Goal: Answer question/provide support: Share knowledge or assist other users

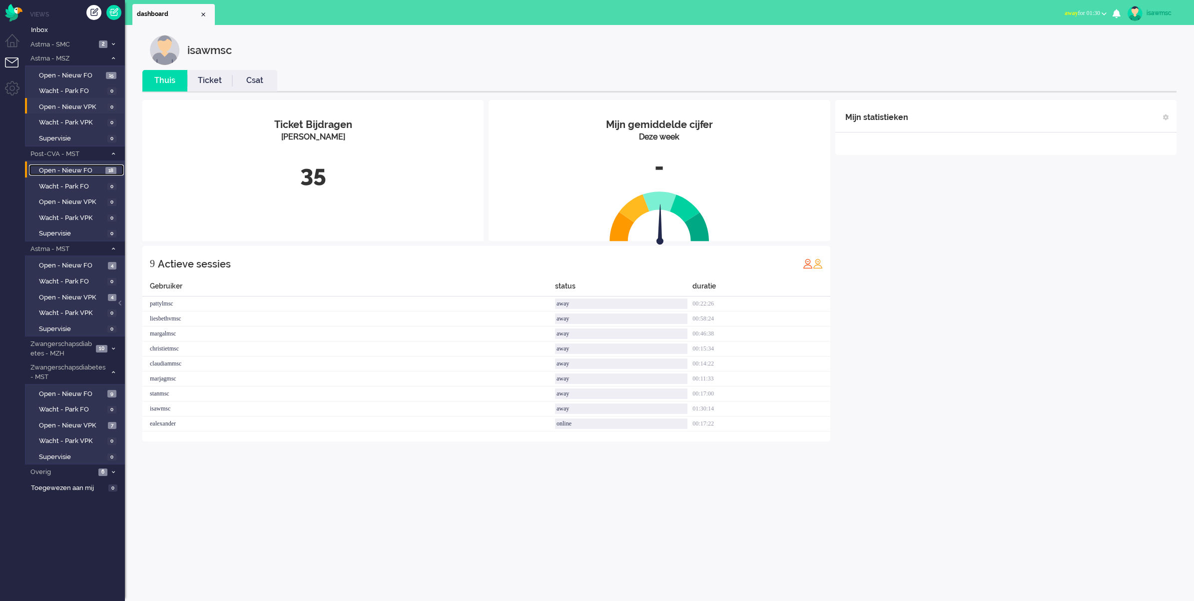
click at [94, 167] on span "Open - Nieuw FO" at bounding box center [71, 170] width 64 height 9
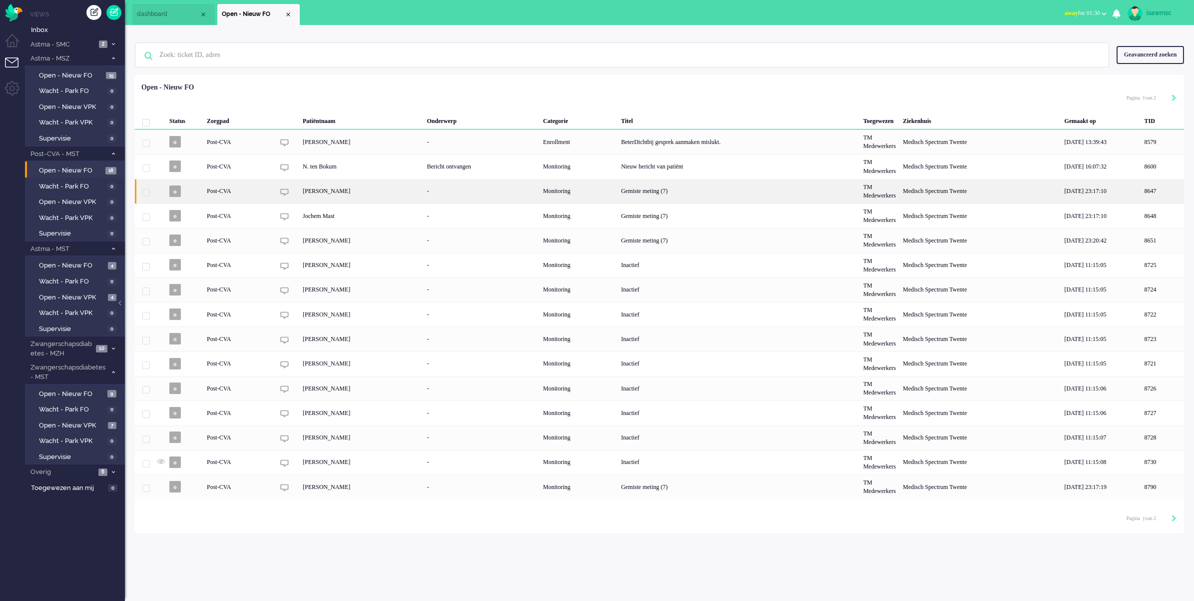
click at [658, 192] on div "Gemiste meting (7)" at bounding box center [739, 191] width 242 height 24
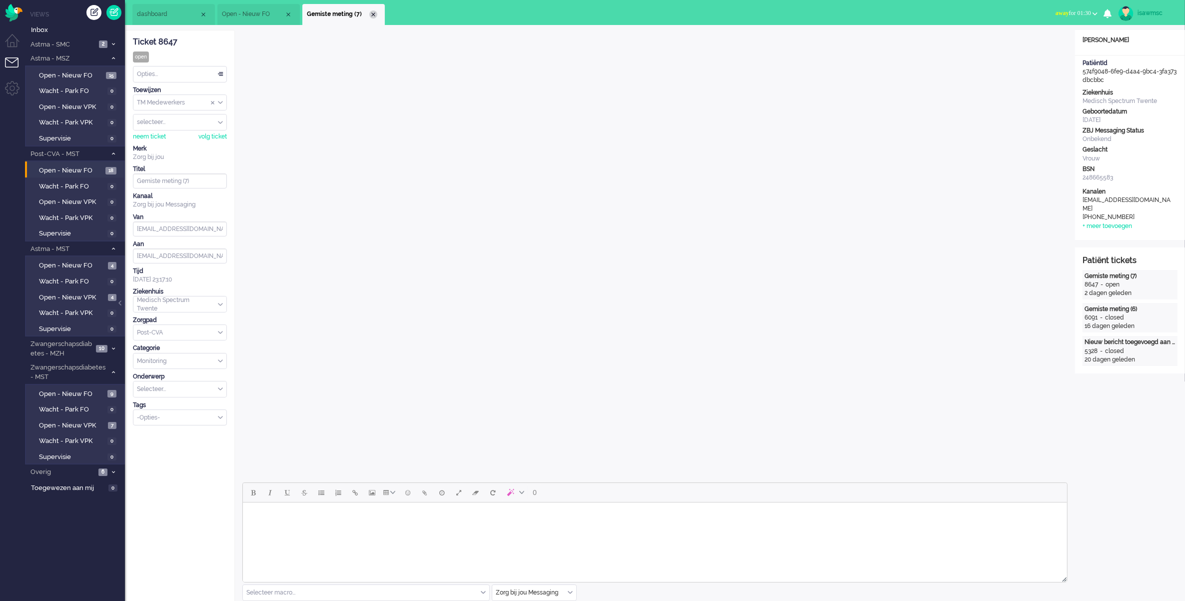
click at [371, 11] on div "Close tab" at bounding box center [373, 14] width 8 height 8
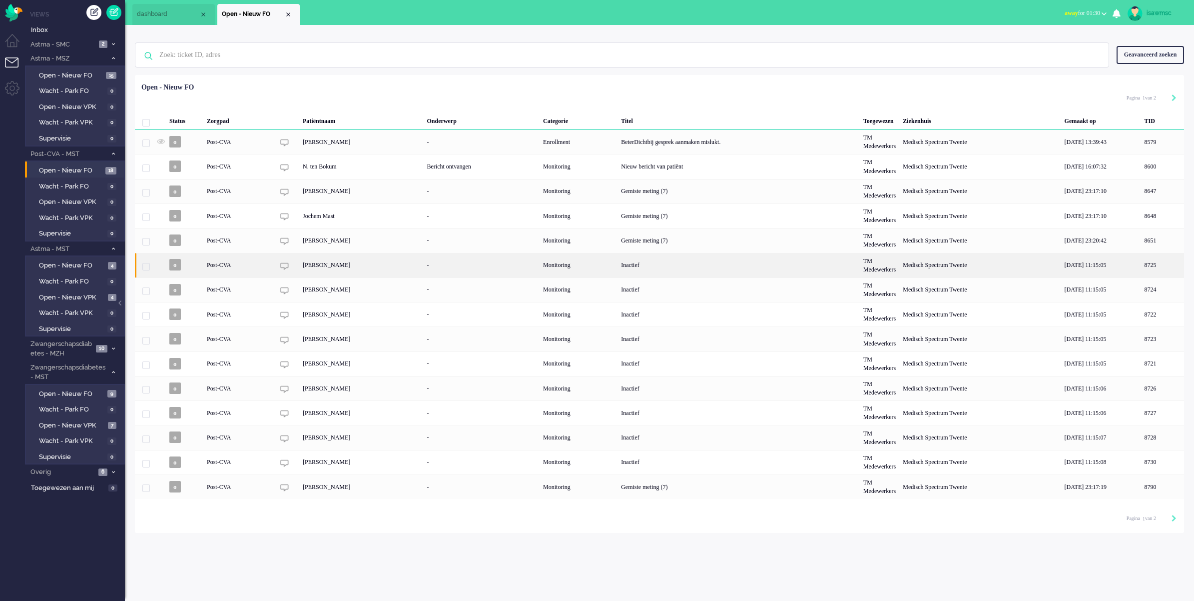
click at [540, 268] on div "-" at bounding box center [482, 265] width 116 height 24
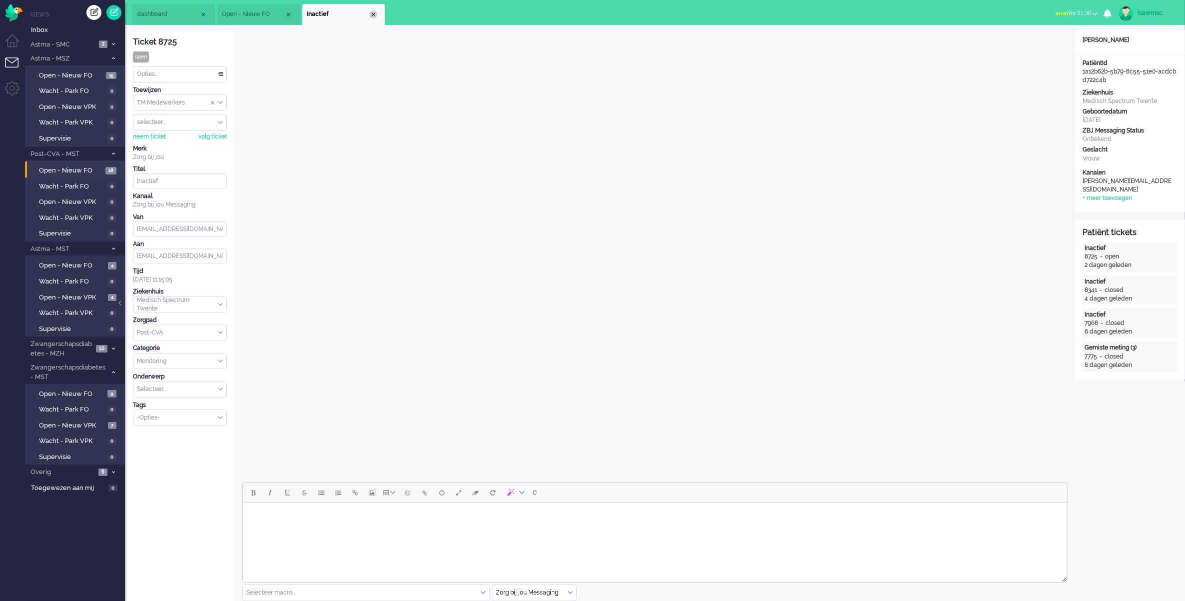
click at [370, 13] on div "Close tab" at bounding box center [373, 14] width 8 height 8
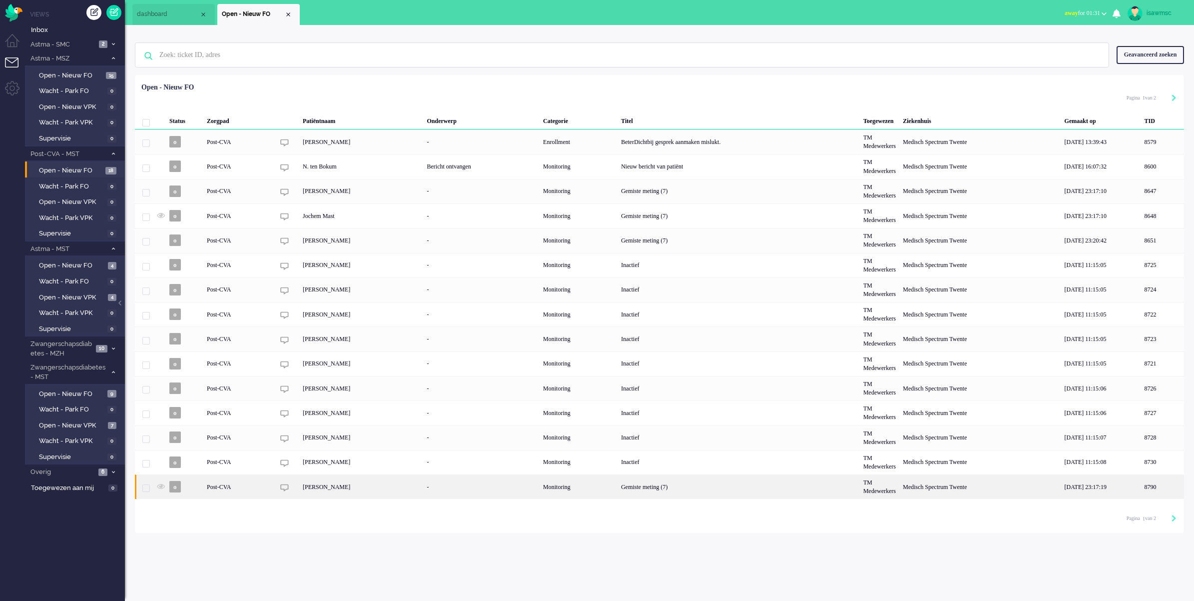
click at [618, 498] on div "Monitoring" at bounding box center [579, 486] width 78 height 24
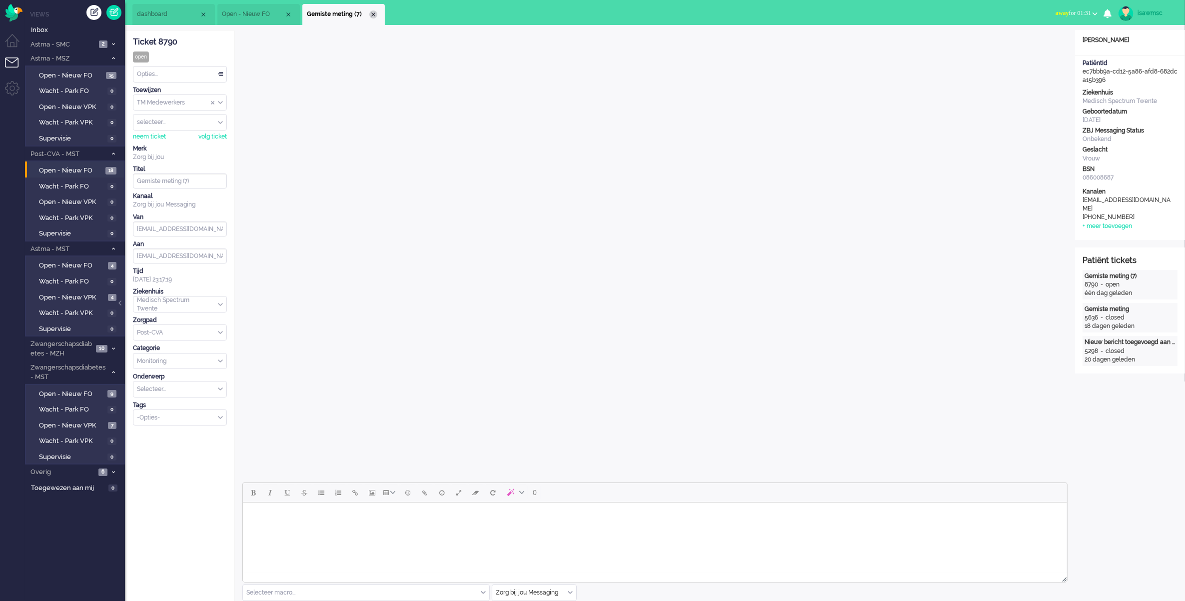
click at [375, 14] on div "Close tab" at bounding box center [373, 14] width 8 height 8
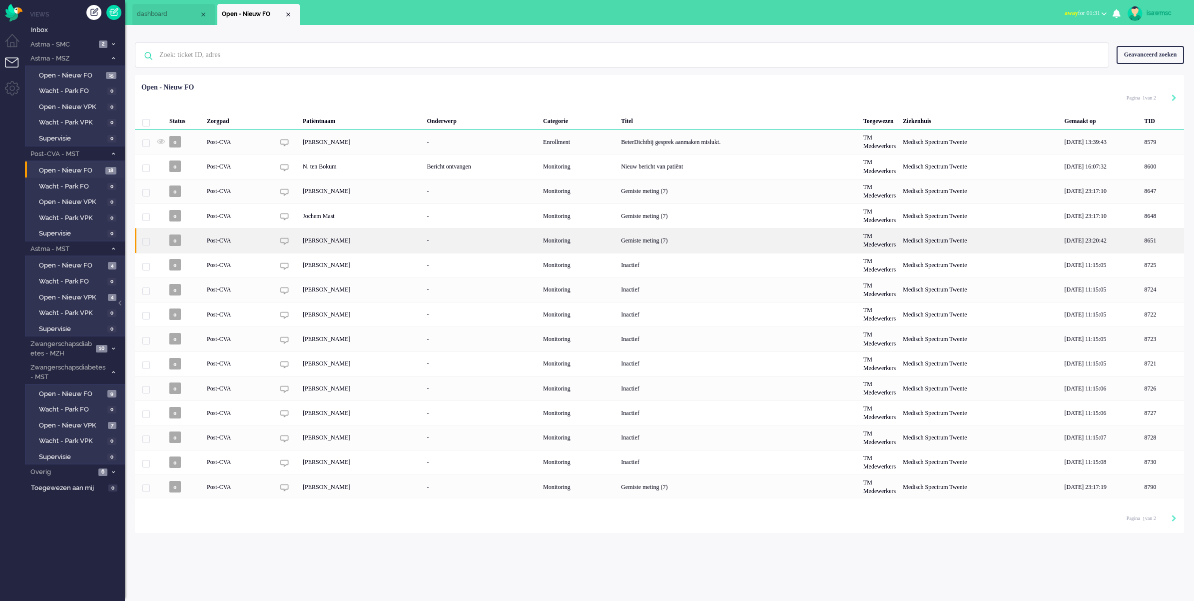
click at [685, 245] on div "Gemiste meting (7)" at bounding box center [739, 240] width 242 height 24
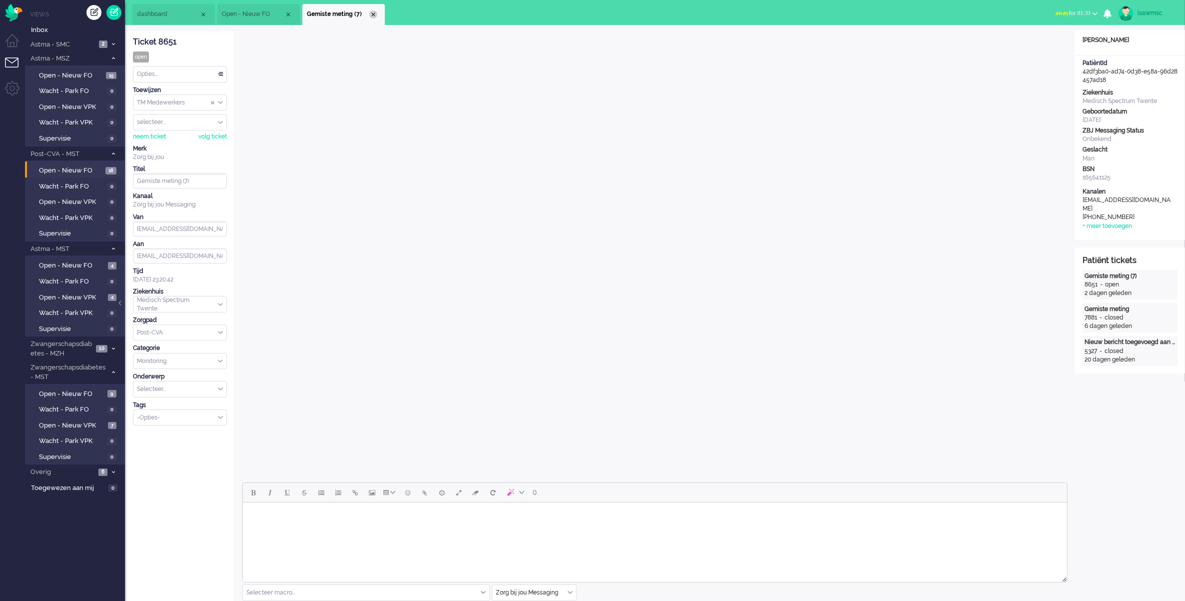
click at [372, 13] on div "Close tab" at bounding box center [373, 14] width 8 height 8
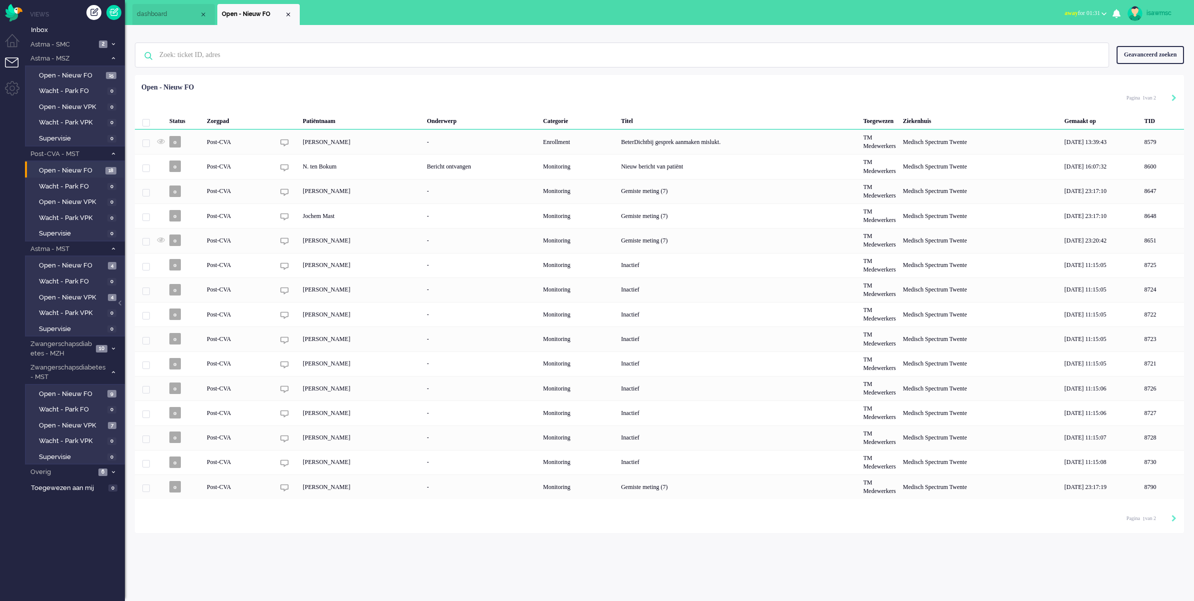
click at [593, 32] on div "Geen zoekresultaten [PERSON_NAME] nog eens Geavanceerd zoeken Geavanceerd zoeke…" at bounding box center [659, 279] width 1069 height 508
click at [65, 295] on span "Open - Nieuw VPK" at bounding box center [72, 297] width 66 height 9
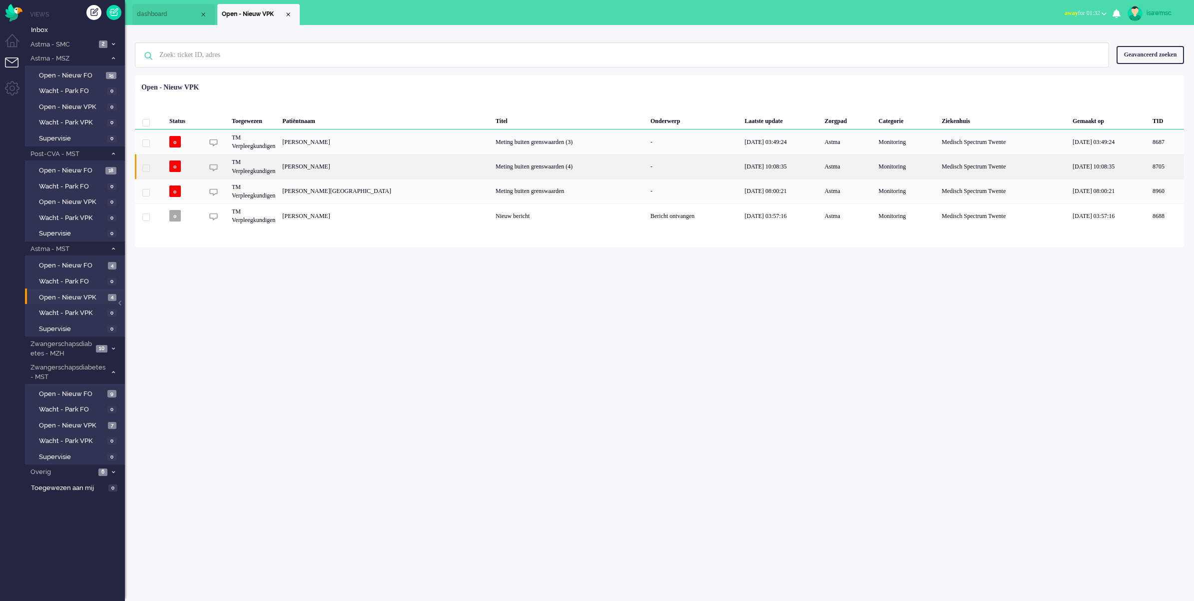
click at [1149, 169] on div "[PERSON_NAME]" at bounding box center [1166, 166] width 35 height 24
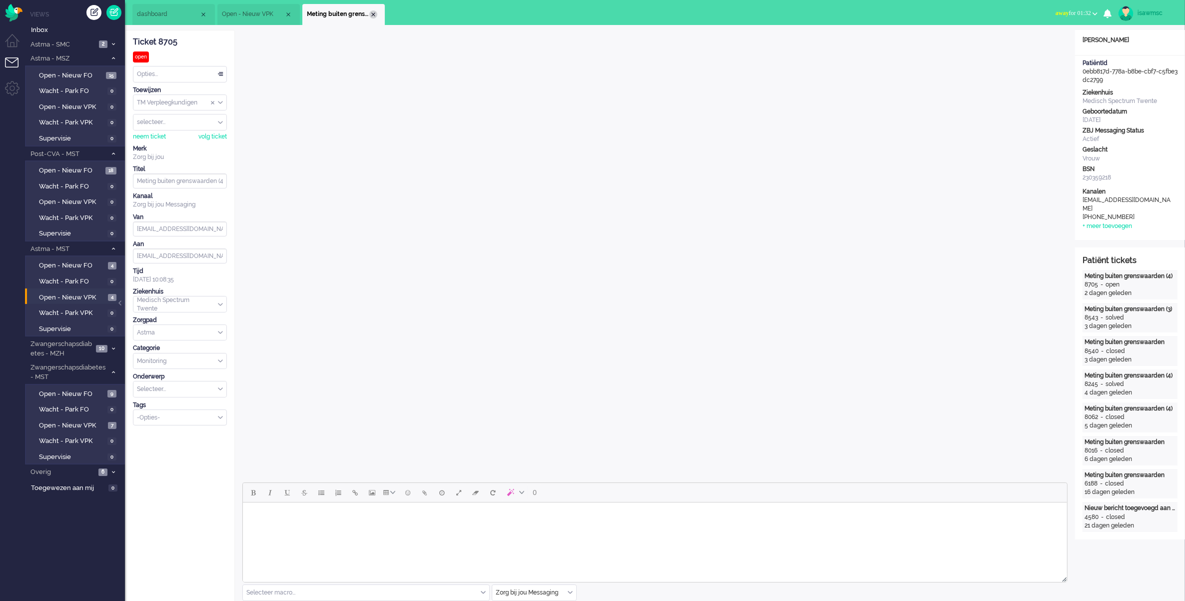
click at [371, 12] on div "Close tab" at bounding box center [373, 14] width 8 height 8
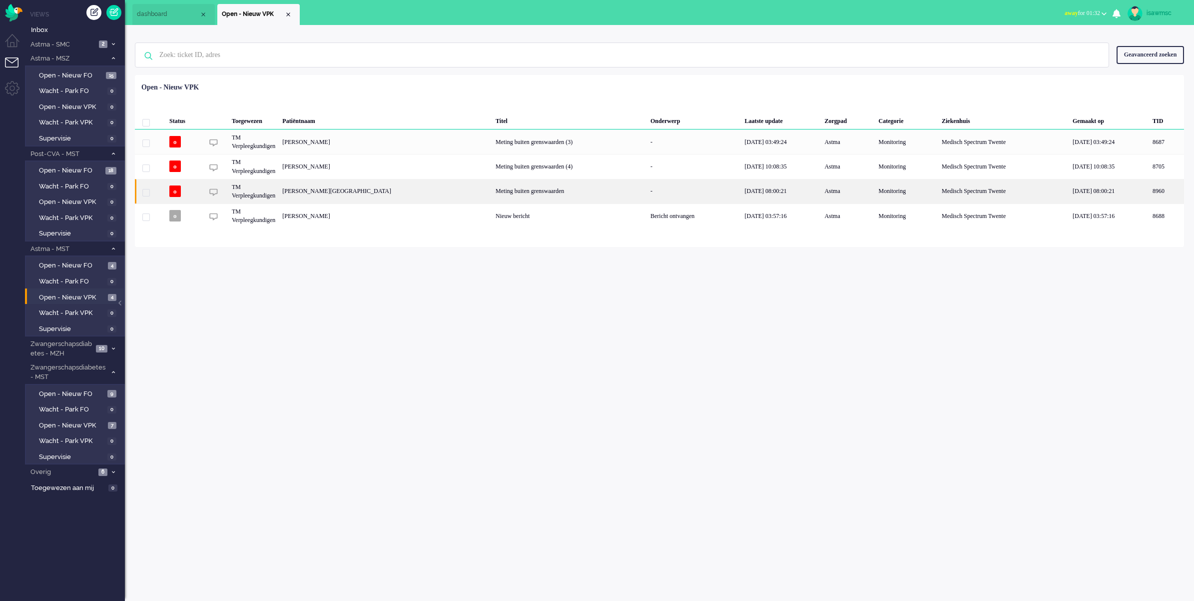
click at [1149, 195] on div "[PERSON_NAME][GEOGRAPHIC_DATA]" at bounding box center [1166, 191] width 35 height 24
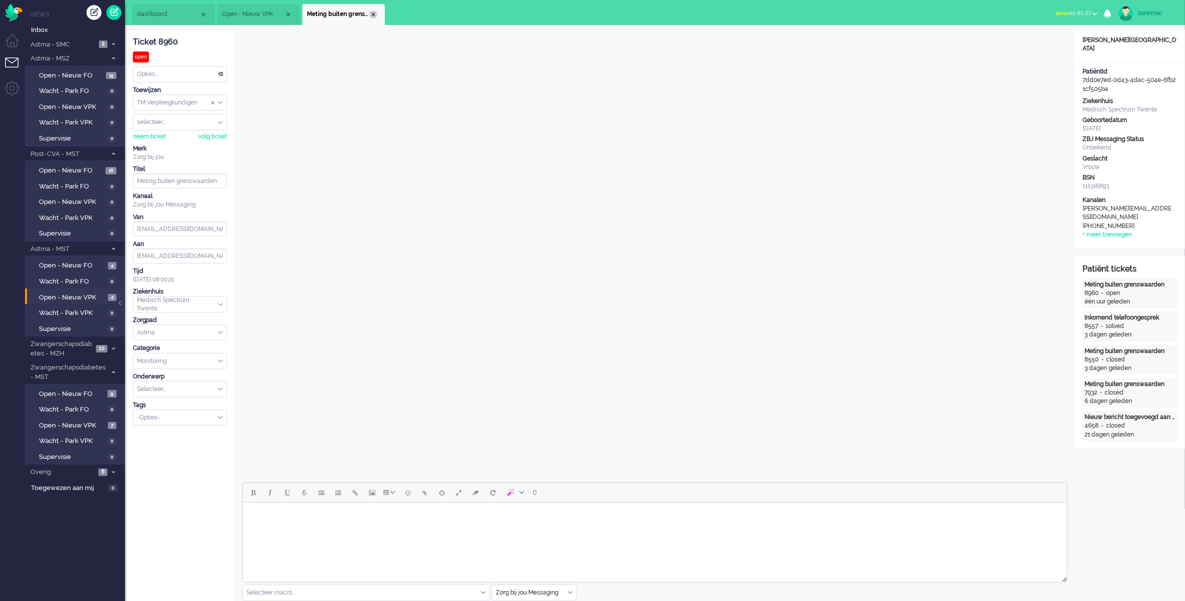
click at [375, 11] on div "Close tab" at bounding box center [373, 14] width 8 height 8
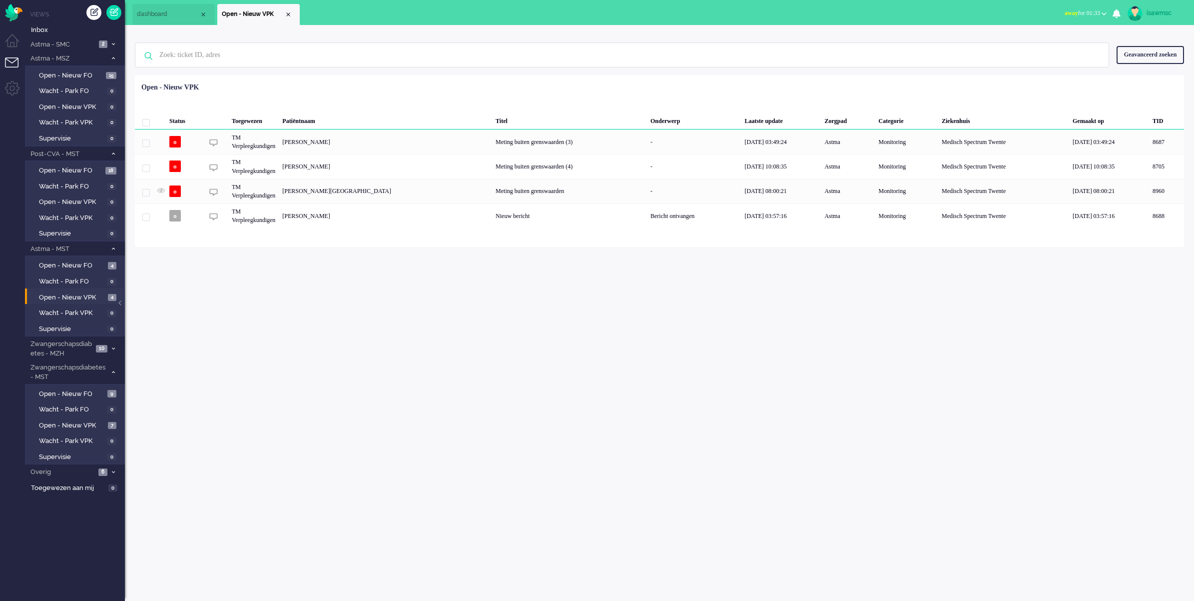
click at [360, 11] on ul "dashboard Open - Nieuw VPK" at bounding box center [561, 12] width 859 height 25
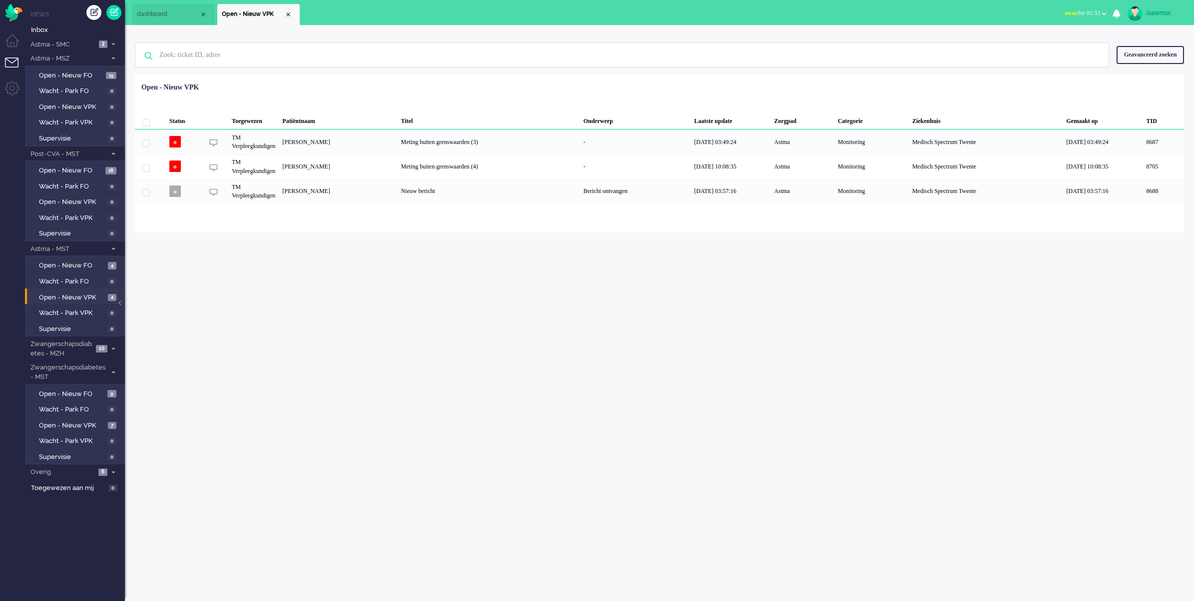
click at [346, 15] on ul "dashboard Open - Nieuw VPK" at bounding box center [561, 12] width 859 height 25
click at [285, 17] on div "Close tab" at bounding box center [288, 14] width 8 height 8
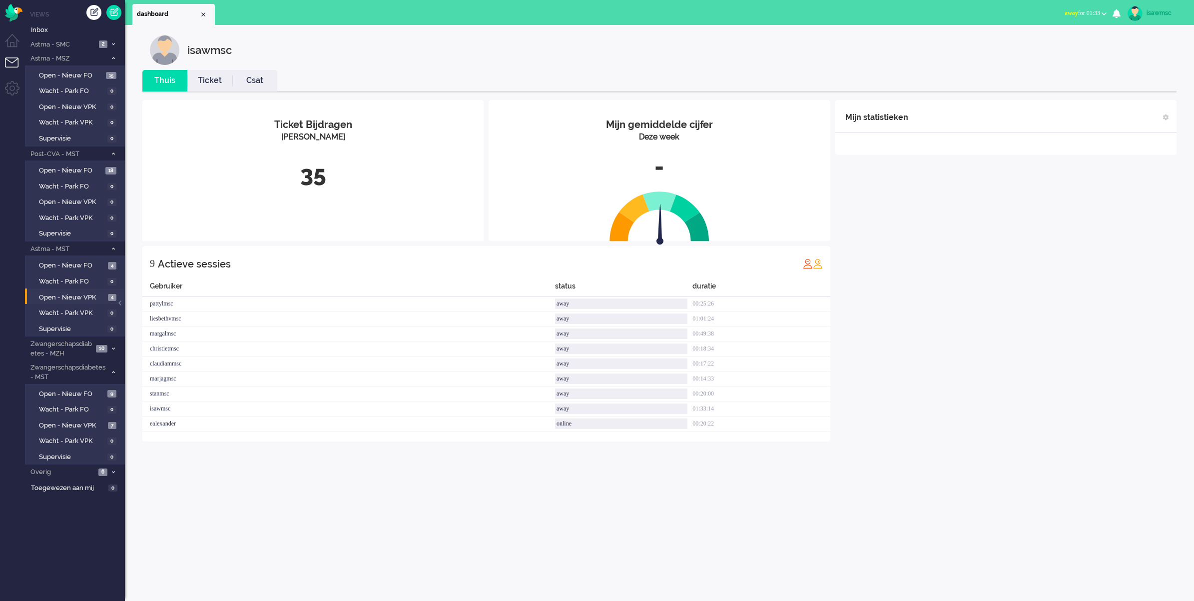
click at [333, 10] on ul "dashboard" at bounding box center [561, 12] width 859 height 25
click at [180, 466] on div "isawmsc Thuis Ticket Csat Mijn gemiddelde cijfer Deze week - Ticket Bijdragen P…" at bounding box center [659, 313] width 1069 height 576
click at [83, 421] on span "Open - Nieuw VPK" at bounding box center [72, 425] width 66 height 9
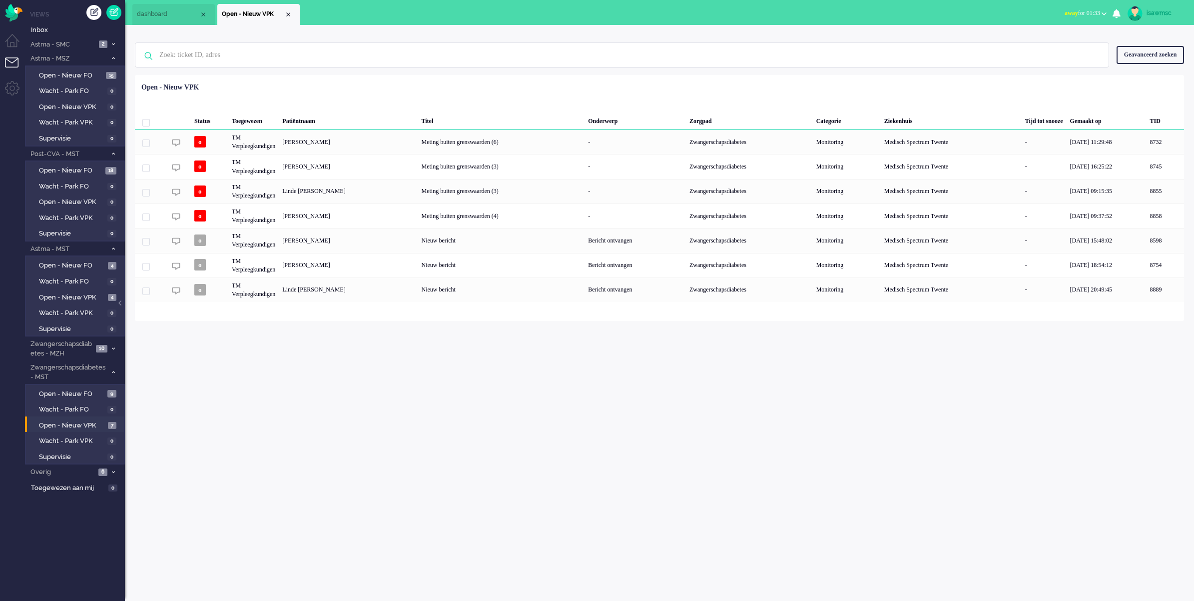
click at [430, 82] on div "Status Toegewezen Patiëntnaam Titel Onderwerp Zorgpad Categorie Ziekenhuis Tijd…" at bounding box center [659, 189] width 1049 height 223
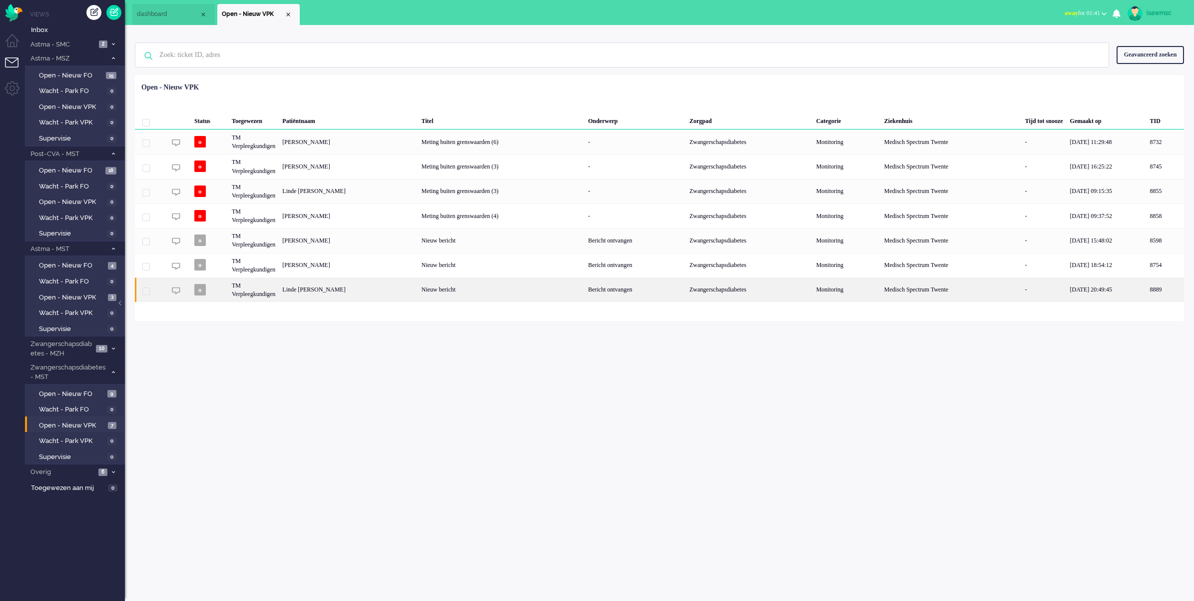
drag, startPoint x: 634, startPoint y: 381, endPoint x: 637, endPoint y: 296, distance: 84.5
click at [634, 381] on div "isawmsc Thuis Ticket Csat Mijn gemiddelde cijfer Deze week - Ticket Bijdragen P…" at bounding box center [659, 313] width 1069 height 576
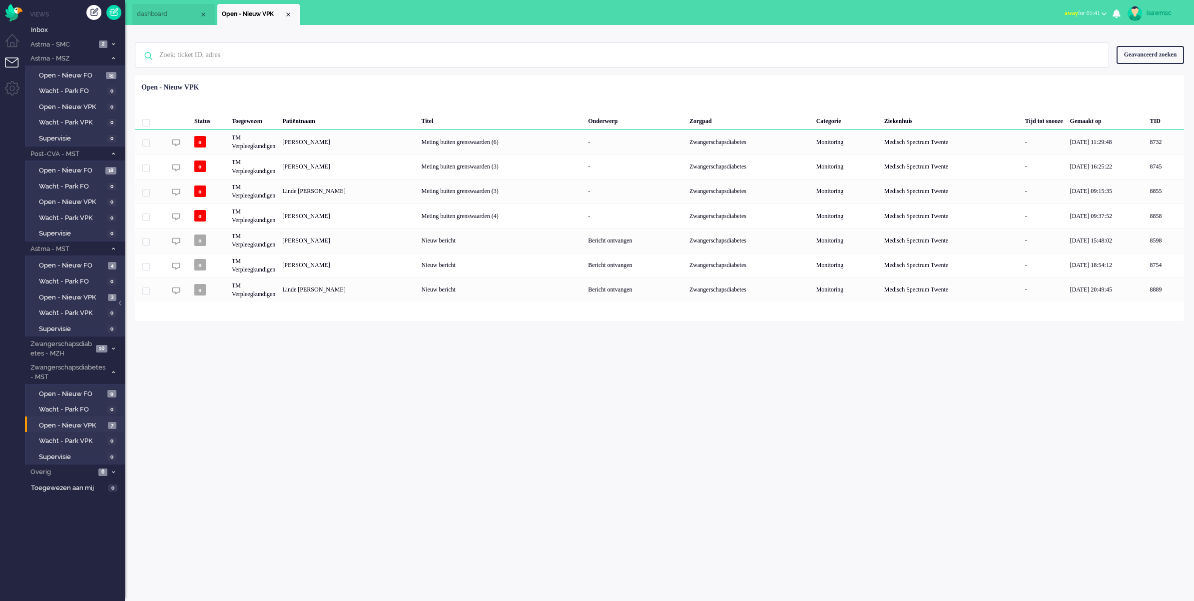
click at [621, 34] on div "Geen zoekresultaten [PERSON_NAME] nog eens Geavanceerd zoeken Geavanceerd zoeke…" at bounding box center [659, 173] width 1069 height 296
click at [578, 106] on div "Geselecteerd 0 Set Status: open pending holding solved Verwijder Selecteer... U…" at bounding box center [659, 99] width 1049 height 19
click at [570, 346] on div "isawmsc Thuis Ticket Csat Mijn gemiddelde cijfer Deze week - Ticket Bijdragen P…" at bounding box center [659, 313] width 1069 height 576
click at [585, 110] on div "Titel" at bounding box center [635, 119] width 101 height 20
click at [547, 31] on div "Geen zoekresultaten [PERSON_NAME] nog eens Geavanceerd zoeken Geavanceerd zoeke…" at bounding box center [659, 173] width 1069 height 296
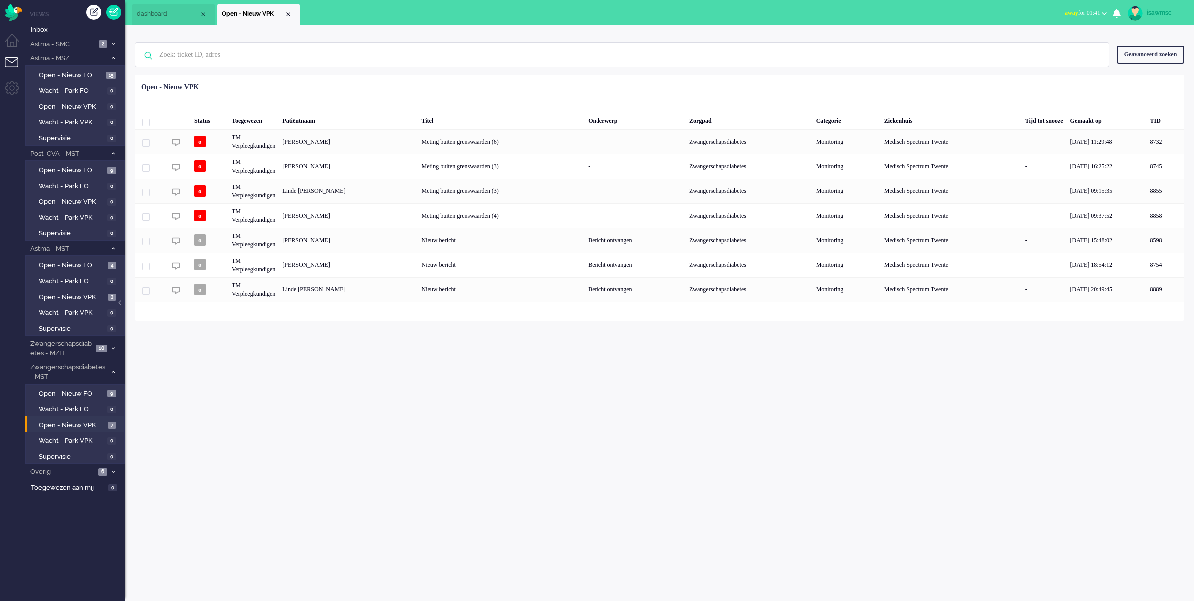
click at [647, 85] on div "Status Toegewezen Patiëntnaam Titel Onderwerp Zorgpad Categorie Ziekenhuis Tijd…" at bounding box center [659, 189] width 1049 height 223
click at [623, 88] on div "Status Toegewezen Patiëntnaam Titel Onderwerp Zorgpad Categorie Ziekenhuis Tijd…" at bounding box center [659, 189] width 1049 height 223
click at [272, 417] on div "isawmsc Thuis Ticket Csat Mijn gemiddelde cijfer Deze week - Ticket Bijdragen P…" at bounding box center [659, 313] width 1069 height 576
click at [607, 71] on div "Geen zoekresultaten [PERSON_NAME] nog eens Geavanceerd zoeken Geavanceerd zoeke…" at bounding box center [659, 55] width 1049 height 40
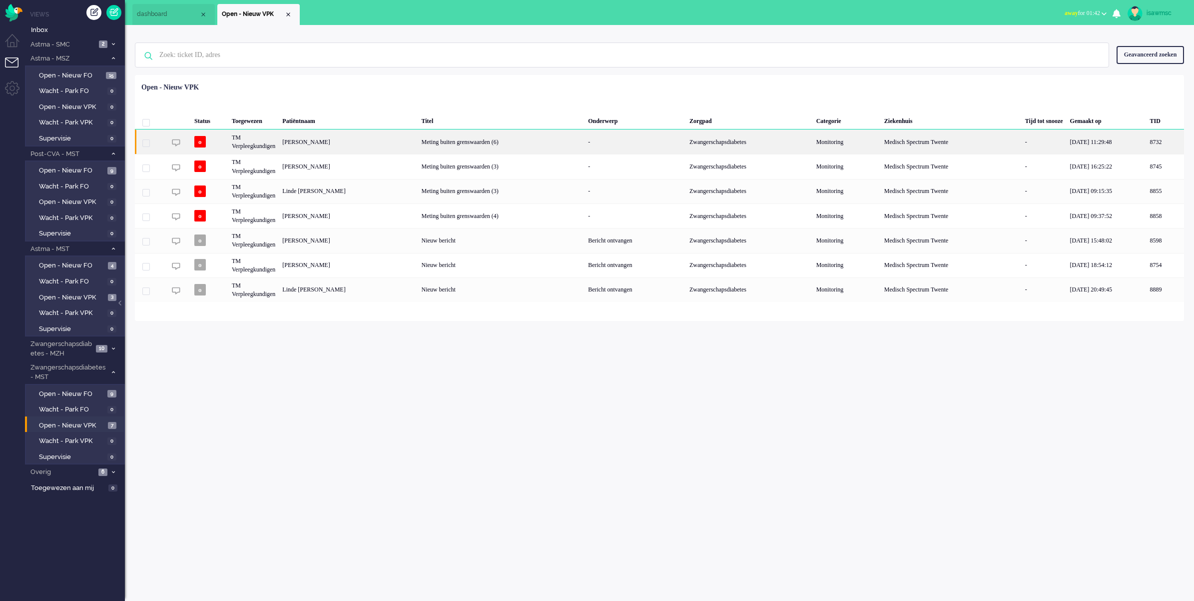
click at [1147, 142] on div "[PERSON_NAME]" at bounding box center [1165, 141] width 37 height 24
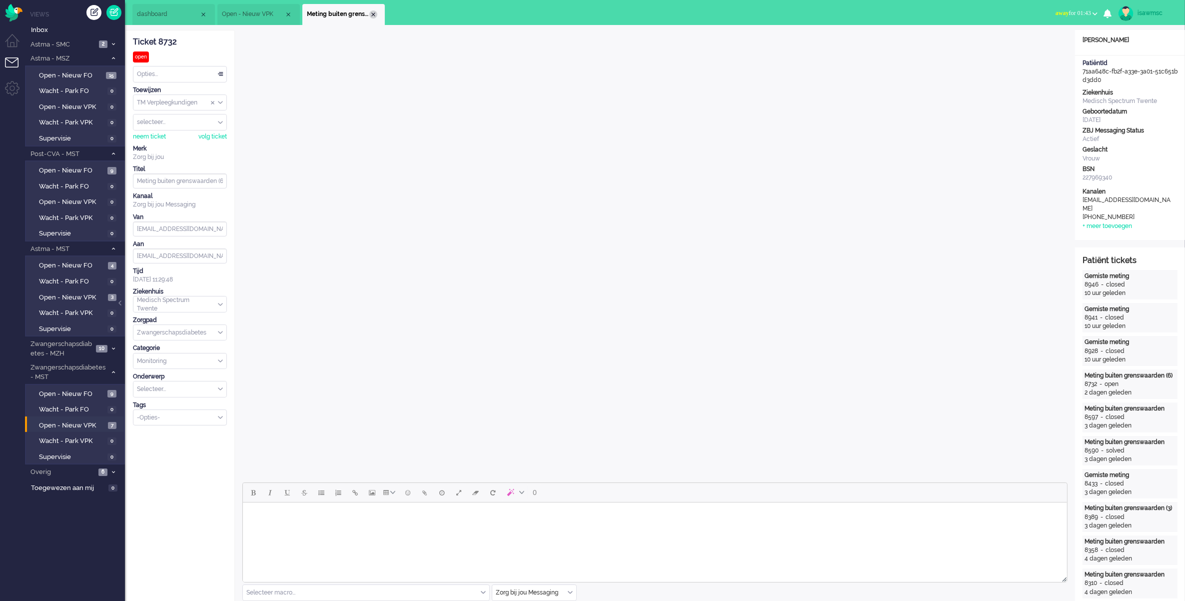
click at [376, 12] on div "Close tab" at bounding box center [373, 14] width 8 height 8
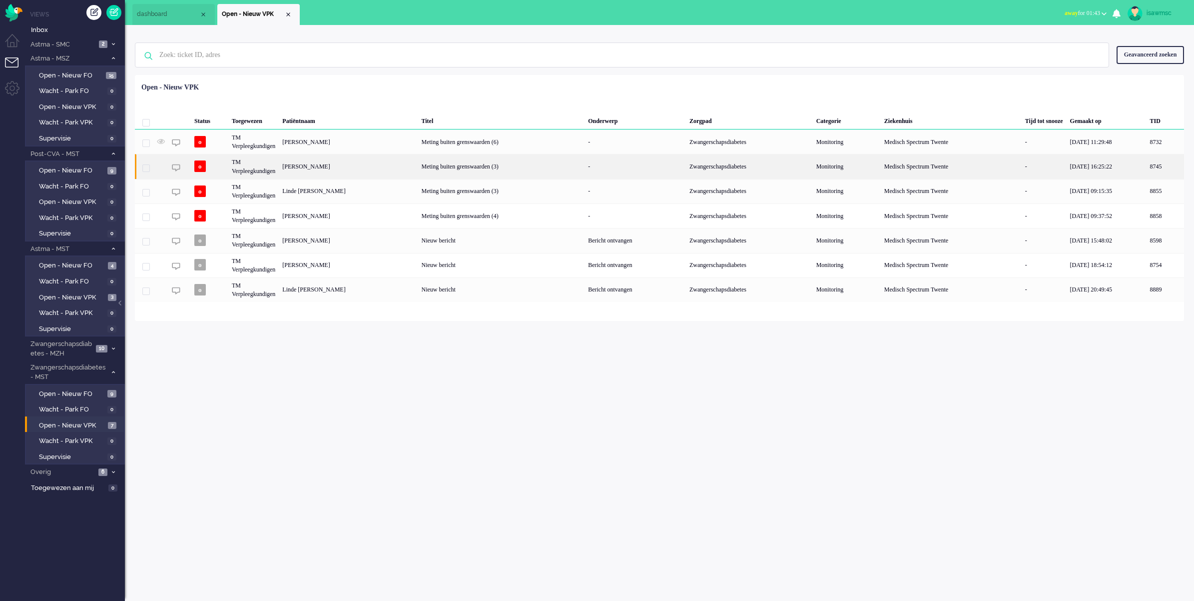
click at [1147, 166] on div "[PERSON_NAME]" at bounding box center [1165, 166] width 37 height 24
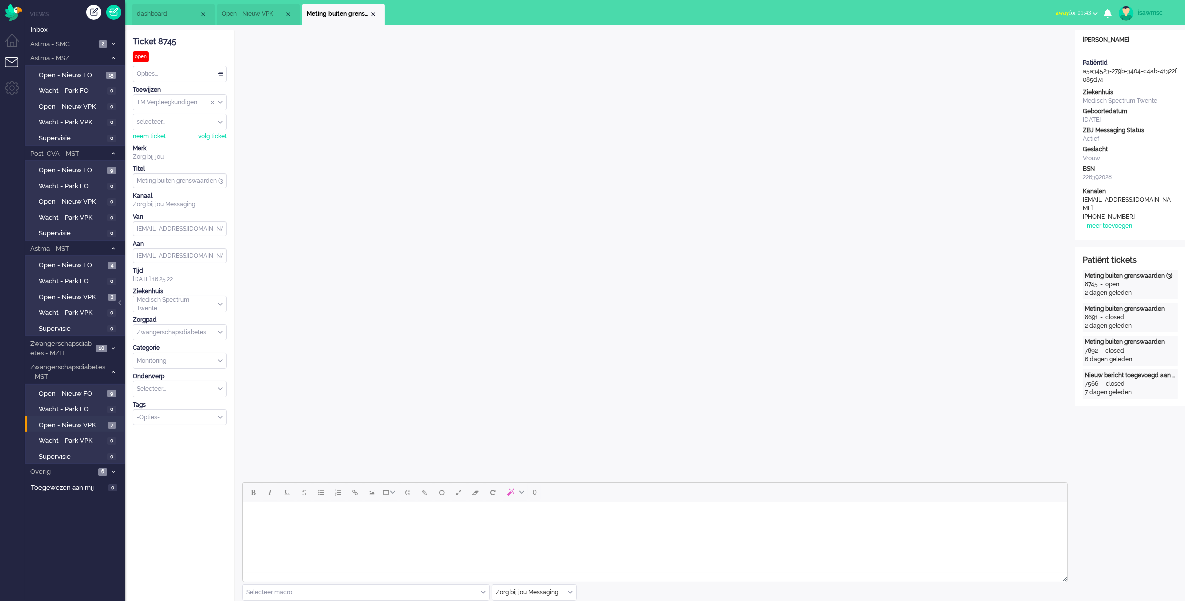
click at [1059, 14] on span "away" at bounding box center [1061, 12] width 13 height 7
click at [1045, 46] on label "Online" at bounding box center [1055, 44] width 79 height 8
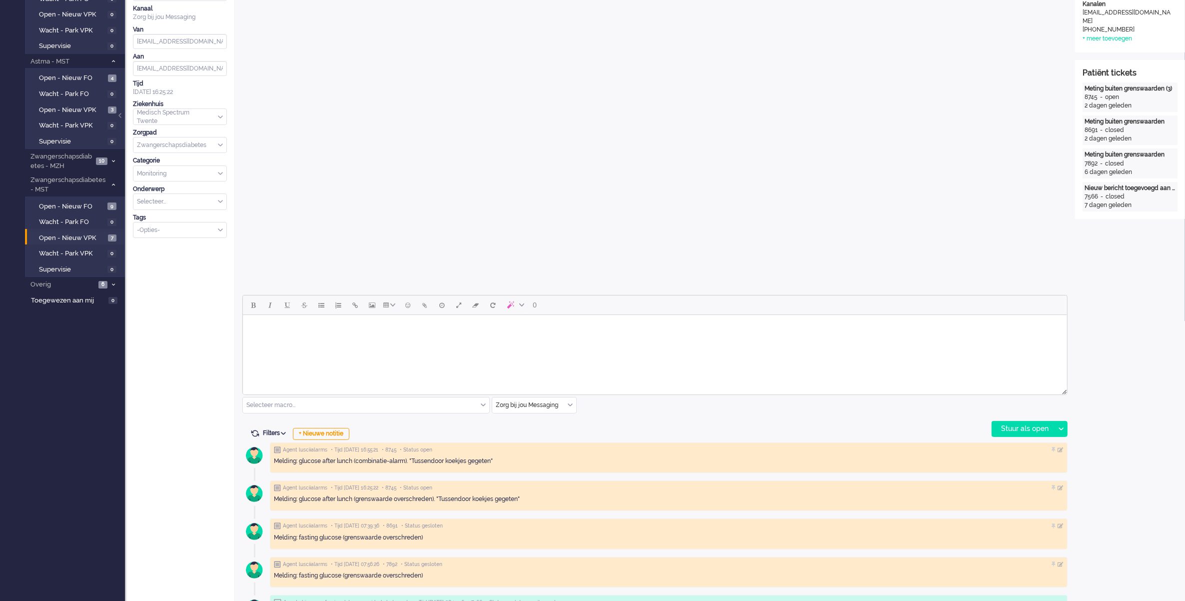
click at [569, 406] on div "Zorg bij jou Messaging" at bounding box center [534, 404] width 84 height 15
click at [538, 433] on span "uitgaand telefoon" at bounding box center [521, 434] width 49 height 8
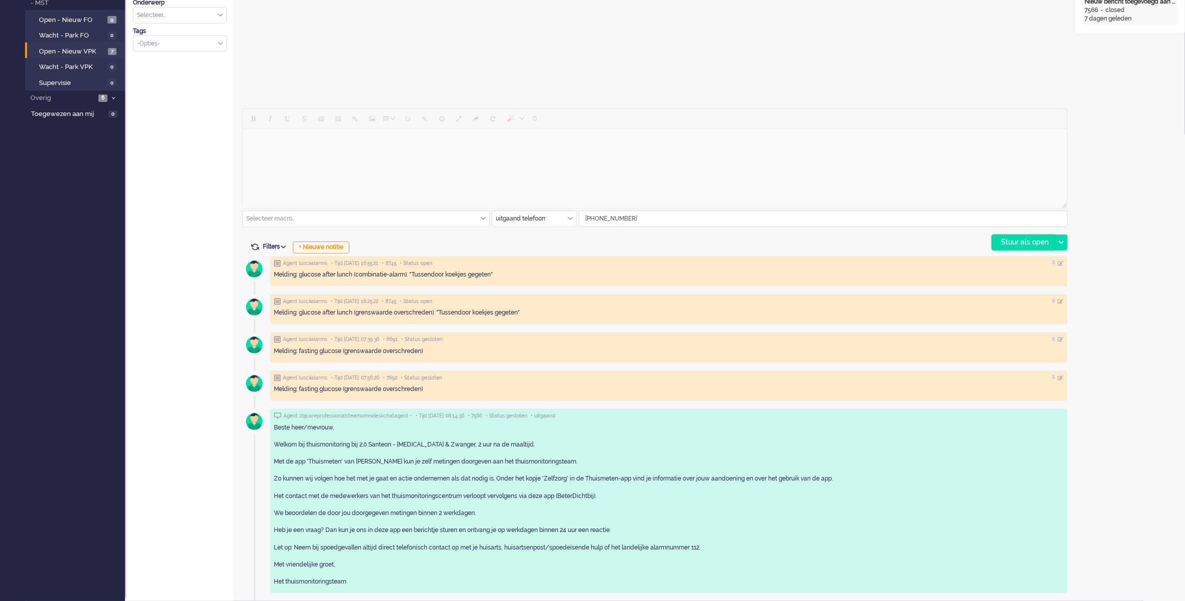
click at [1016, 242] on div "Stuur als open" at bounding box center [1023, 242] width 62 height 15
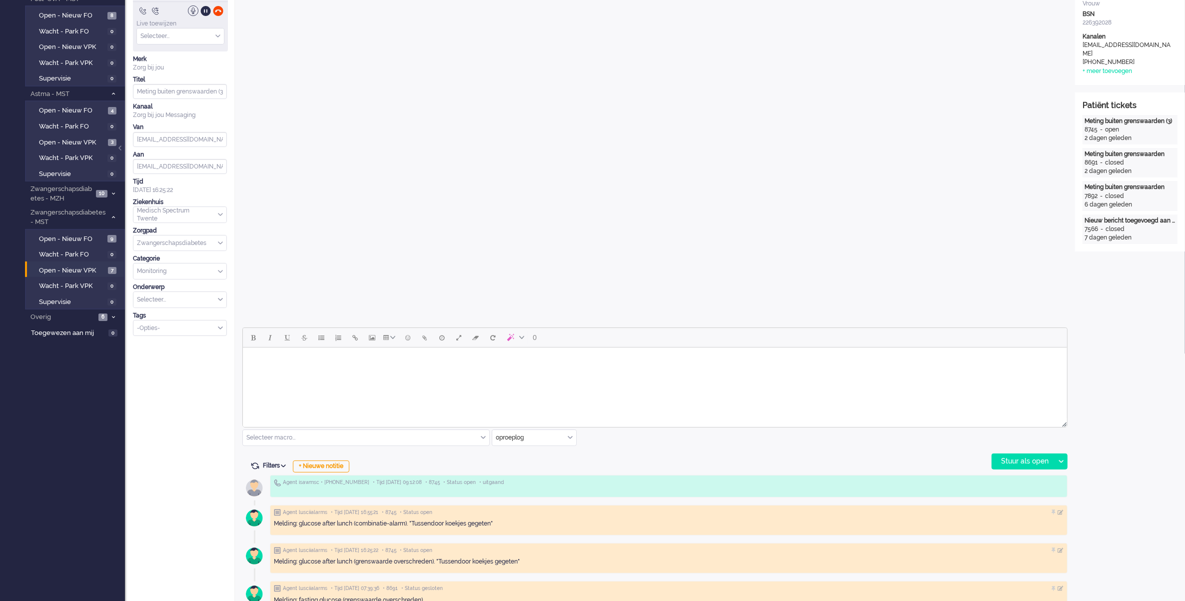
scroll to position [0, 0]
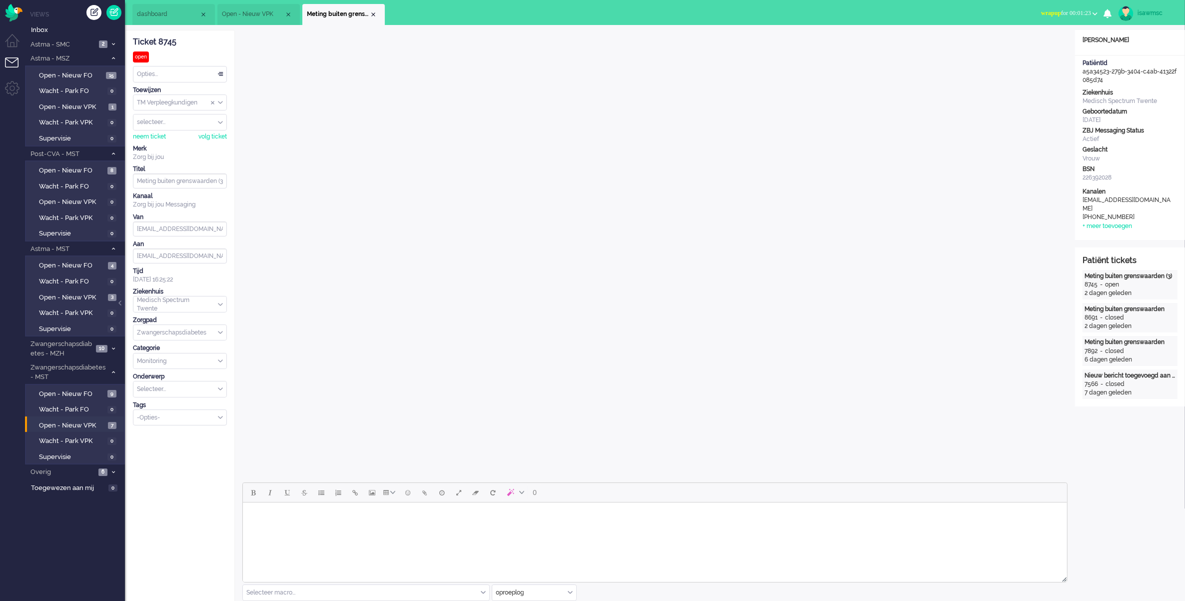
click at [1075, 10] on span "wrapup for 00:01:23" at bounding box center [1066, 12] width 50 height 7
click at [1048, 46] on label "Online" at bounding box center [1055, 44] width 79 height 8
click at [373, 9] on li "Meting buiten grenswaarden (3)" at bounding box center [343, 14] width 82 height 21
click at [373, 14] on div "Close tab" at bounding box center [373, 14] width 8 height 8
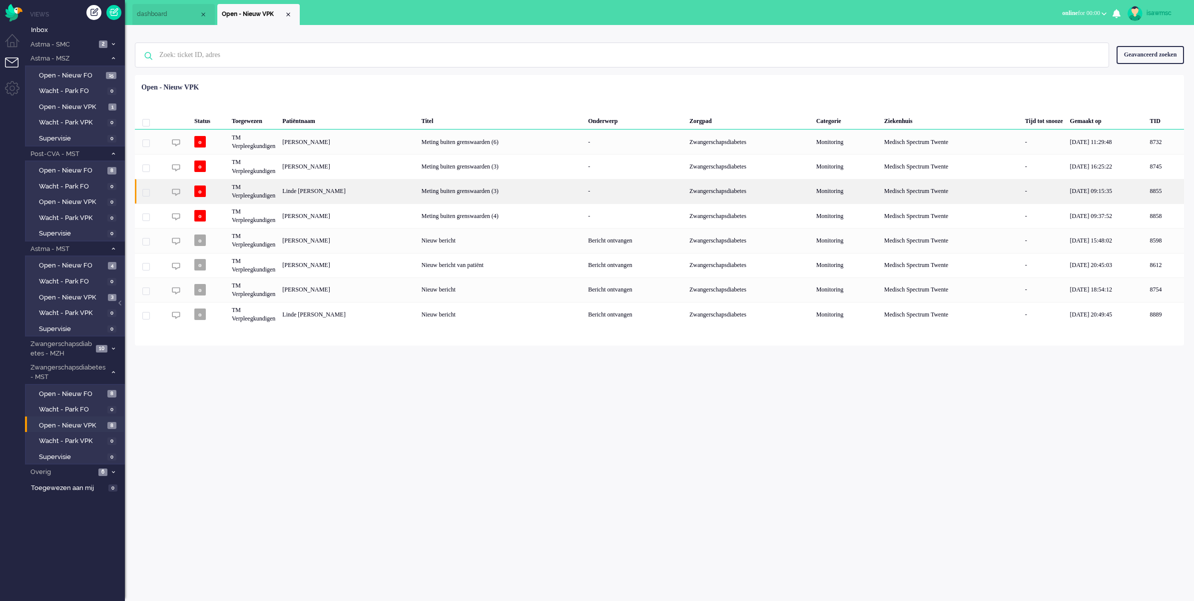
click at [1147, 193] on div "Linde [PERSON_NAME]" at bounding box center [1165, 191] width 37 height 24
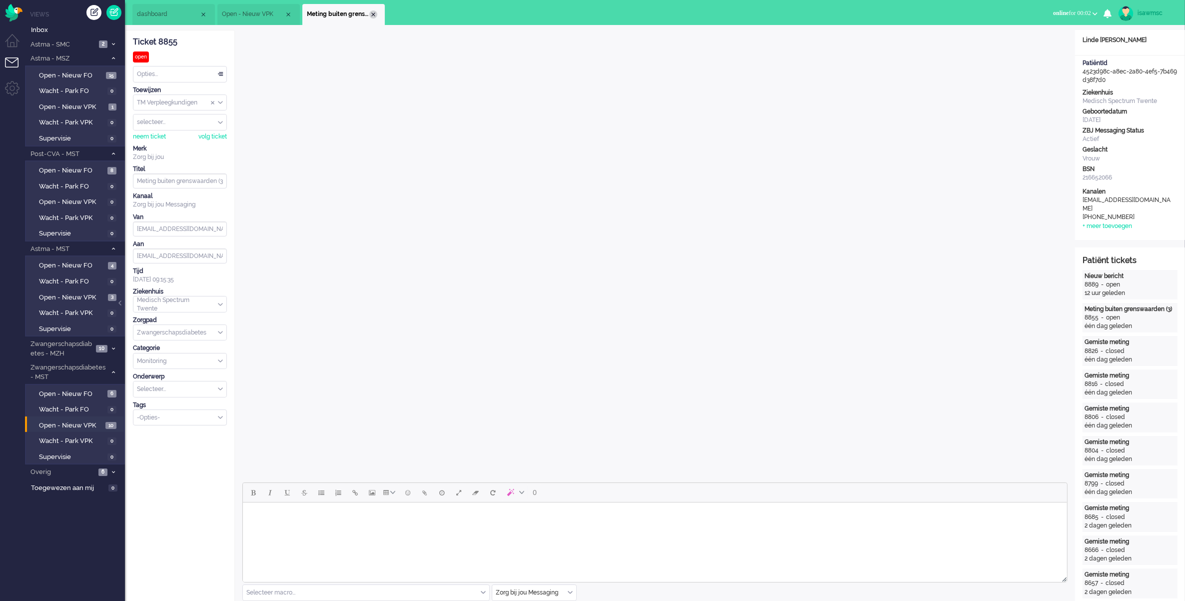
click at [376, 13] on div "Close tab" at bounding box center [373, 14] width 8 height 8
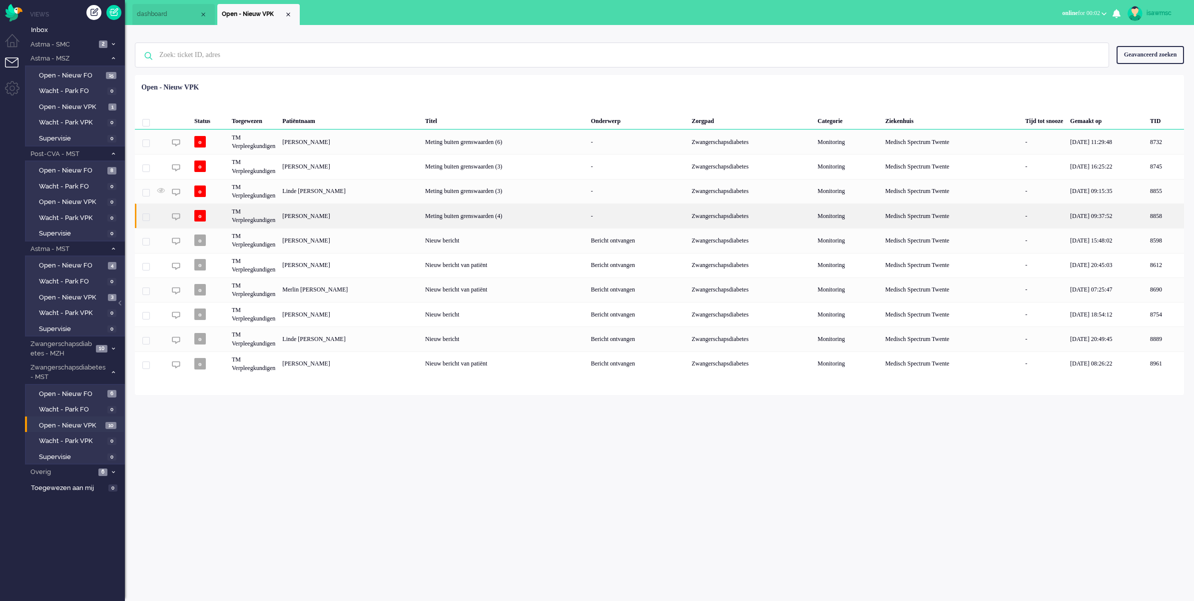
click at [1147, 218] on div "[PERSON_NAME]" at bounding box center [1165, 215] width 37 height 24
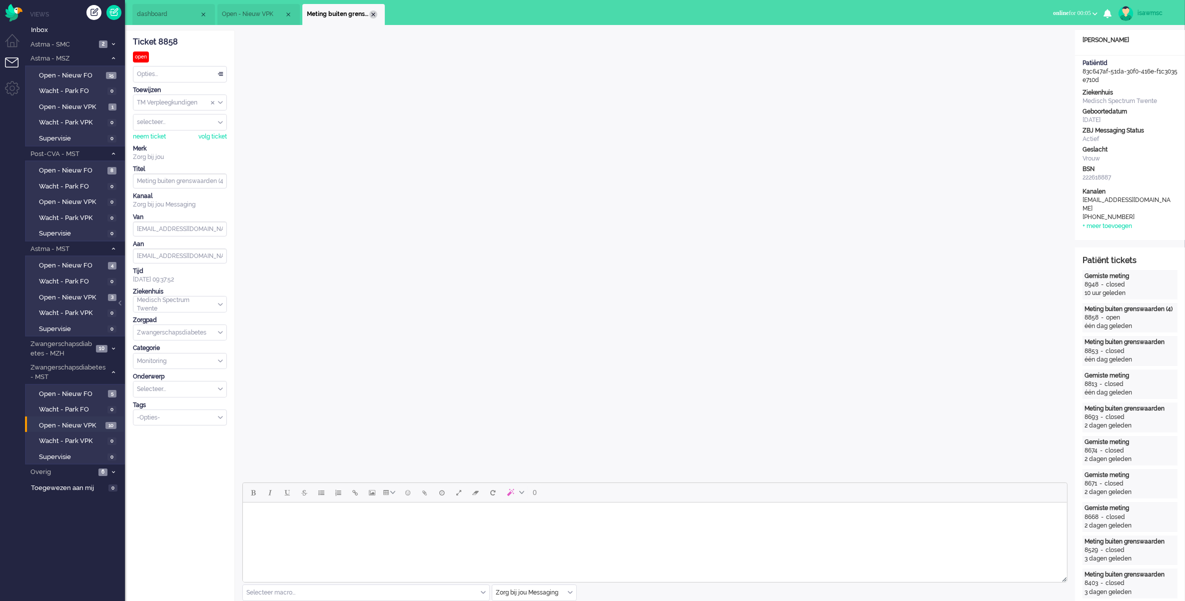
click at [373, 15] on div "Close tab" at bounding box center [373, 14] width 8 height 8
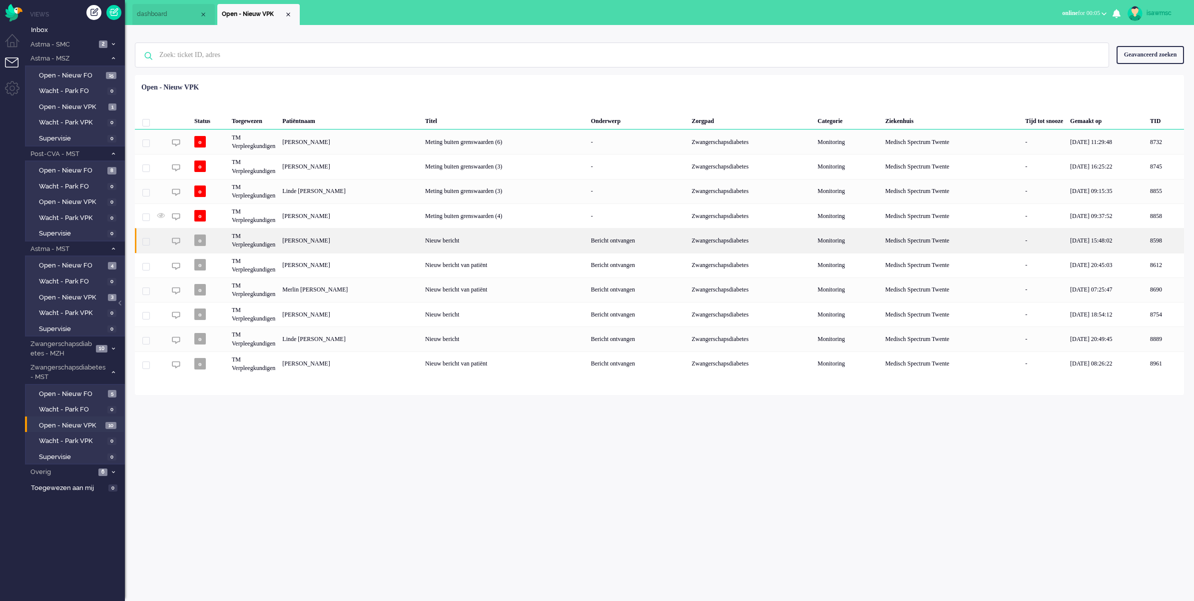
click at [1147, 239] on div "[PERSON_NAME]" at bounding box center [1165, 240] width 37 height 24
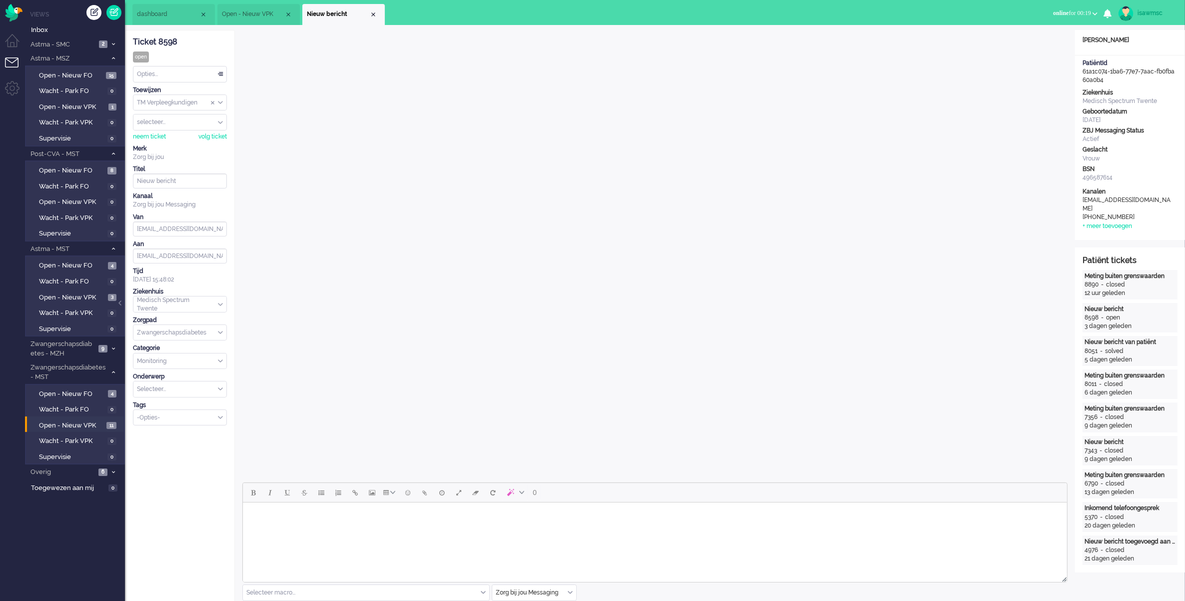
scroll to position [250, 0]
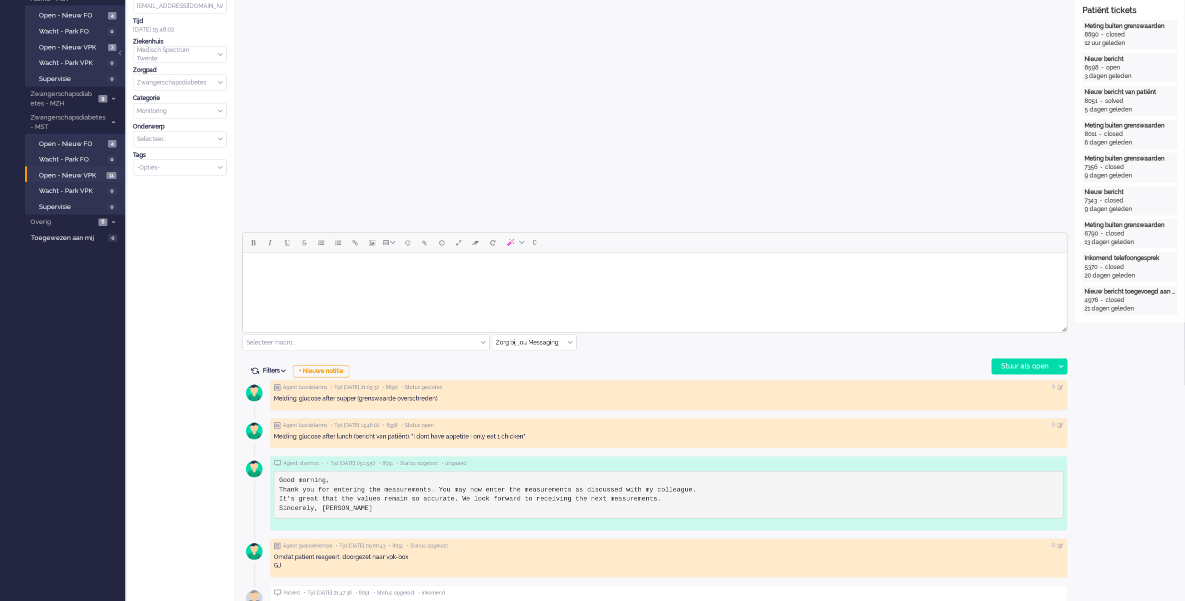
click at [571, 343] on div "Zorg bij jou Messaging" at bounding box center [534, 342] width 84 height 15
click at [530, 370] on span "uitgaand telefoon" at bounding box center [521, 372] width 49 height 8
click at [1010, 369] on div "Stuur als open" at bounding box center [1023, 366] width 62 height 15
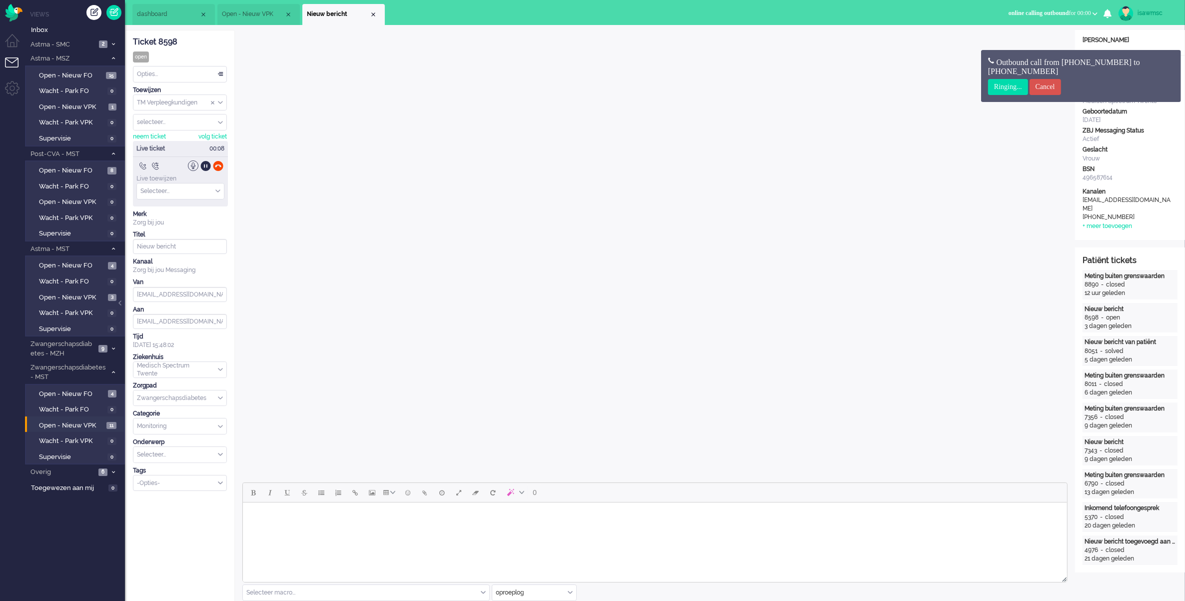
scroll to position [62, 0]
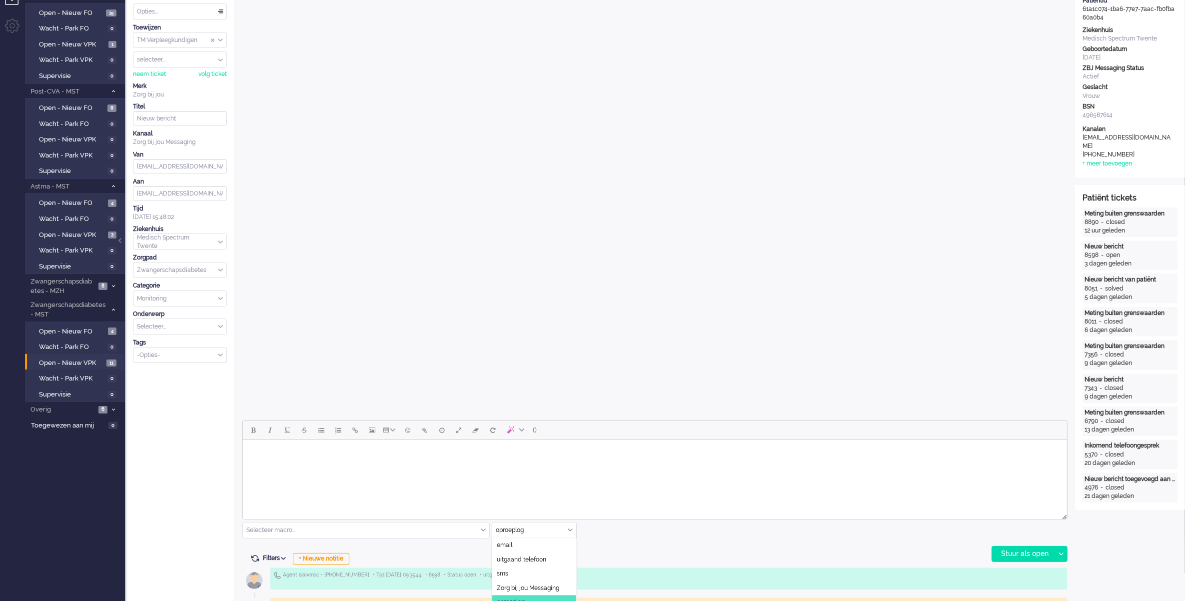
click at [571, 531] on div "oproeplog" at bounding box center [534, 529] width 84 height 15
click at [542, 586] on span "Zorg bij jou Messaging" at bounding box center [528, 588] width 62 height 8
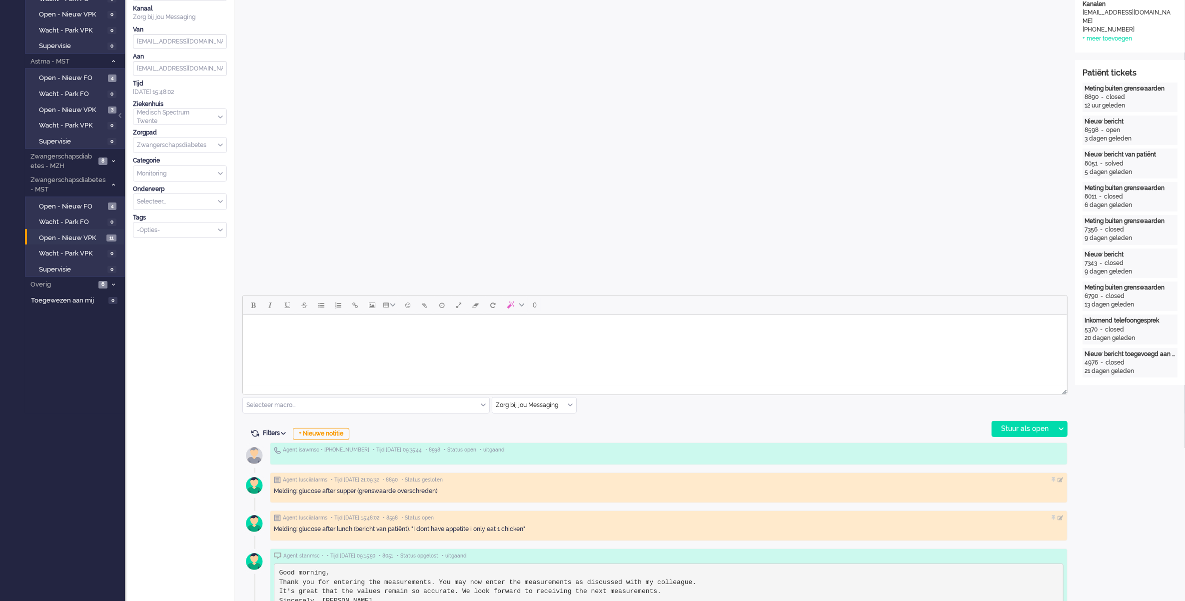
click at [314, 326] on body "Rich Text Area. Press ALT-0 for help." at bounding box center [654, 327] width 816 height 17
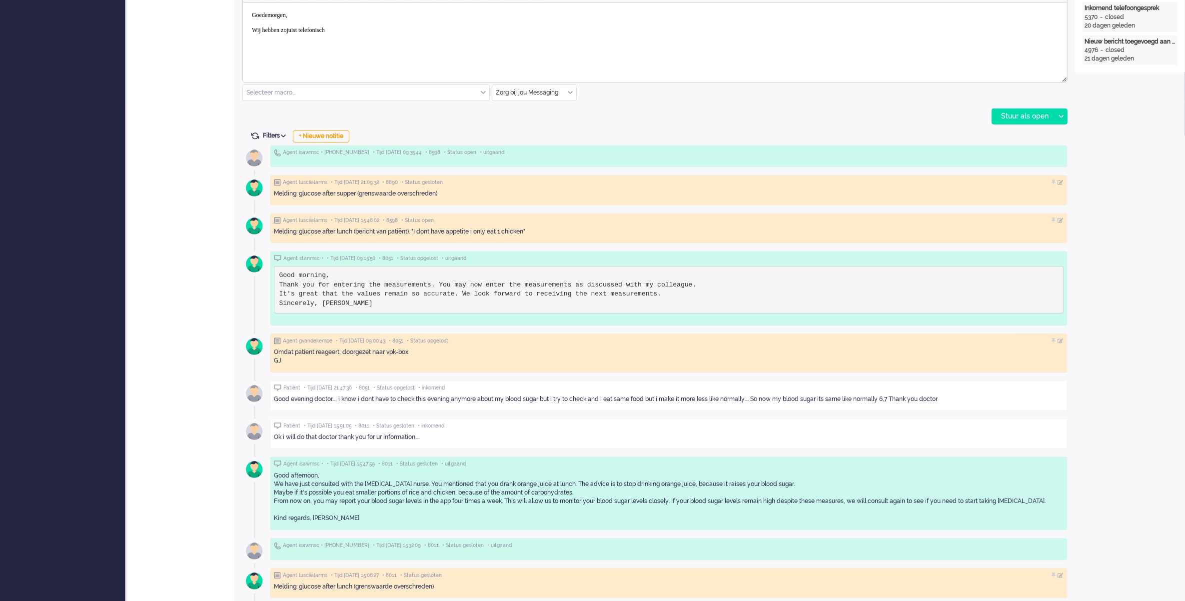
scroll to position [250, 0]
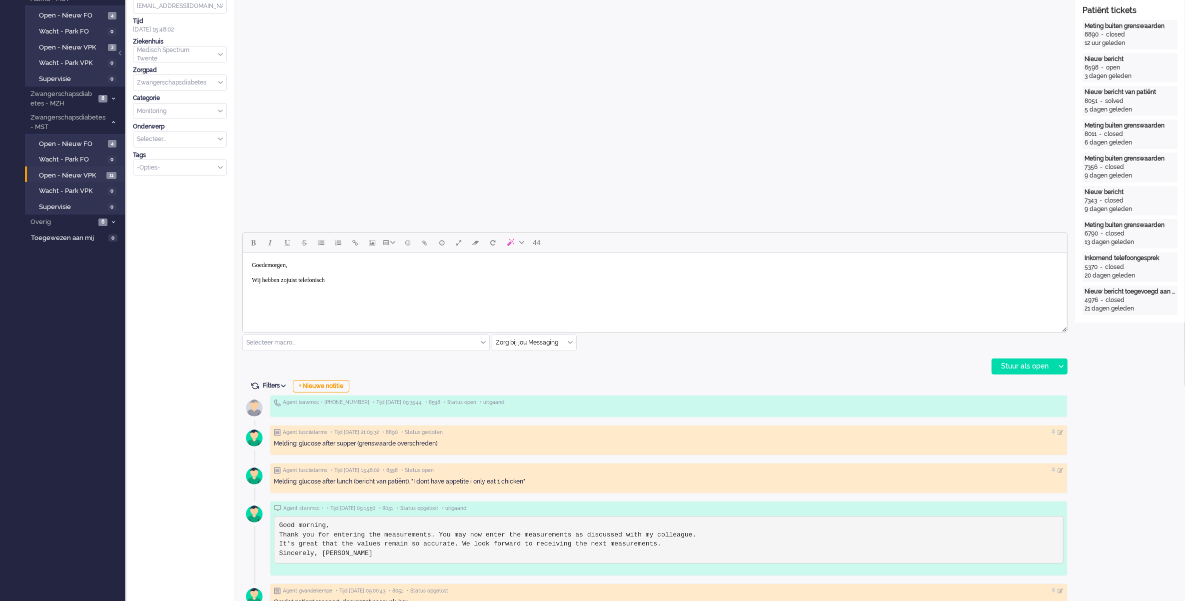
drag, startPoint x: 343, startPoint y: 280, endPoint x: 448, endPoint y: 507, distance: 250.6
click at [242, 275] on html "Goedemorgen, Wij hebben zojuist telefonisch" at bounding box center [654, 272] width 824 height 40
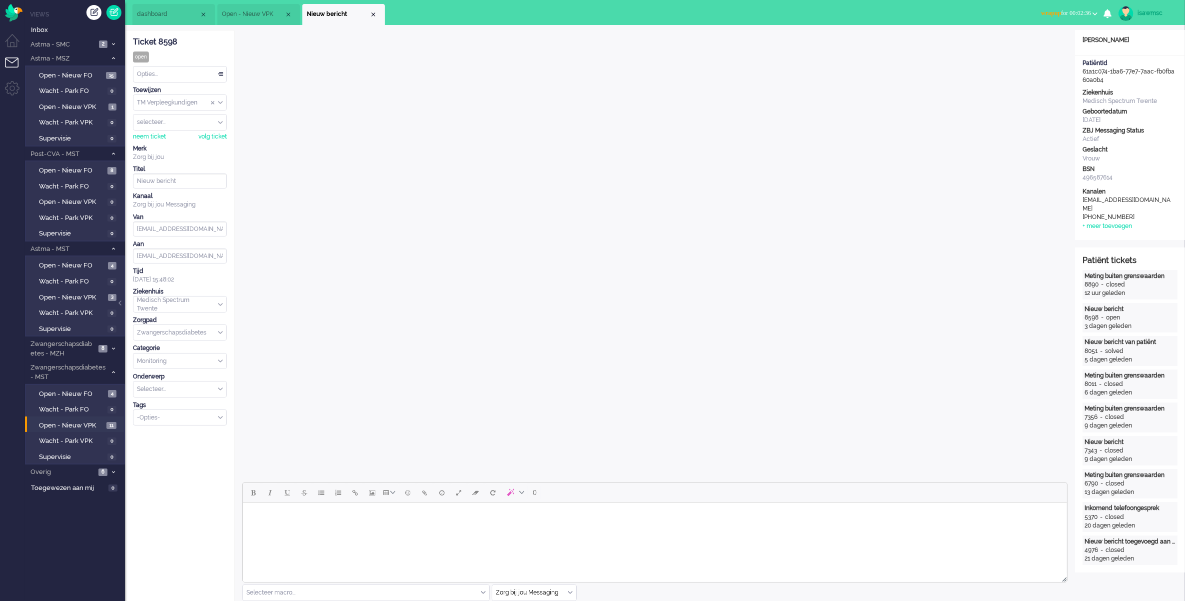
click at [536, 528] on html at bounding box center [654, 514] width 824 height 25
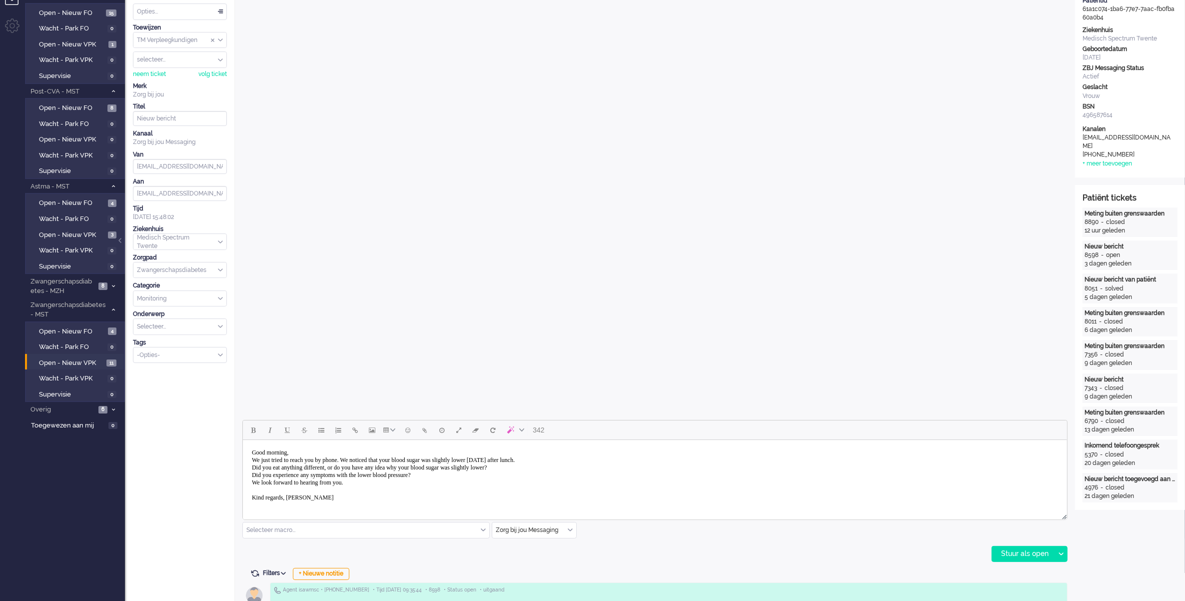
scroll to position [125, 0]
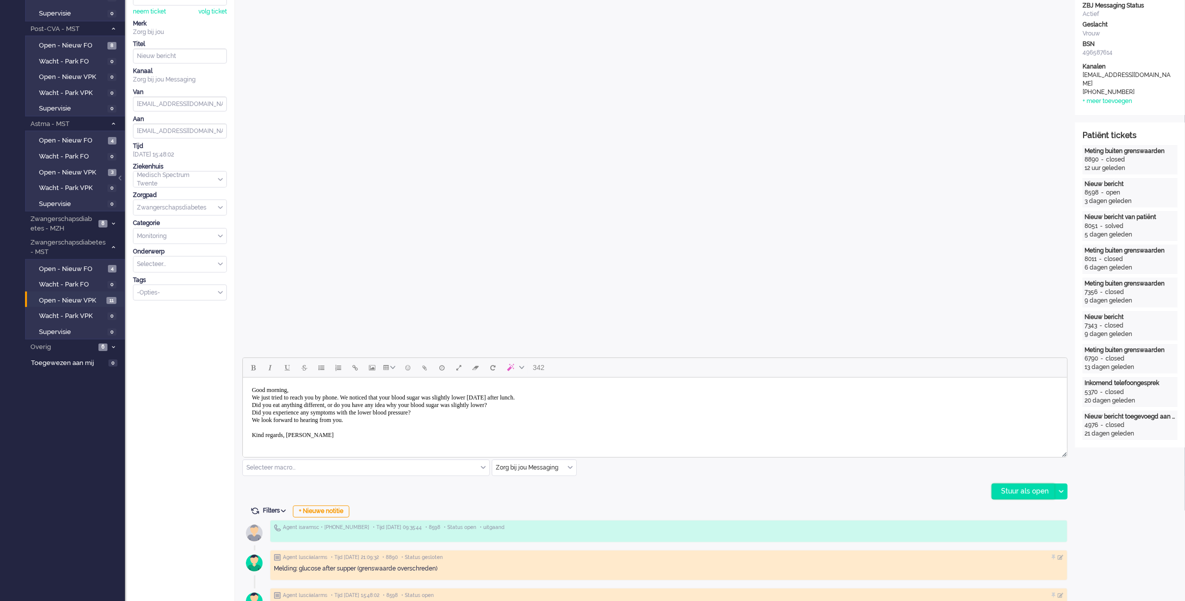
click at [1015, 492] on div "Stuur als open" at bounding box center [1023, 491] width 62 height 15
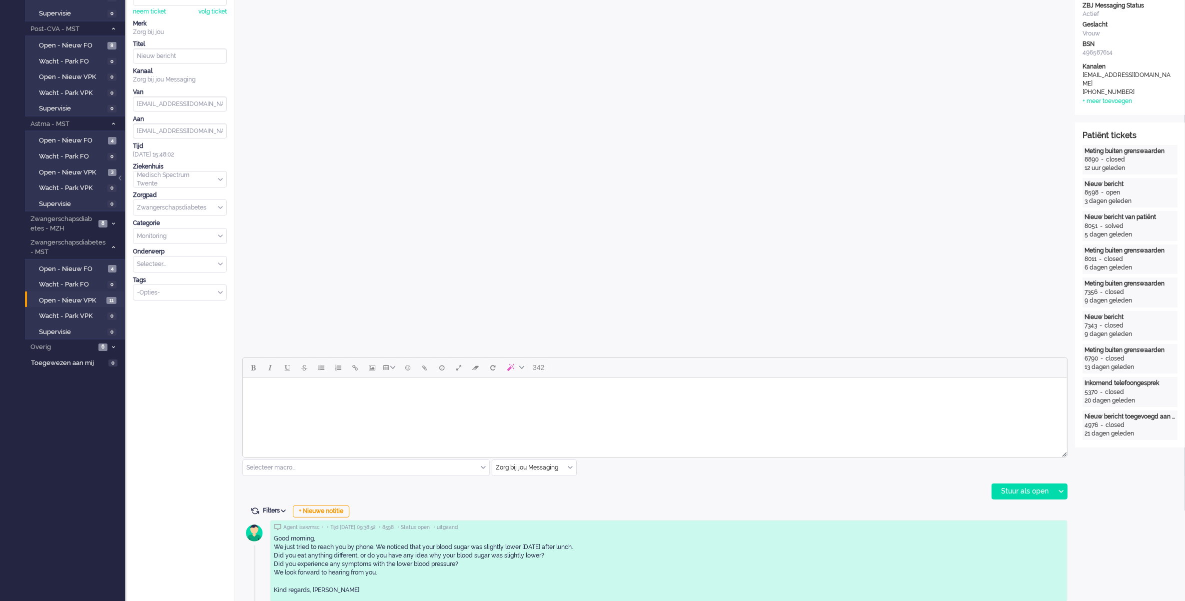
scroll to position [0, 0]
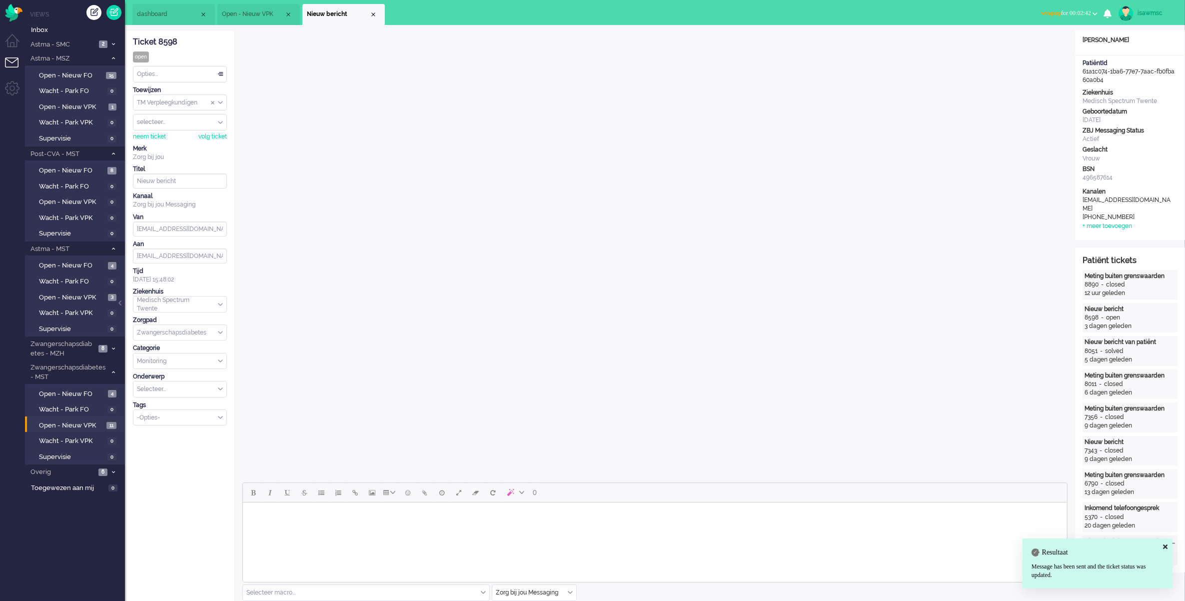
click at [1061, 7] on button "wrapup for 00:02:42" at bounding box center [1069, 13] width 68 height 14
click at [1041, 45] on label "Online" at bounding box center [1055, 44] width 79 height 8
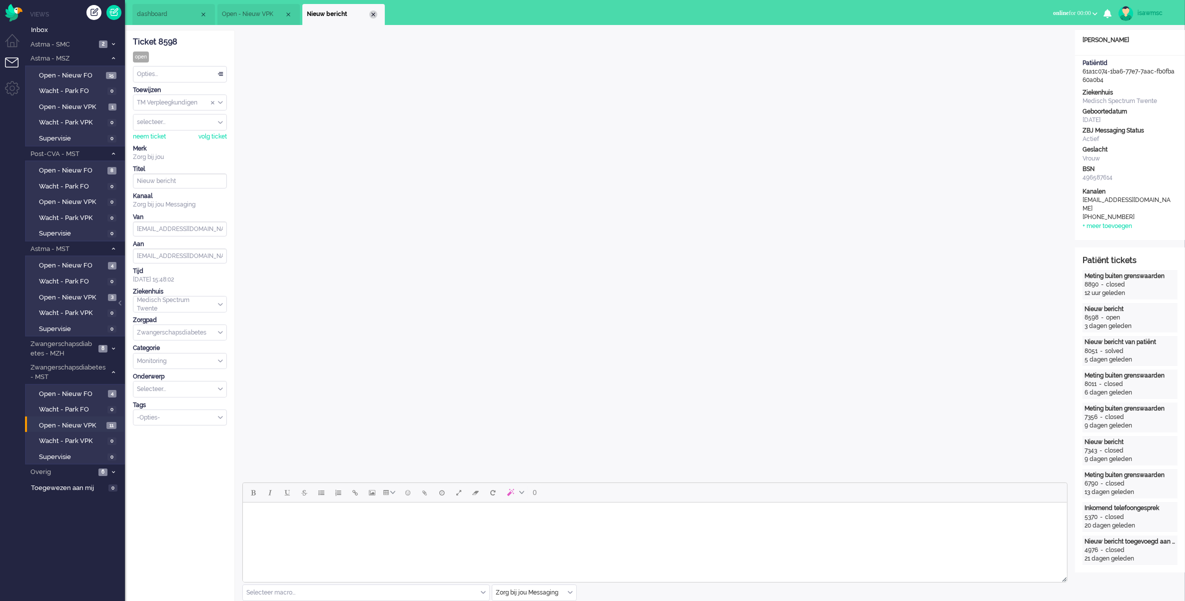
click at [371, 10] on div "Close tab" at bounding box center [373, 14] width 8 height 8
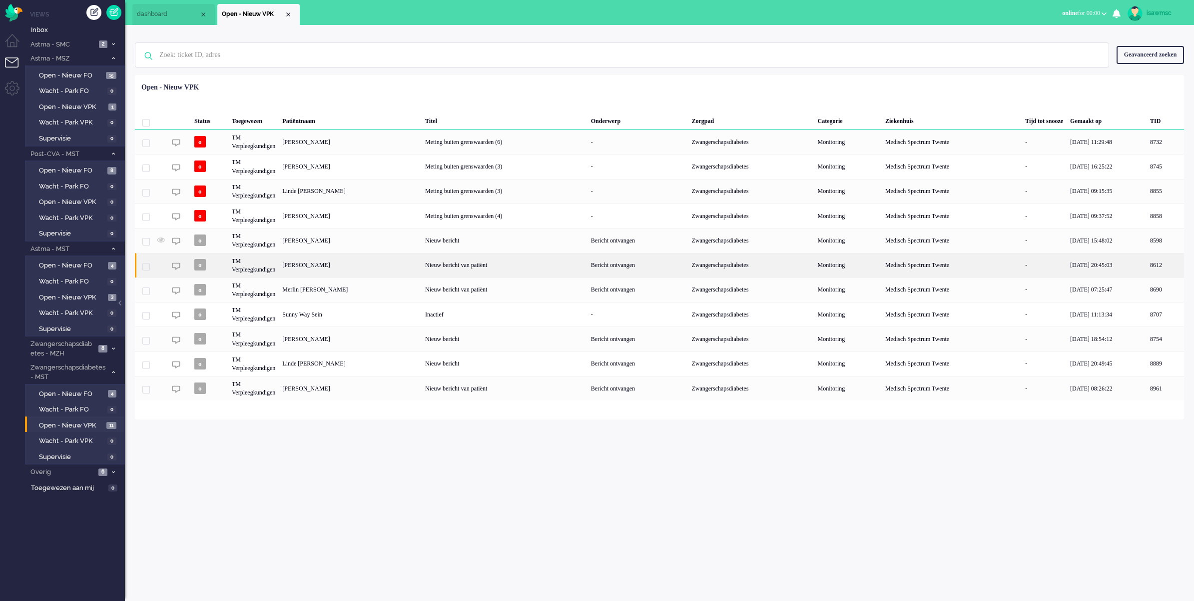
click at [1147, 266] on div "[PERSON_NAME]" at bounding box center [1165, 265] width 37 height 24
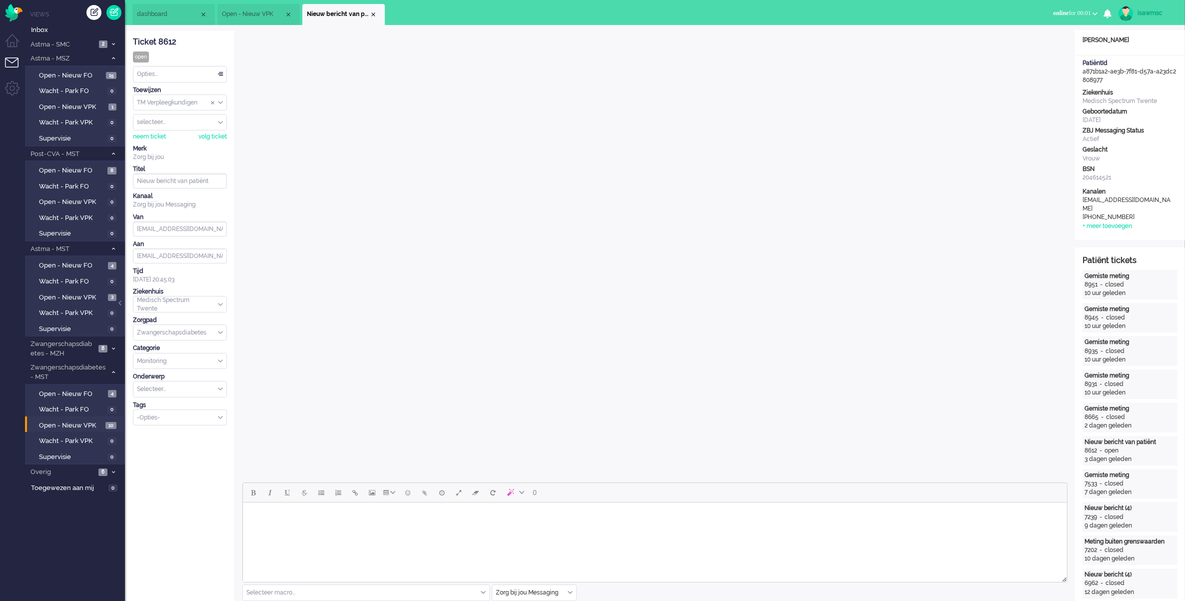
click at [548, 515] on body "Rich Text Area. Press ALT-0 for help." at bounding box center [654, 514] width 816 height 17
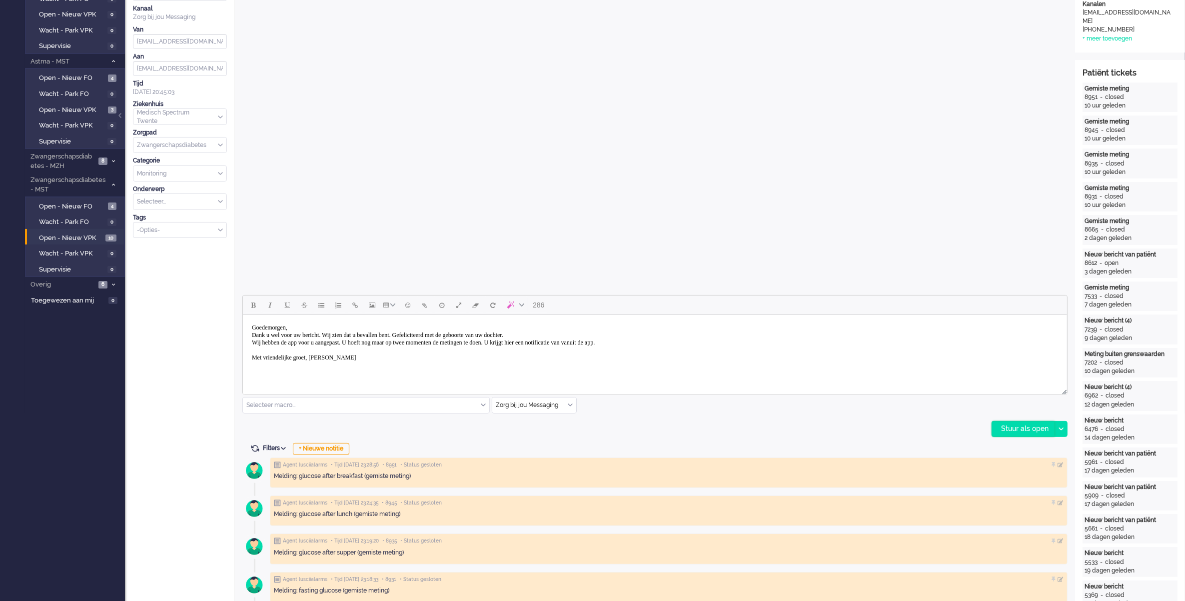
click at [1015, 427] on div "Stuur als open" at bounding box center [1023, 428] width 62 height 15
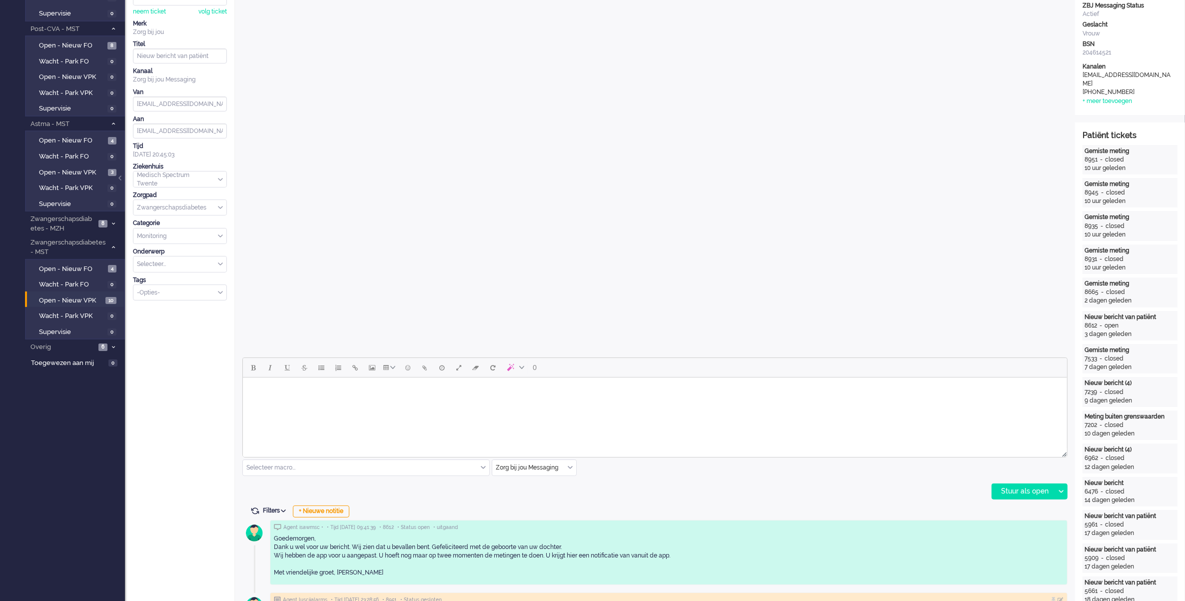
scroll to position [0, 0]
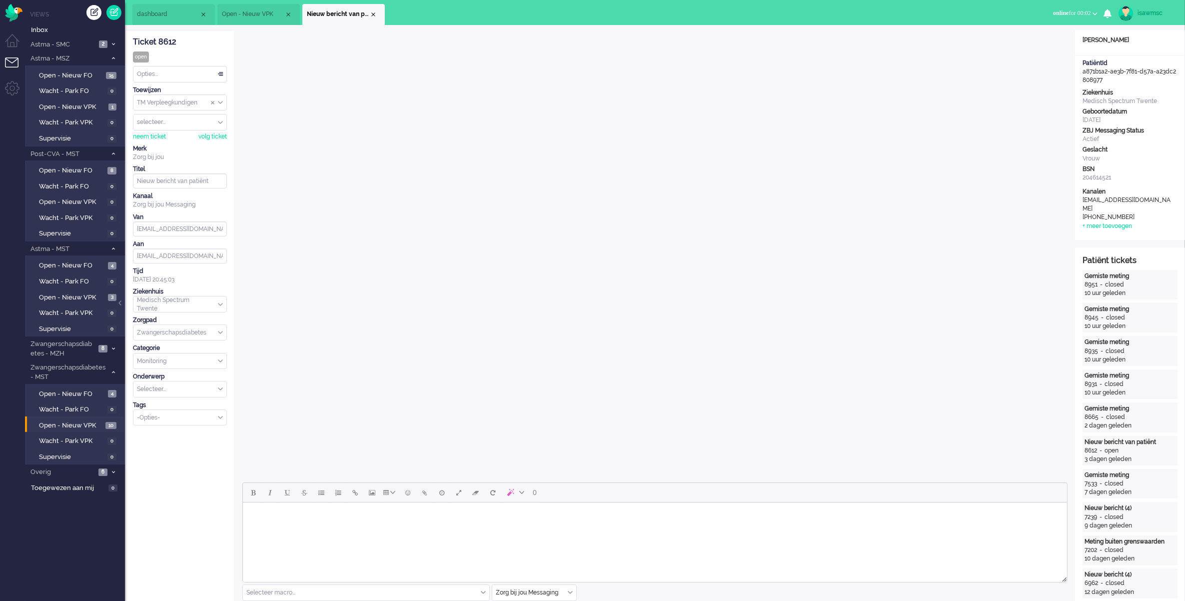
click at [210, 74] on div "Opties..." at bounding box center [179, 73] width 93 height 15
click at [172, 144] on li "Opgelost" at bounding box center [179, 145] width 93 height 14
click at [375, 15] on div "Close tab" at bounding box center [373, 14] width 8 height 8
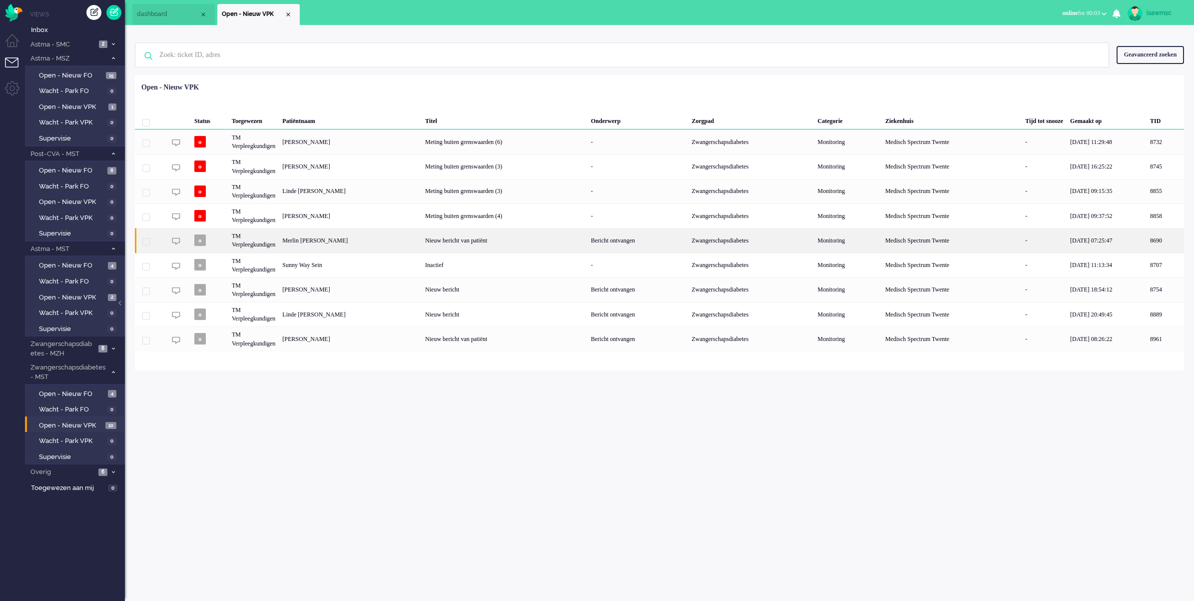
click at [1147, 238] on div "Merlin [PERSON_NAME]" at bounding box center [1165, 240] width 37 height 24
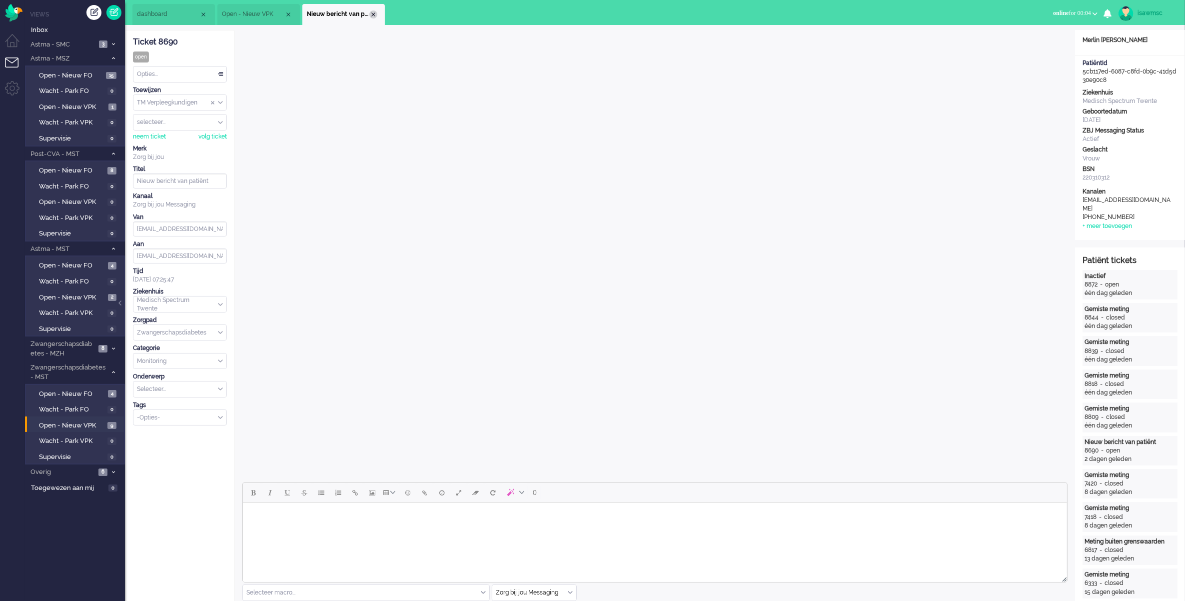
click at [373, 12] on div "Close tab" at bounding box center [373, 14] width 8 height 8
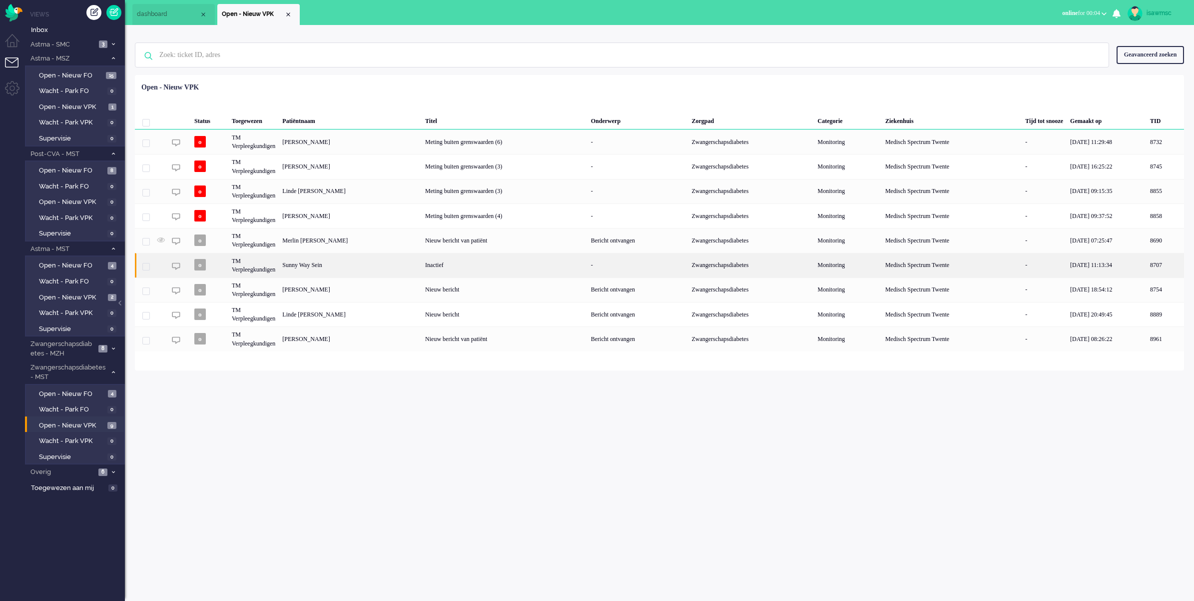
click at [1147, 264] on div "Sunny Way Sein" at bounding box center [1165, 265] width 37 height 24
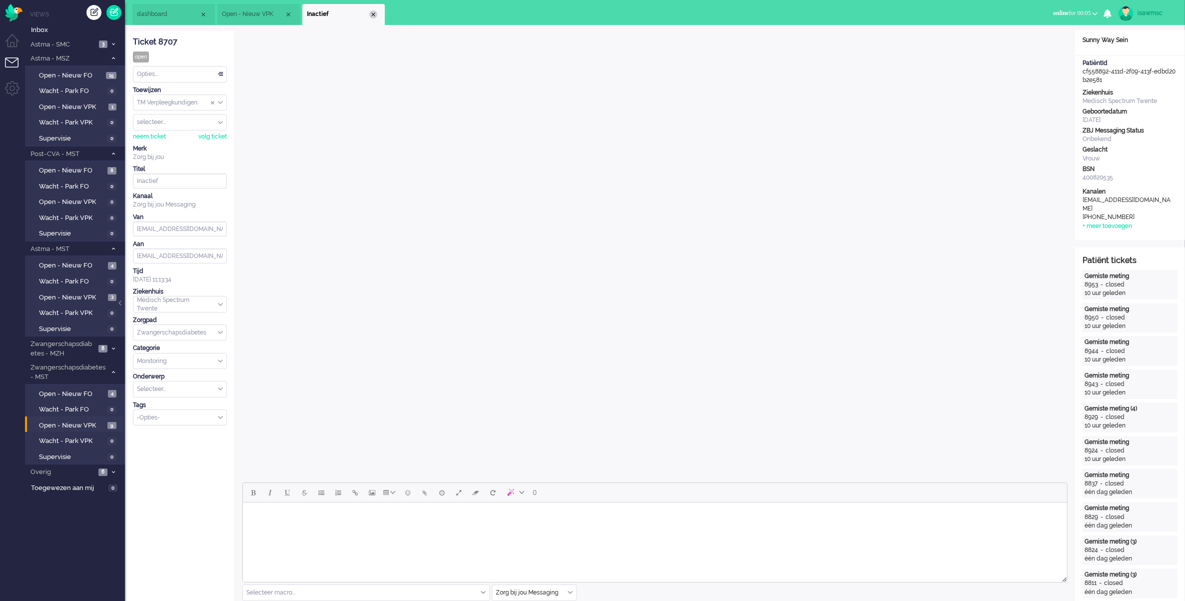
click at [373, 16] on div "Close tab" at bounding box center [373, 14] width 8 height 8
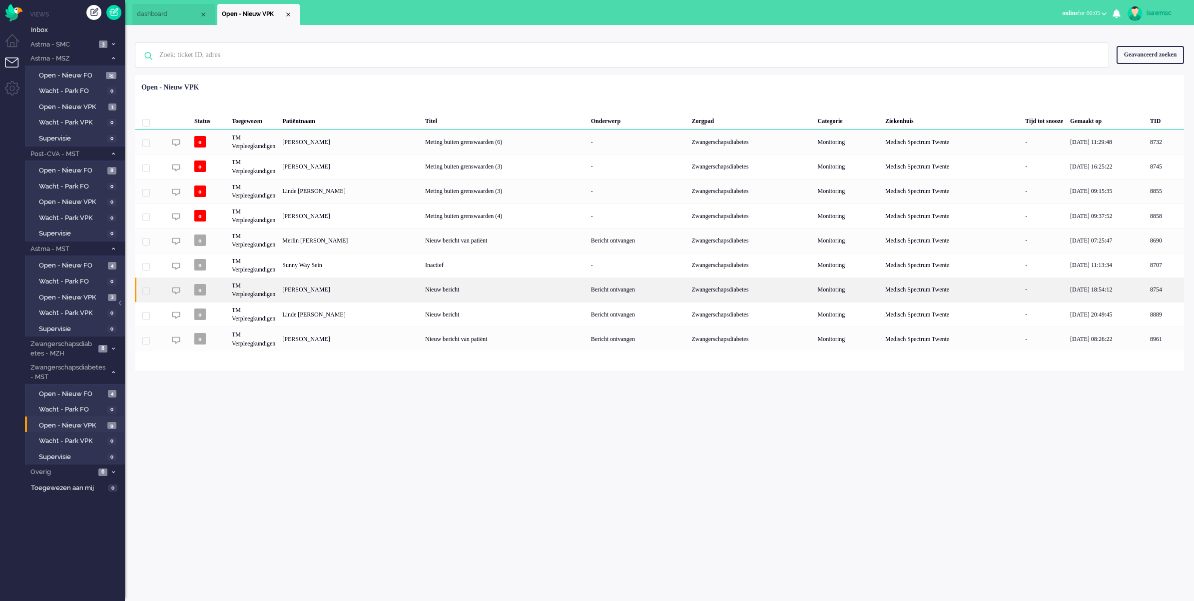
click at [1147, 291] on div "[PERSON_NAME]" at bounding box center [1165, 289] width 37 height 24
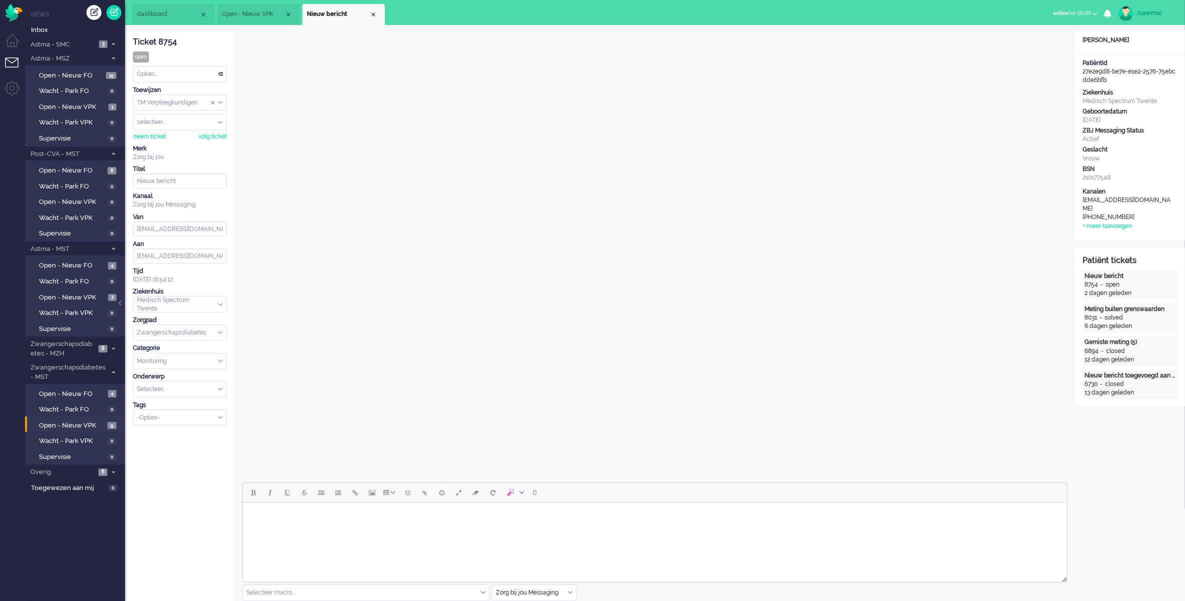
scroll to position [187, 0]
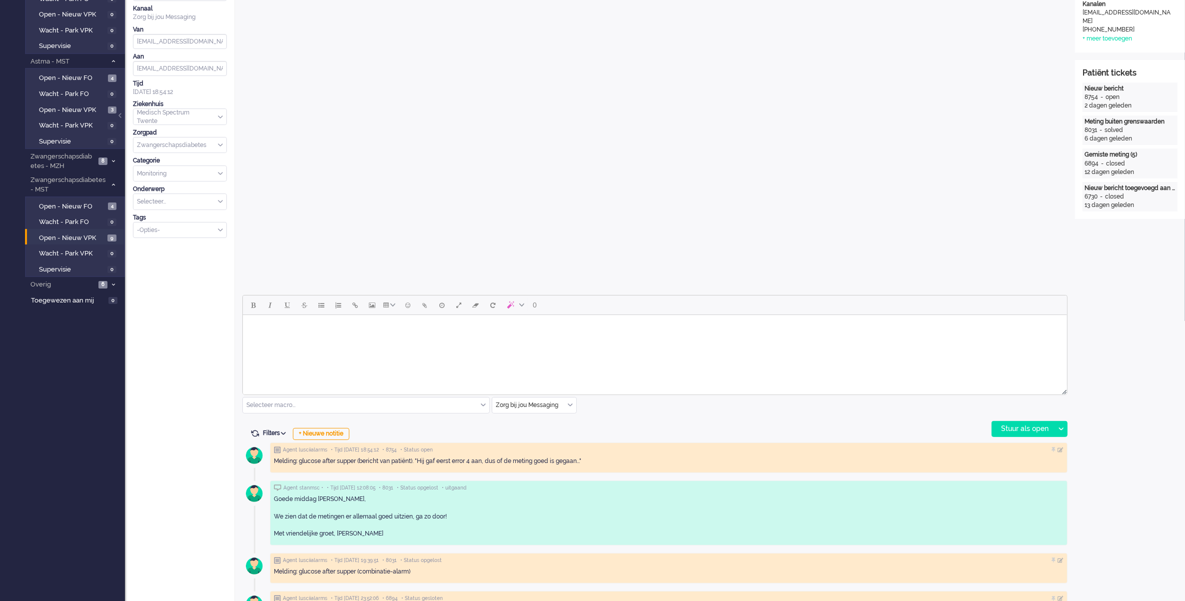
click at [435, 334] on body "Rich Text Area. Press ALT-0 for help." at bounding box center [654, 327] width 816 height 17
click at [430, 336] on body "Rich Text Area. Press ALT-0 for help." at bounding box center [654, 327] width 816 height 17
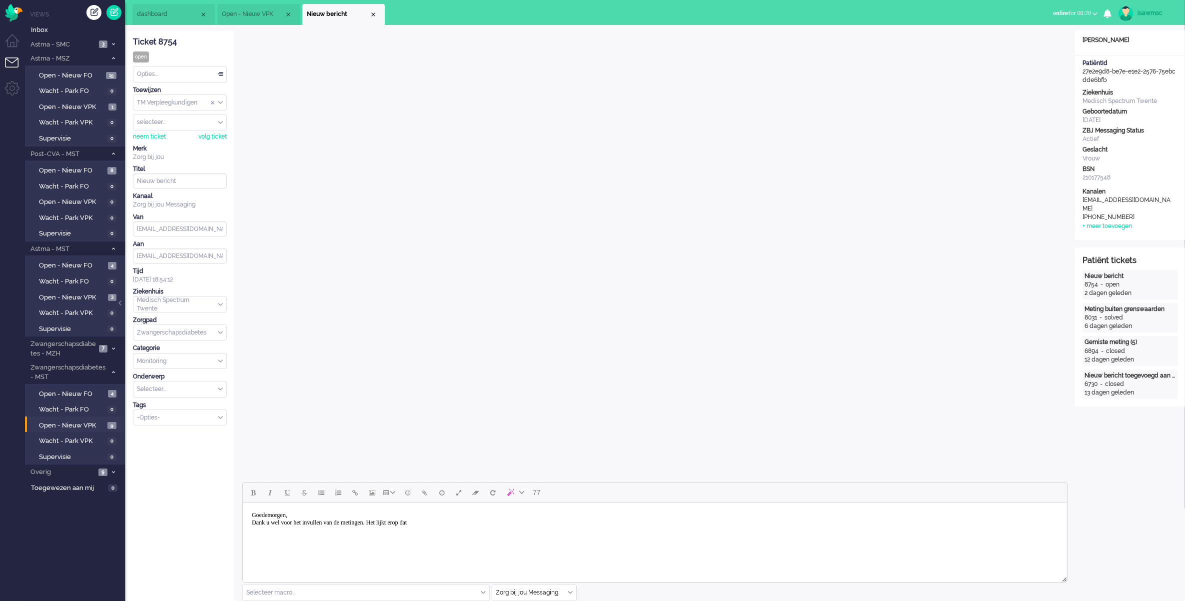
scroll to position [125, 0]
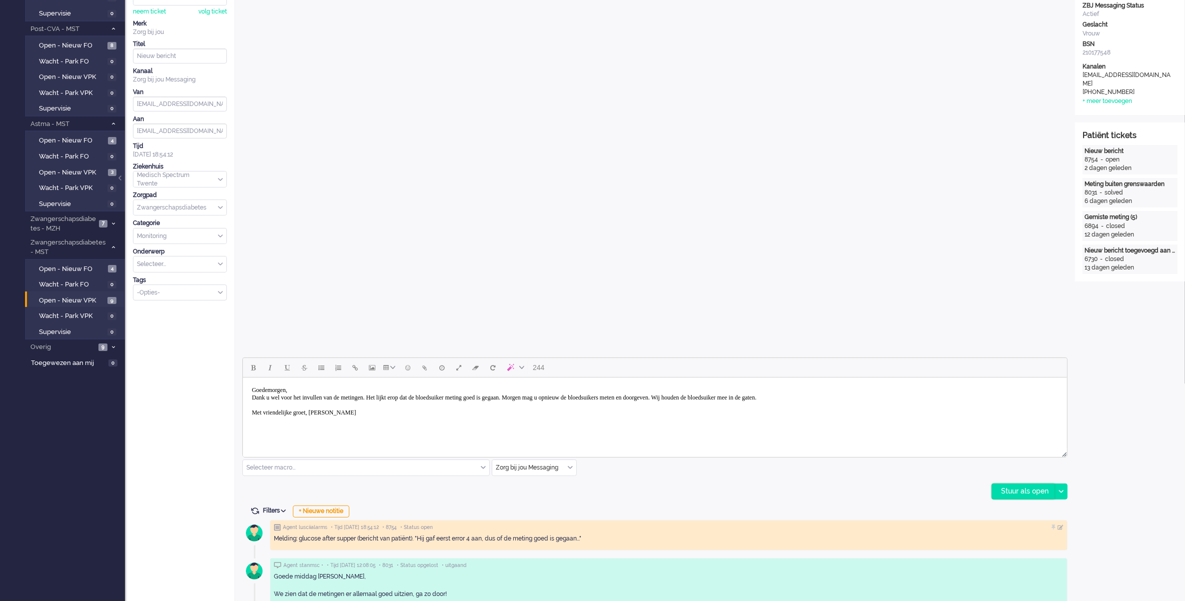
click at [1019, 498] on div "Stuur als open" at bounding box center [1023, 491] width 62 height 15
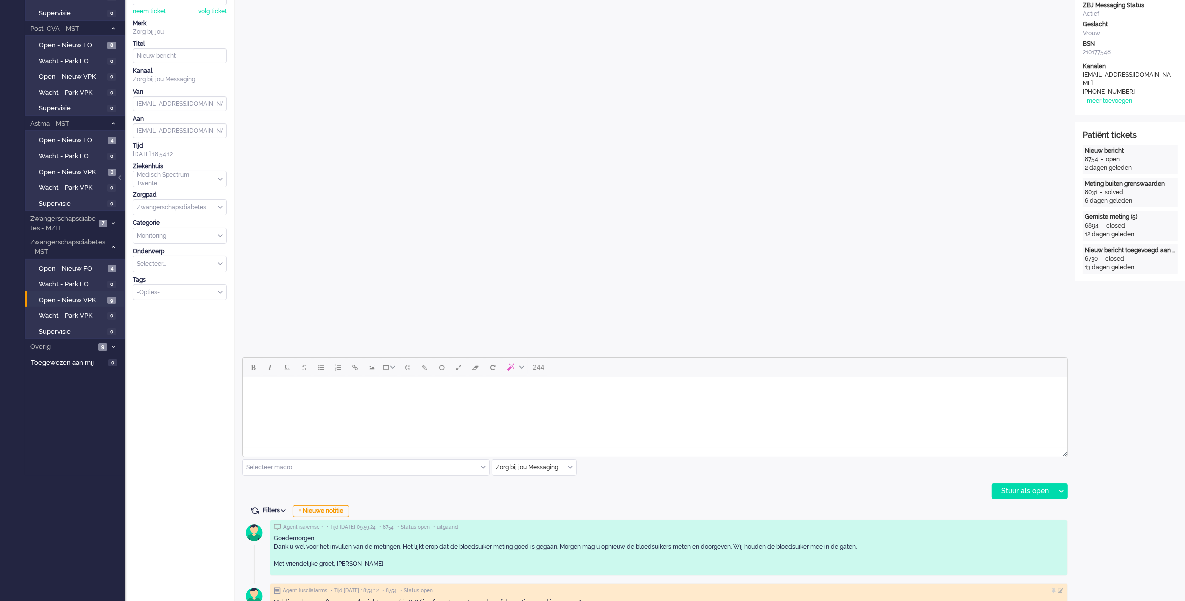
scroll to position [0, 0]
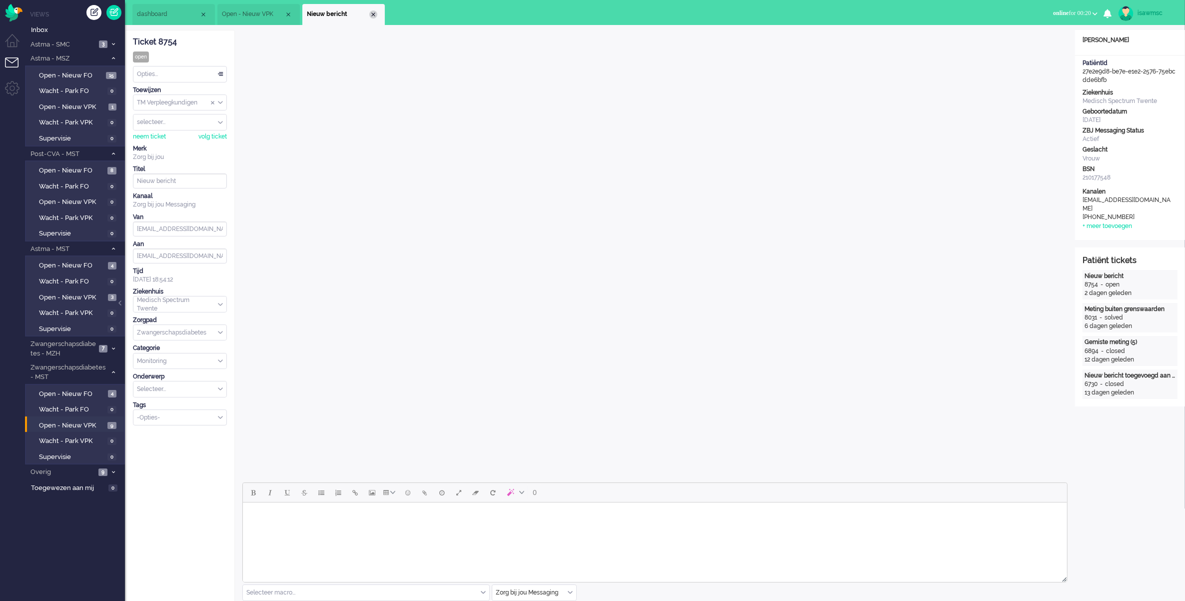
click at [372, 14] on div "Close tab" at bounding box center [373, 14] width 8 height 8
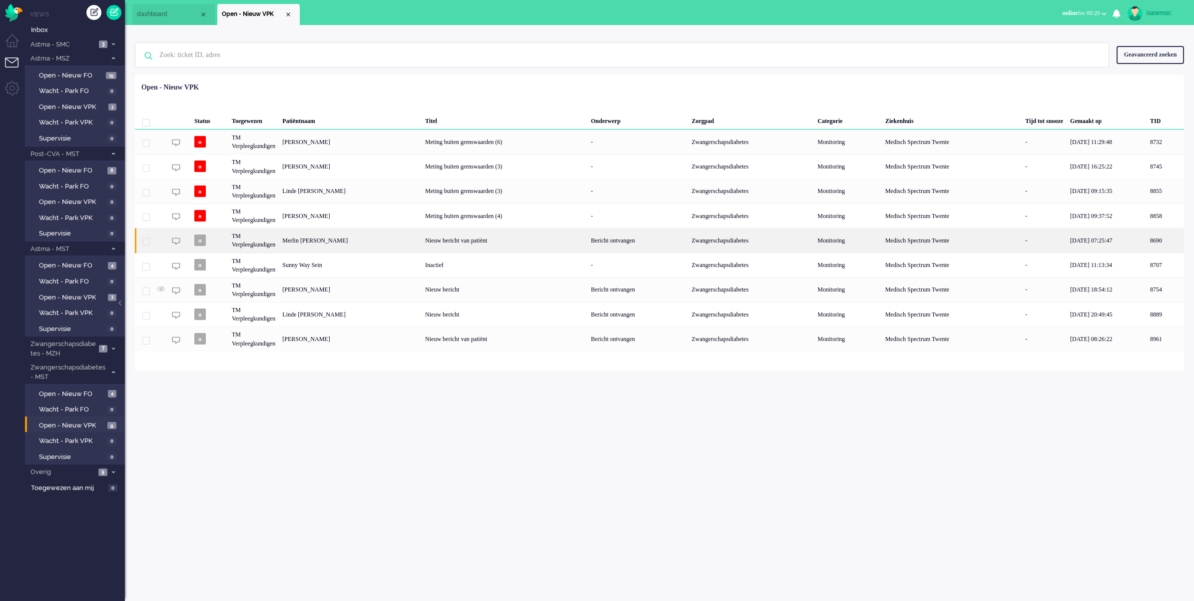
click at [1147, 234] on div "Merlin [PERSON_NAME]" at bounding box center [1165, 240] width 37 height 24
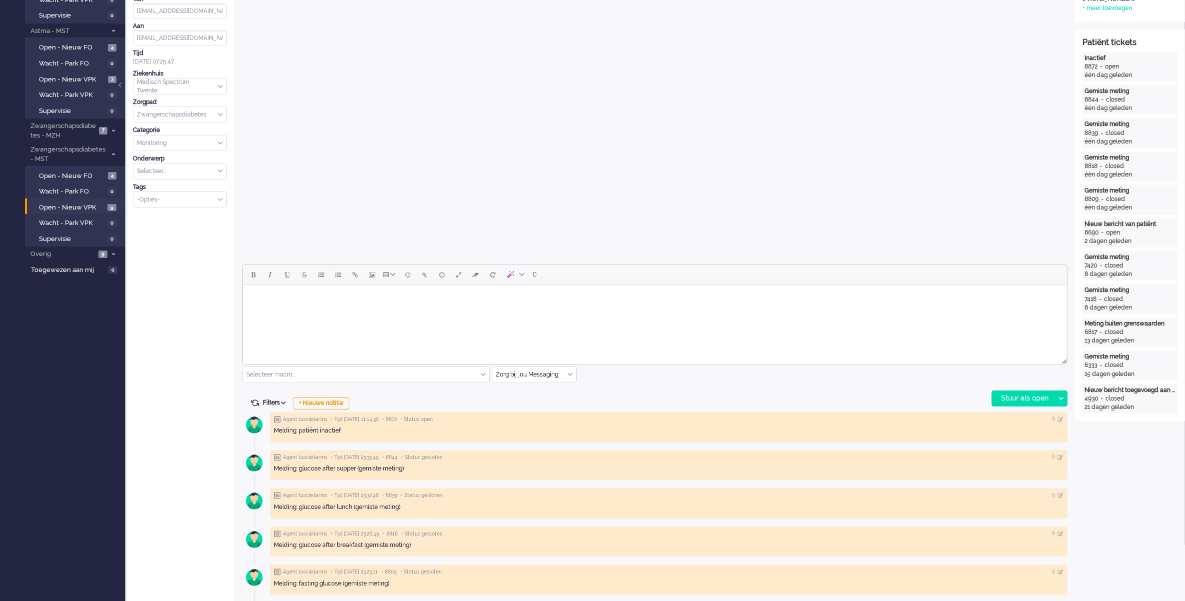
scroll to position [155, 0]
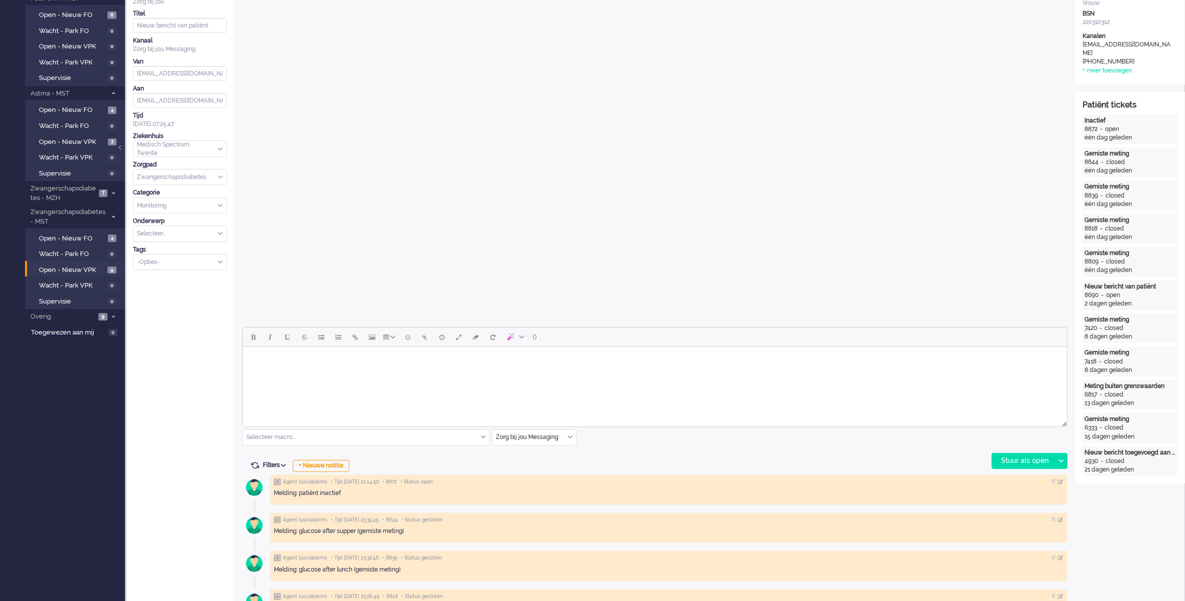
click at [454, 365] on body "Rich Text Area. Press ALT-0 for help." at bounding box center [654, 359] width 816 height 17
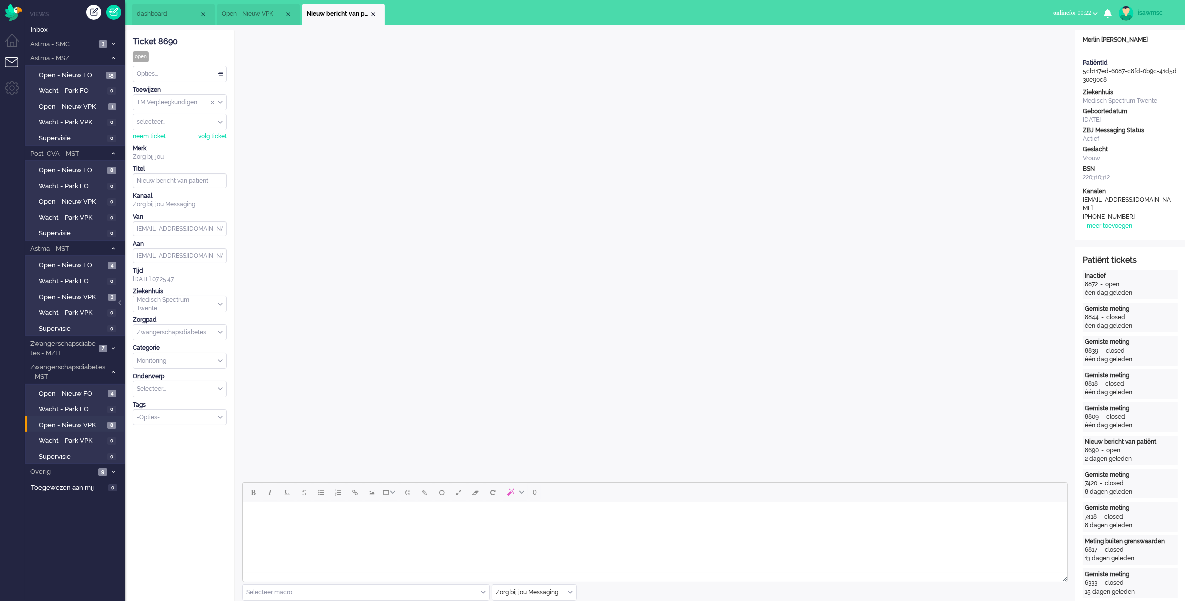
scroll to position [125, 0]
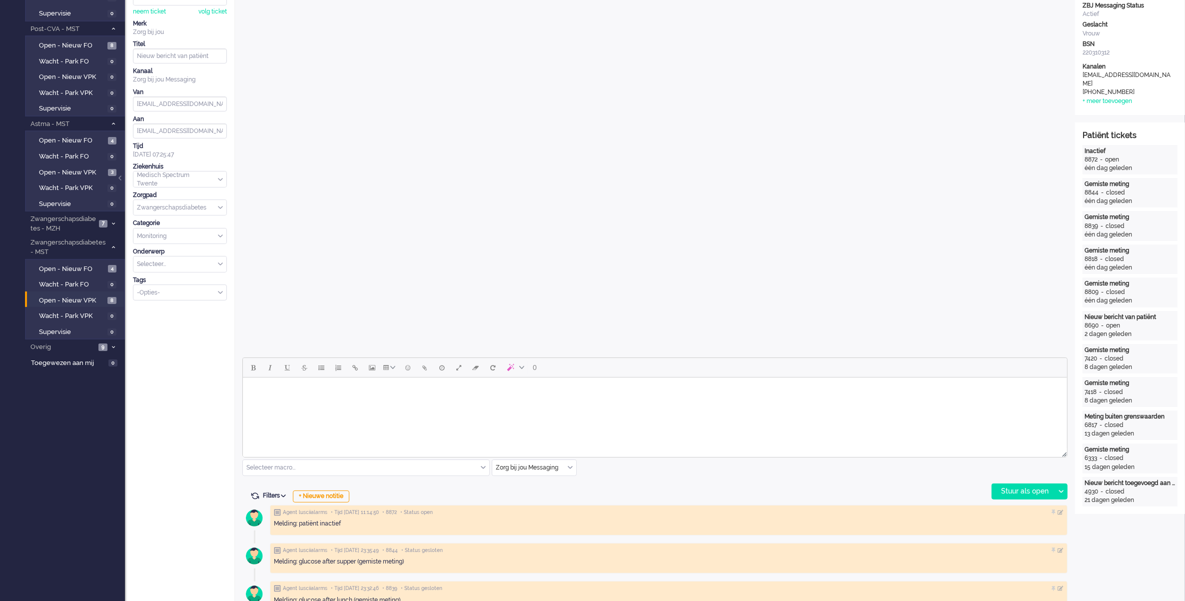
click at [437, 396] on body "Rich Text Area. Press ALT-0 for help." at bounding box center [654, 389] width 816 height 17
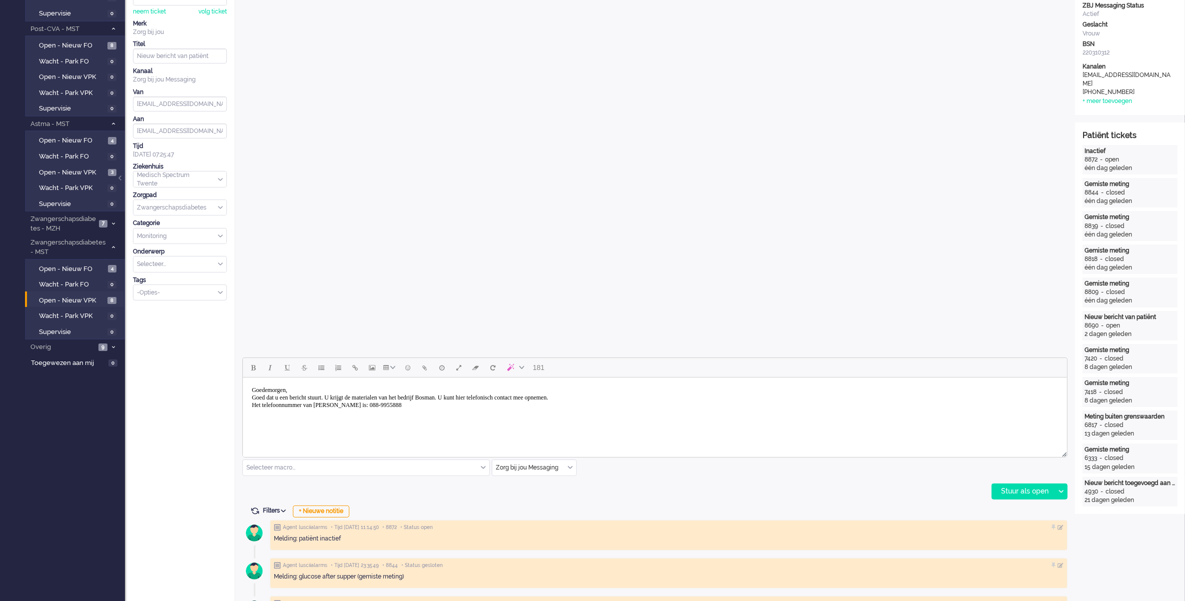
click at [385, 403] on body "Goedemorgen, Goed dat u een bericht stuurt. U krijgt de materialen van het bedr…" at bounding box center [654, 397] width 816 height 32
click at [395, 405] on body "Goedemorgen, Goed dat u een bericht stuurt. U krijgt de materialen van het bedr…" at bounding box center [654, 397] width 816 height 32
click at [436, 405] on body "Goedemorgen, Goed dat u een bericht stuurt. U krijgt de materialen van het bedr…" at bounding box center [654, 397] width 816 height 32
click at [1021, 493] on div "Stuur als open" at bounding box center [1023, 491] width 62 height 15
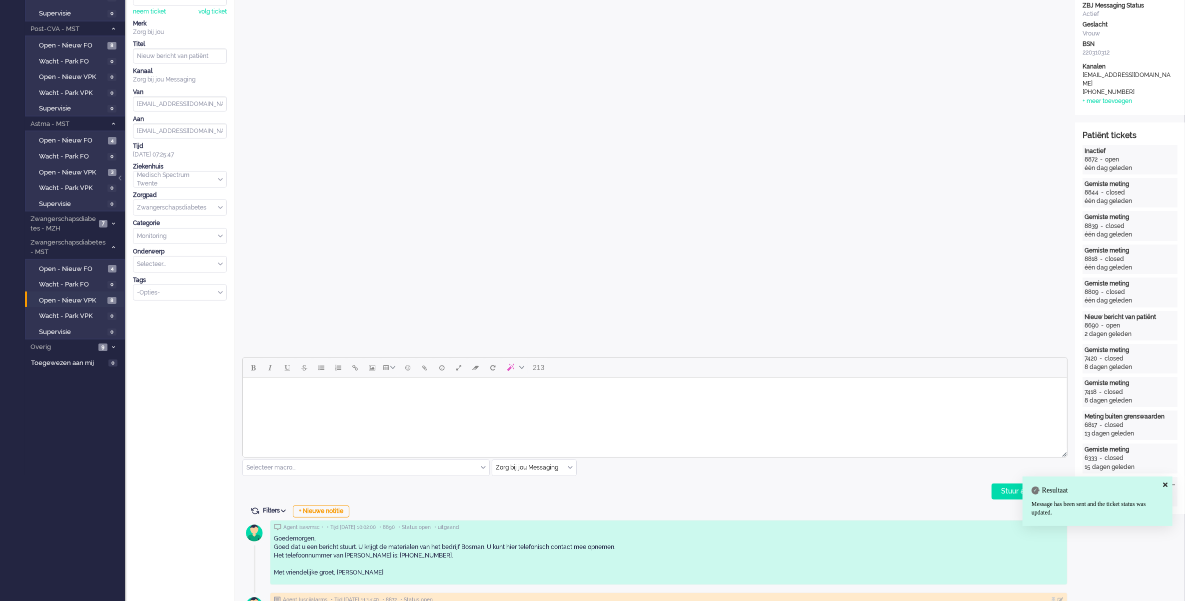
scroll to position [0, 0]
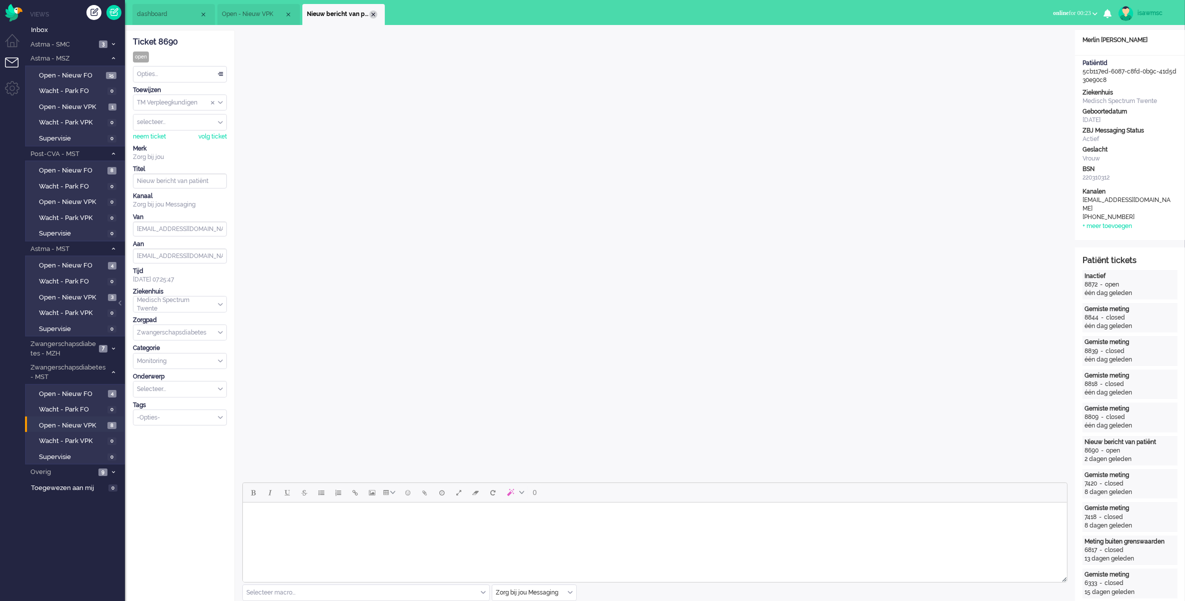
click at [373, 15] on div "Close tab" at bounding box center [373, 14] width 8 height 8
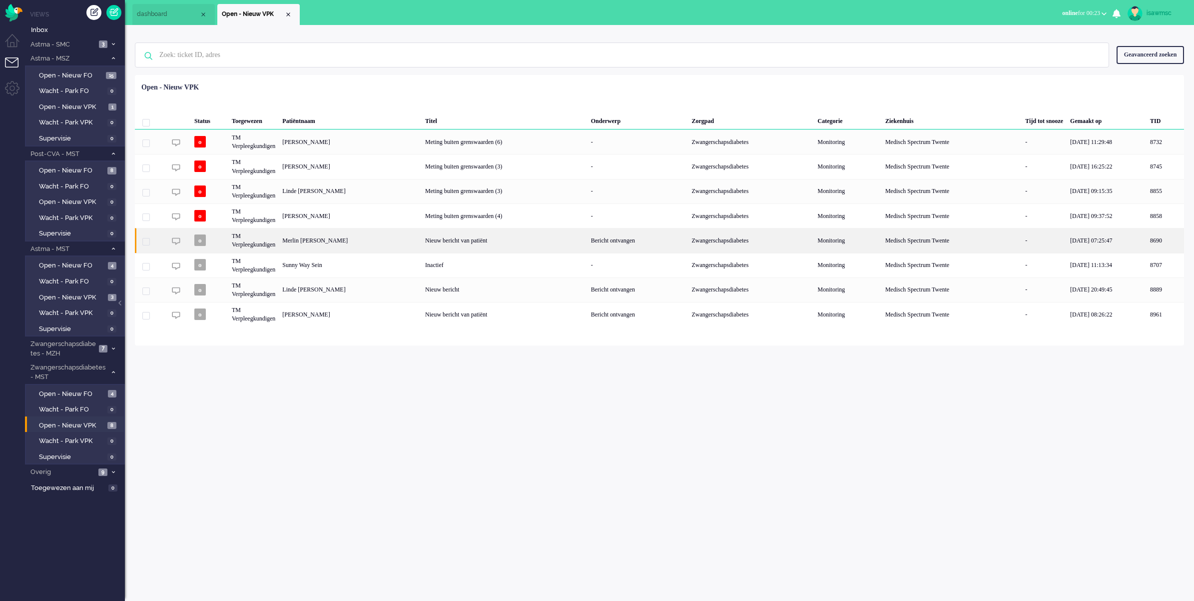
click at [1147, 243] on div "Merlin [PERSON_NAME]" at bounding box center [1165, 240] width 37 height 24
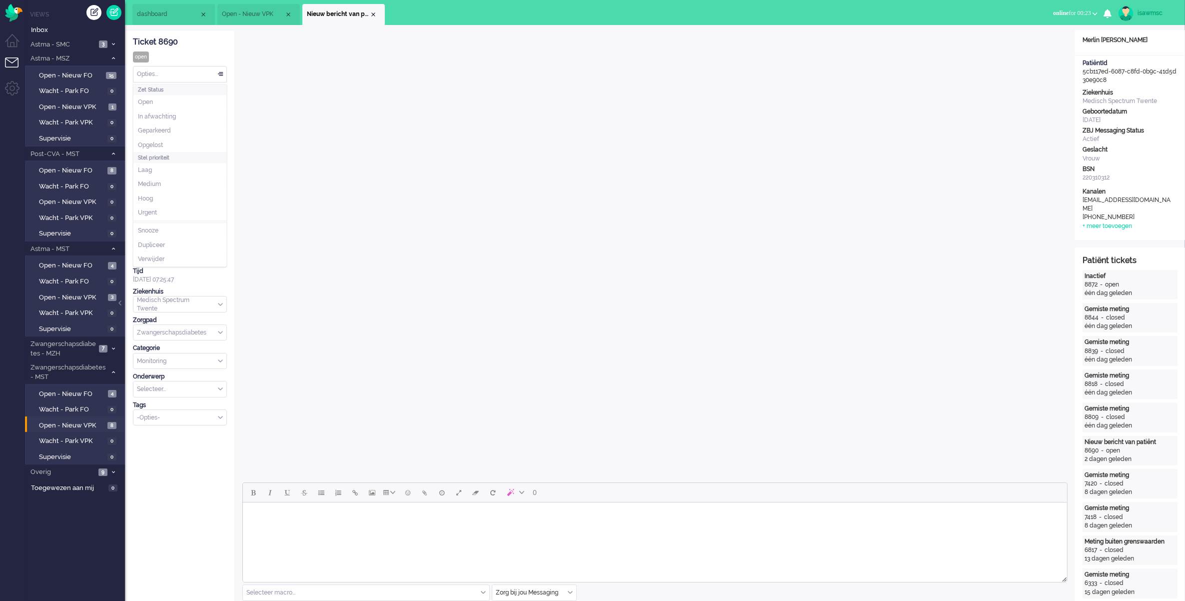
click at [205, 78] on div "Opties..." at bounding box center [179, 73] width 93 height 15
click at [165, 140] on li "Opgelost" at bounding box center [179, 145] width 93 height 14
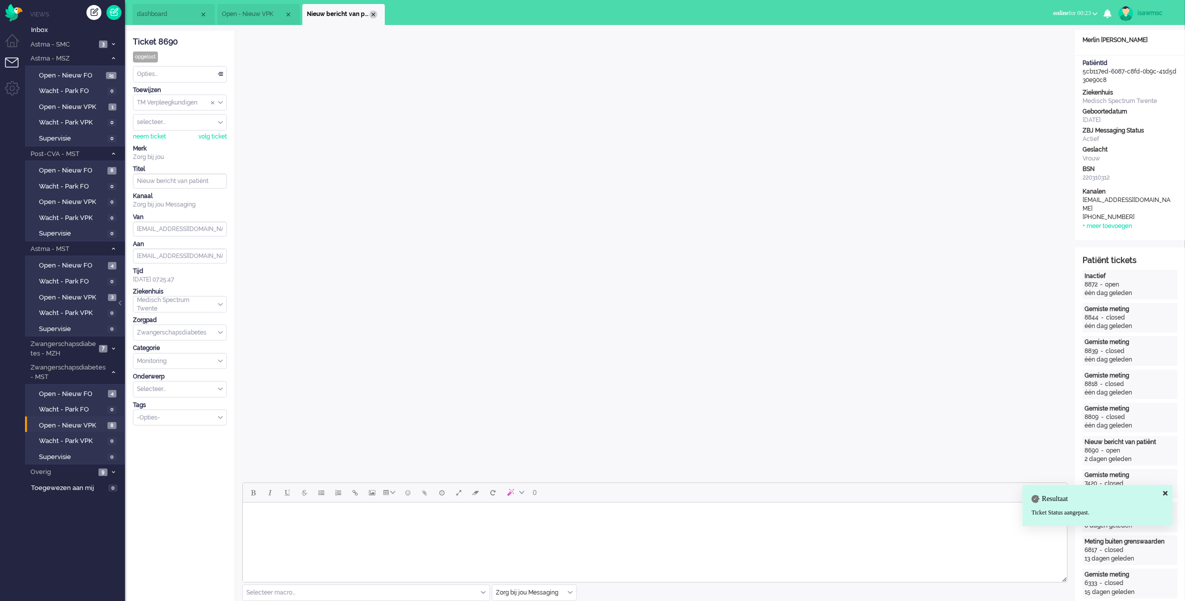
click at [370, 13] on div "Close tab" at bounding box center [373, 14] width 8 height 8
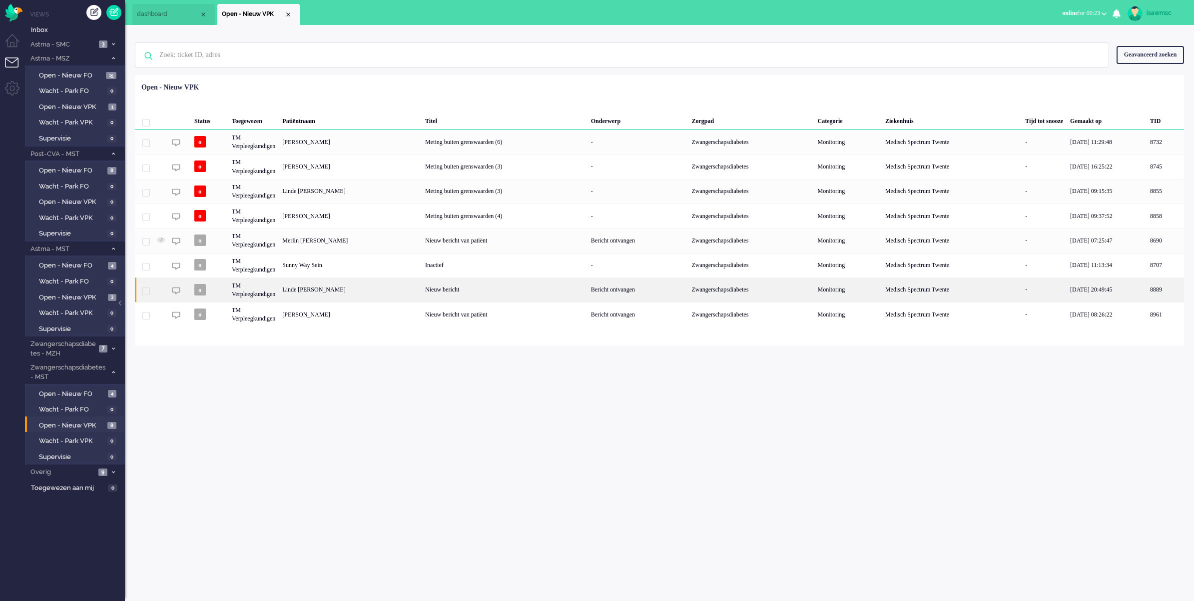
click at [1147, 292] on div "Linde [PERSON_NAME]" at bounding box center [1165, 289] width 37 height 24
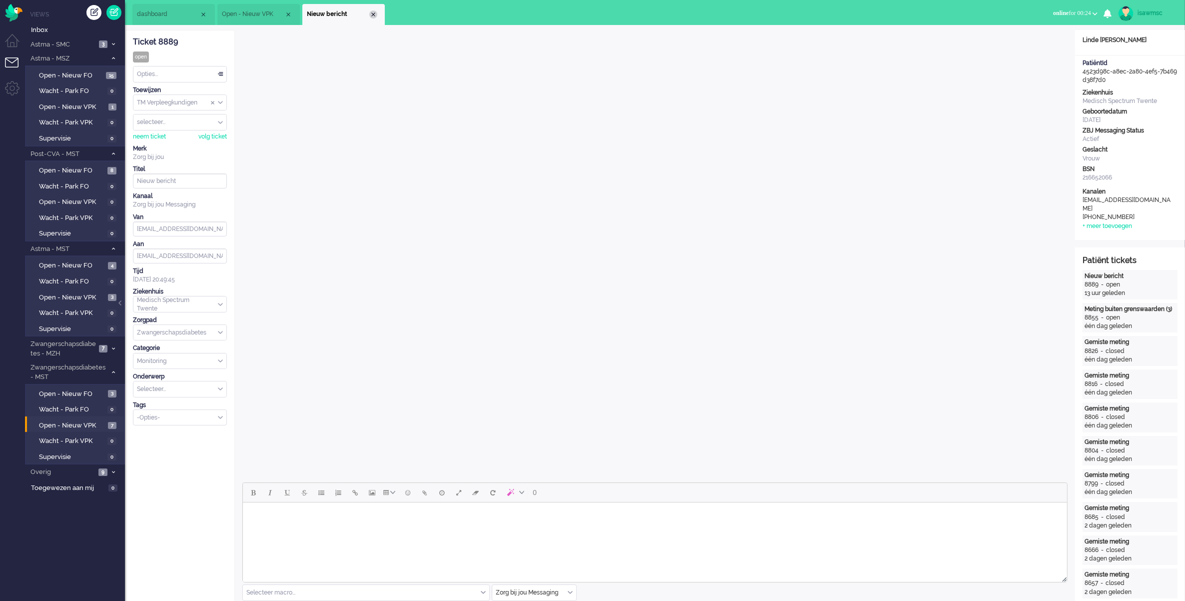
click at [371, 13] on div "Close tab" at bounding box center [373, 14] width 8 height 8
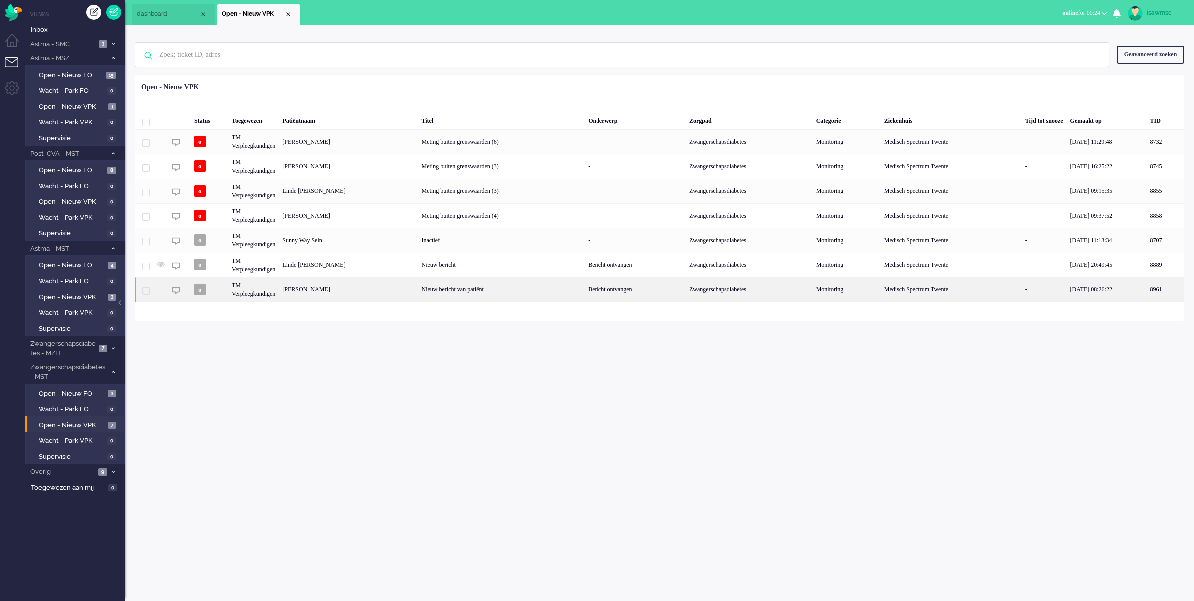
click at [1147, 296] on div "[PERSON_NAME]" at bounding box center [1165, 289] width 37 height 24
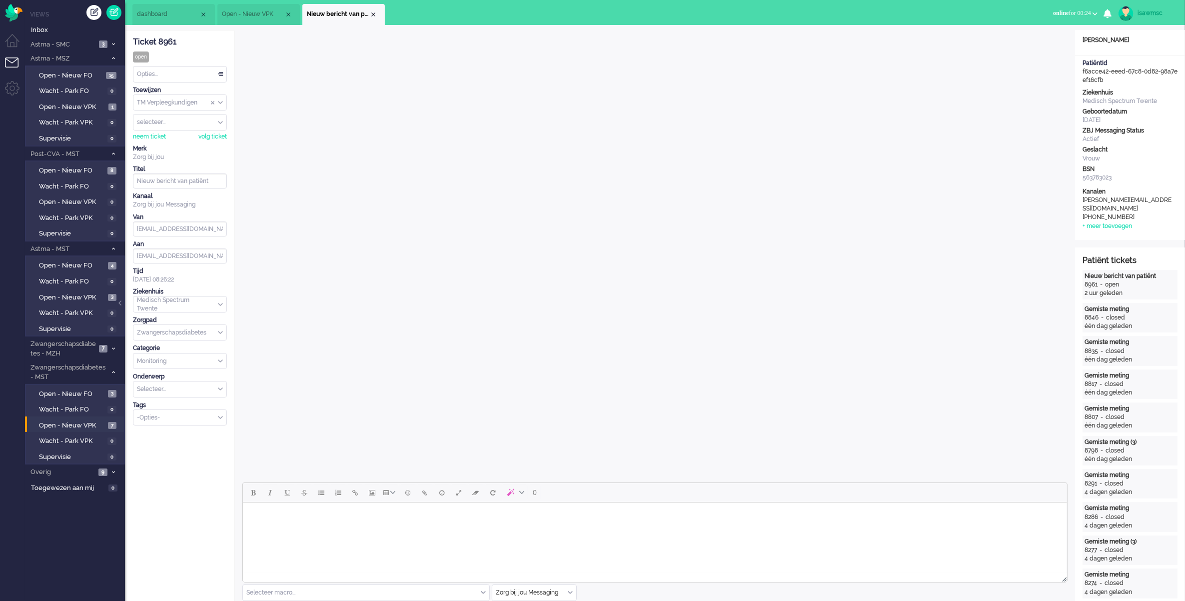
scroll to position [250, 0]
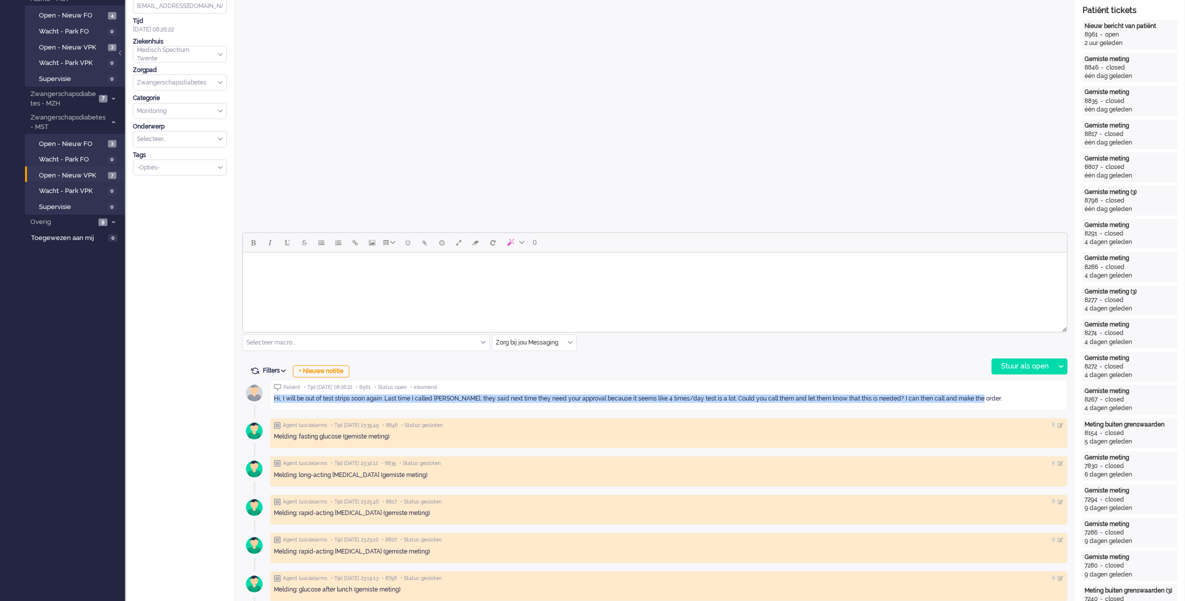
drag, startPoint x: 990, startPoint y: 398, endPoint x: 267, endPoint y: 400, distance: 722.4
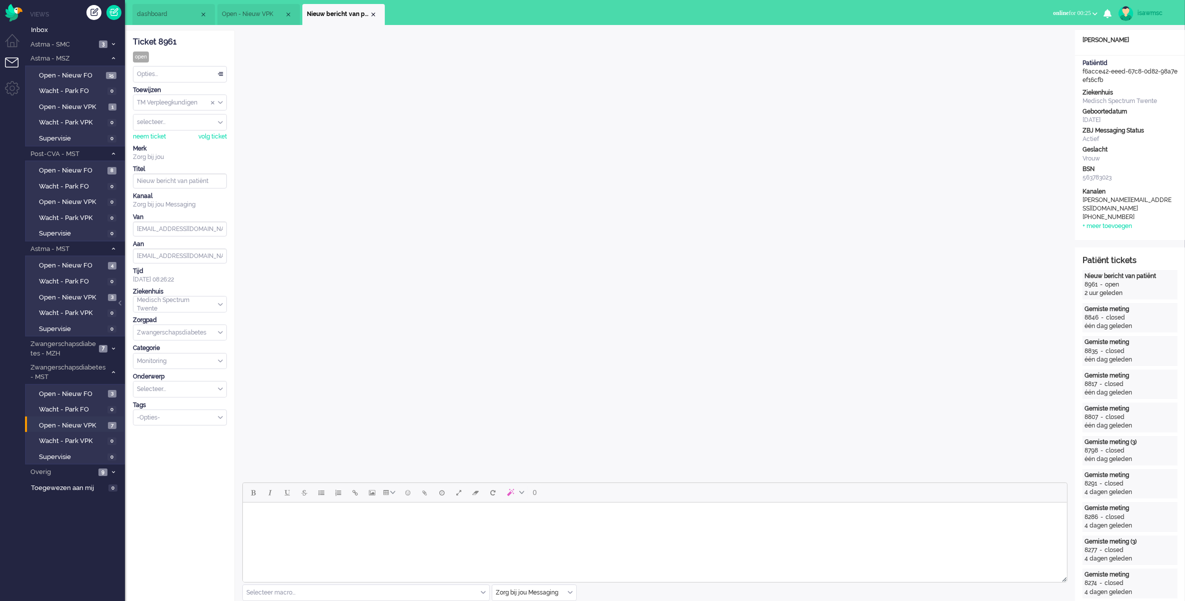
scroll to position [187, 0]
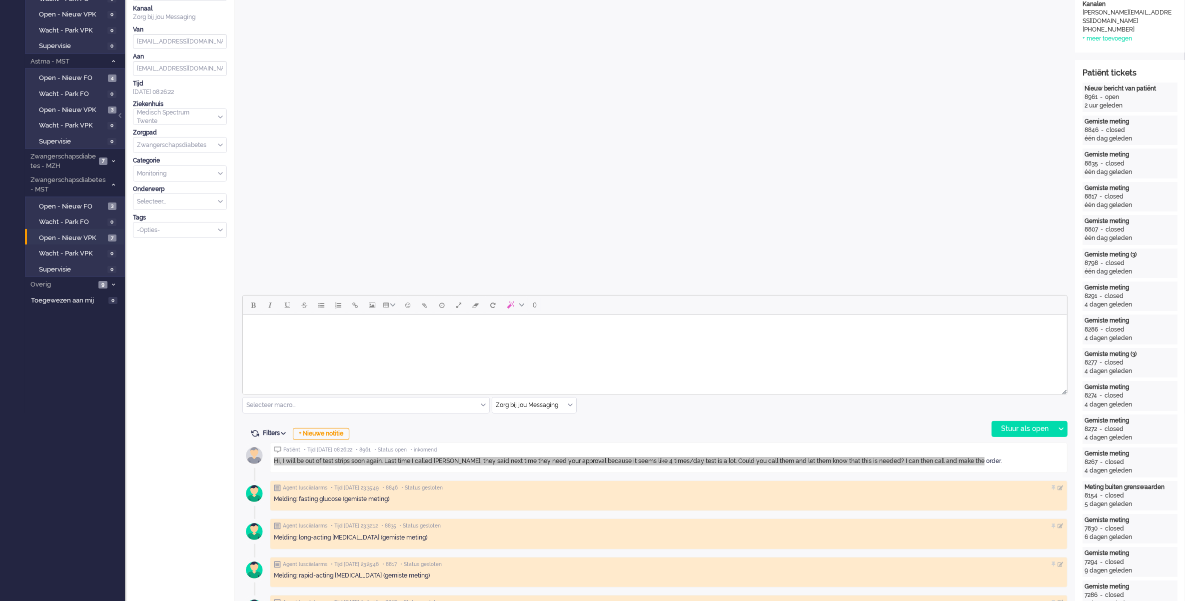
click at [426, 340] on html at bounding box center [654, 327] width 824 height 25
click at [576, 438] on div "Filters Events tonen Alleen huidig ticket tonen Verberg inactieve tickets Filte…" at bounding box center [654, 434] width 825 height 10
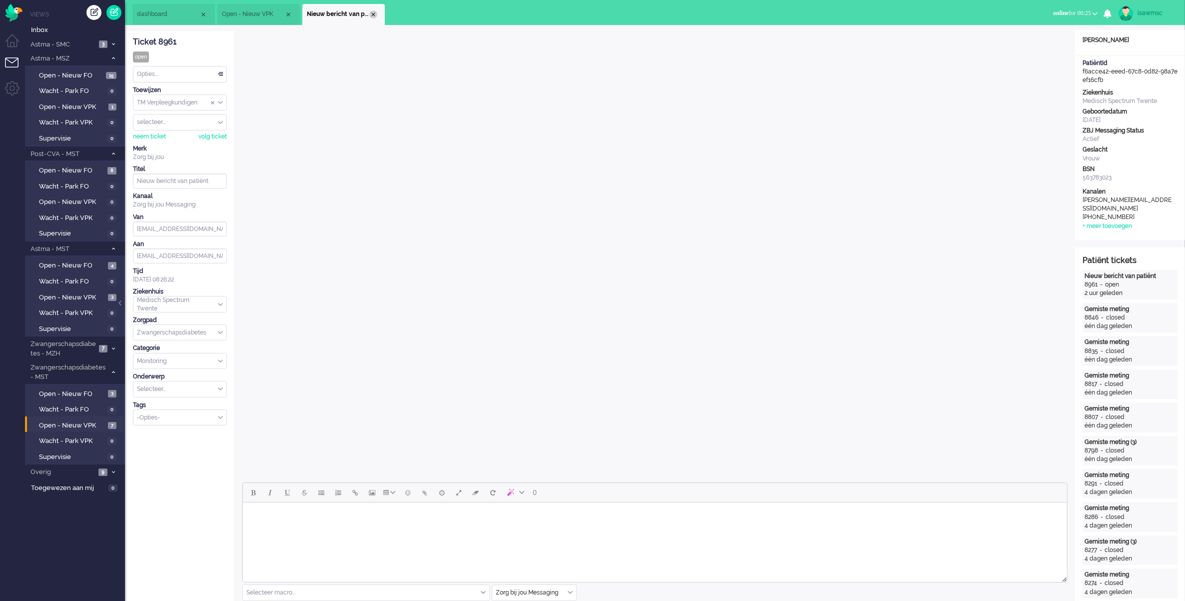
click at [376, 15] on div "Close tab" at bounding box center [373, 14] width 8 height 8
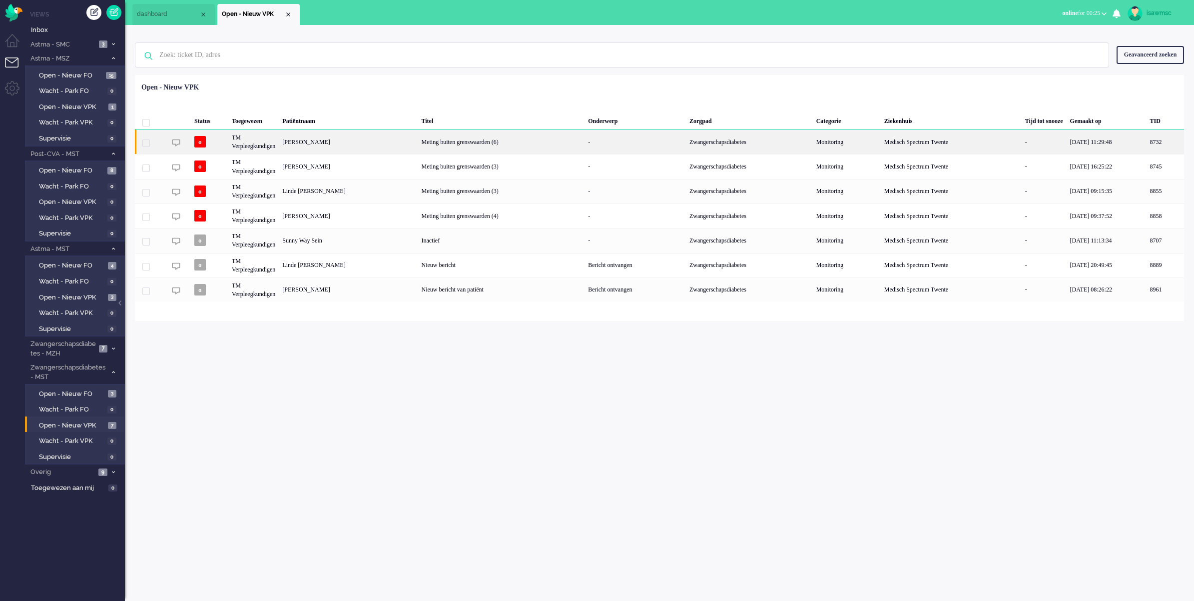
click at [1147, 142] on div "[PERSON_NAME]" at bounding box center [1165, 141] width 37 height 24
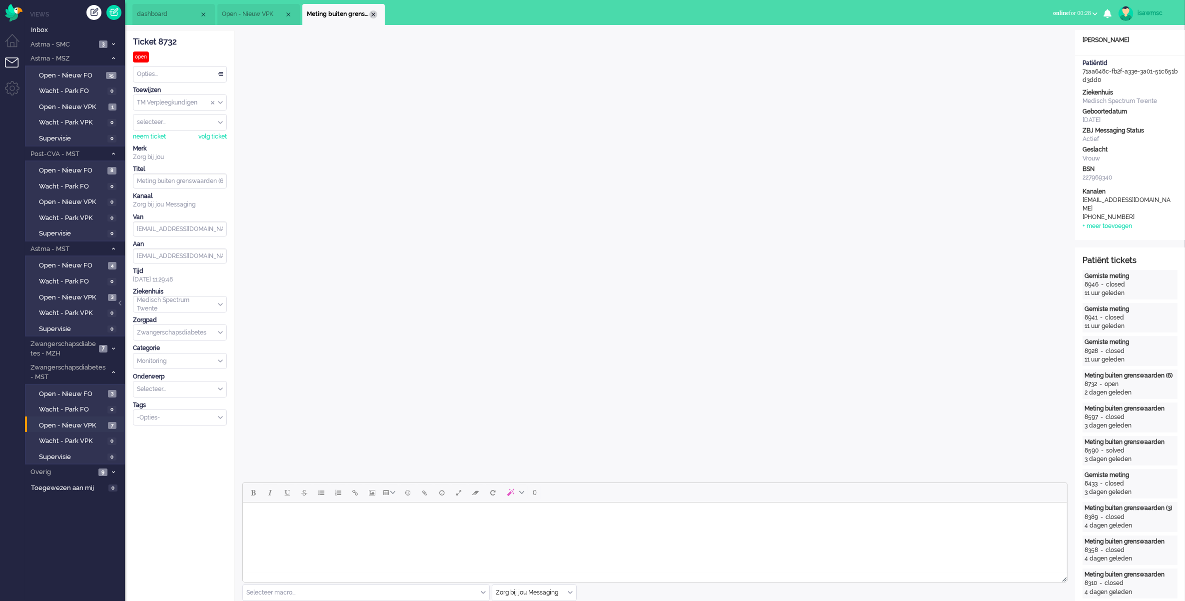
click at [376, 14] on div "Close tab" at bounding box center [373, 14] width 8 height 8
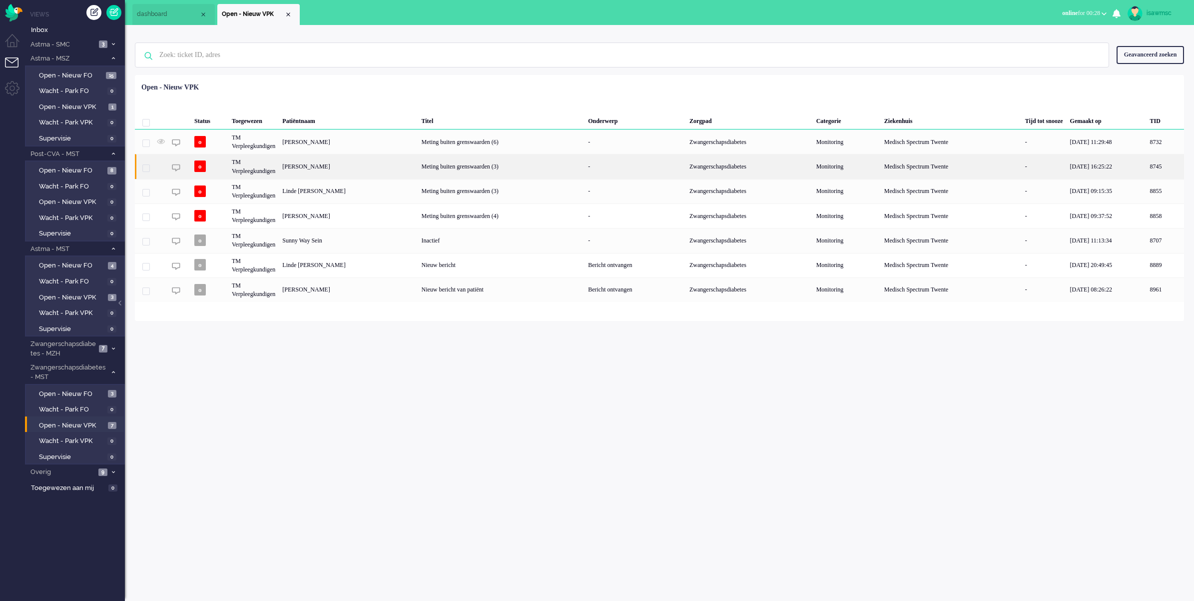
click at [1147, 162] on div "[PERSON_NAME]" at bounding box center [1165, 166] width 37 height 24
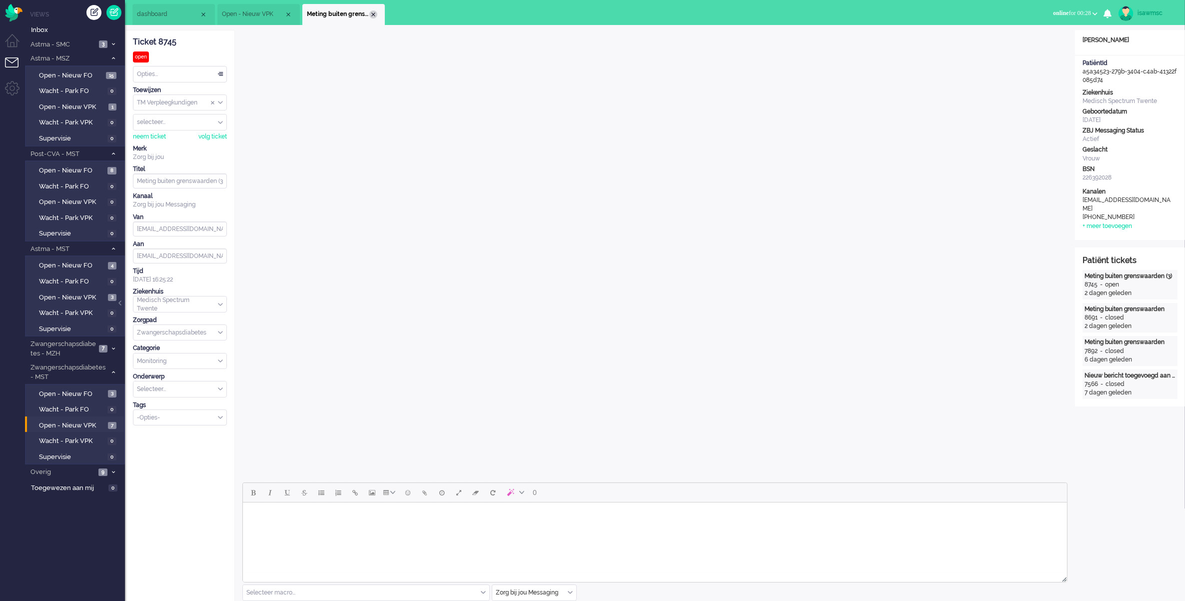
click at [375, 15] on div "Close tab" at bounding box center [373, 14] width 8 height 8
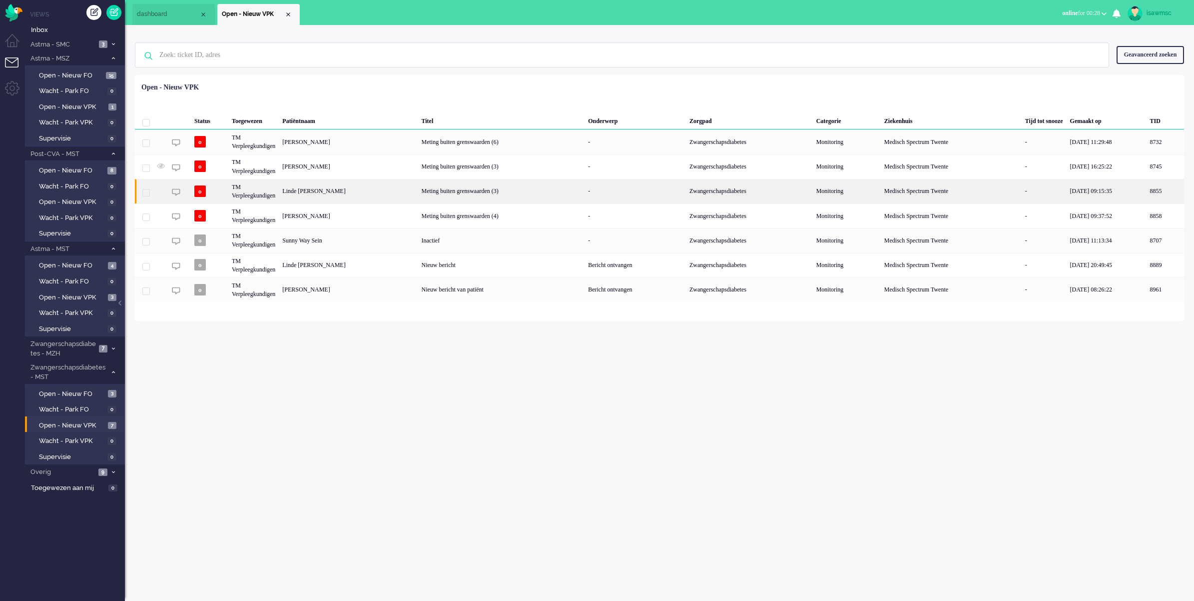
click at [1147, 193] on div "Linde [PERSON_NAME]" at bounding box center [1165, 191] width 37 height 24
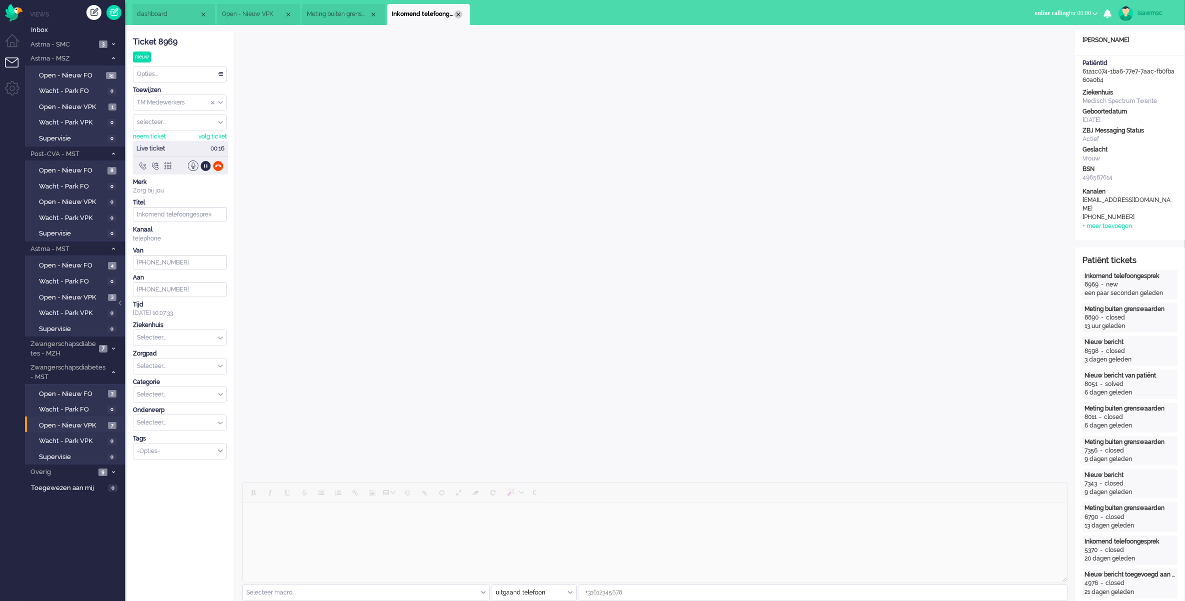
click at [458, 12] on div "Close tab" at bounding box center [458, 14] width 8 height 8
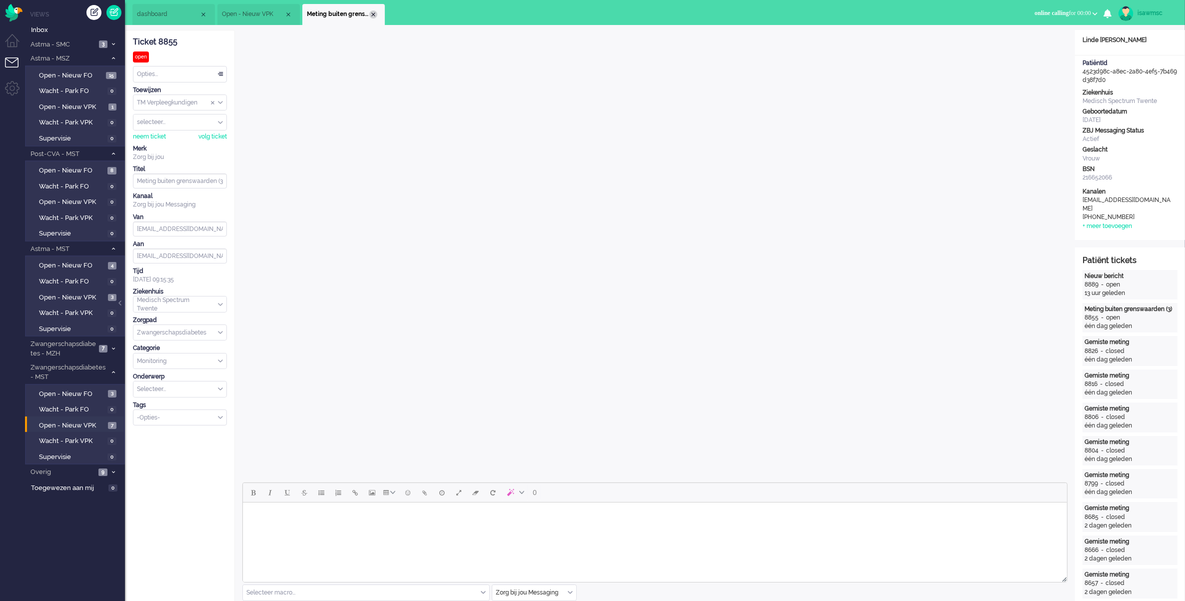
click at [375, 14] on div "Close tab" at bounding box center [373, 14] width 8 height 8
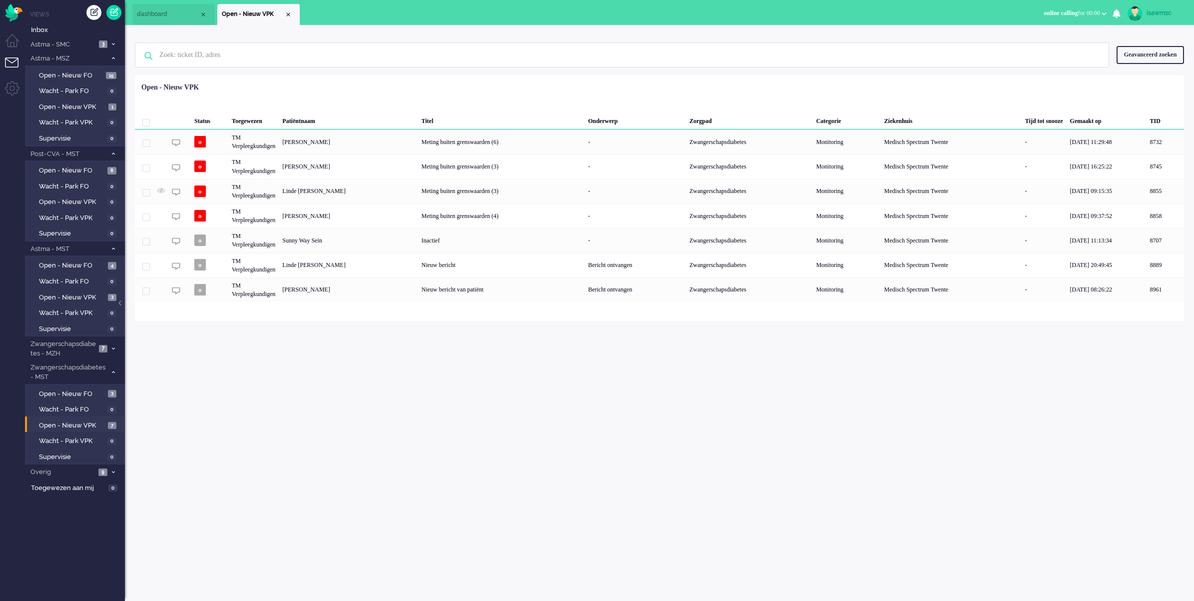
click at [393, 315] on div "Loading... Status Toegewezen Patiëntnaam Titel Onderwerp Zorgpad Categorie Ziek…" at bounding box center [659, 198] width 1049 height 246
click at [96, 421] on span "Open - Nieuw VPK" at bounding box center [72, 425] width 66 height 9
click at [80, 32] on span "Inbox" at bounding box center [78, 29] width 94 height 9
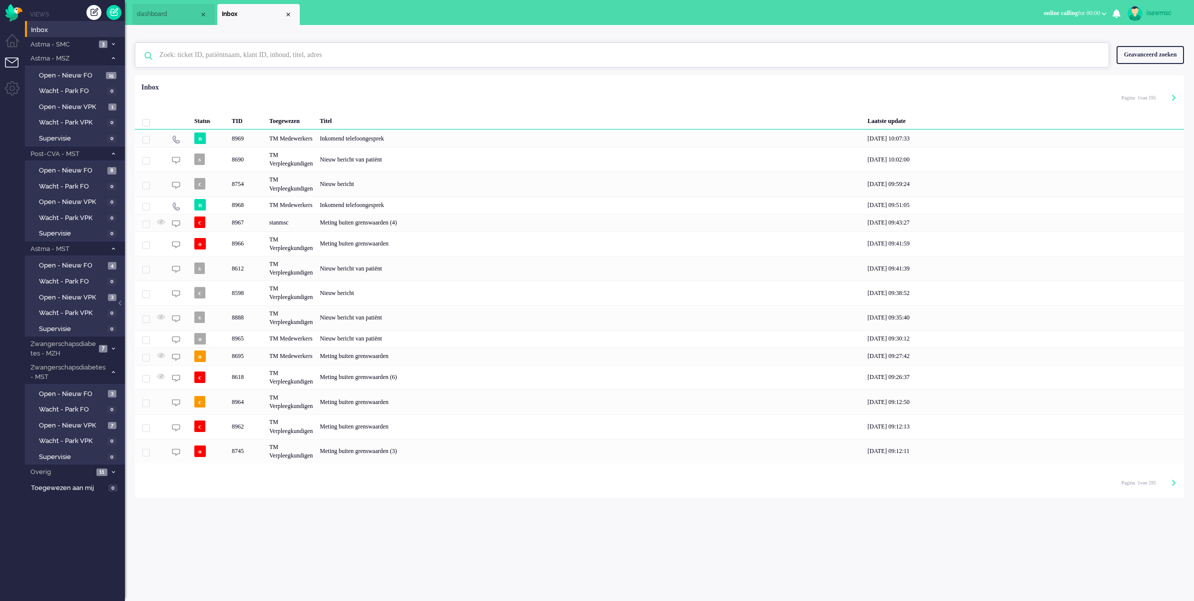
click at [258, 53] on input "text" at bounding box center [623, 55] width 943 height 24
type input "johne"
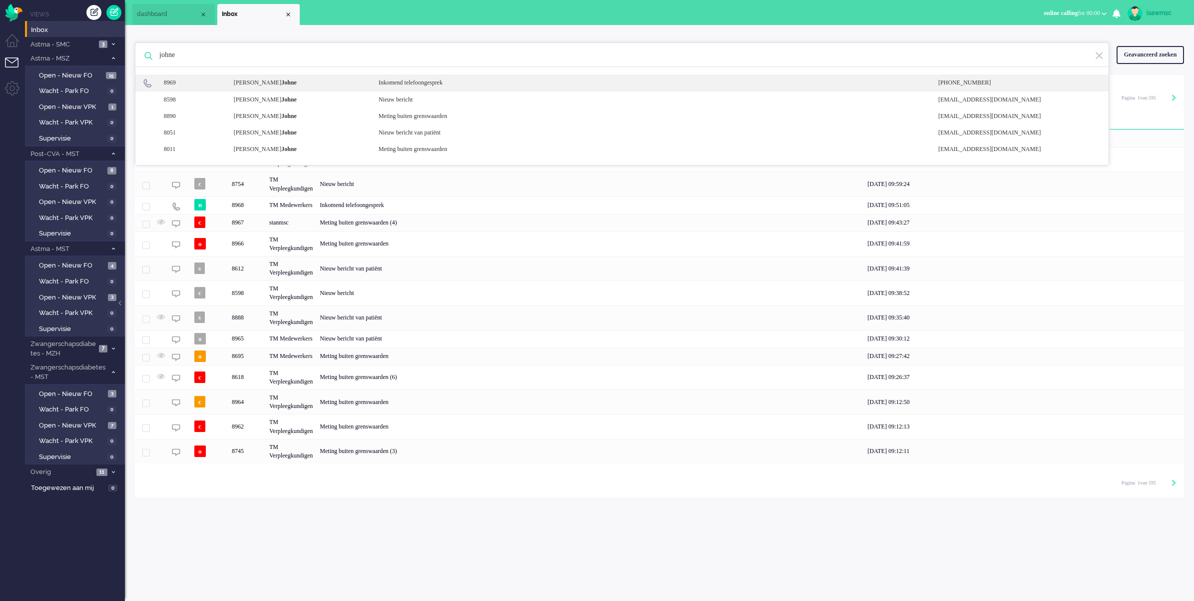
click at [328, 85] on div "[PERSON_NAME]" at bounding box center [298, 82] width 145 height 8
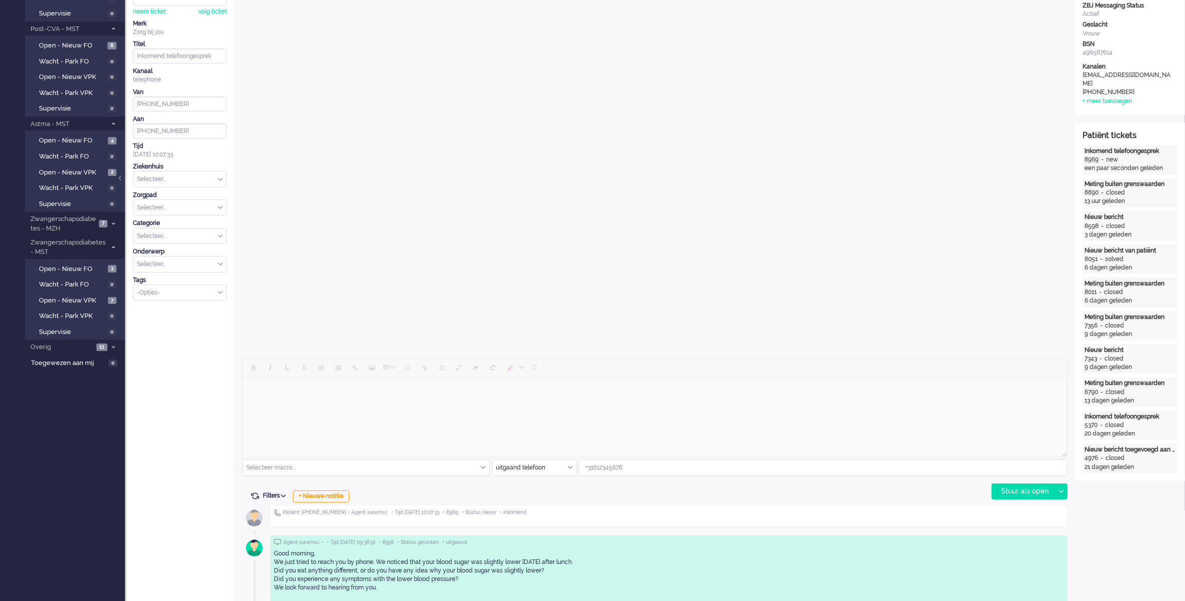
scroll to position [250, 0]
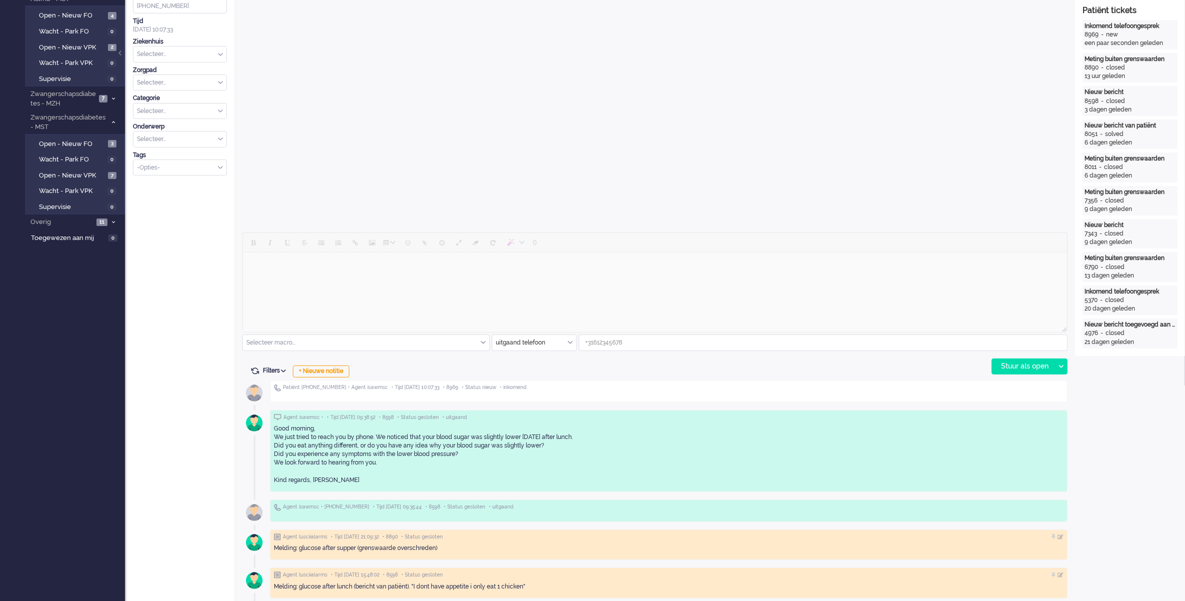
click at [538, 280] on div at bounding box center [654, 283] width 825 height 102
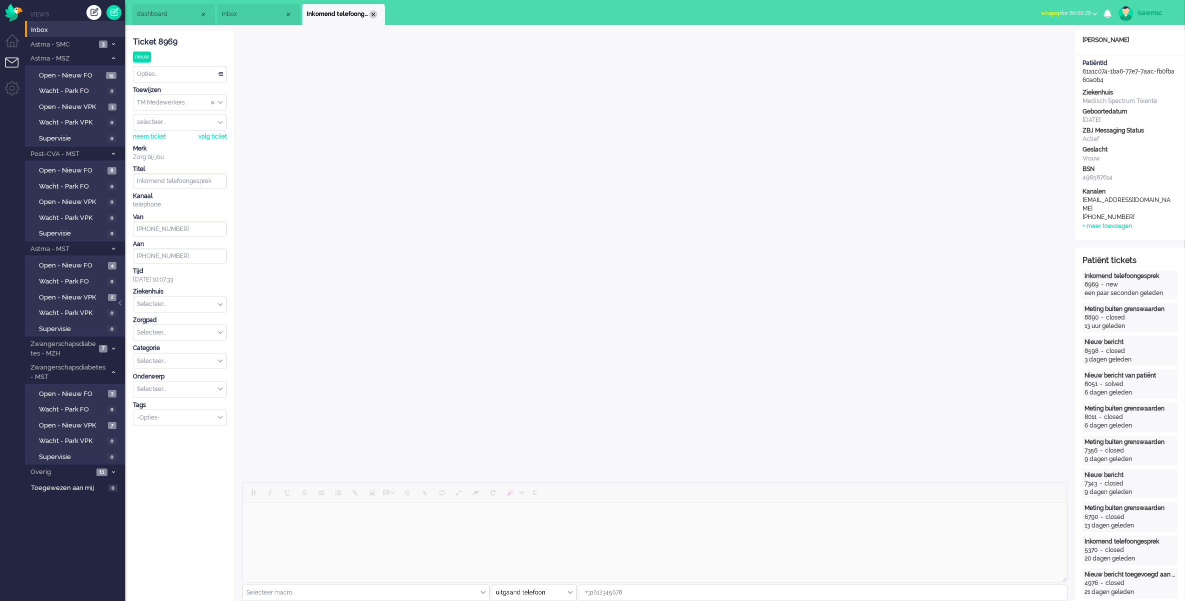
click at [371, 11] on div "Close tab" at bounding box center [373, 14] width 8 height 8
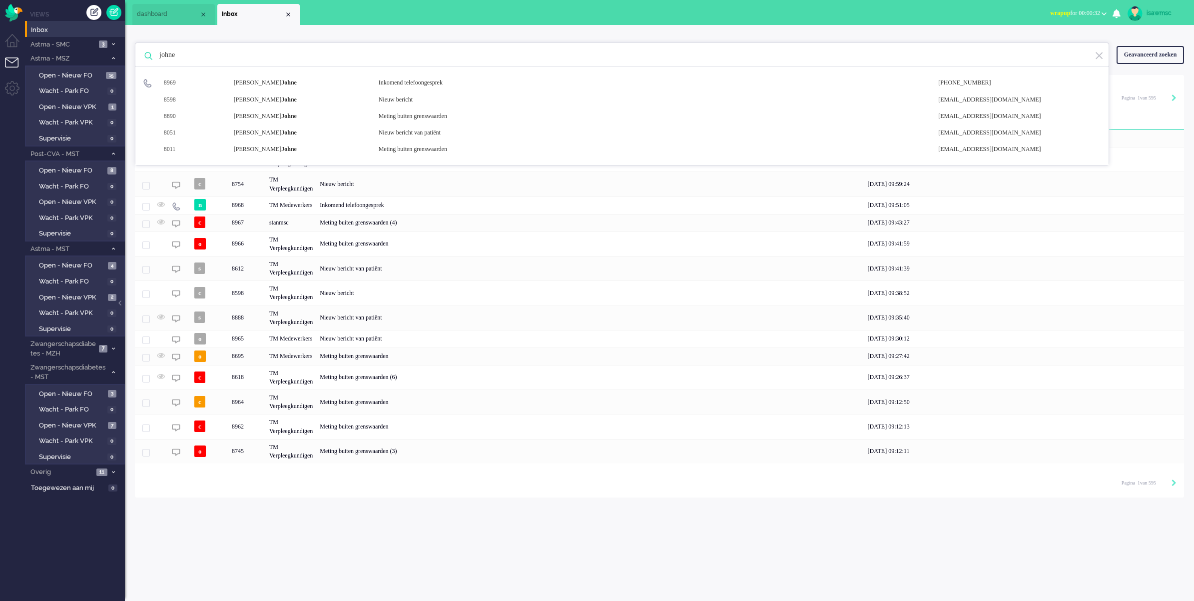
click at [461, 30] on div "johne 8969 [PERSON_NAME] Inkomend telefoongesprek [PHONE_NUMBER] 8598 [PERSON_N…" at bounding box center [659, 261] width 1069 height 472
click at [105, 419] on link "Open - Nieuw VPK 7" at bounding box center [76, 424] width 95 height 11
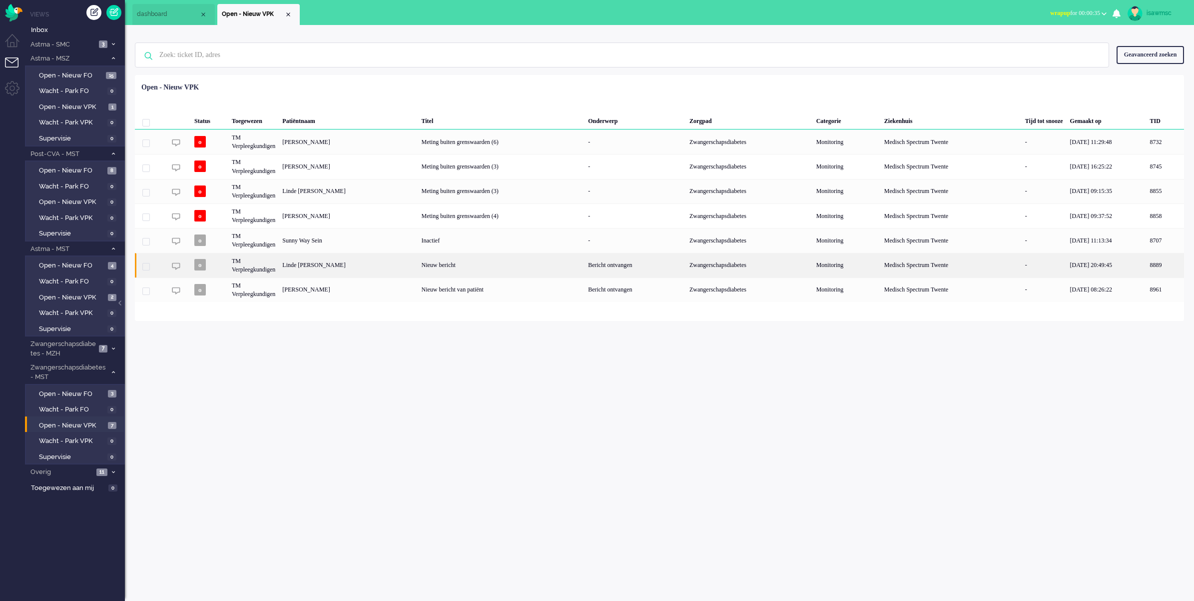
click at [1147, 266] on div "Linde [PERSON_NAME]" at bounding box center [1165, 265] width 37 height 24
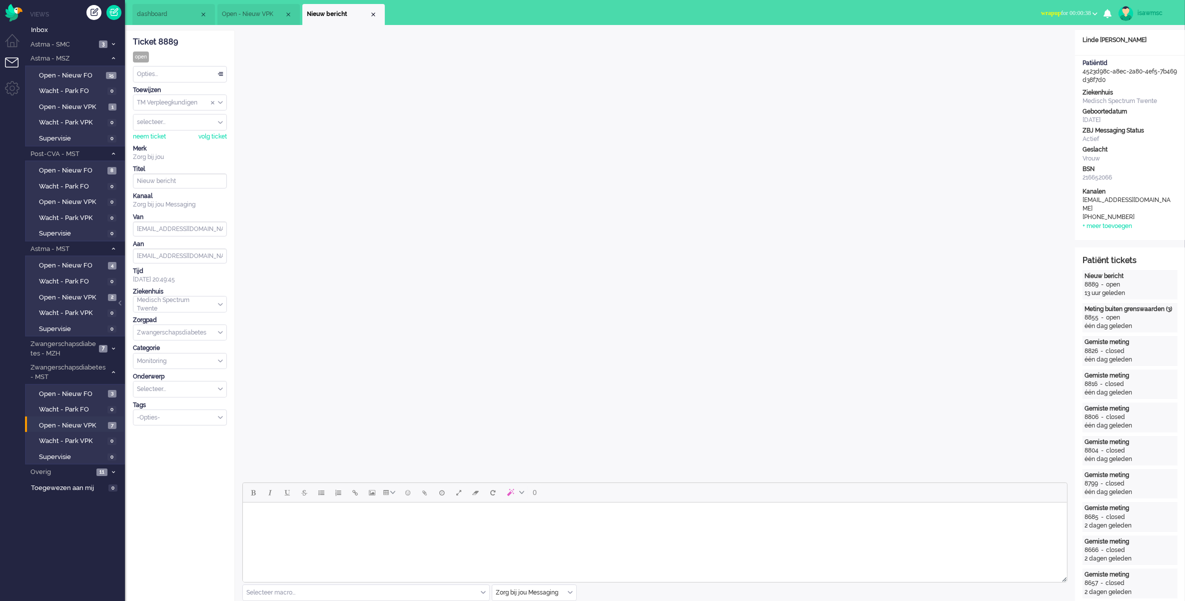
click at [217, 75] on div "Opties..." at bounding box center [179, 73] width 93 height 15
click at [186, 141] on li "Opgelost" at bounding box center [179, 145] width 93 height 14
click at [372, 16] on div "Close tab" at bounding box center [373, 14] width 8 height 8
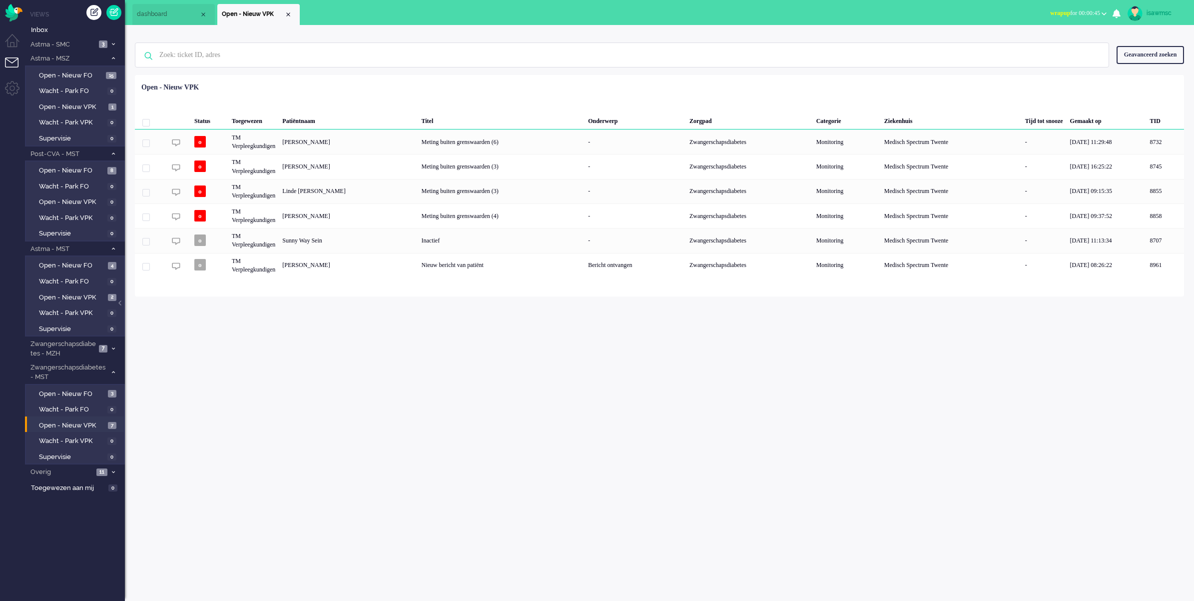
click at [340, 321] on div "isawmsc Thuis Ticket Csat Mijn gemiddelde cijfer Deze week - Ticket Bijdragen P…" at bounding box center [659, 313] width 1069 height 576
click at [427, 38] on div "Geen zoekresultaten [PERSON_NAME] nog eens Geavanceerd zoeken Geavanceerd zoeke…" at bounding box center [659, 55] width 1049 height 40
click at [96, 421] on span "Open - Nieuw VPK" at bounding box center [72, 425] width 66 height 9
click at [280, 375] on div "isawmsc Thuis Ticket Csat Mijn gemiddelde cijfer Deze week - Ticket Bijdragen P…" at bounding box center [659, 313] width 1069 height 576
click at [702, 24] on ul "dashboard" at bounding box center [561, 12] width 859 height 25
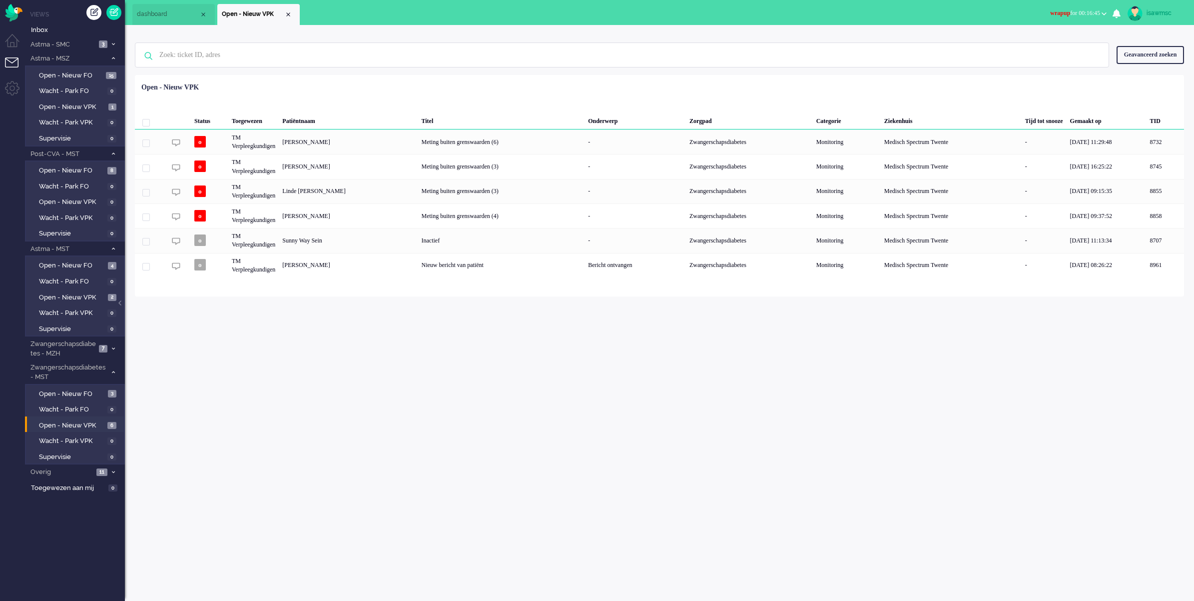
click at [211, 433] on div "isawmsc Thuis Ticket Csat Mijn gemiddelde cijfer Deze week - Ticket Bijdragen P…" at bounding box center [659, 313] width 1069 height 576
click at [113, 423] on span "6" at bounding box center [111, 425] width 9 height 7
click at [195, 361] on div "isawmsc Thuis Ticket Csat Mijn gemiddelde cijfer Deze week - Ticket Bijdragen P…" at bounding box center [659, 313] width 1069 height 576
click at [1080, 13] on span "wrapup for 00:33:09" at bounding box center [1075, 12] width 50 height 7
click at [1067, 40] on label "Online" at bounding box center [1065, 44] width 79 height 8
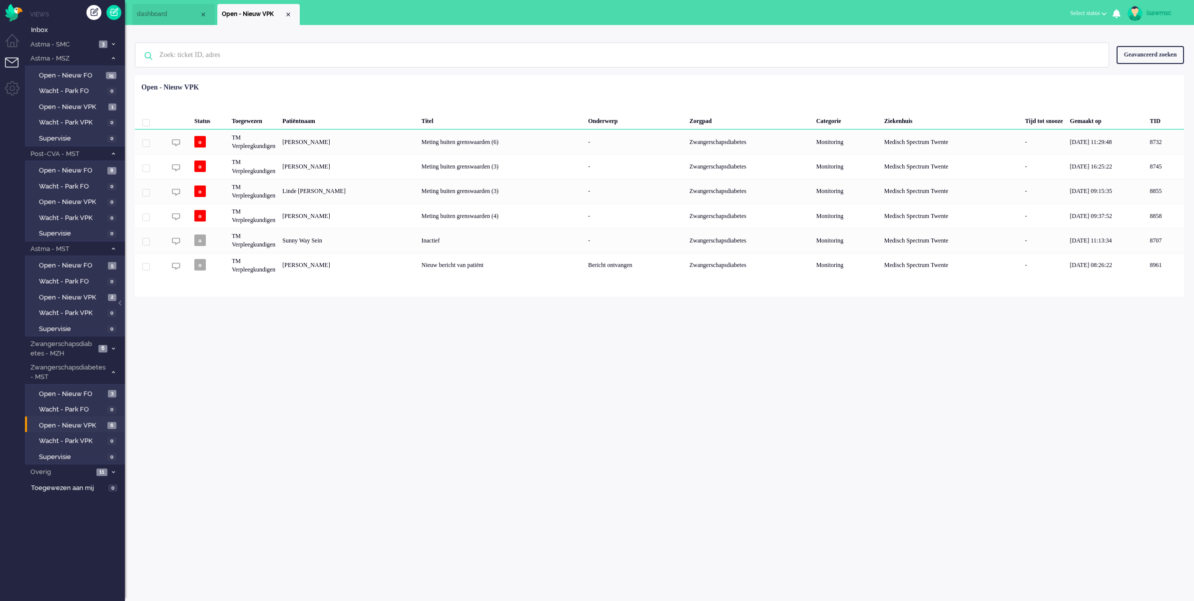
click at [943, 30] on div "Geen zoekresultaten [PERSON_NAME] nog eens Geavanceerd zoeken Geavanceerd zoeke…" at bounding box center [659, 160] width 1069 height 271
click at [98, 421] on span "Open - Nieuw VPK" at bounding box center [72, 425] width 66 height 9
click at [343, 353] on div "isawmsc Thuis Ticket Csat Mijn gemiddelde cijfer Deze week - Ticket Bijdragen P…" at bounding box center [659, 313] width 1069 height 576
click at [74, 422] on span "Open - Nieuw VPK" at bounding box center [72, 425] width 66 height 9
drag, startPoint x: 350, startPoint y: 350, endPoint x: 362, endPoint y: 188, distance: 161.8
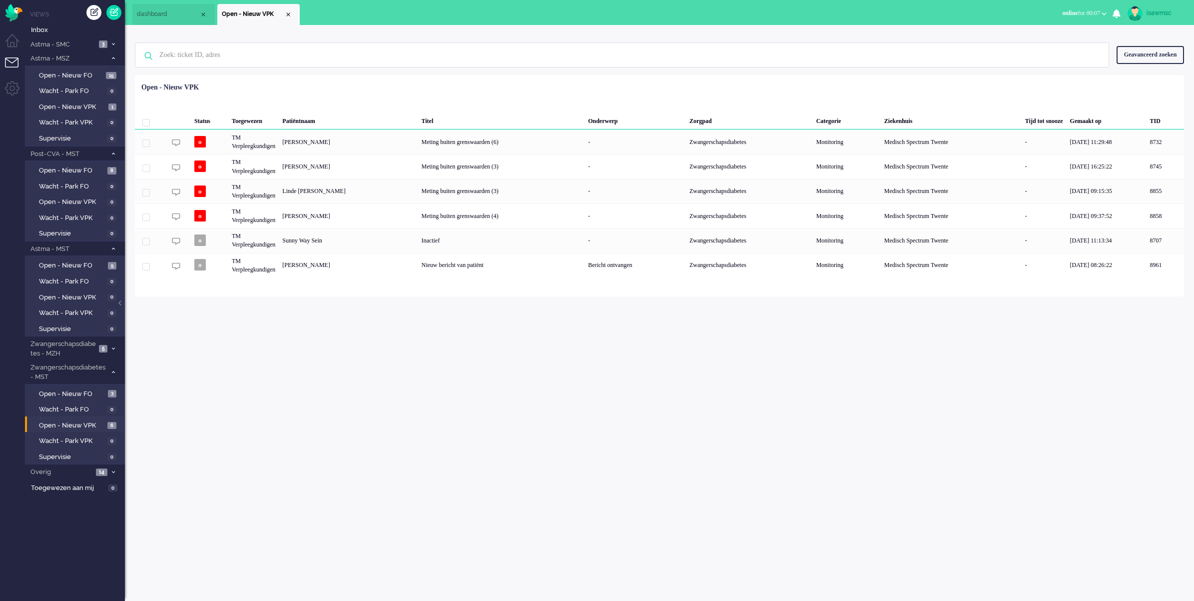
click at [351, 349] on div "isawmsc Thuis Ticket Csat Mijn gemiddelde cijfer Deze week - Ticket Bijdragen P…" at bounding box center [659, 313] width 1069 height 576
click at [498, 100] on div "Geselecteerd 0 Set Status: open pending holding solved Verwijder Selecteer... U…" at bounding box center [659, 99] width 1049 height 19
click at [80, 416] on li "Open - Nieuw VPK 6" at bounding box center [74, 424] width 99 height 16
click at [88, 422] on span "Open - Nieuw VPK" at bounding box center [72, 425] width 66 height 9
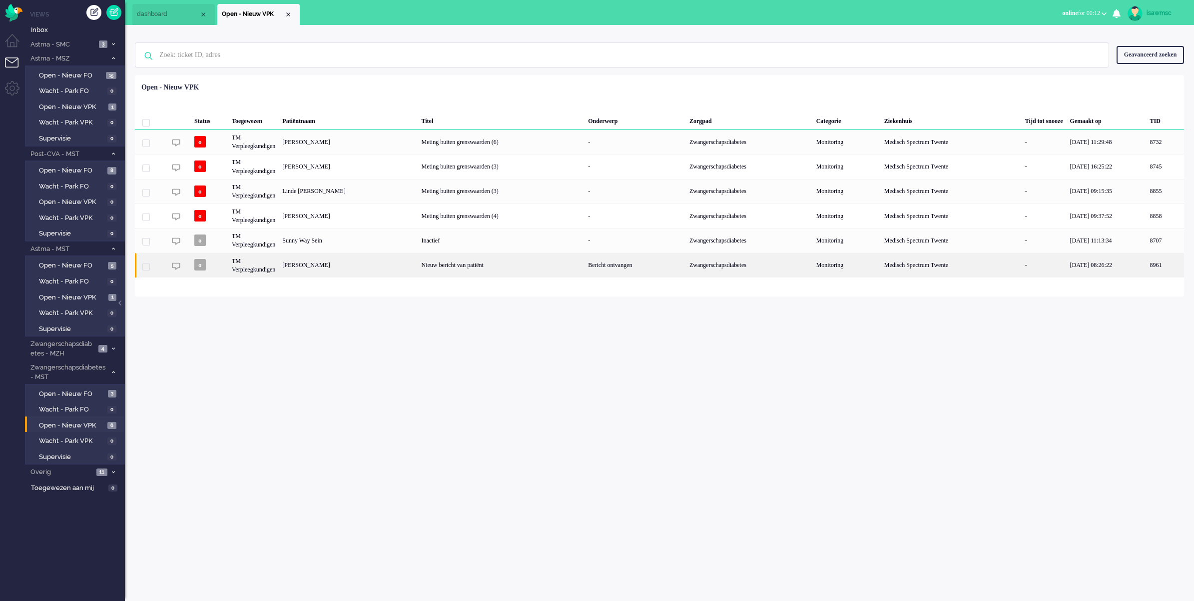
drag, startPoint x: 341, startPoint y: 362, endPoint x: 243, endPoint y: 265, distance: 138.1
click at [343, 360] on div "isawmsc Thuis Ticket Csat Mijn gemiddelde cijfer Deze week - Ticket Bijdragen P…" at bounding box center [659, 313] width 1069 height 576
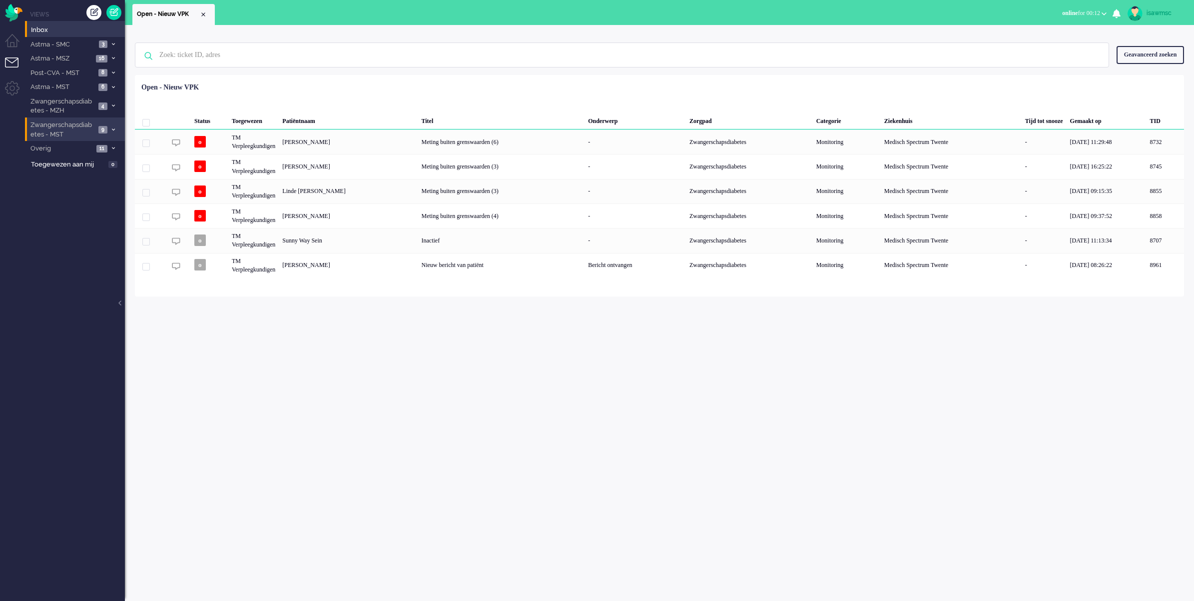
click at [101, 131] on span "9" at bounding box center [102, 129] width 9 height 7
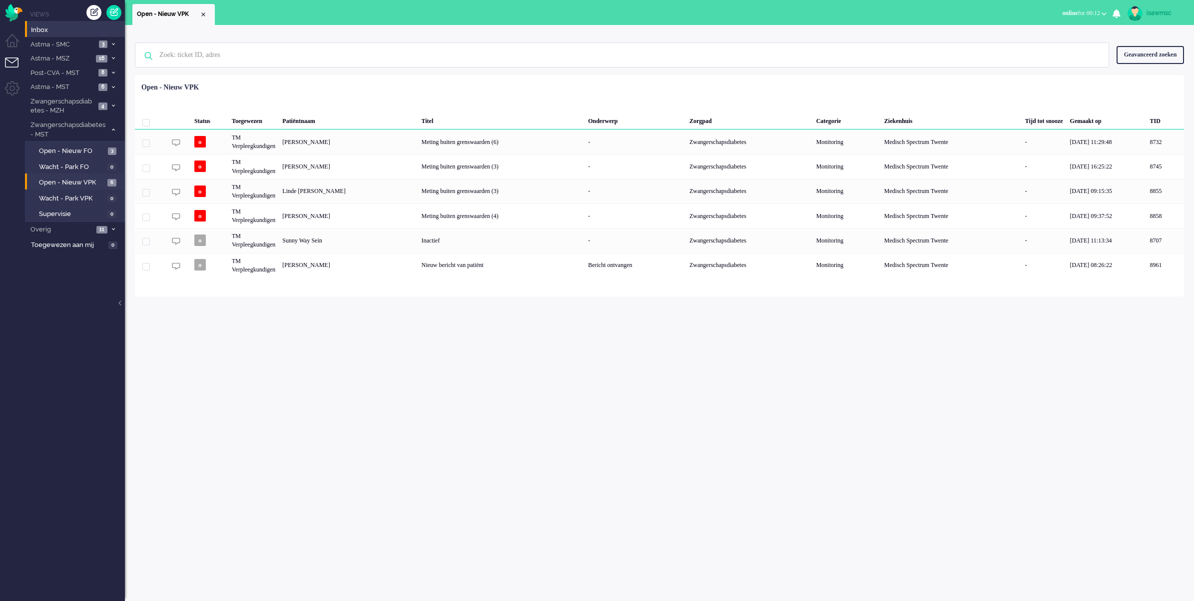
click at [109, 175] on li "Open - Nieuw VPK 6" at bounding box center [74, 181] width 99 height 16
click at [106, 177] on link "Open - Nieuw VPK 6" at bounding box center [76, 181] width 95 height 11
click at [637, 358] on div "Geen zoekresultaten Probeer nog eens Geavanceerd zoeken Geavanceerd zoeken Tick…" at bounding box center [659, 313] width 1069 height 576
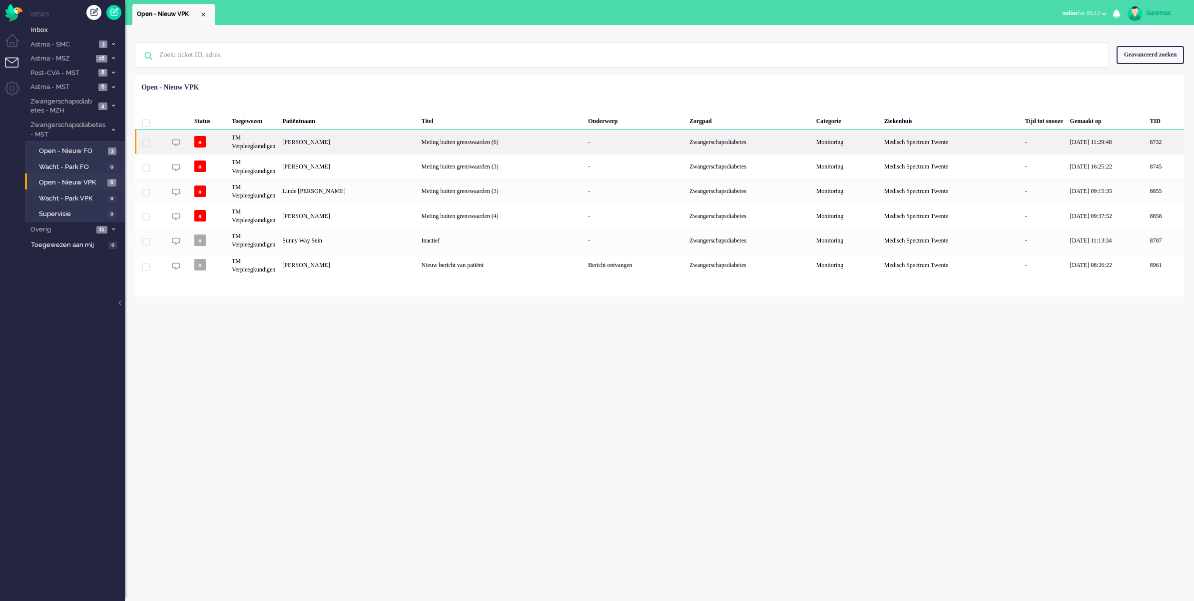
click at [1147, 136] on div "[PERSON_NAME]" at bounding box center [1165, 141] width 37 height 24
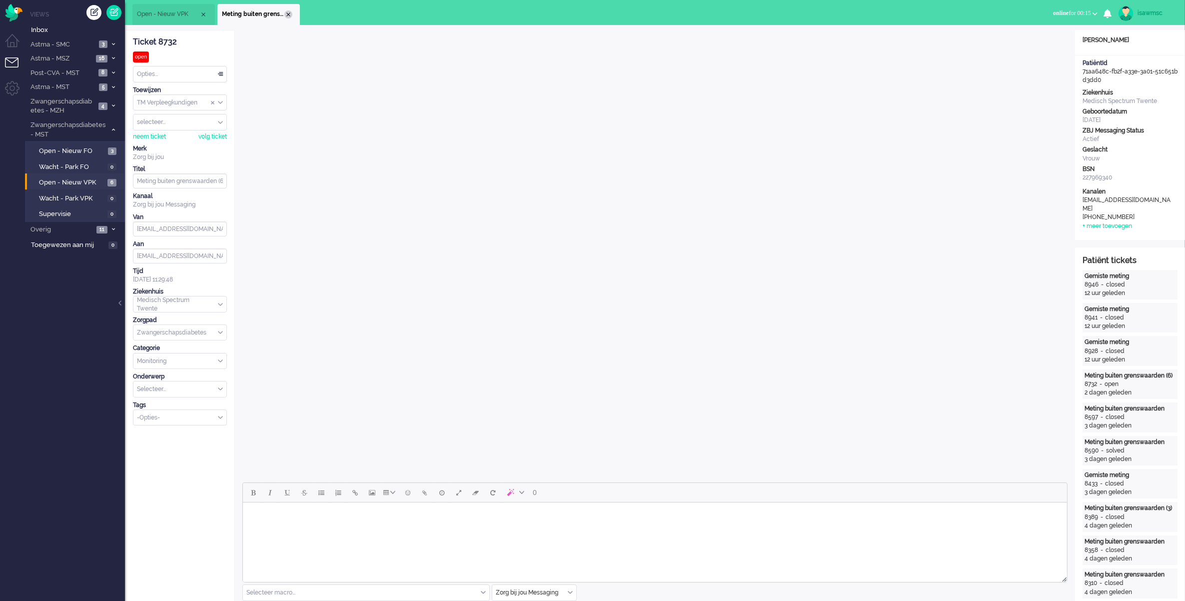
click at [288, 15] on div "Close tab" at bounding box center [288, 14] width 8 height 8
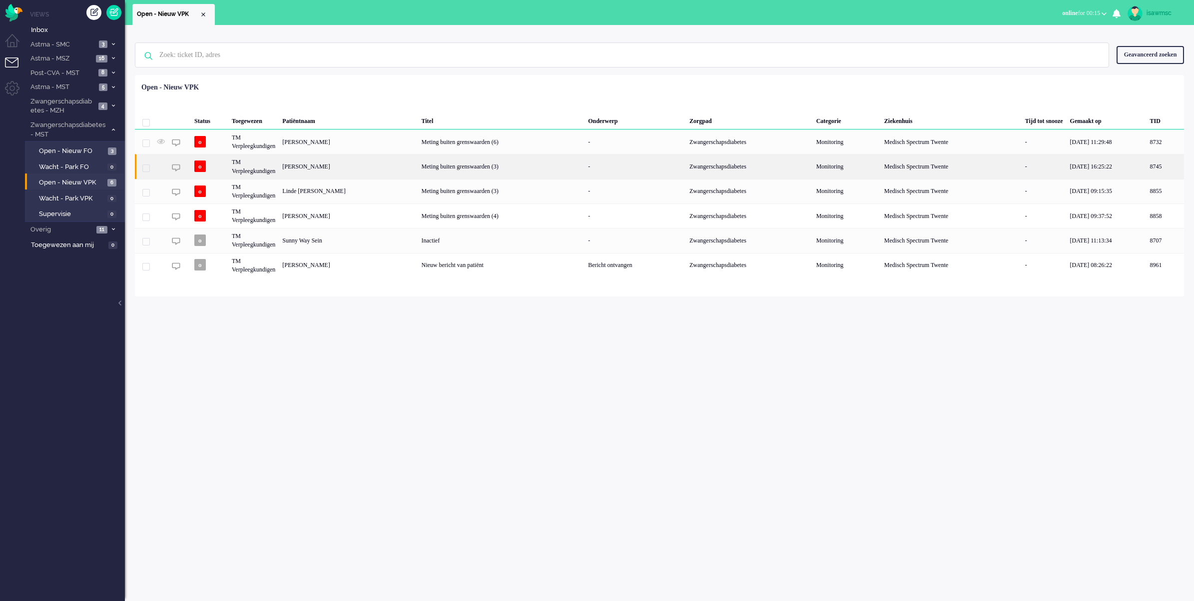
click at [1147, 165] on div "[PERSON_NAME]" at bounding box center [1165, 166] width 37 height 24
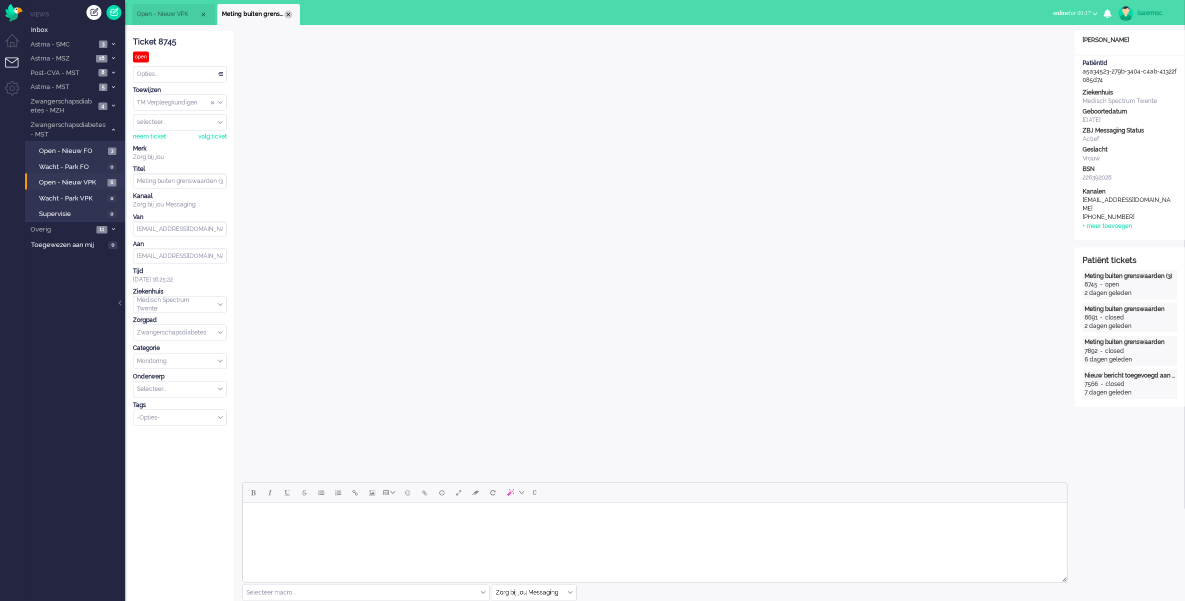
click at [291, 15] on div "Close tab" at bounding box center [288, 14] width 8 height 8
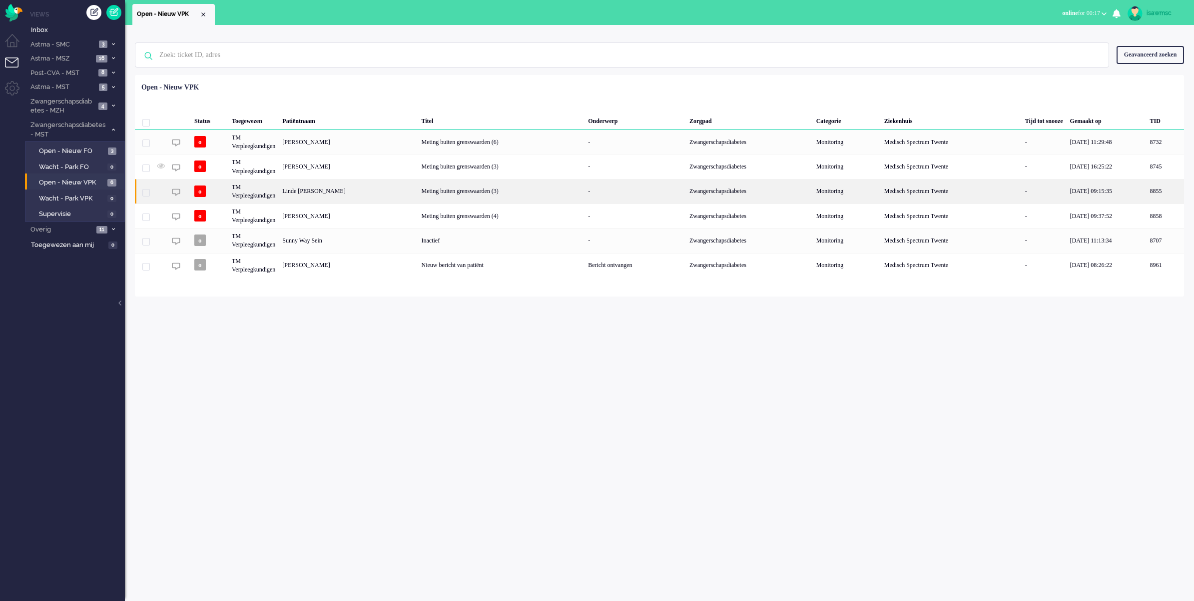
click at [1147, 192] on div "Linde [PERSON_NAME]" at bounding box center [1165, 191] width 37 height 24
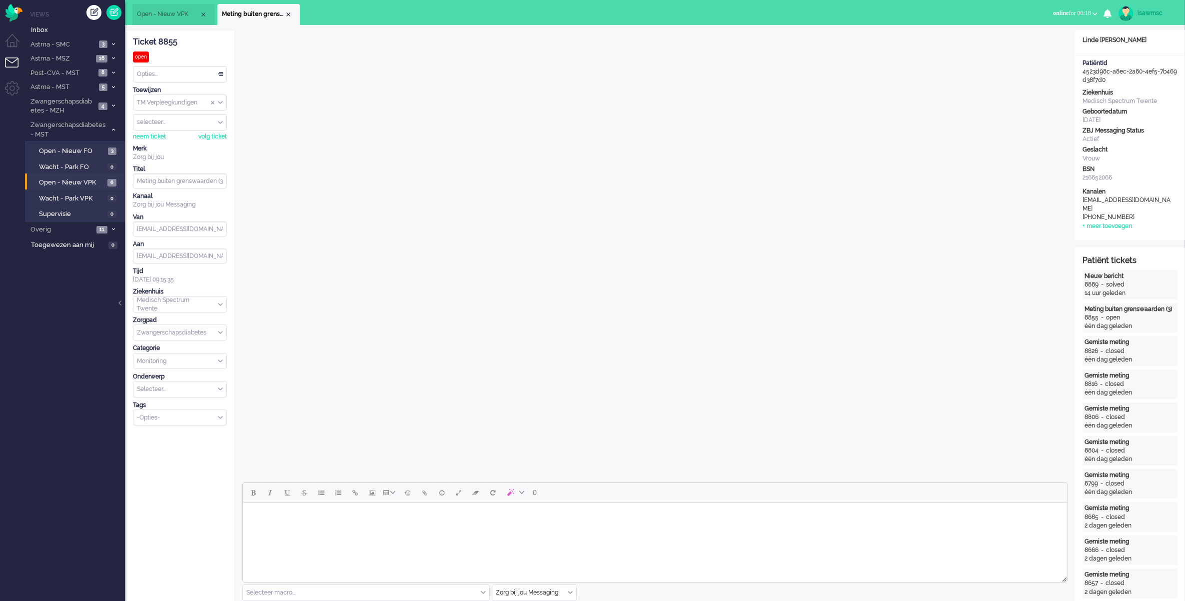
click at [289, 13] on div "Close tab" at bounding box center [288, 14] width 8 height 8
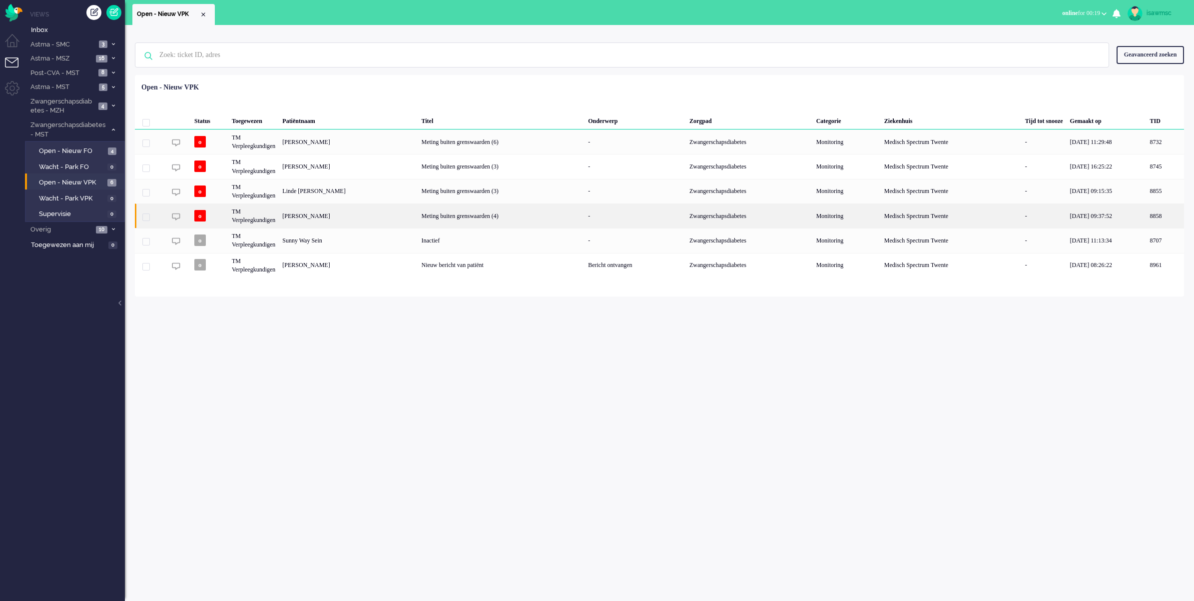
click at [1147, 217] on div "[PERSON_NAME]" at bounding box center [1165, 215] width 37 height 24
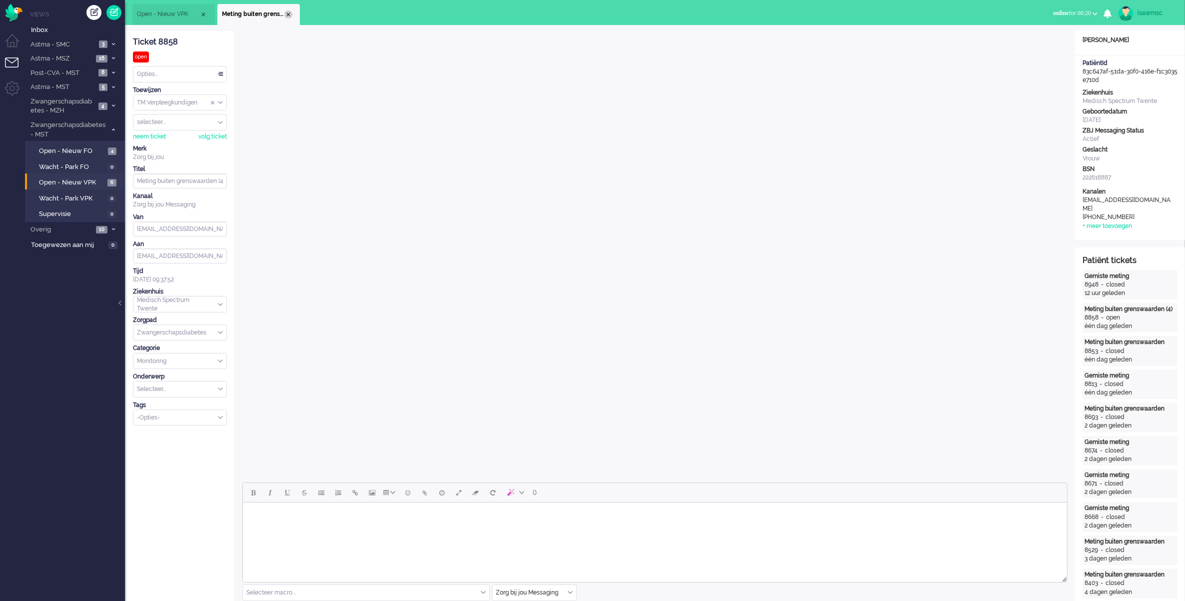
click at [285, 16] on div "Close tab" at bounding box center [288, 14] width 8 height 8
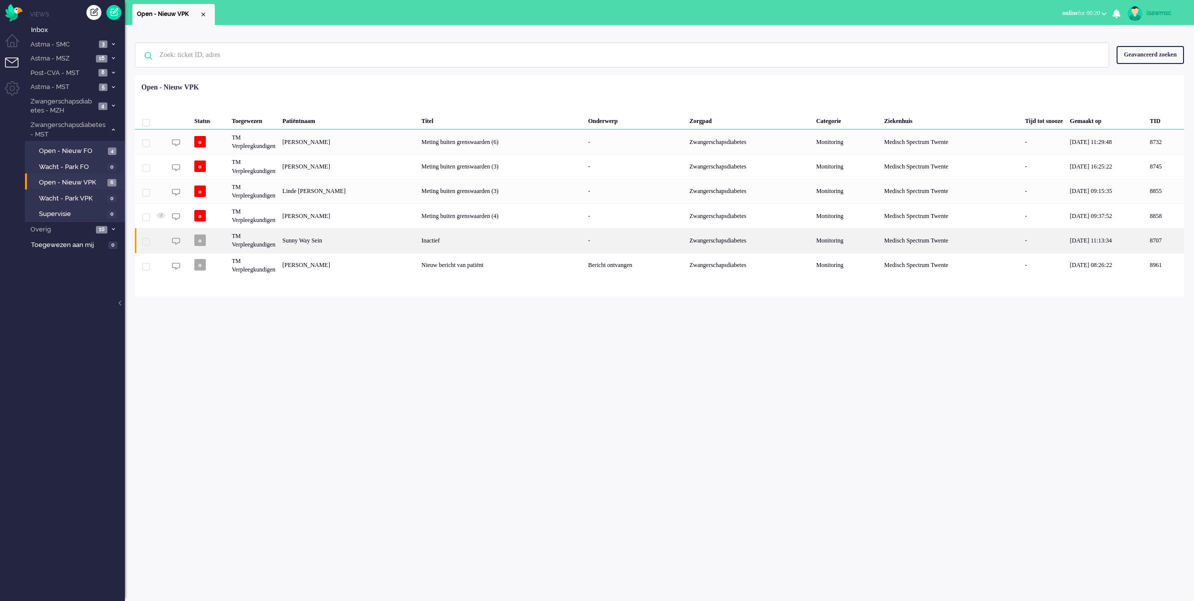
click at [1147, 241] on div "Sunny Way Sein" at bounding box center [1165, 240] width 37 height 24
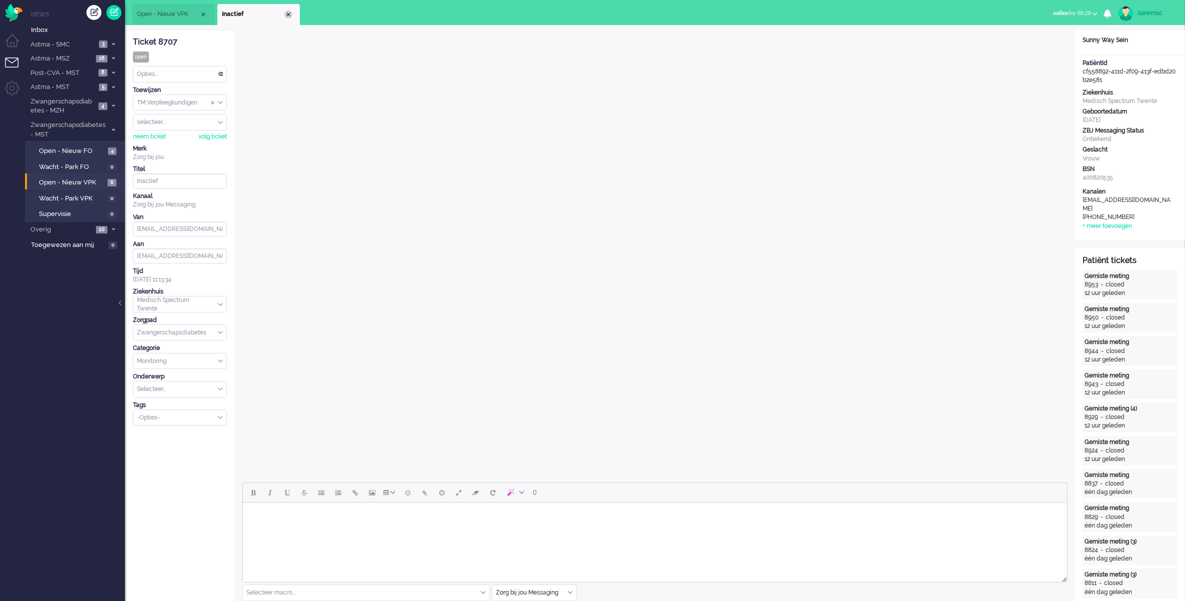
click at [290, 10] on div "Close tab" at bounding box center [288, 14] width 8 height 8
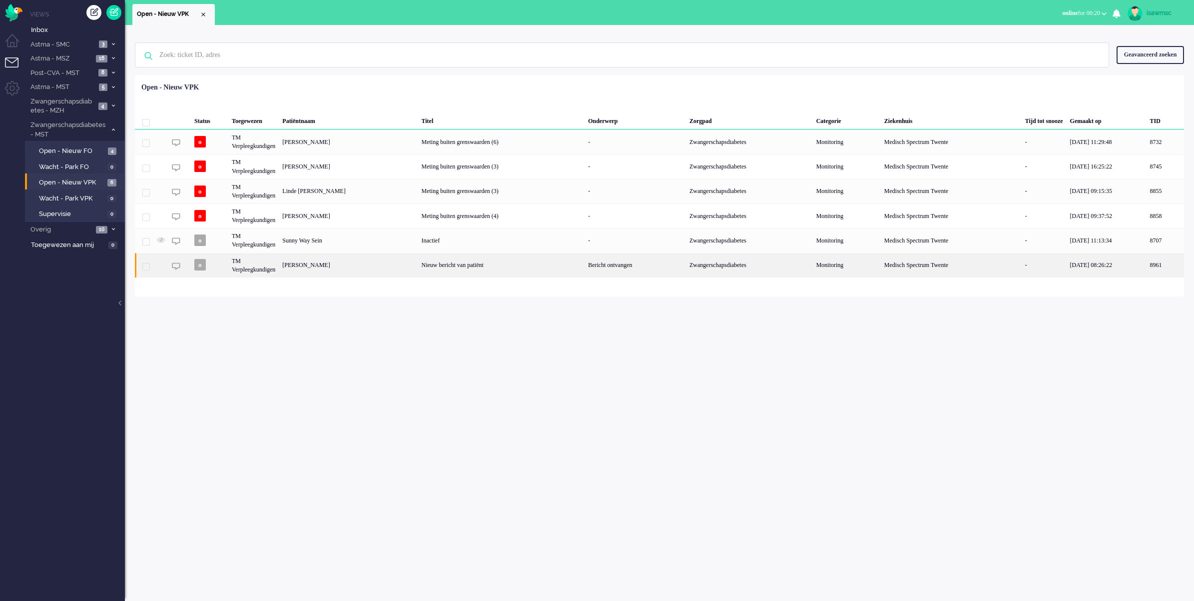
click at [1147, 273] on div "[PERSON_NAME]" at bounding box center [1165, 265] width 37 height 24
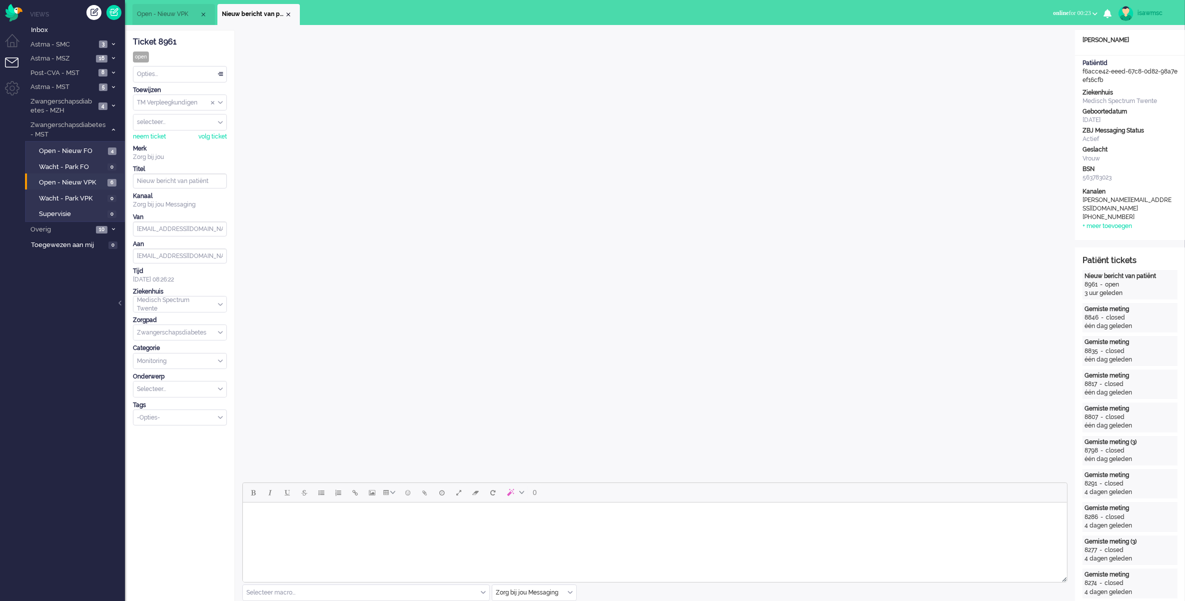
scroll to position [125, 0]
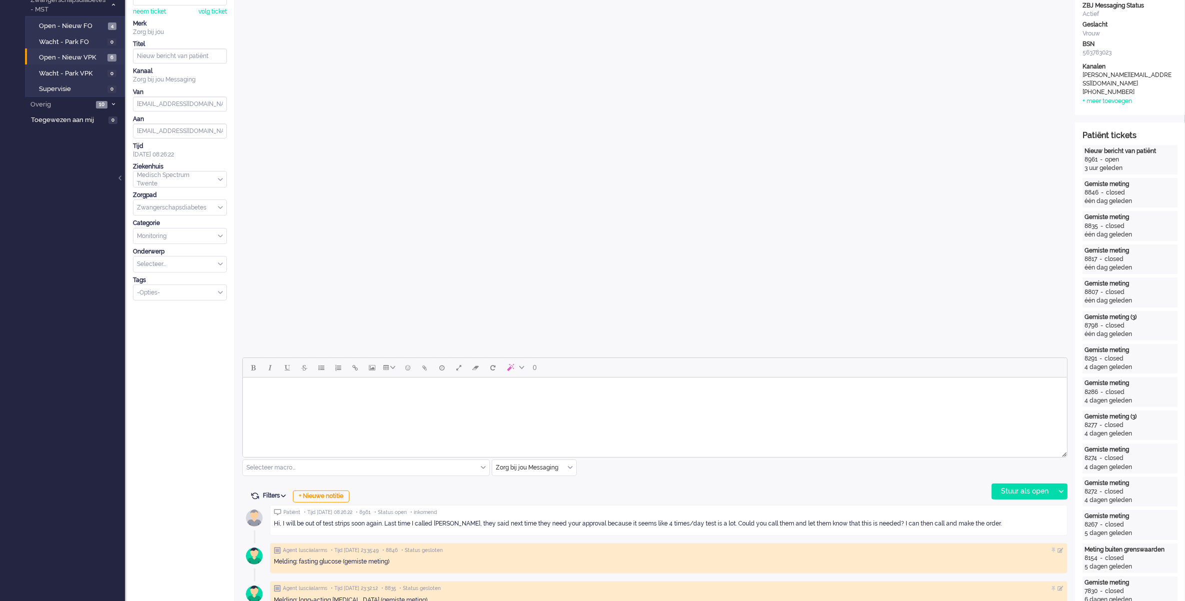
click at [616, 477] on div "0 Selecteer macro... Bericht: Activiteit Bericht: Activiteit aanpassen Bericht:…" at bounding box center [654, 428] width 825 height 142
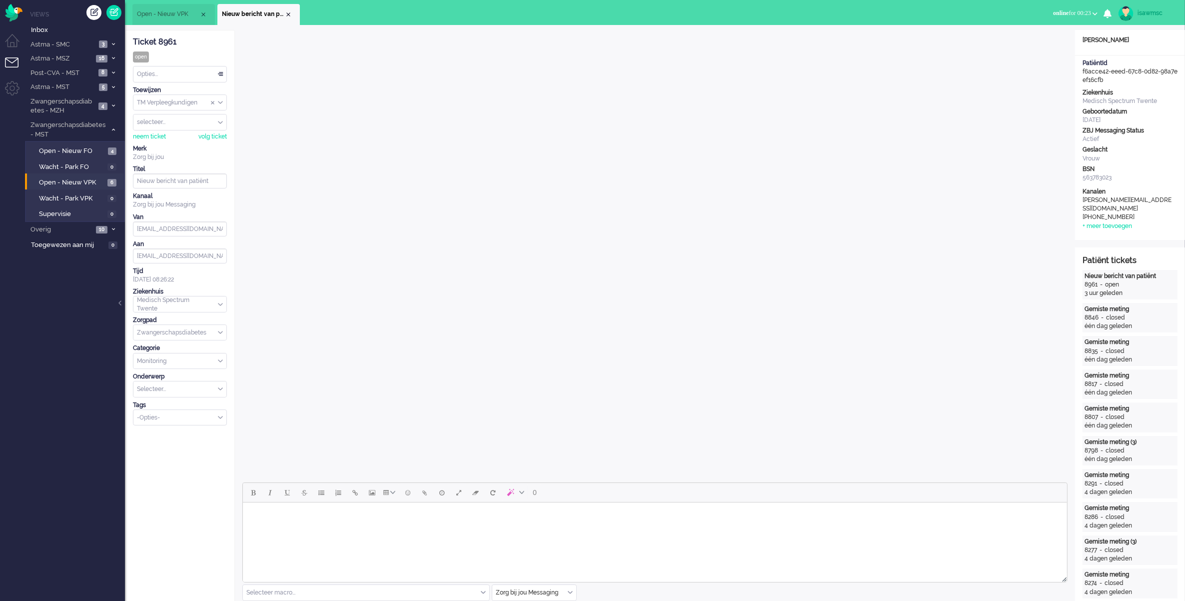
scroll to position [187, 0]
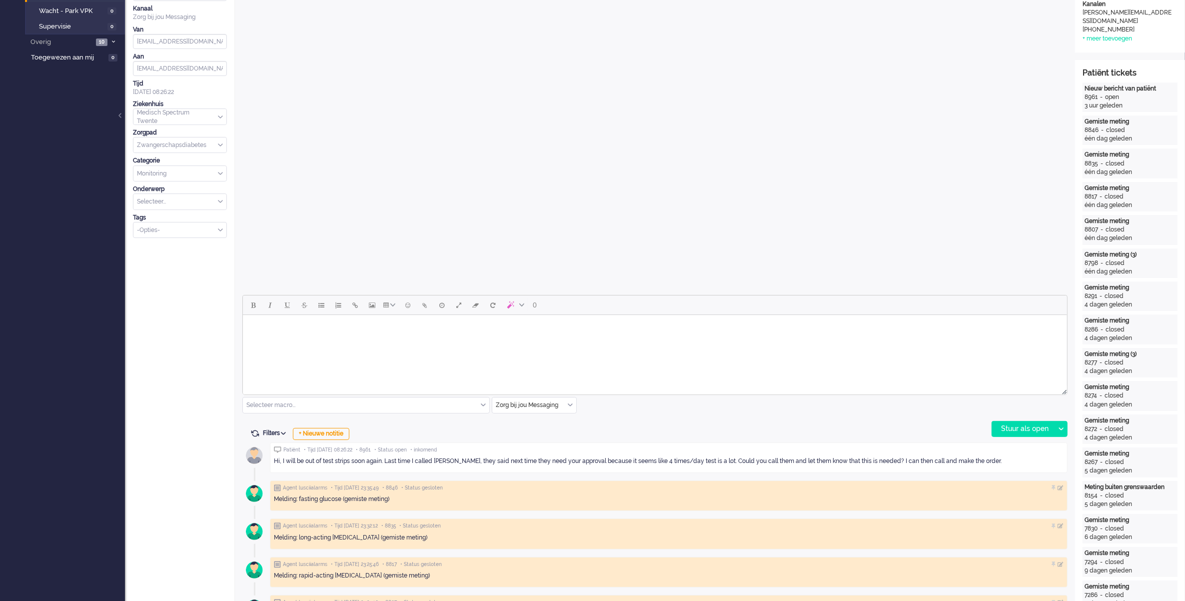
click at [637, 338] on html at bounding box center [654, 327] width 824 height 25
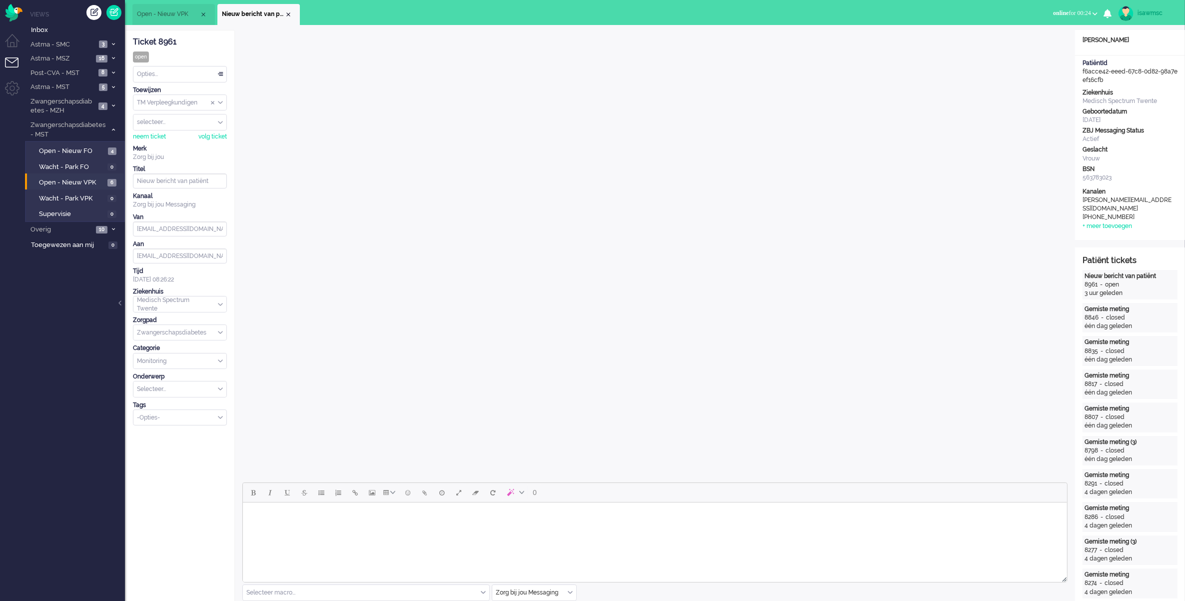
scroll to position [250, 0]
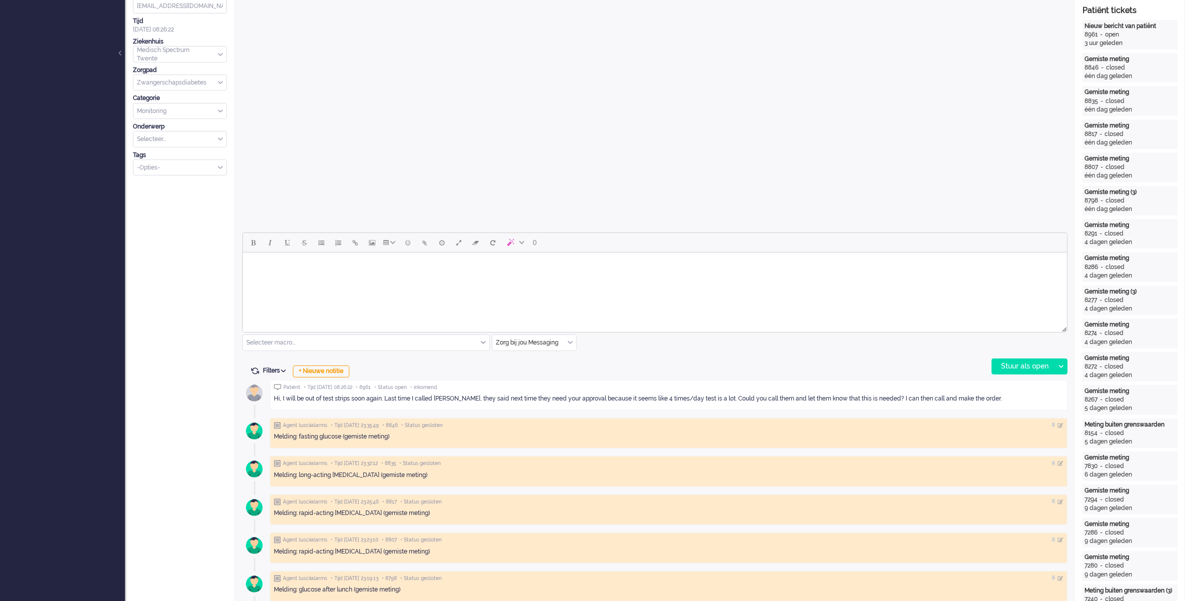
click at [554, 278] on html at bounding box center [654, 264] width 824 height 25
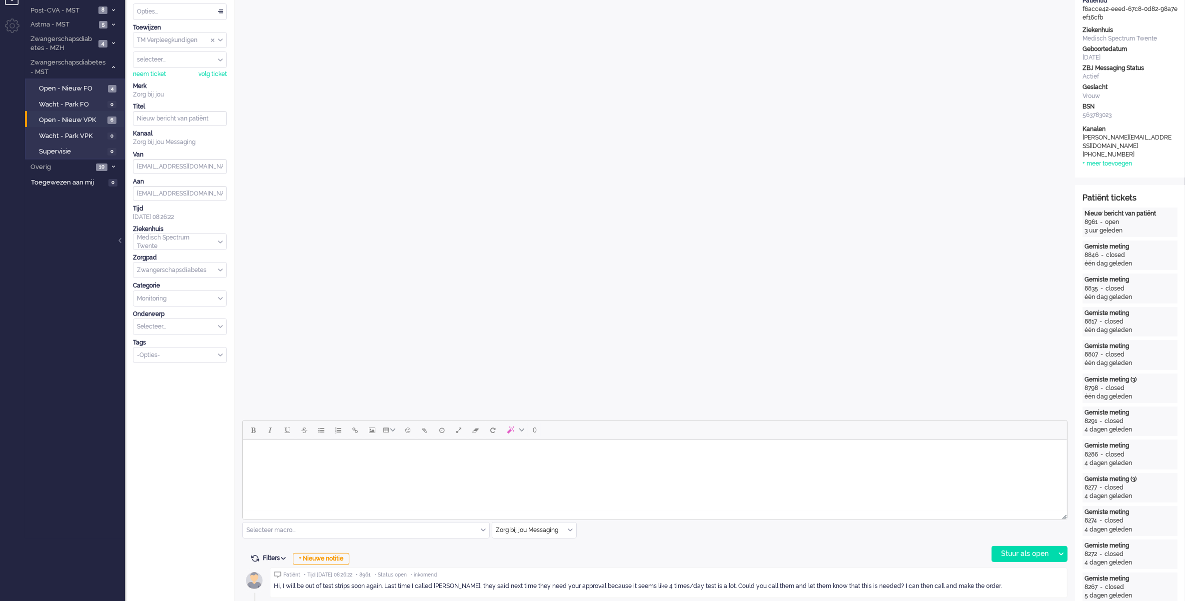
scroll to position [0, 0]
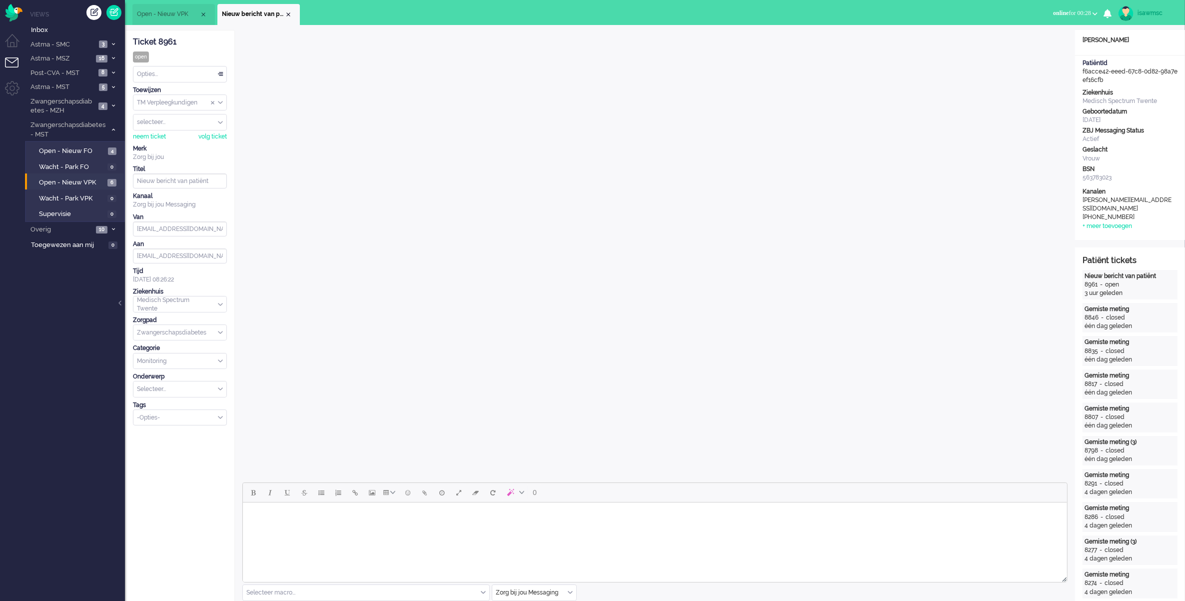
click at [491, 524] on html at bounding box center [654, 514] width 824 height 25
paste body "Rich Text Area. Press ALT-0 for help."
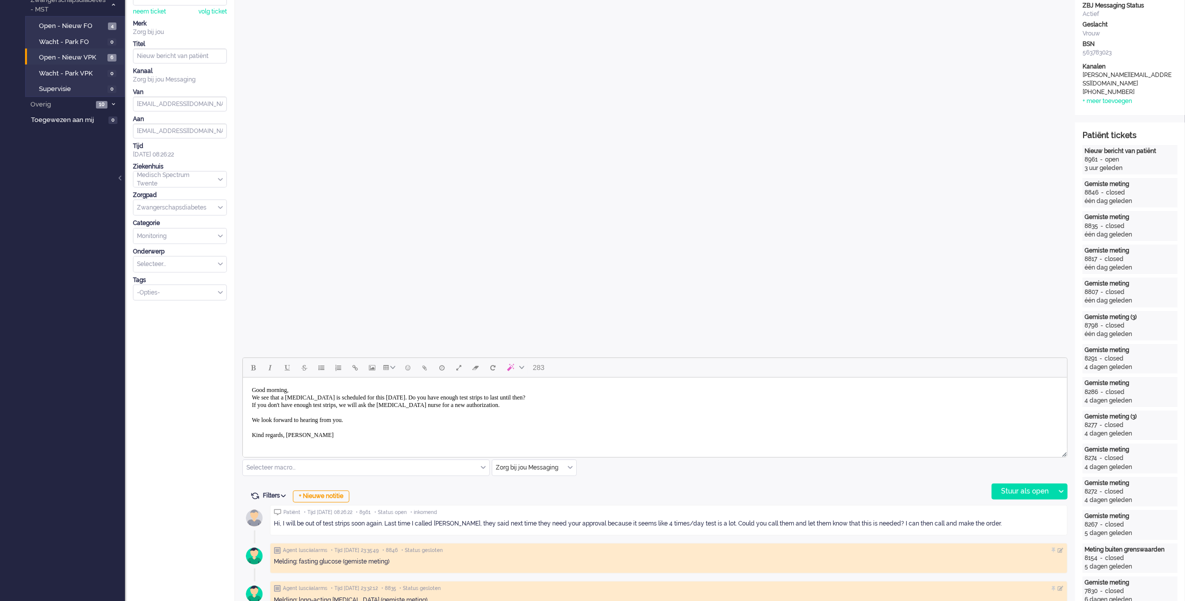
scroll to position [187, 0]
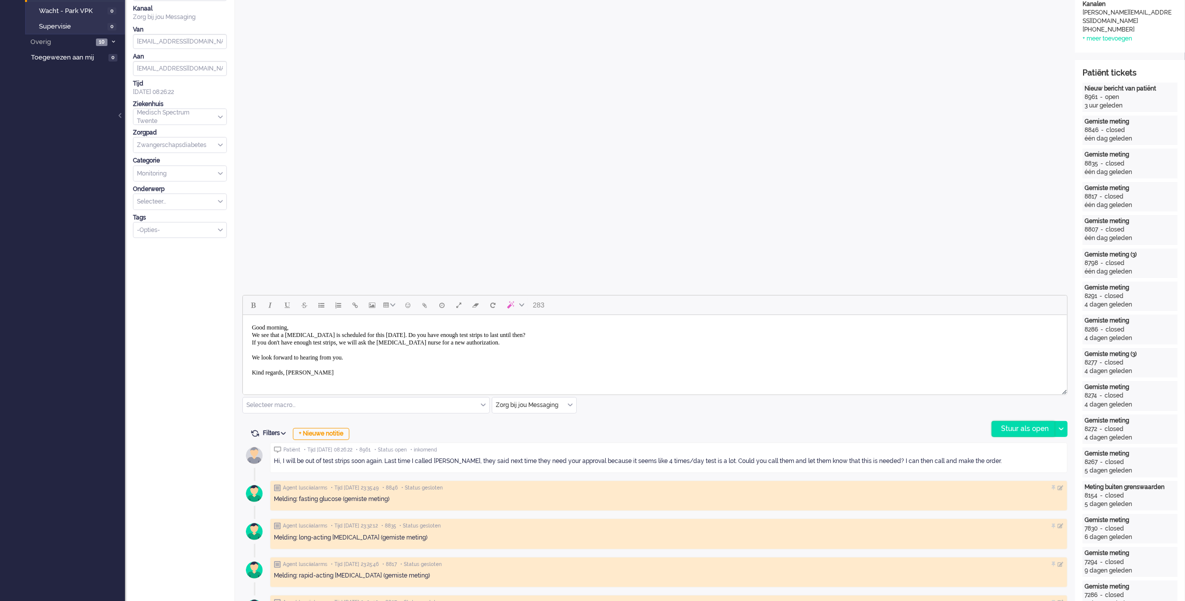
click at [1007, 426] on div "Stuur als open" at bounding box center [1023, 428] width 62 height 15
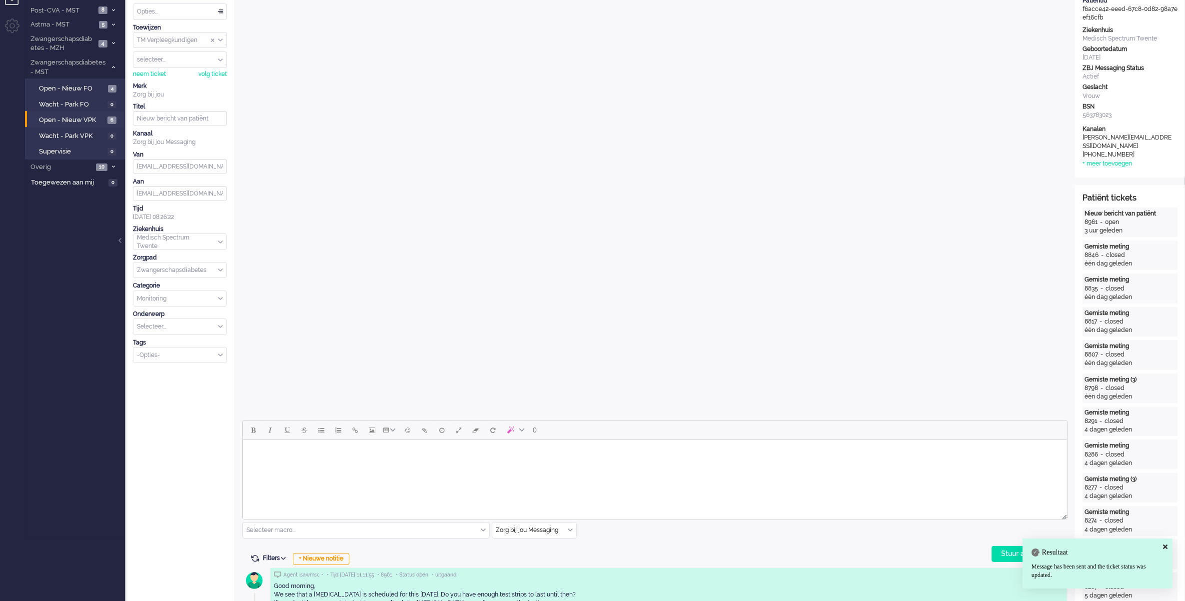
scroll to position [0, 0]
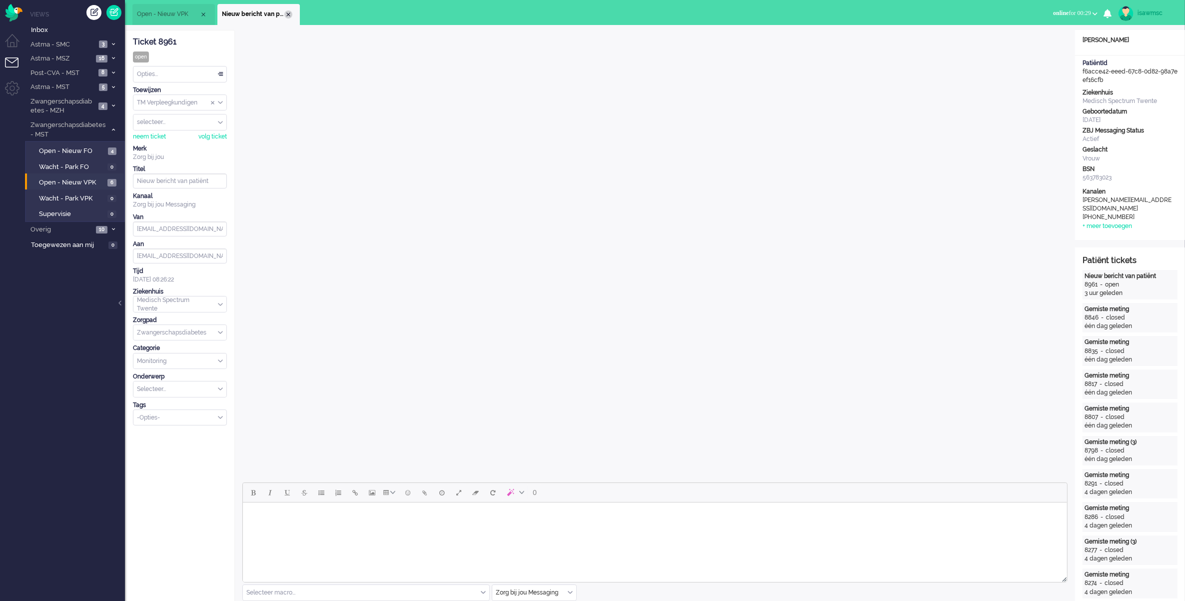
click at [290, 18] on div "Close tab" at bounding box center [288, 14] width 8 height 8
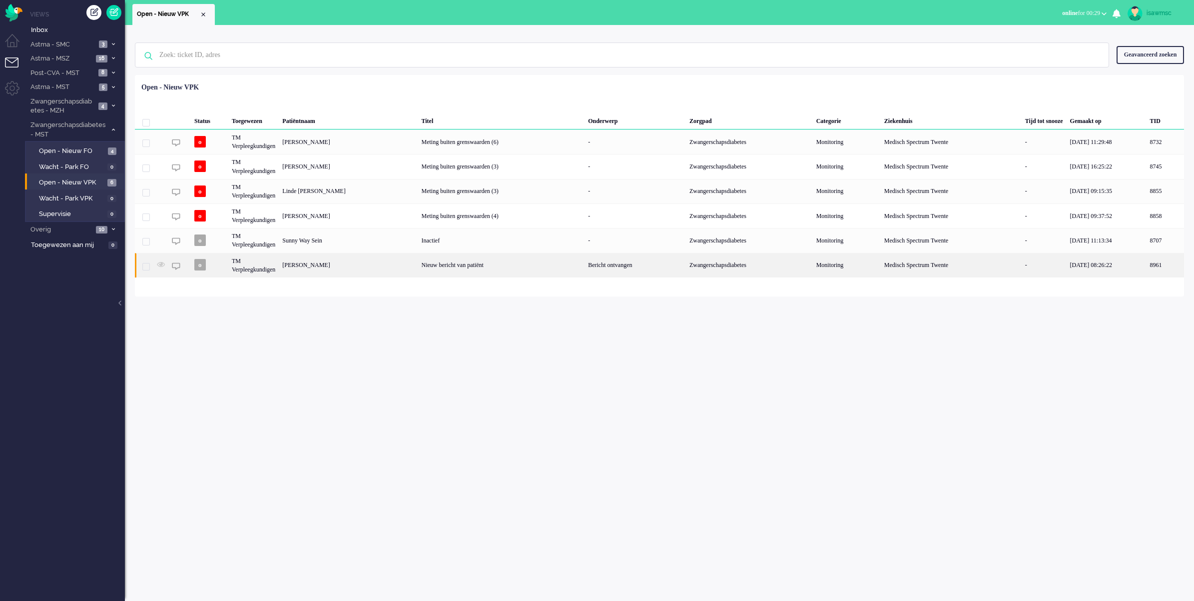
click at [1147, 263] on div "[PERSON_NAME]" at bounding box center [1165, 265] width 37 height 24
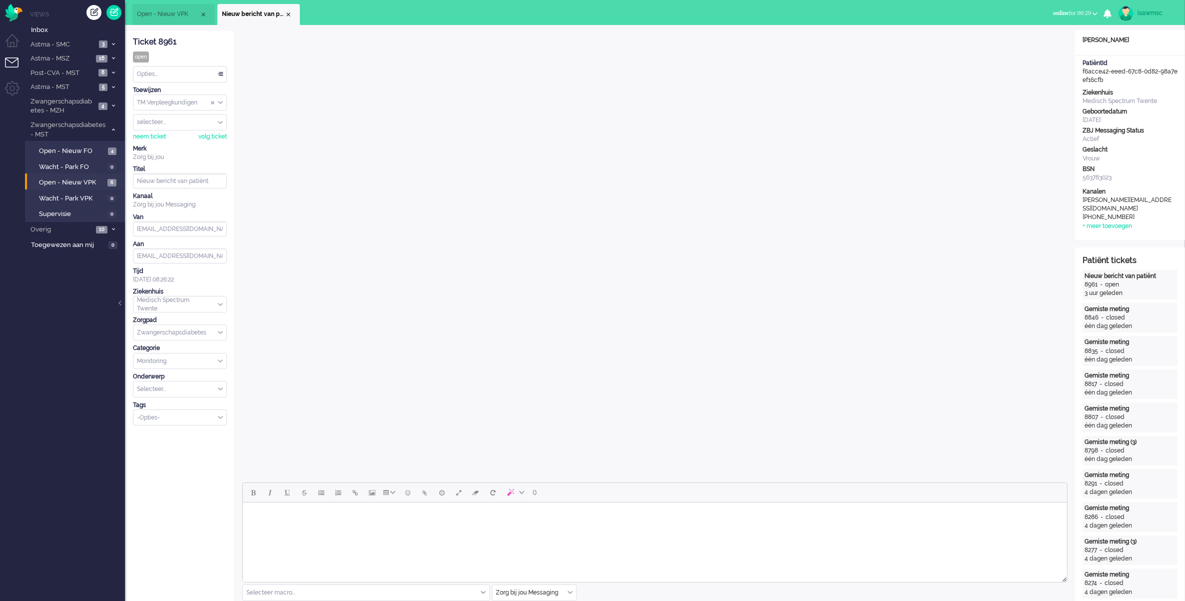
click at [219, 73] on div "Opties..." at bounding box center [179, 73] width 93 height 15
click at [182, 139] on li "Opgelost" at bounding box center [179, 145] width 93 height 14
click at [289, 16] on div "Close tab" at bounding box center [288, 14] width 8 height 8
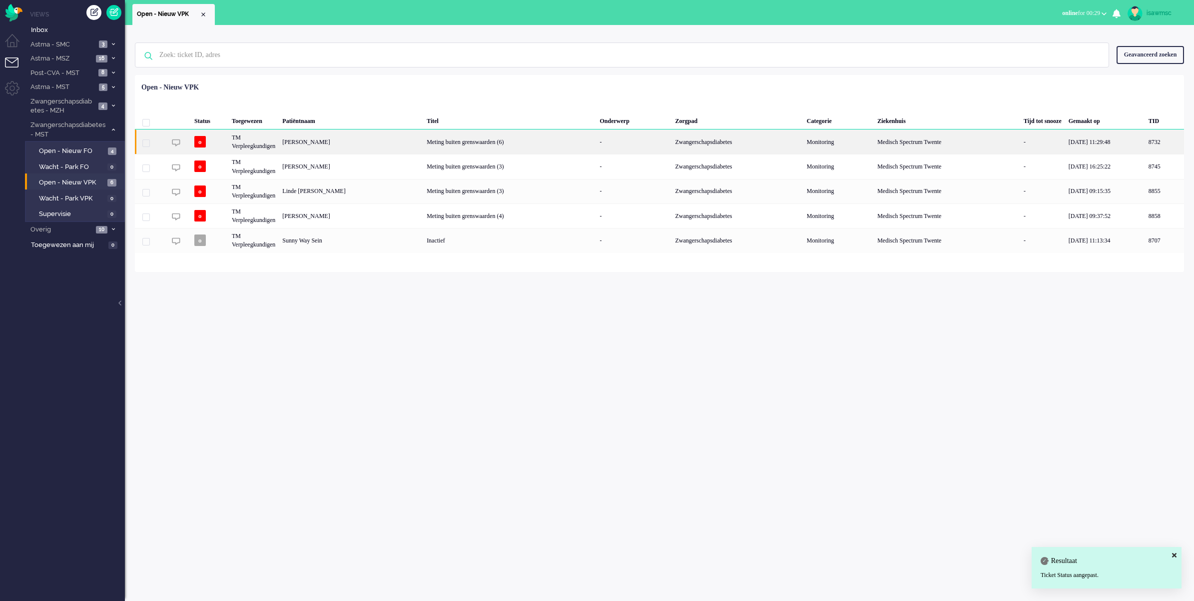
click at [1145, 143] on div "[PERSON_NAME]" at bounding box center [1164, 141] width 39 height 24
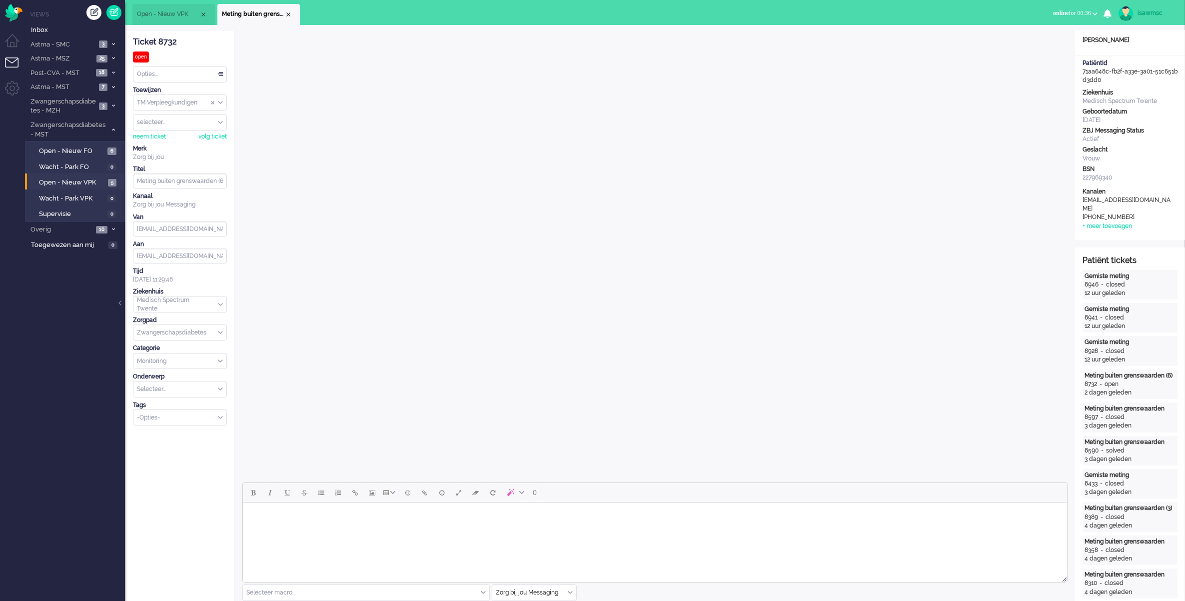
scroll to position [187, 0]
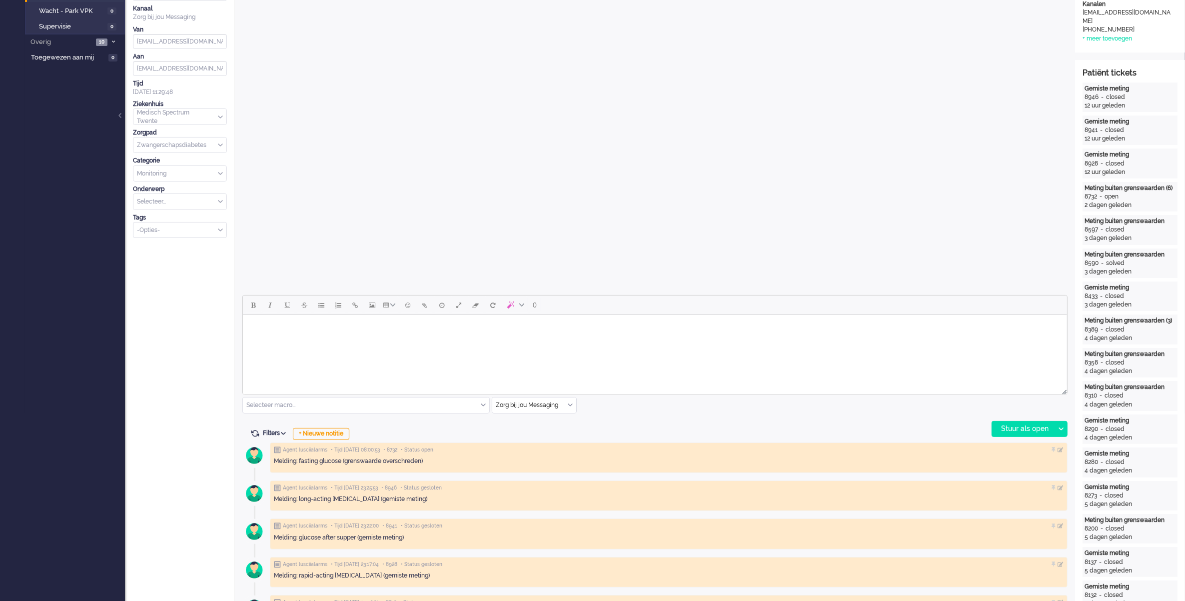
click at [571, 405] on div "Zorg bij jou Messaging" at bounding box center [534, 404] width 84 height 15
click at [550, 431] on li "uitgaand telefoon" at bounding box center [534, 434] width 84 height 14
click at [997, 428] on div "Stuur als open" at bounding box center [1023, 428] width 62 height 15
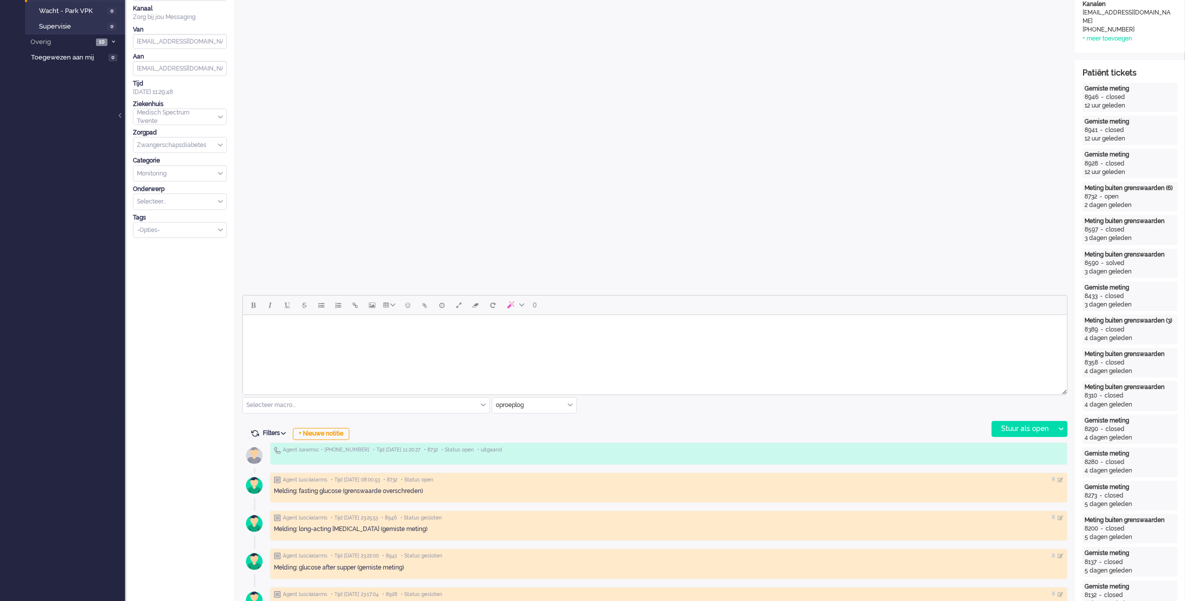
click at [341, 331] on body "Rich Text Area. Press ALT-0 for help." at bounding box center [654, 327] width 816 height 17
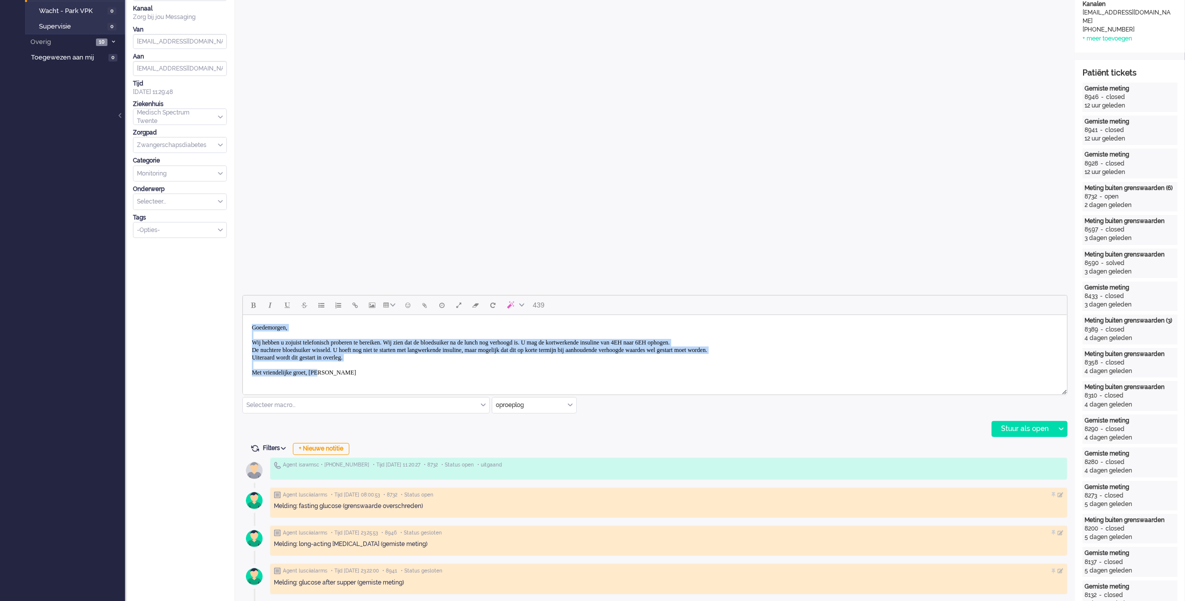
drag, startPoint x: 344, startPoint y: 379, endPoint x: 250, endPoint y: 318, distance: 111.6
click at [250, 318] on html "Goedemorgen, Wij hebben u zojuist telefonisch proberen te bereiken. Wij zien da…" at bounding box center [654, 350] width 824 height 70
copy body "Goedemorgen, Wij hebben u zojuist telefonisch proberen te bereiken. Wij zien da…"
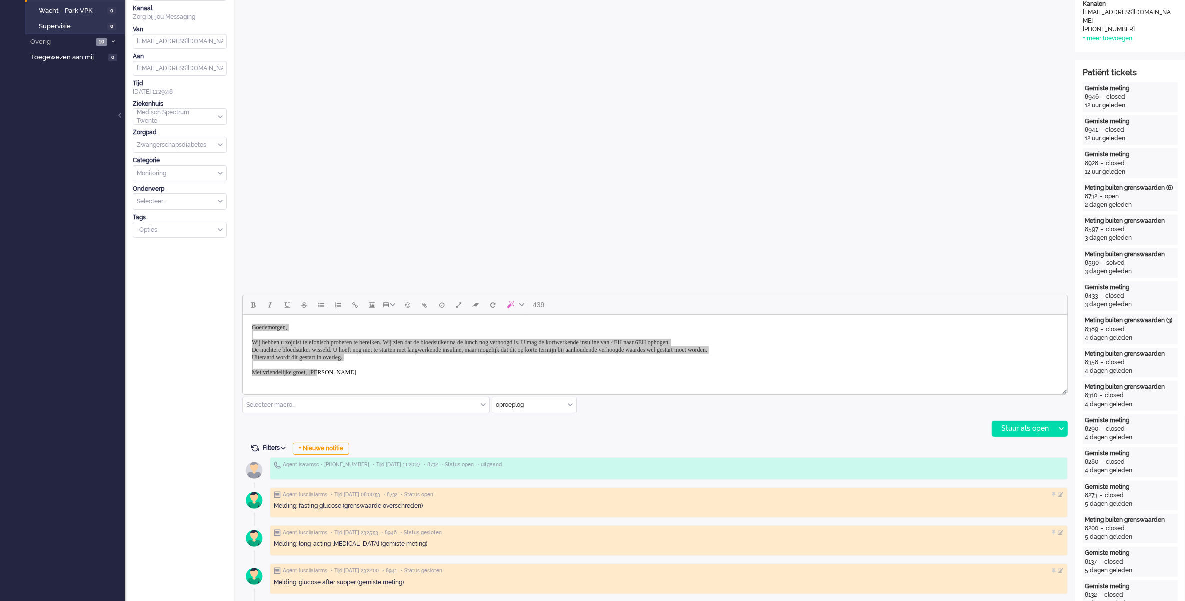
click at [603, 426] on div "439 Selecteer macro... Bericht: Activiteit Bericht: Activiteit aanpassen Berich…" at bounding box center [654, 366] width 825 height 142
click at [569, 404] on div "oproeplog" at bounding box center [534, 404] width 84 height 15
click at [532, 460] on span "Zorg bij jou Messaging" at bounding box center [528, 463] width 62 height 8
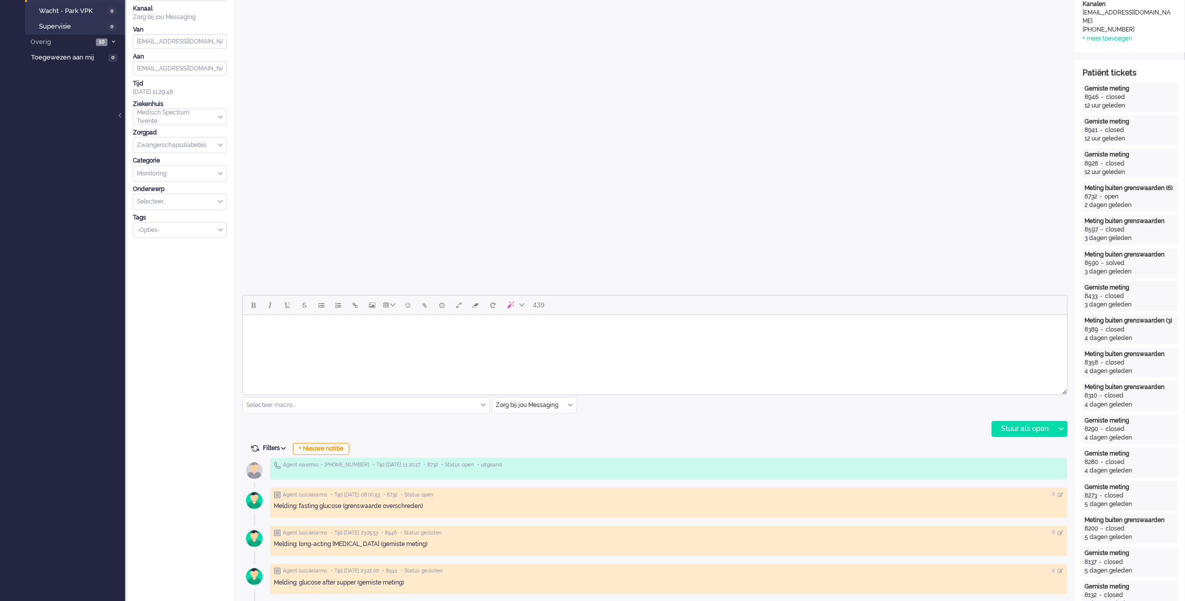
click at [311, 325] on body "Rich Text Area. Press ALT-0 for help." at bounding box center [654, 327] width 816 height 17
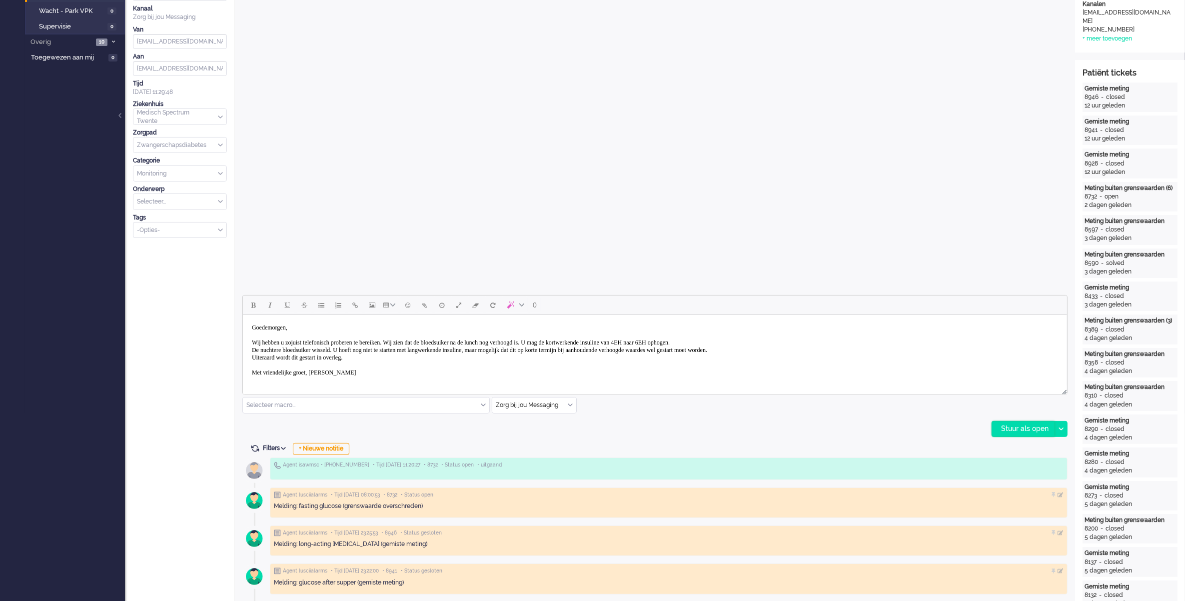
click at [1020, 428] on div "Stuur als open" at bounding box center [1023, 428] width 62 height 15
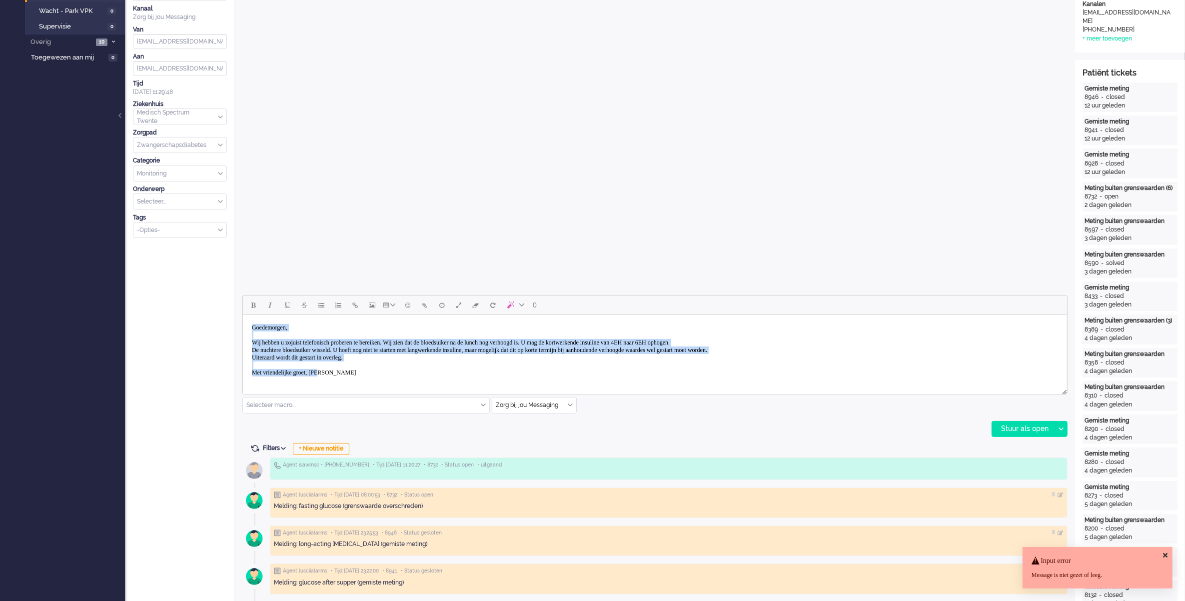
drag, startPoint x: 206, startPoint y: 341, endPoint x: 428, endPoint y: 630, distance: 364.1
click at [242, 315] on html "Goedemorgen, Wij hebben u zojuist telefonisch proberen te bereiken. Wij zien da…" at bounding box center [654, 350] width 824 height 70
copy body "Goedemorgen, Wij hebben u zojuist telefonisch proberen te bereiken. Wij zien da…"
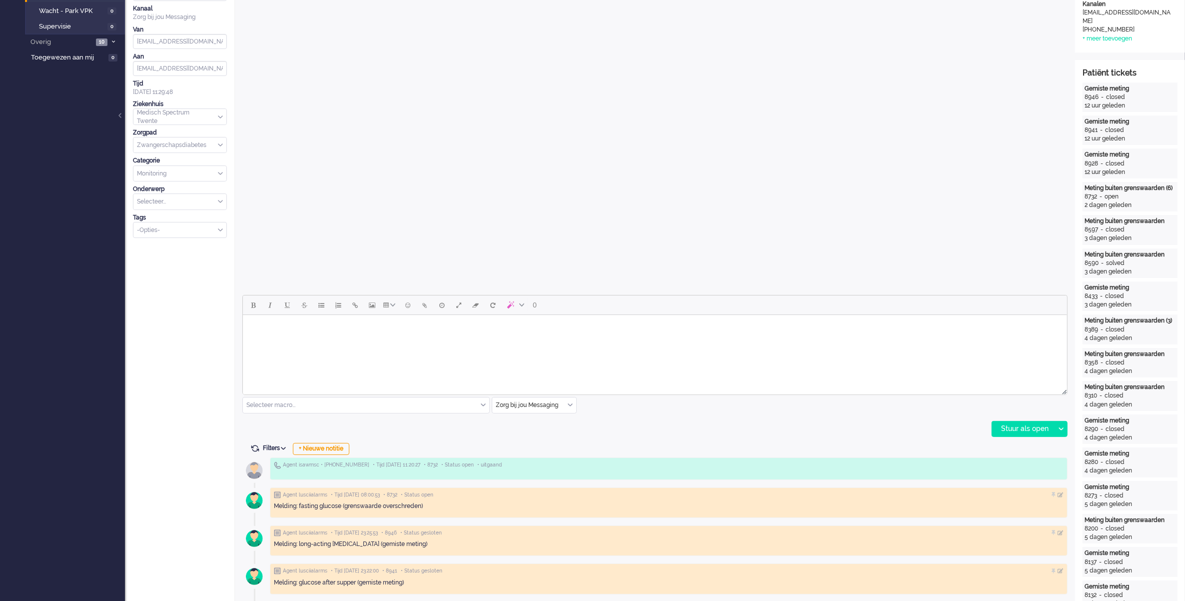
click at [573, 407] on input "text" at bounding box center [534, 404] width 84 height 15
click at [553, 430] on li "uitgaand telefoon" at bounding box center [534, 434] width 84 height 14
click at [568, 405] on div "uitgaand telefoon" at bounding box center [534, 404] width 84 height 15
click at [544, 459] on span "Zorg bij jou Messaging" at bounding box center [528, 463] width 62 height 8
click at [533, 340] on html at bounding box center [654, 327] width 824 height 25
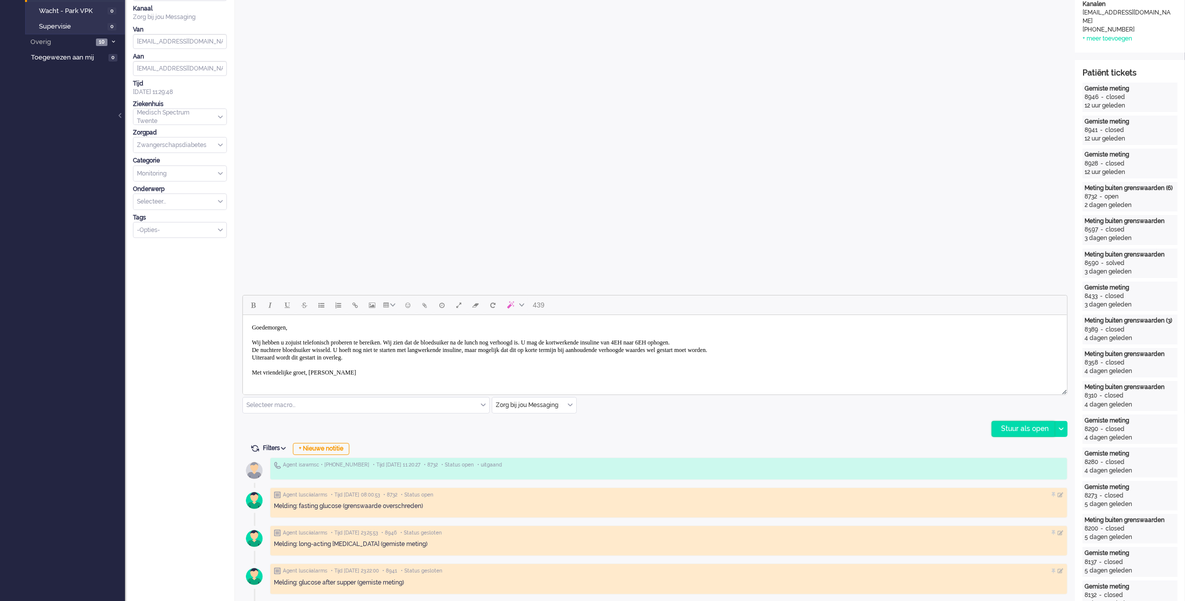
click at [1000, 431] on div "Stuur als open" at bounding box center [1023, 428] width 62 height 15
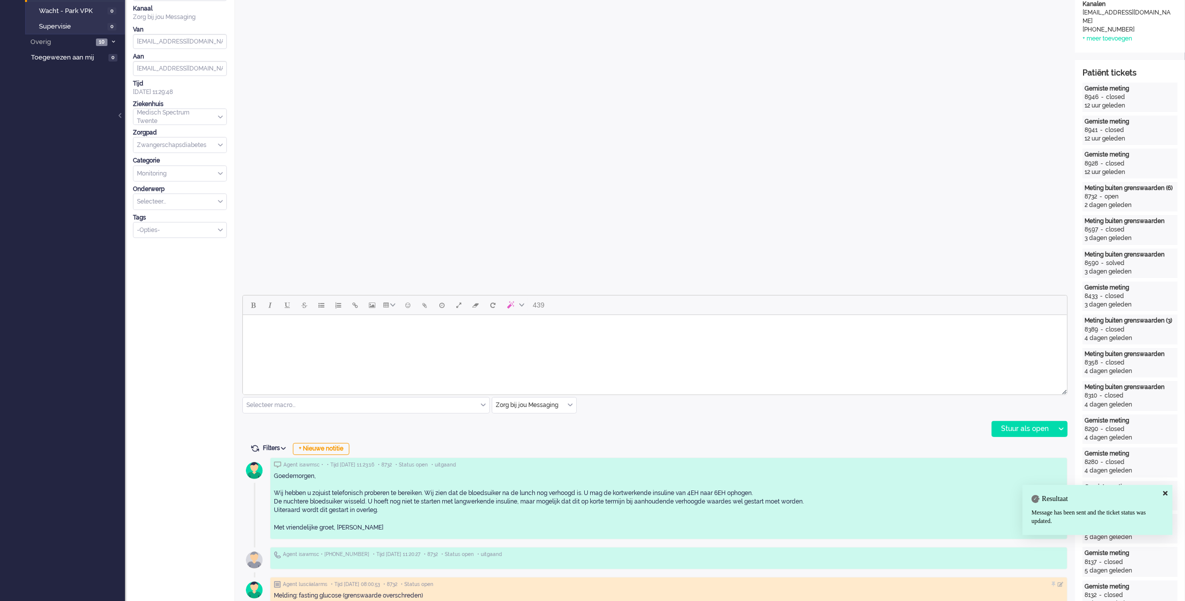
scroll to position [0, 0]
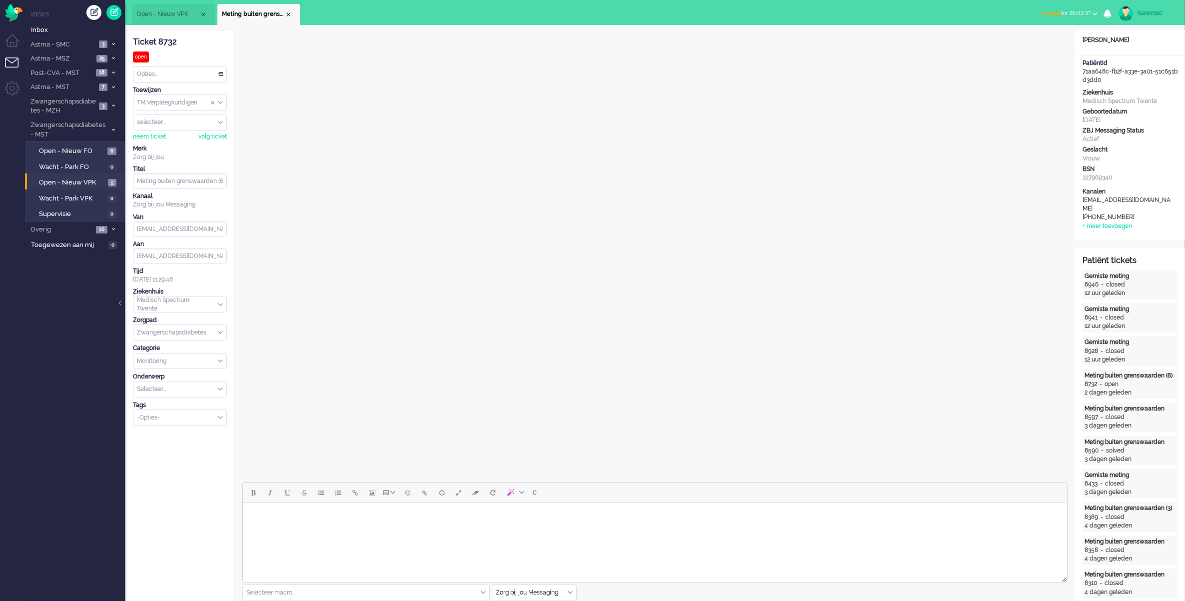
click at [1060, 19] on button "wrapup for 00:02:37" at bounding box center [1069, 13] width 68 height 14
click at [1041, 45] on label "Online" at bounding box center [1055, 44] width 79 height 8
click at [288, 12] on div "Close tab" at bounding box center [288, 14] width 8 height 8
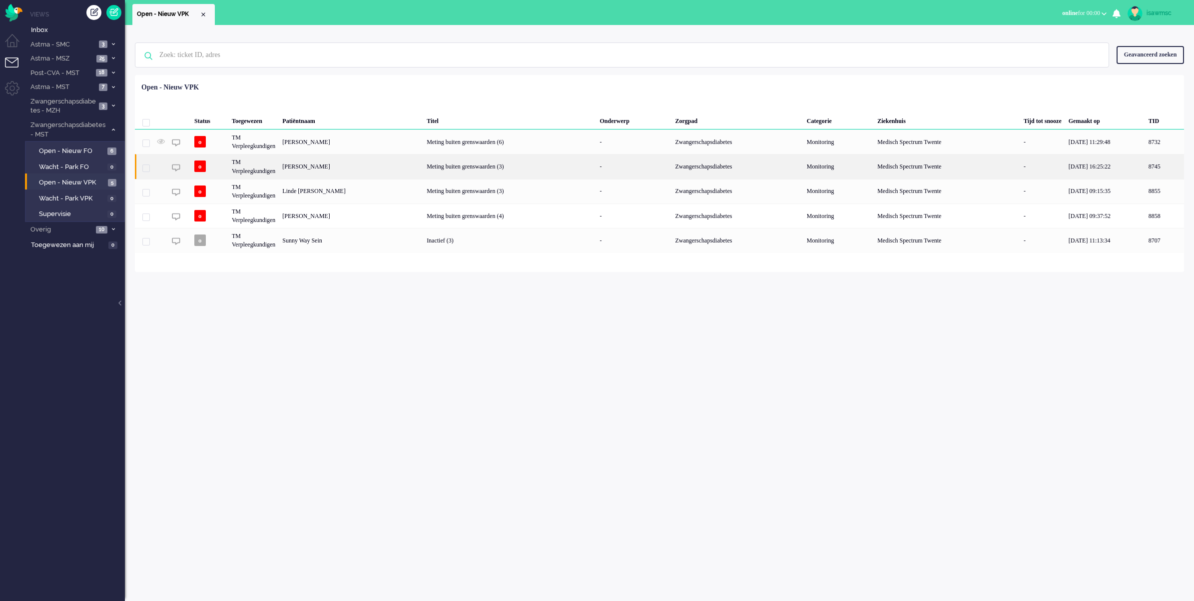
click at [1145, 163] on div "[PERSON_NAME]" at bounding box center [1164, 166] width 39 height 24
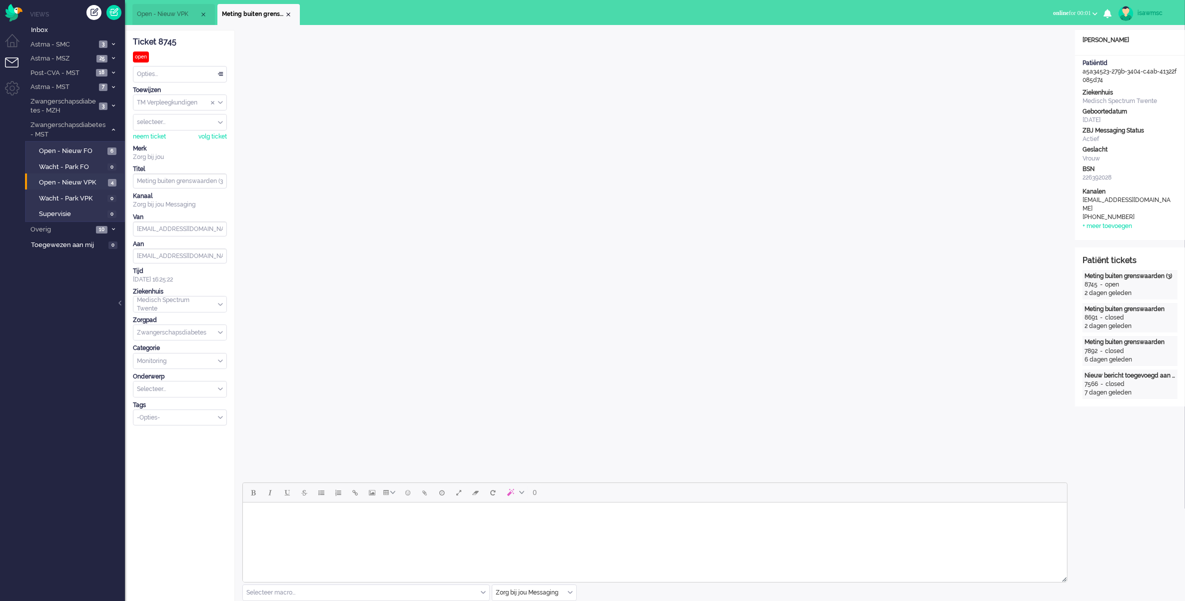
scroll to position [187, 0]
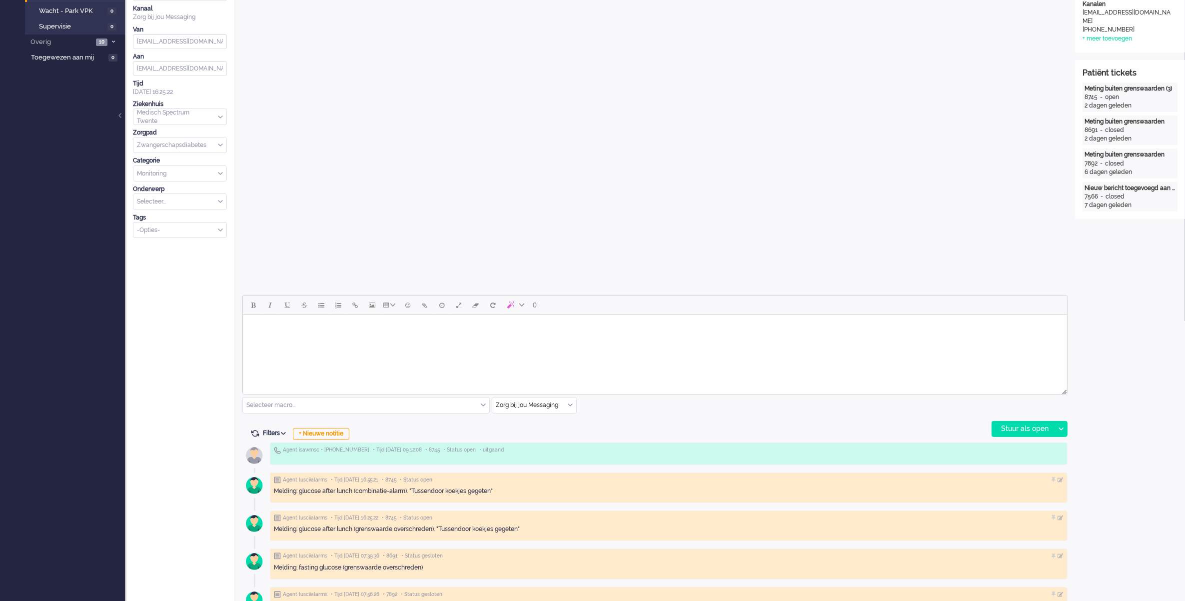
click at [356, 340] on html at bounding box center [654, 327] width 824 height 25
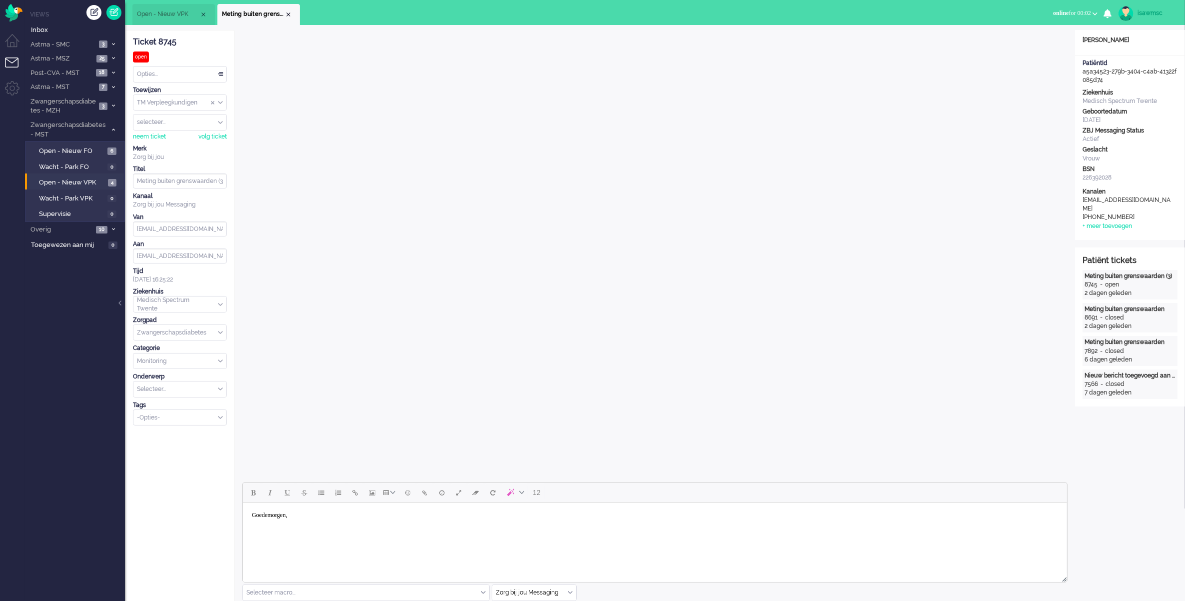
click at [326, 524] on body "Goedemorgen," at bounding box center [654, 518] width 816 height 25
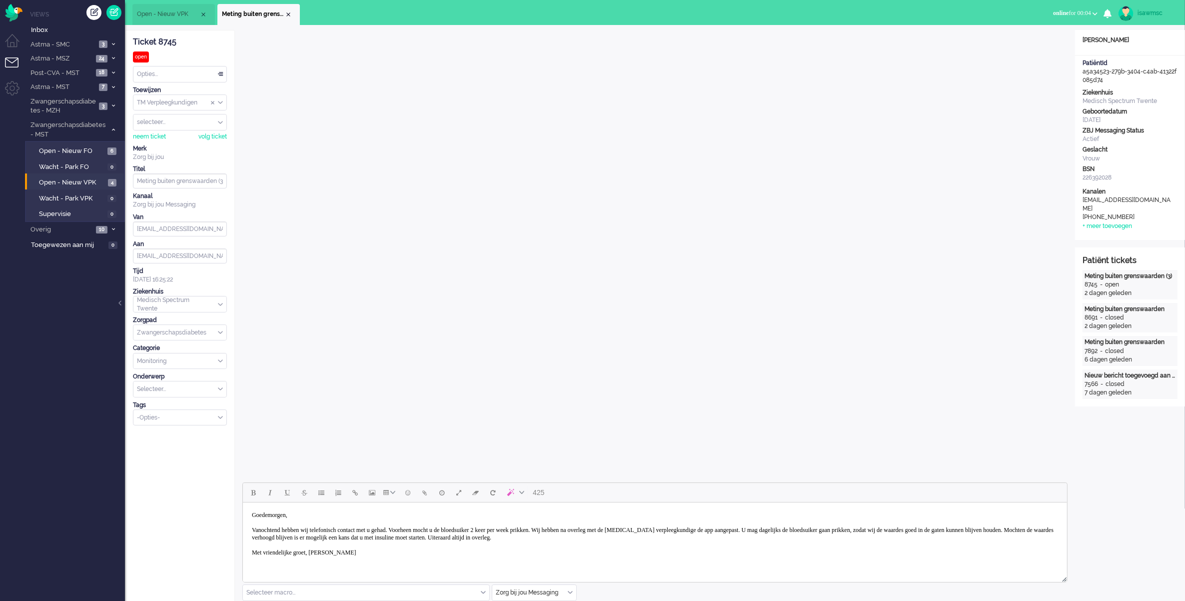
scroll to position [125, 0]
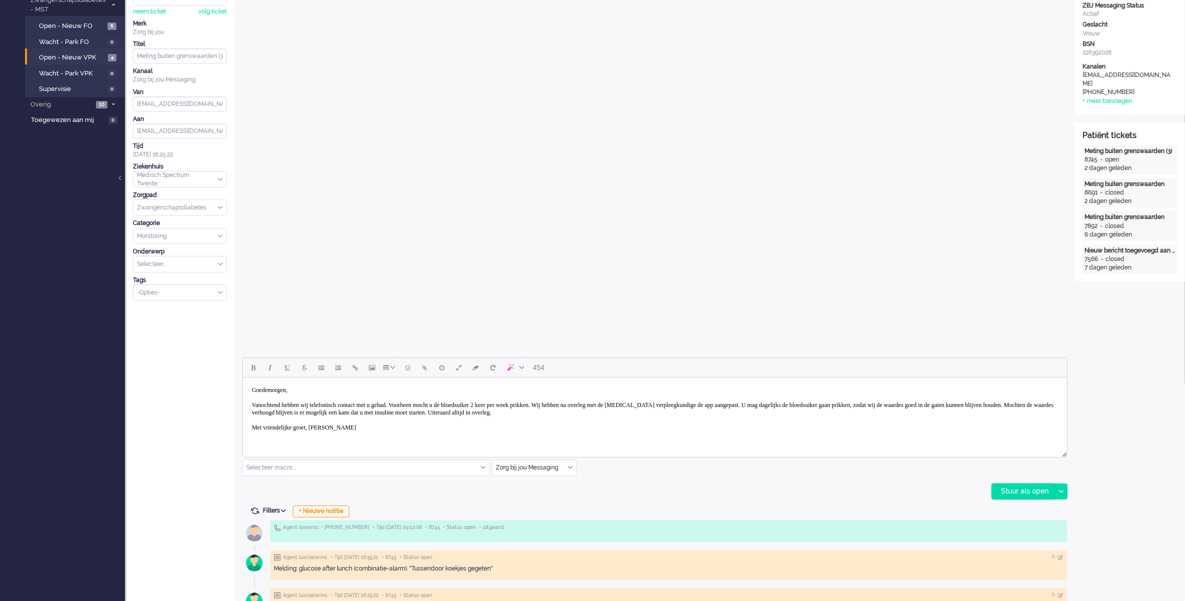
click at [1033, 490] on div "Stuur als open" at bounding box center [1023, 491] width 62 height 15
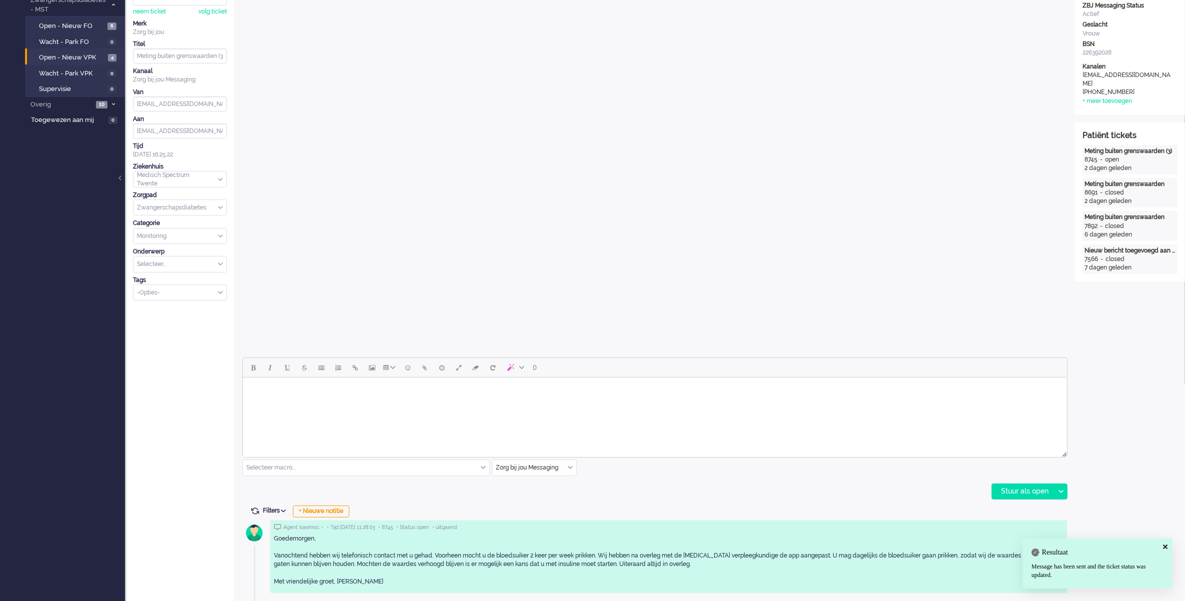
scroll to position [0, 0]
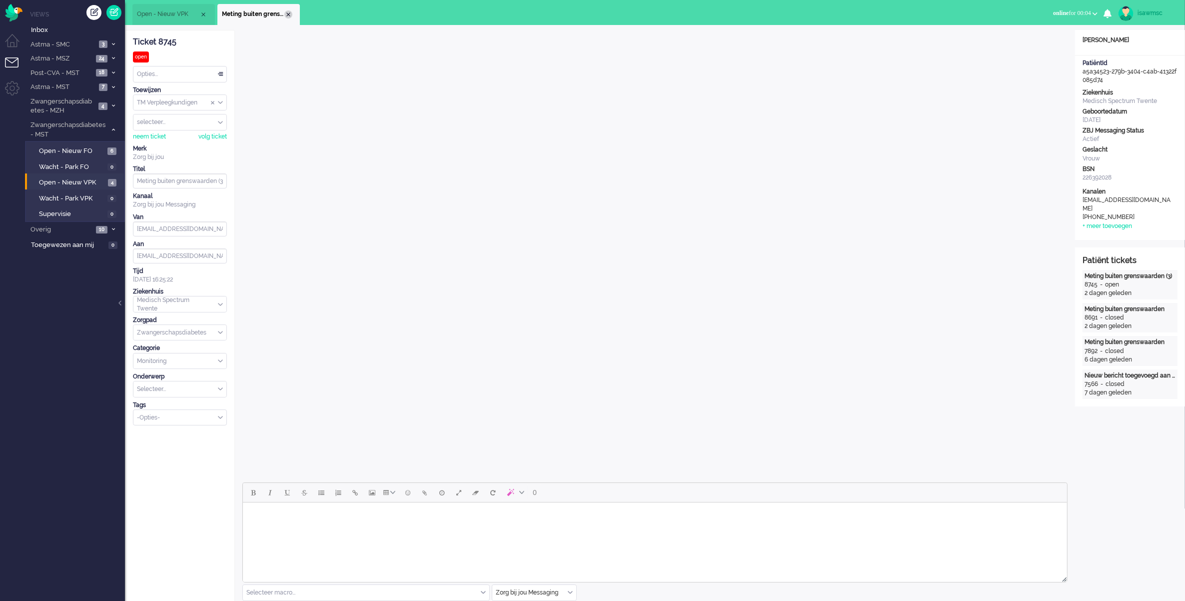
click at [288, 15] on div "Close tab" at bounding box center [288, 14] width 8 height 8
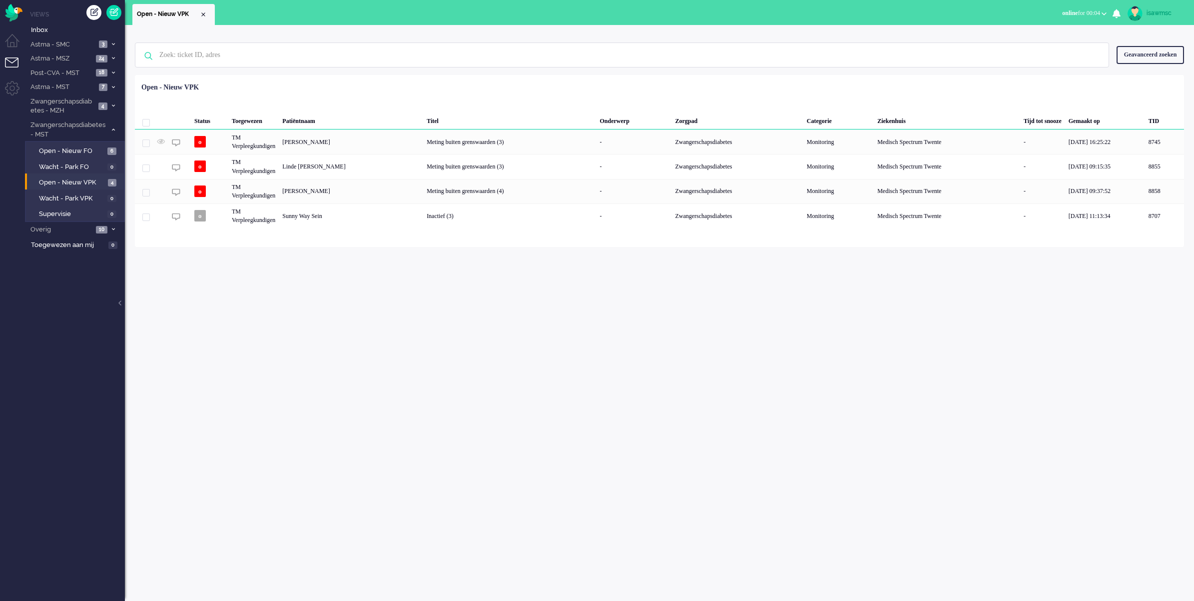
click at [288, 258] on div "Geen zoekresultaten Probeer nog eens Geavanceerd zoeken Geavanceerd zoeken Tick…" at bounding box center [659, 313] width 1069 height 576
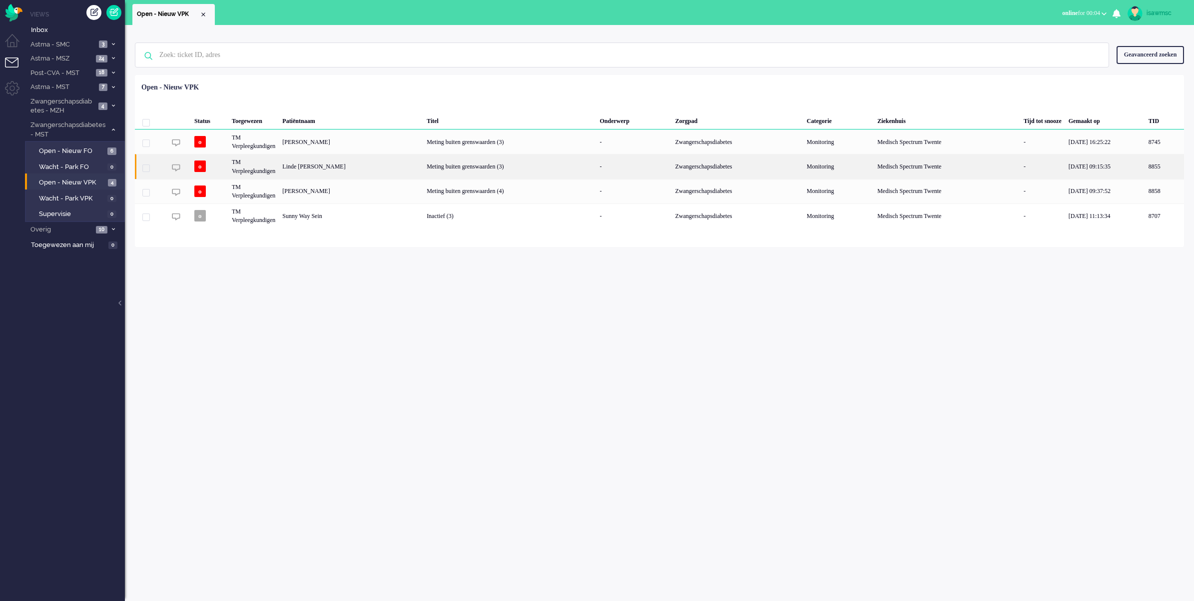
click at [1145, 172] on div "Linde [PERSON_NAME]" at bounding box center [1164, 166] width 39 height 24
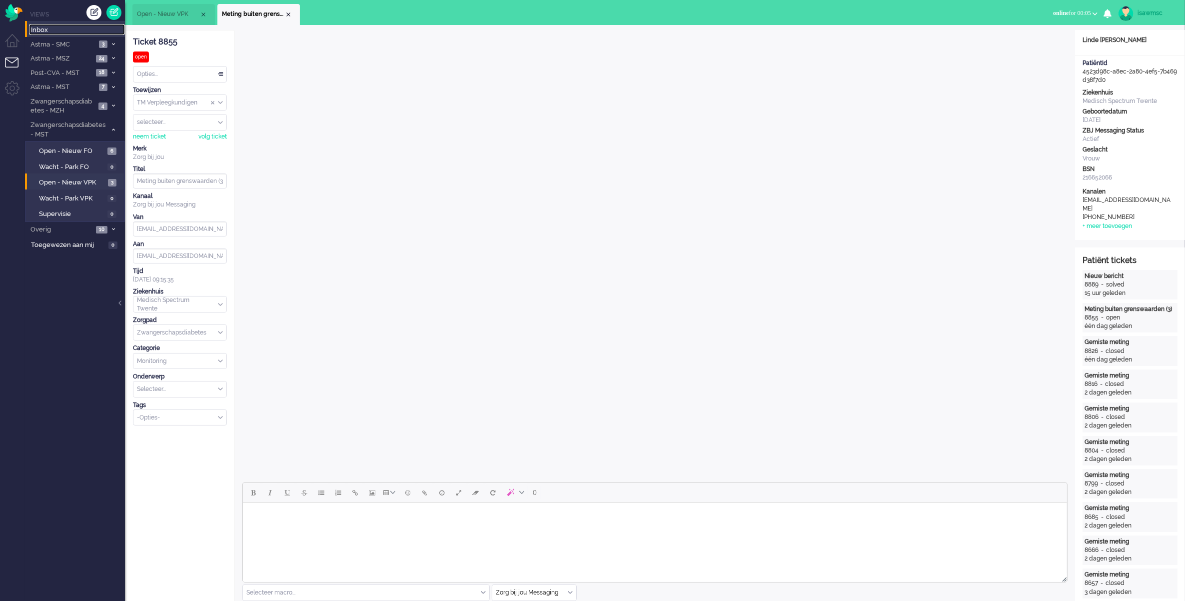
click at [90, 26] on span "Inbox" at bounding box center [78, 29] width 94 height 9
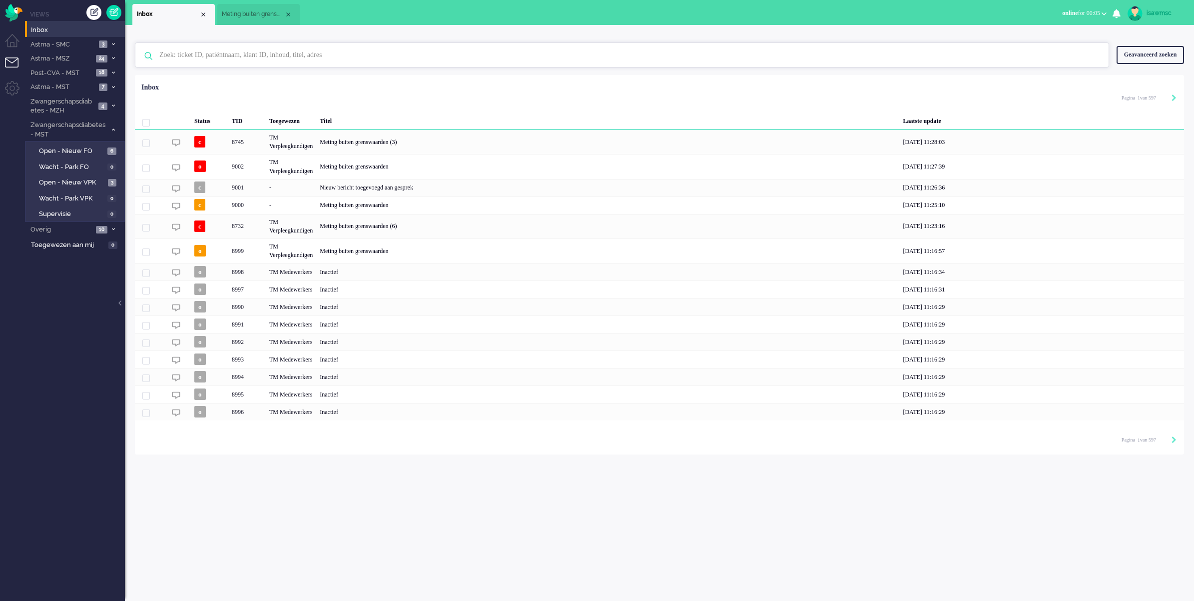
click at [255, 48] on input "text" at bounding box center [623, 55] width 943 height 24
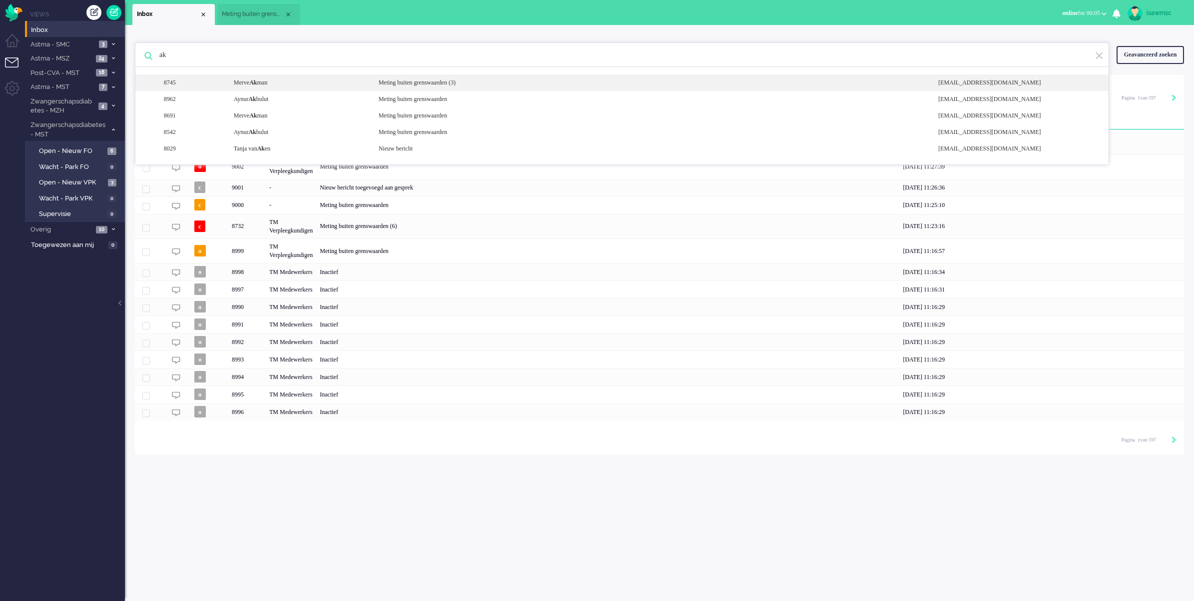
type input "ak"
click at [493, 83] on div "Meting buiten grenswaarden (3)" at bounding box center [651, 82] width 560 height 8
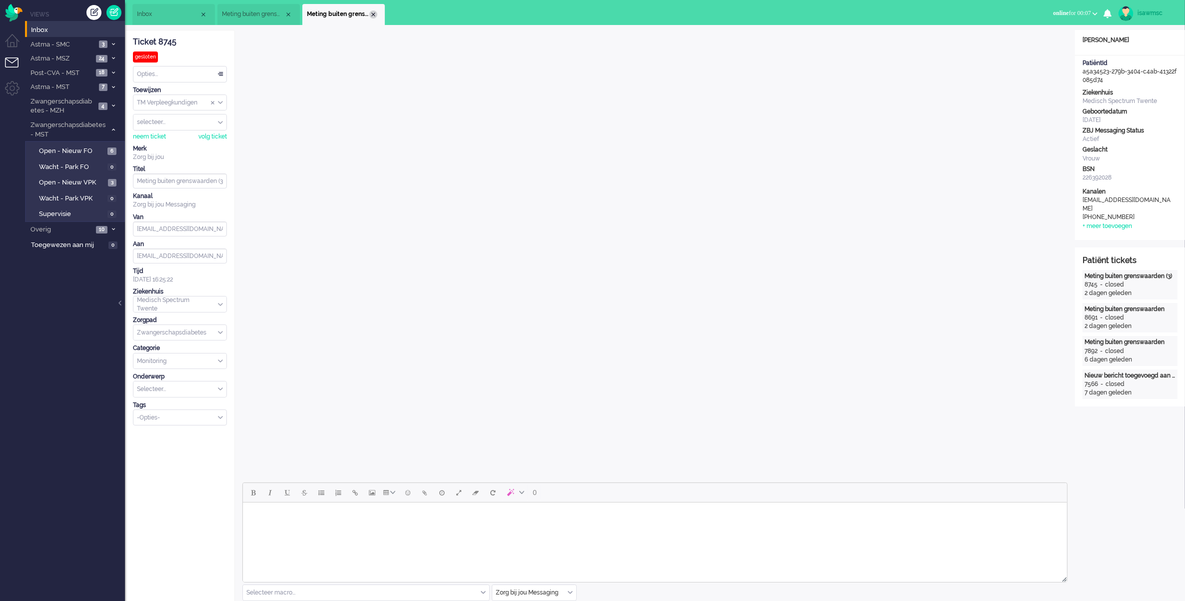
click at [373, 15] on div "Close tab" at bounding box center [373, 14] width 8 height 8
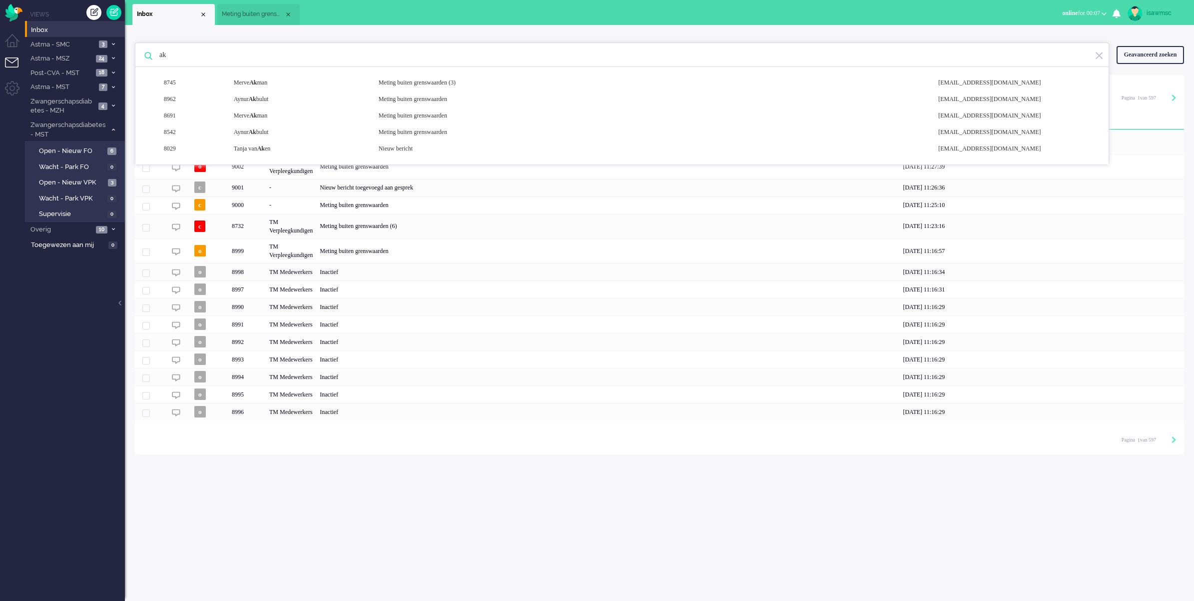
click at [273, 14] on span "Meting buiten grenswaarden (3)" at bounding box center [253, 14] width 62 height 8
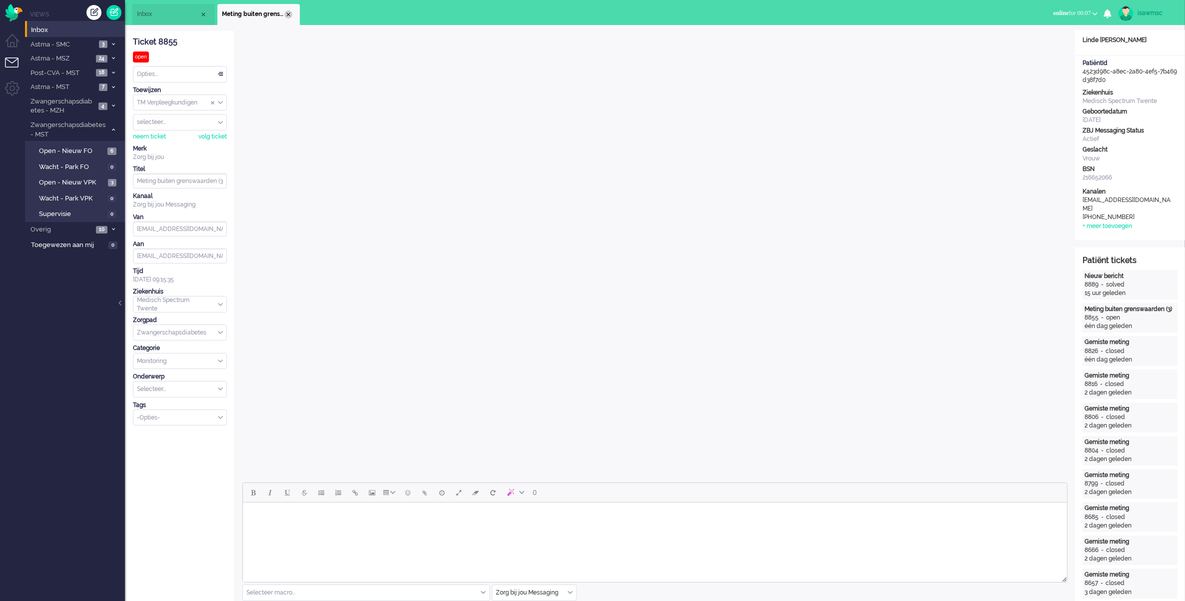
click at [285, 11] on div "Close tab" at bounding box center [288, 14] width 8 height 8
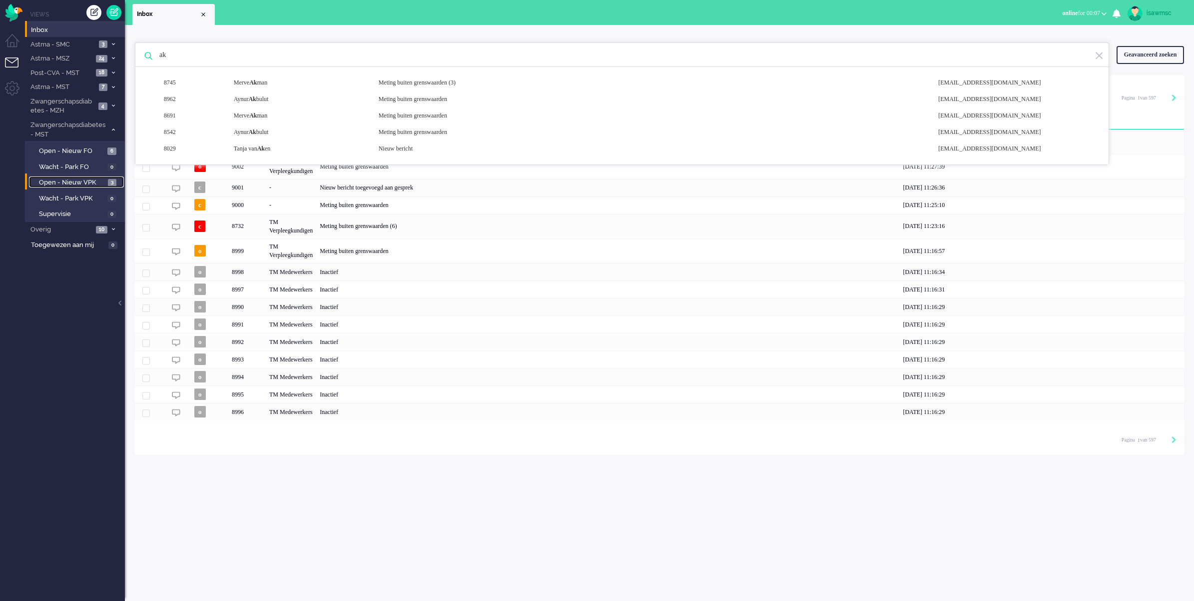
click at [91, 184] on span "Open - Nieuw VPK" at bounding box center [72, 182] width 66 height 9
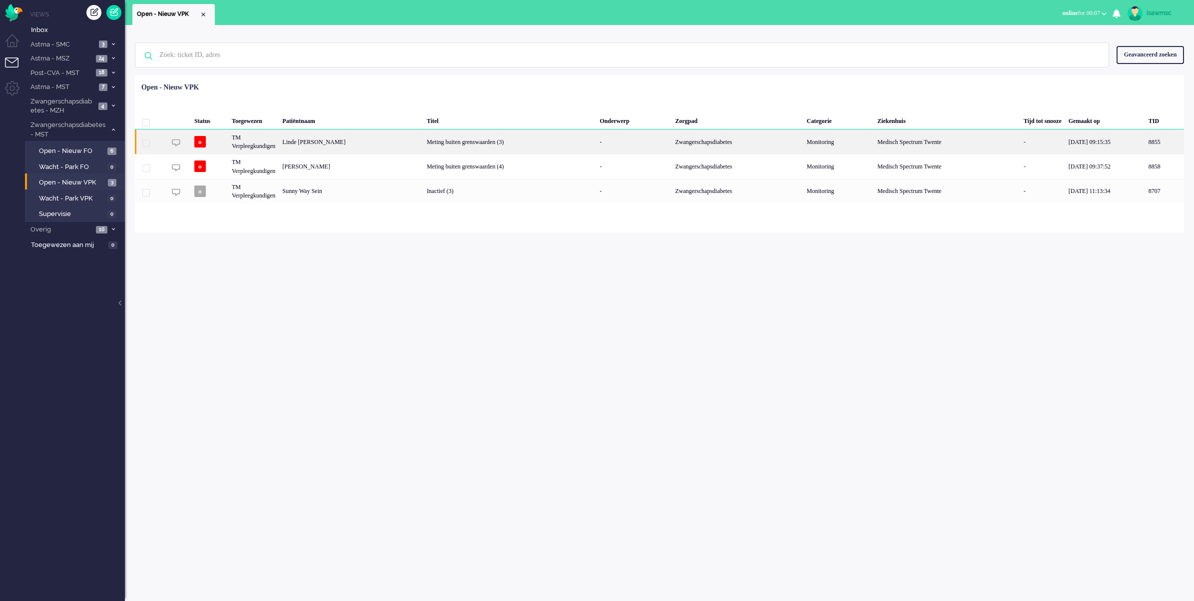
click at [1145, 142] on div "Linde [PERSON_NAME]" at bounding box center [1164, 141] width 39 height 24
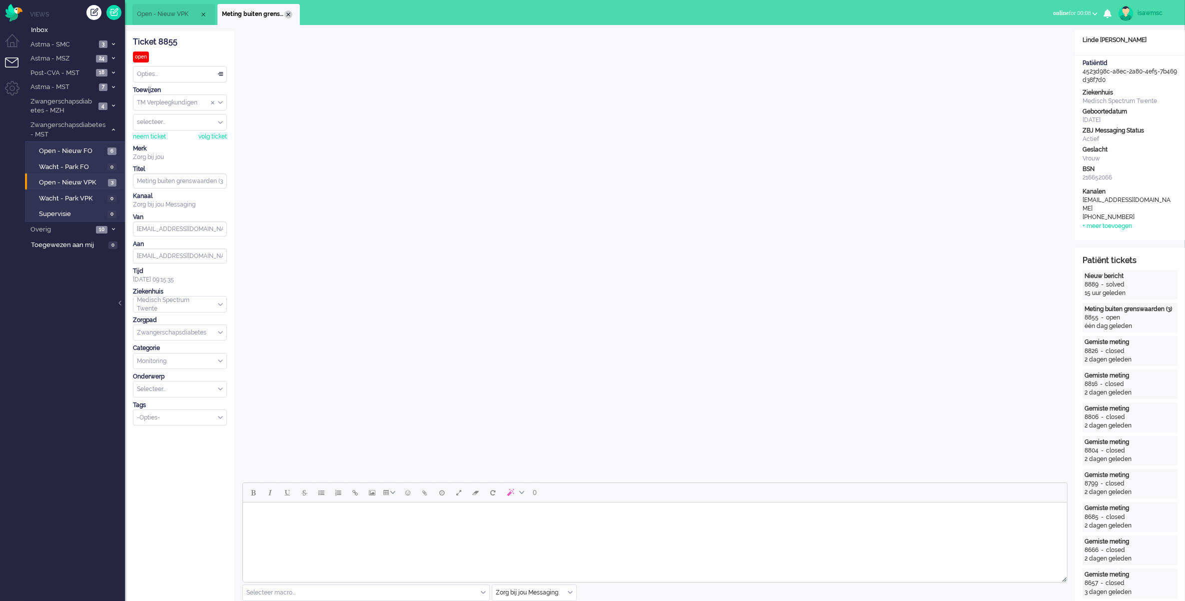
click at [285, 11] on div "Close tab" at bounding box center [288, 14] width 8 height 8
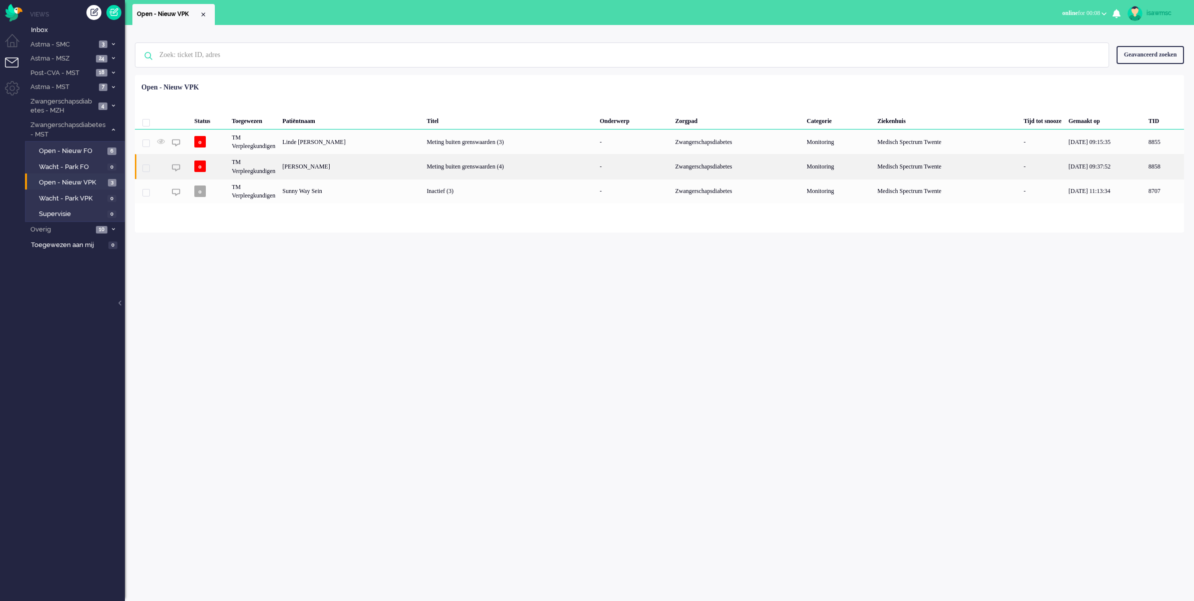
click at [1145, 173] on div "[PERSON_NAME]" at bounding box center [1164, 166] width 39 height 24
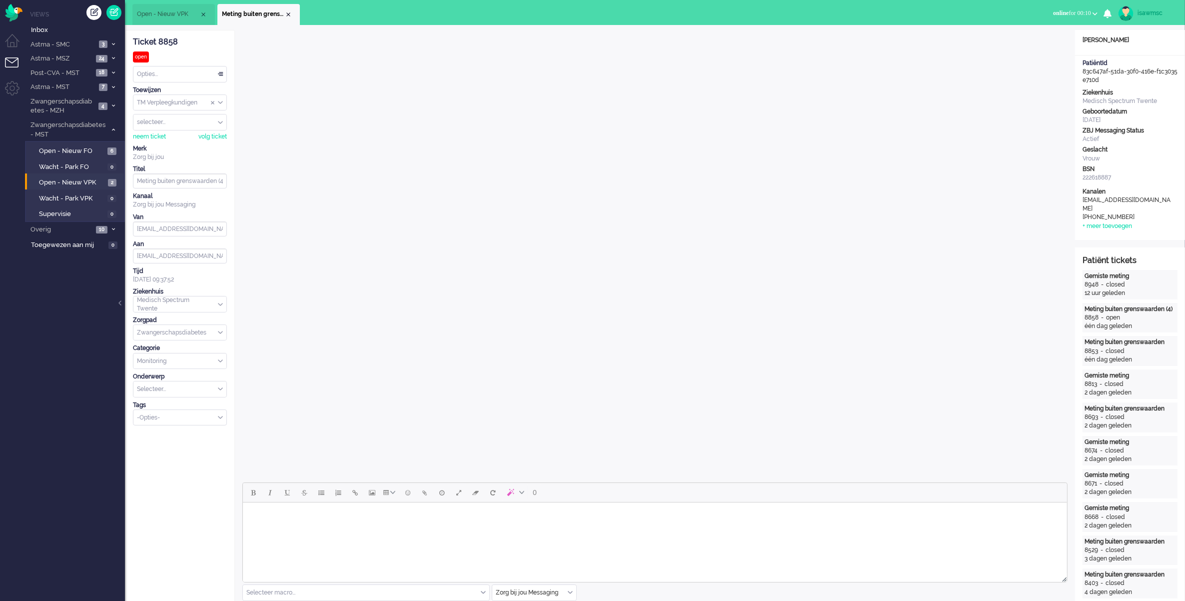
scroll to position [187, 0]
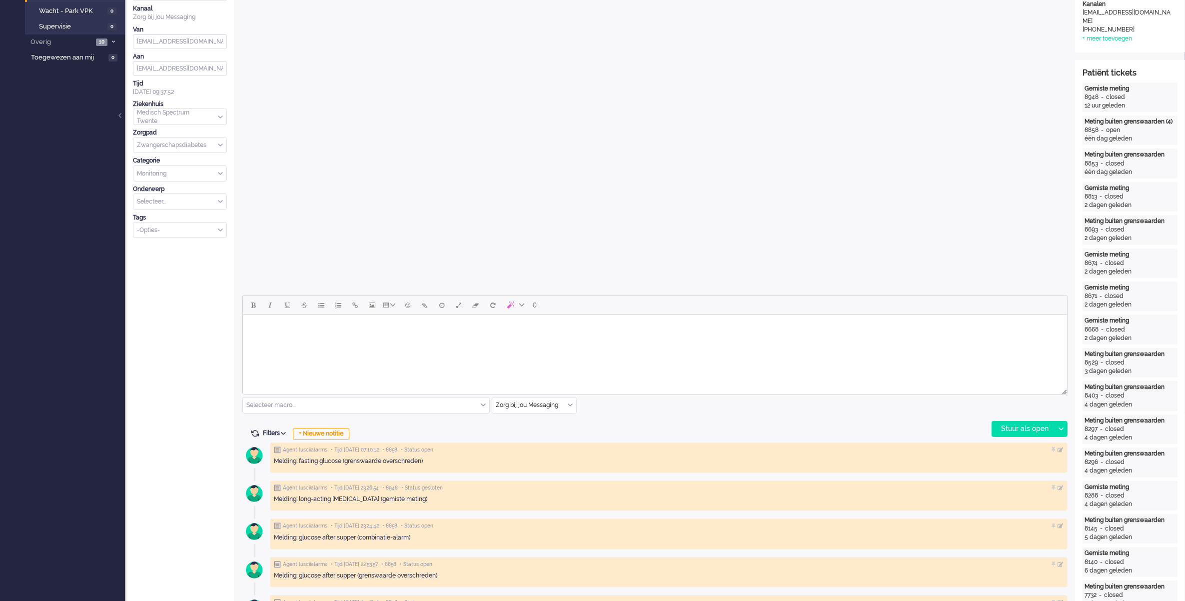
click at [570, 408] on input "text" at bounding box center [534, 404] width 84 height 15
click at [542, 435] on span "uitgaand telefoon" at bounding box center [521, 434] width 49 height 8
click at [1017, 429] on div "Stuur als open" at bounding box center [1023, 428] width 62 height 15
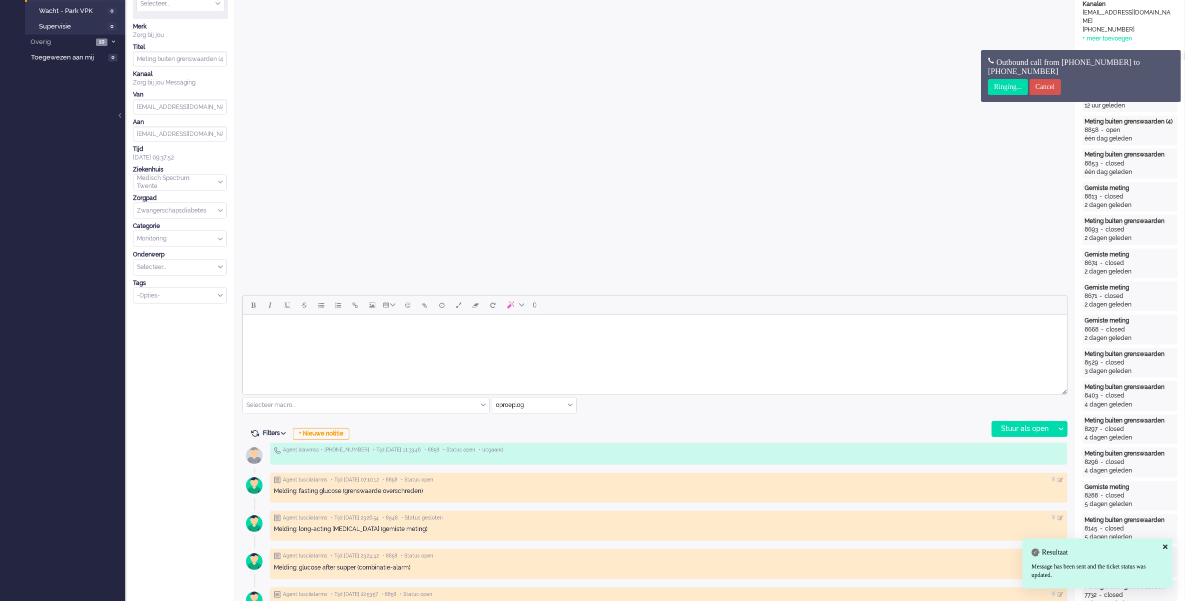
scroll to position [0, 0]
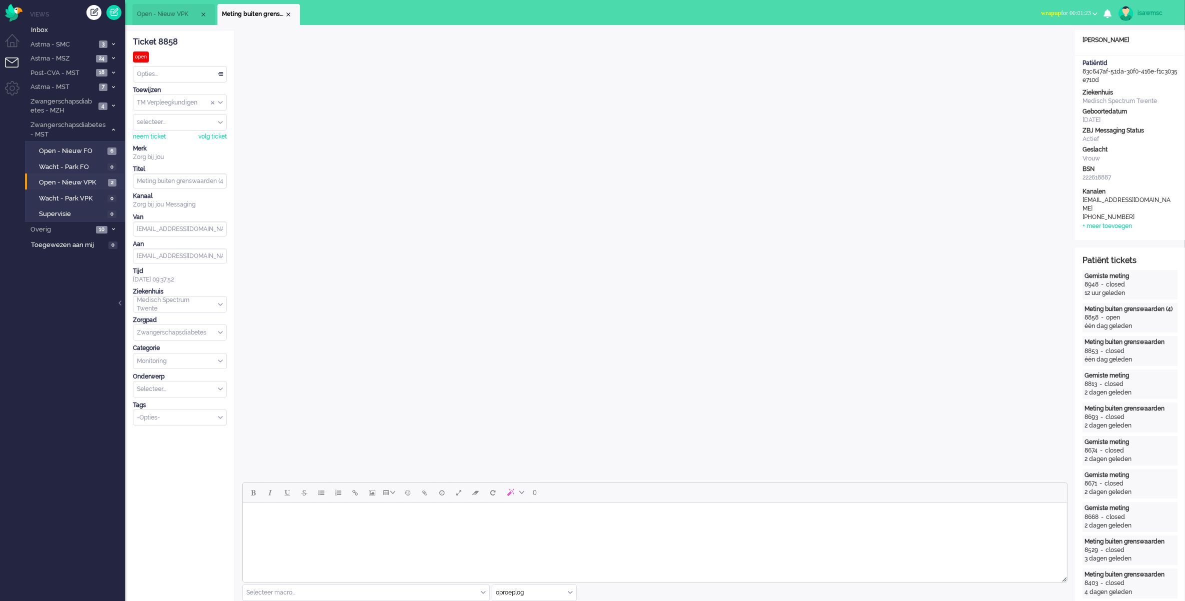
click at [1060, 12] on span "wrapup for 00:01:23" at bounding box center [1066, 12] width 50 height 7
click at [1043, 41] on label "Online" at bounding box center [1055, 44] width 79 height 8
click at [290, 17] on div "Close tab" at bounding box center [288, 14] width 8 height 8
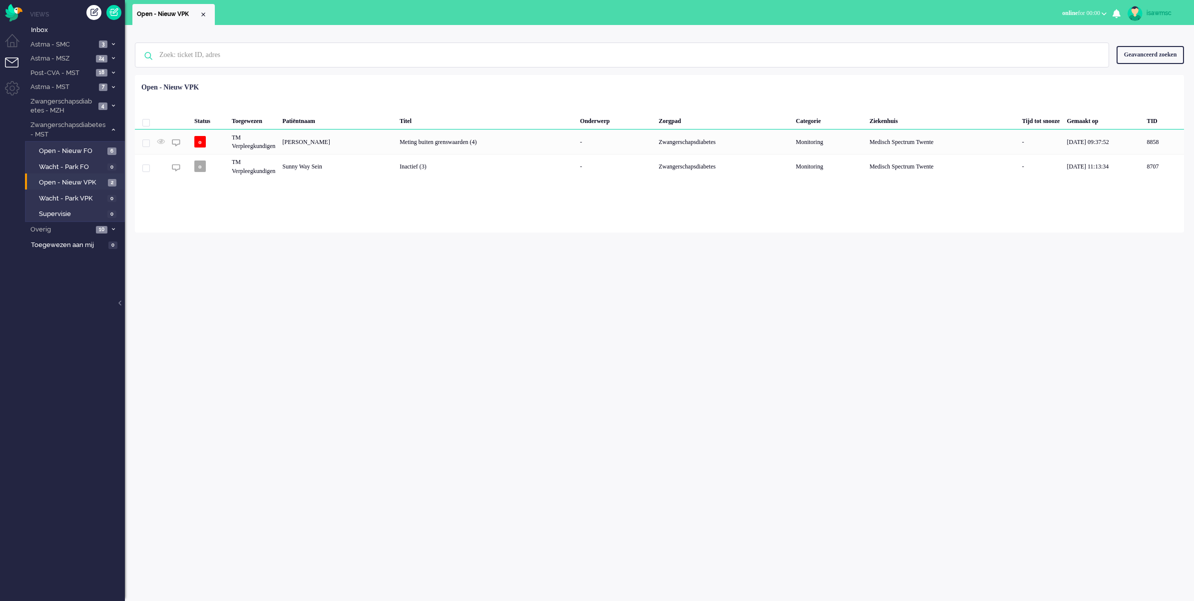
click at [311, 227] on div "Loading... Status Toegewezen Patiëntnaam Titel Onderwerp Zorgpad Categorie Ziek…" at bounding box center [659, 153] width 1049 height 157
click at [370, 96] on div "Geselecteerd 0 Set Status: open pending holding solved Verwijder Selecteer... U…" at bounding box center [659, 99] width 1049 height 19
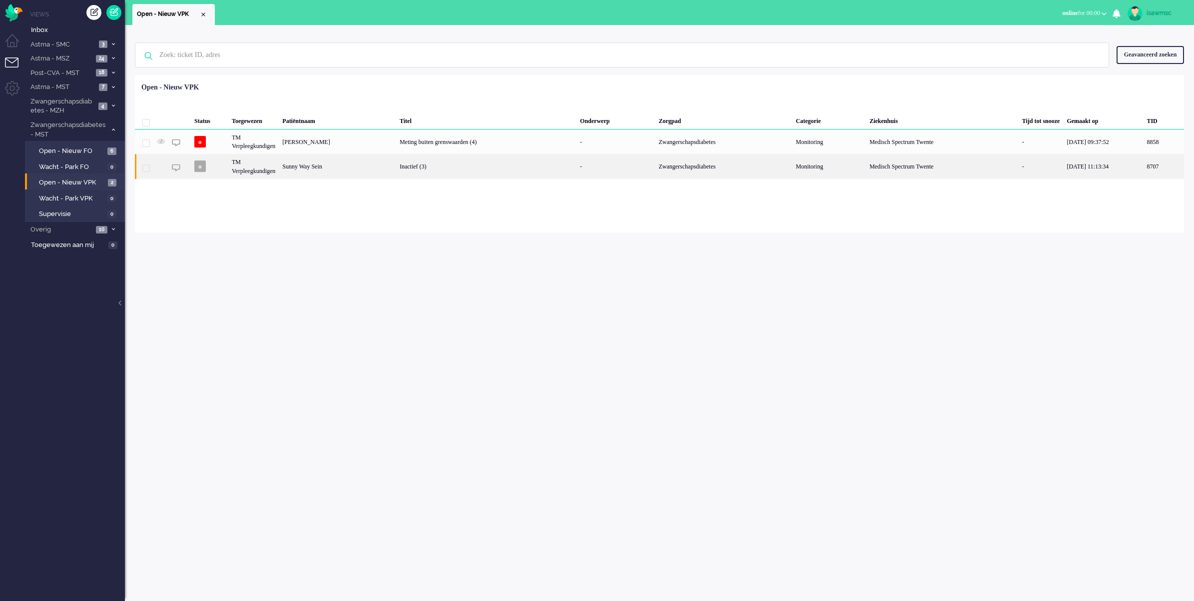
click at [1143, 175] on div "Sunny Way Sein" at bounding box center [1163, 166] width 41 height 24
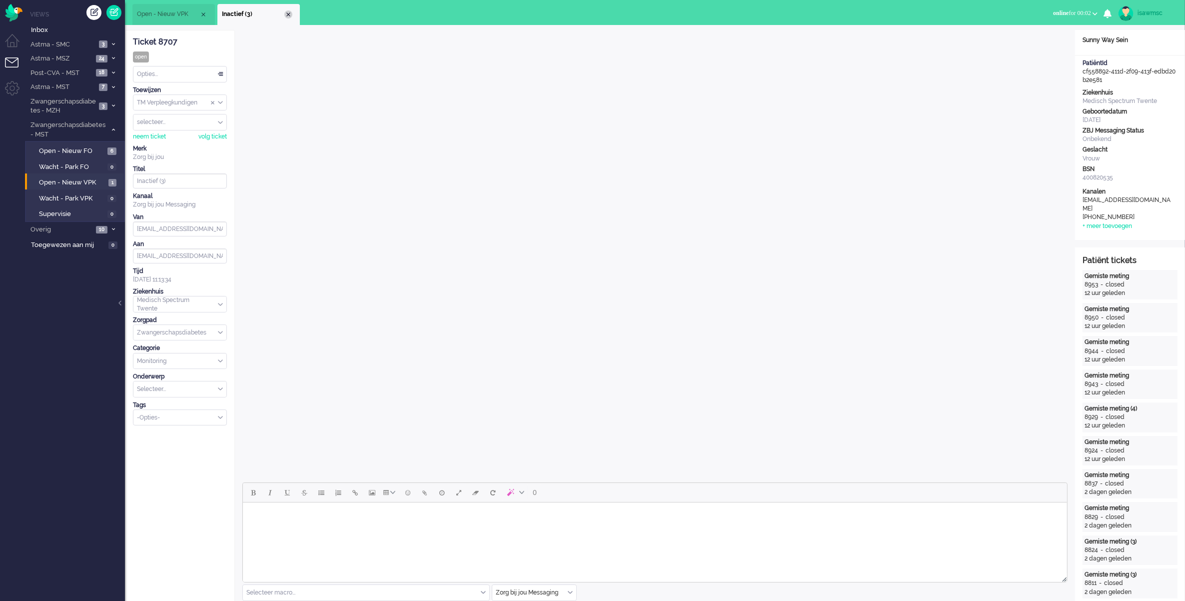
click at [288, 11] on div "Close tab" at bounding box center [288, 14] width 8 height 8
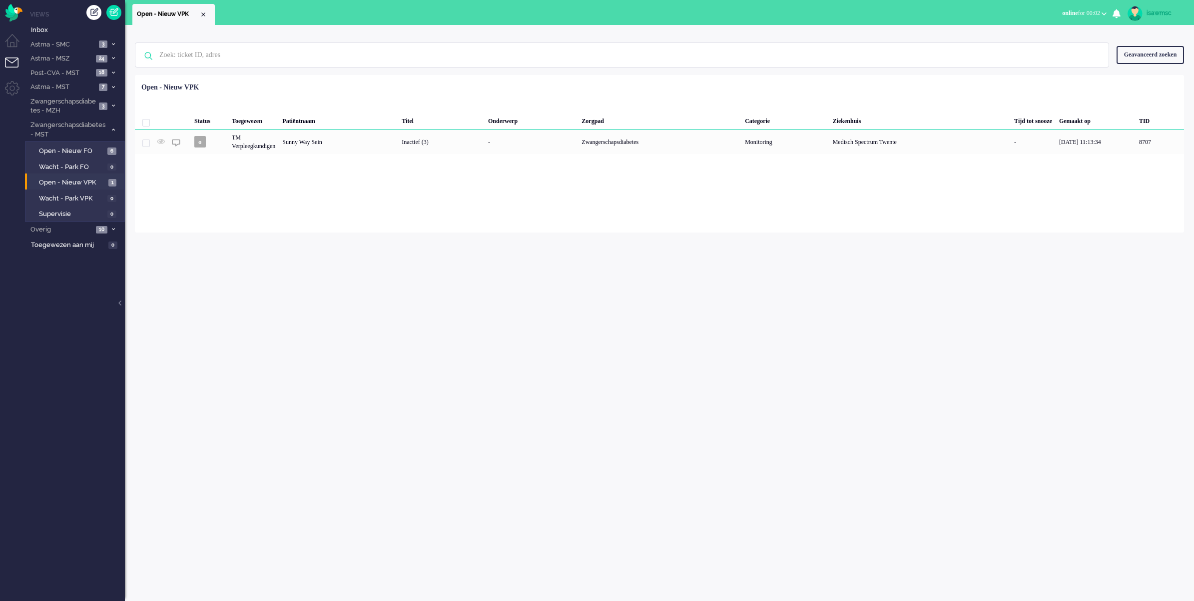
click at [393, 81] on div "Status Toegewezen Patiëntnaam Titel Onderwerp Zorgpad Categorie Ziekenhuis Tijd…" at bounding box center [659, 115] width 1049 height 75
click at [414, 216] on div "Loading... Status Toegewezen Patiëntnaam Titel Onderwerp Zorgpad Categorie Ziek…" at bounding box center [659, 153] width 1049 height 157
click at [326, 84] on div "Status Toegewezen Patiëntnaam Titel Onderwerp Zorgpad Categorie Ziekenhuis Tijd…" at bounding box center [659, 115] width 1049 height 75
click at [108, 177] on link "Open - Nieuw VPK 1" at bounding box center [76, 181] width 95 height 11
click at [491, 90] on div "Geselecteerd 0 Set Status: open pending holding solved Verwijder Selecteer... U…" at bounding box center [659, 99] width 1049 height 19
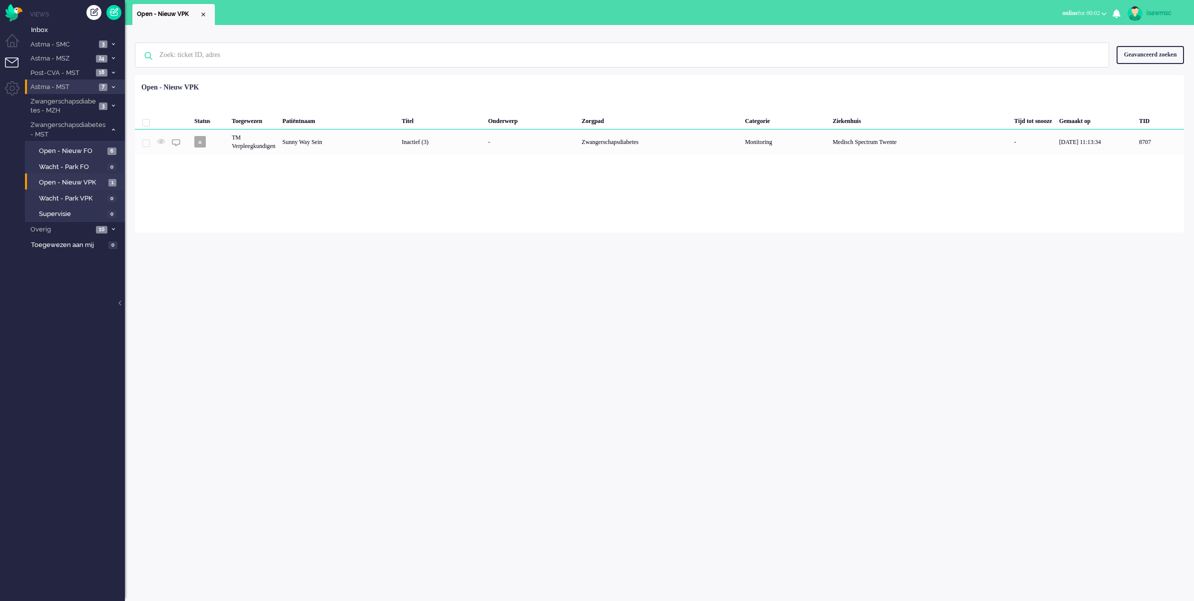
click at [110, 85] on span at bounding box center [112, 86] width 7 height 5
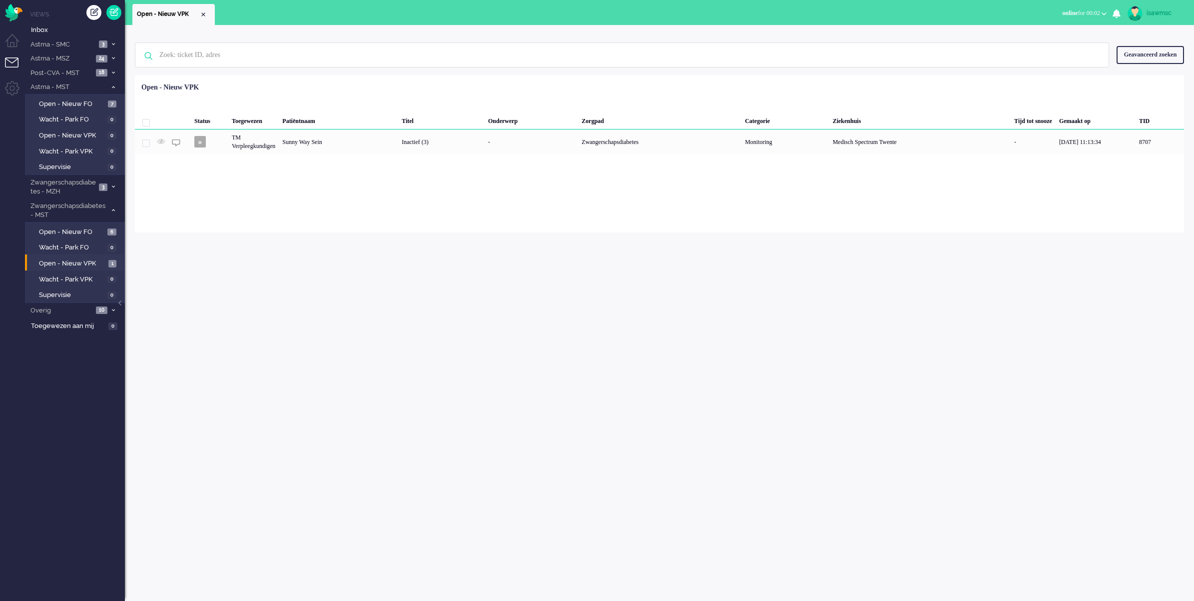
click at [363, 280] on div "Geen zoekresultaten Probeer nog eens Geavanceerd zoeken Geavanceerd zoeken Tick…" at bounding box center [659, 313] width 1069 height 576
click at [753, 331] on div "Geen zoekresultaten Probeer nog eens Geavanceerd zoeken Geavanceerd zoeken Tick…" at bounding box center [659, 313] width 1069 height 576
click at [639, 338] on div "Geen zoekresultaten Probeer nog eens Geavanceerd zoeken Geavanceerd zoeken Tick…" at bounding box center [659, 313] width 1069 height 576
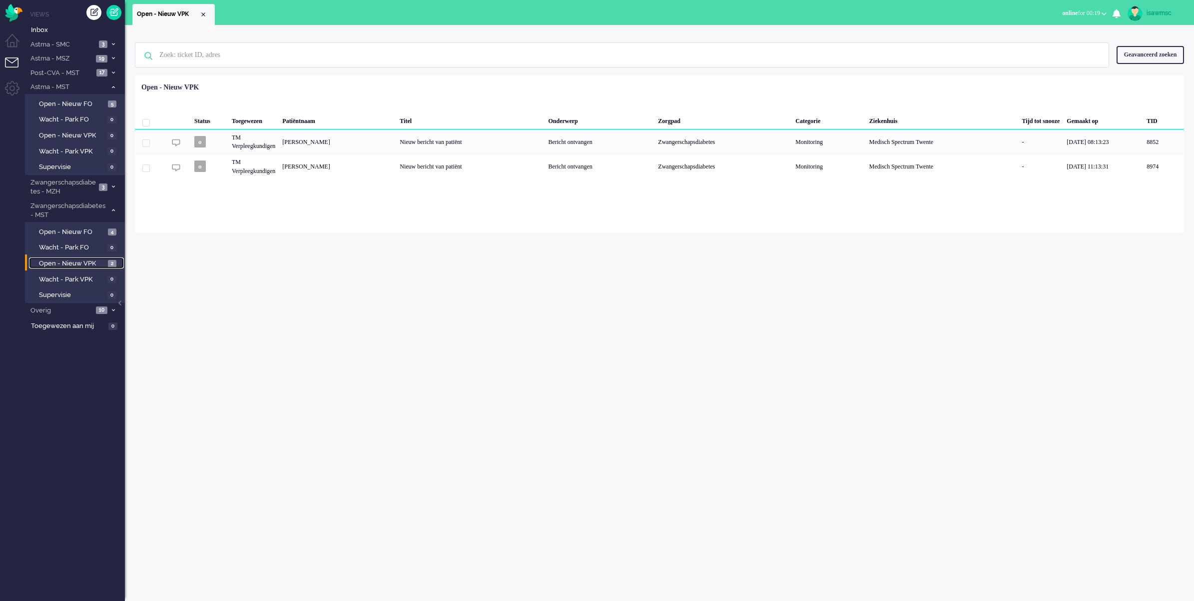
click at [89, 259] on span "Open - Nieuw VPK" at bounding box center [72, 263] width 66 height 9
click at [281, 59] on input "text" at bounding box center [623, 55] width 943 height 24
type input "8"
click at [92, 30] on span "Inbox" at bounding box center [78, 29] width 94 height 9
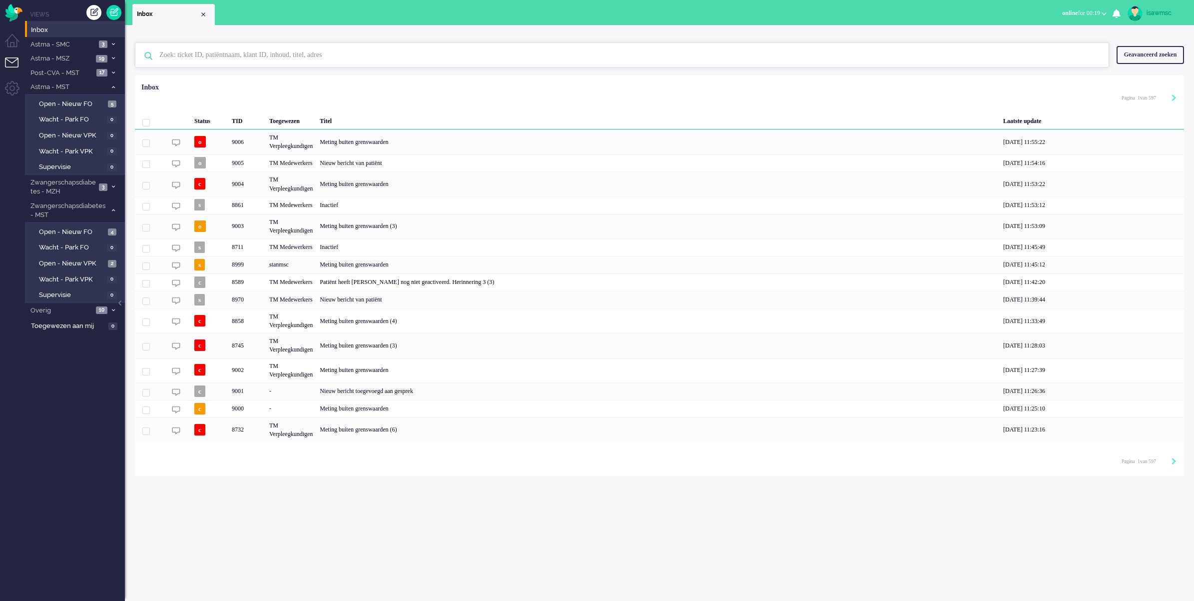
click at [218, 49] on input "text" at bounding box center [623, 55] width 943 height 24
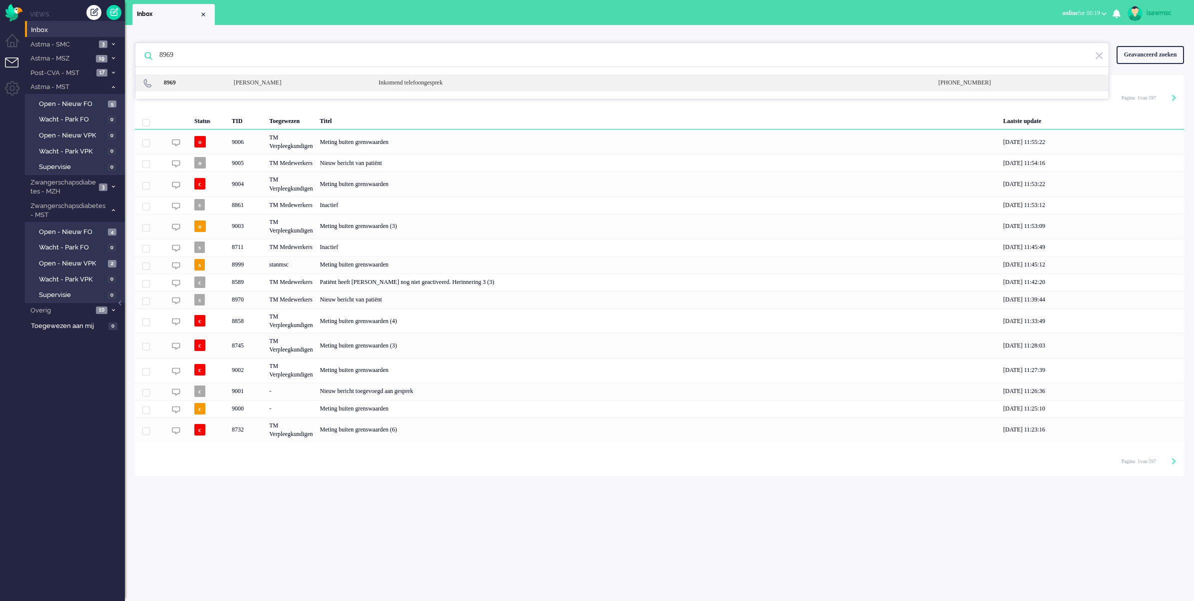
type input "8969"
click at [313, 85] on div "[PERSON_NAME]" at bounding box center [298, 82] width 145 height 8
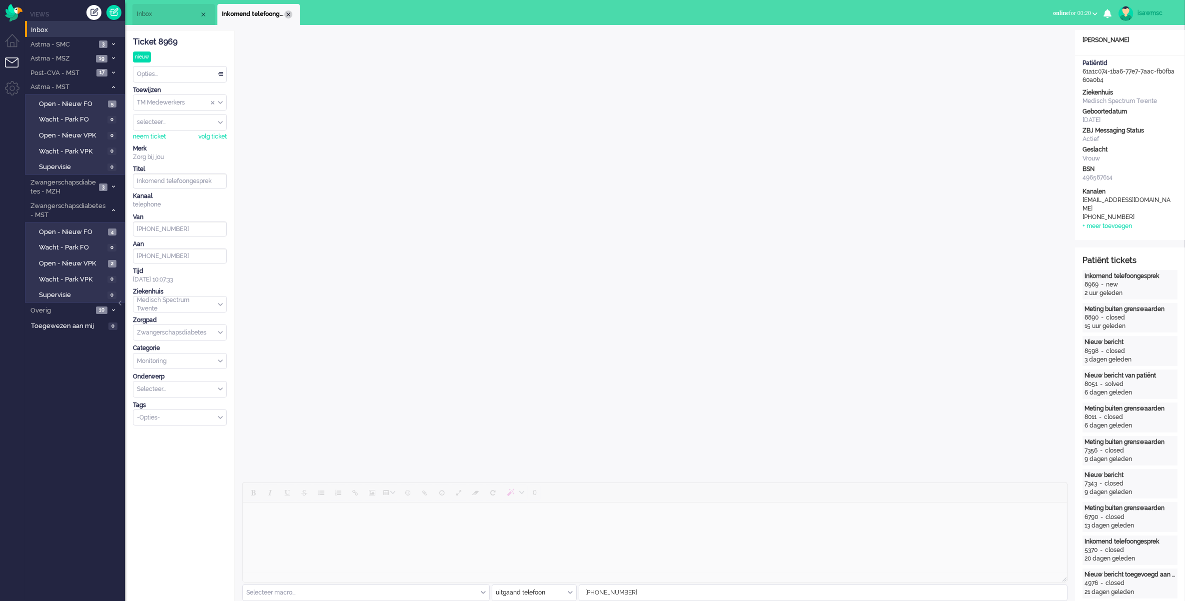
click at [287, 12] on div "Close tab" at bounding box center [288, 14] width 8 height 8
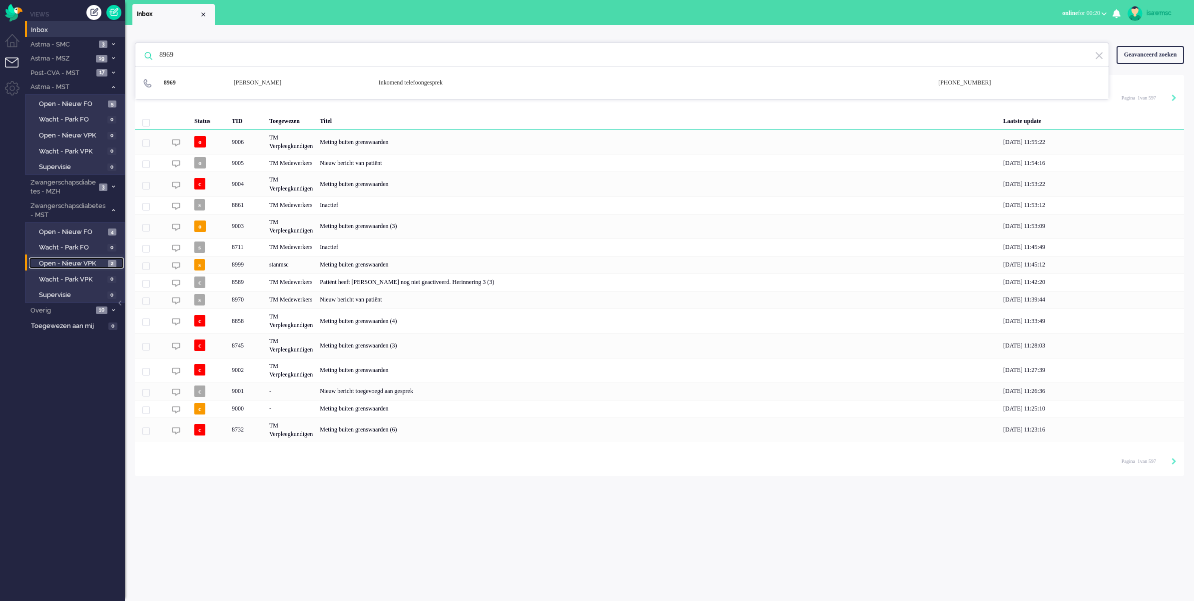
click at [96, 259] on span "Open - Nieuw VPK" at bounding box center [72, 263] width 66 height 9
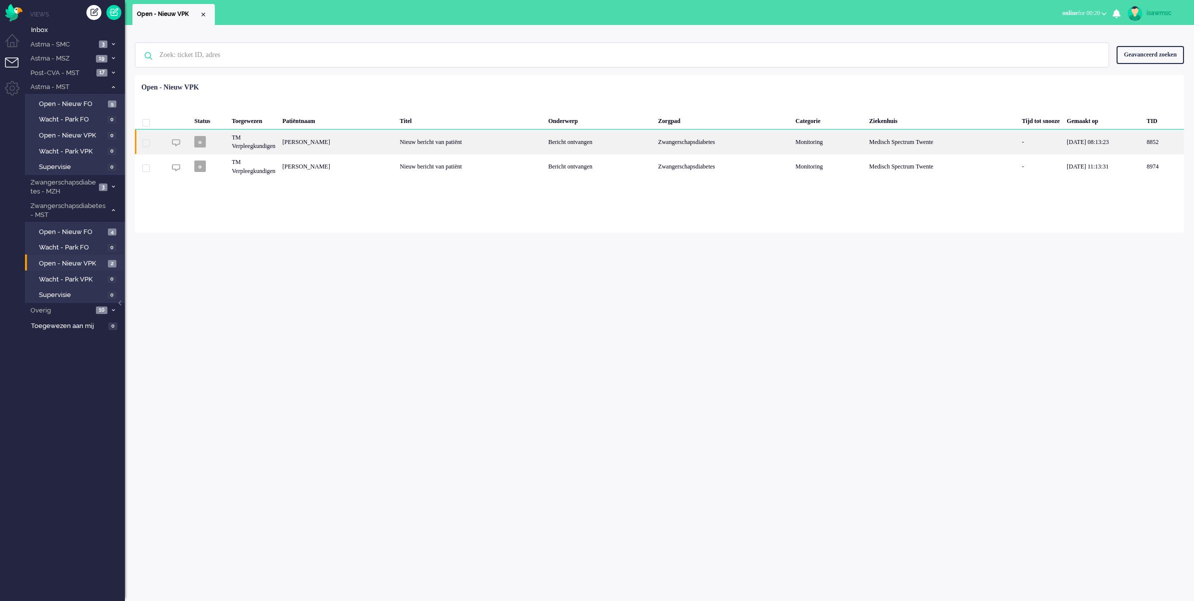
click at [1143, 146] on div "Mandy Coskun-Eijk" at bounding box center [1163, 141] width 41 height 24
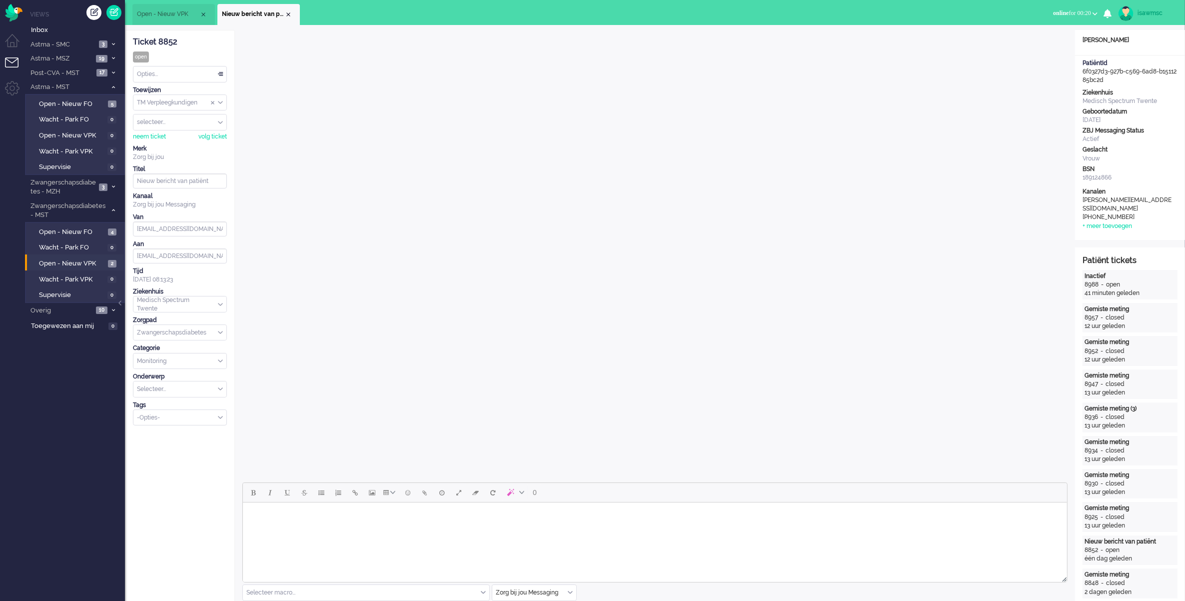
scroll to position [187, 0]
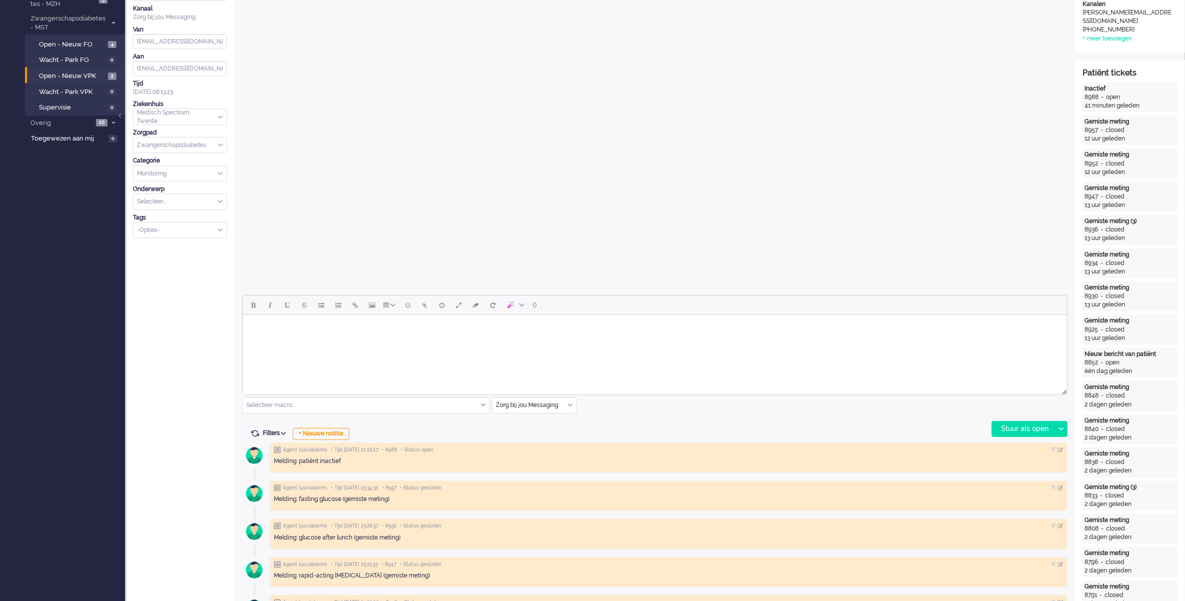
click at [298, 329] on body "Rich Text Area. Press ALT-0 for help." at bounding box center [654, 327] width 816 height 17
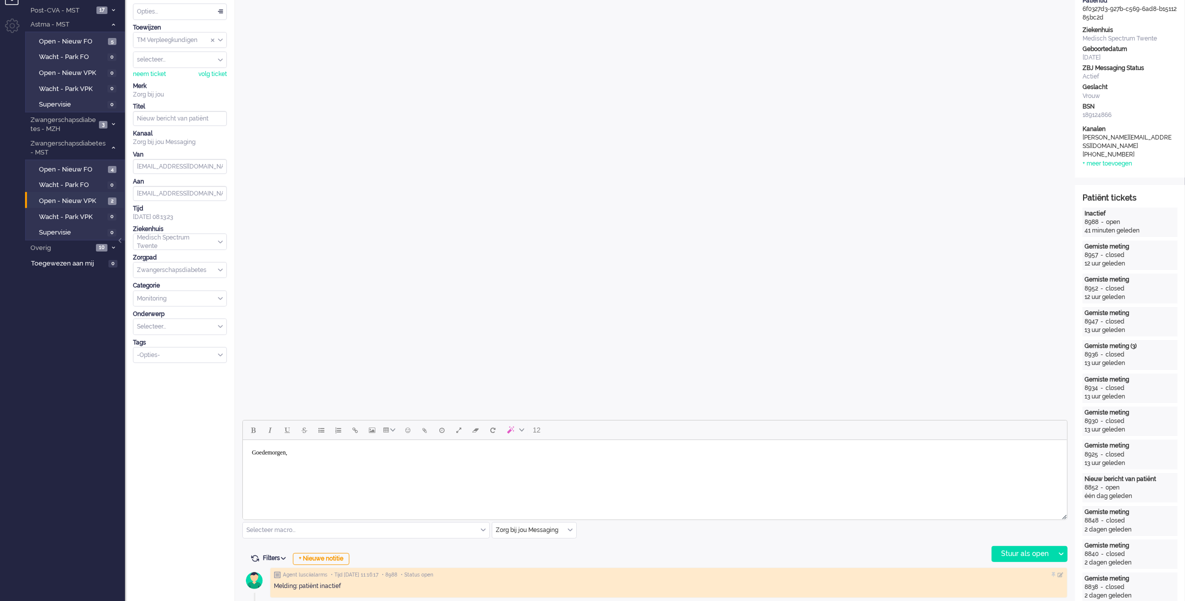
scroll to position [0, 0]
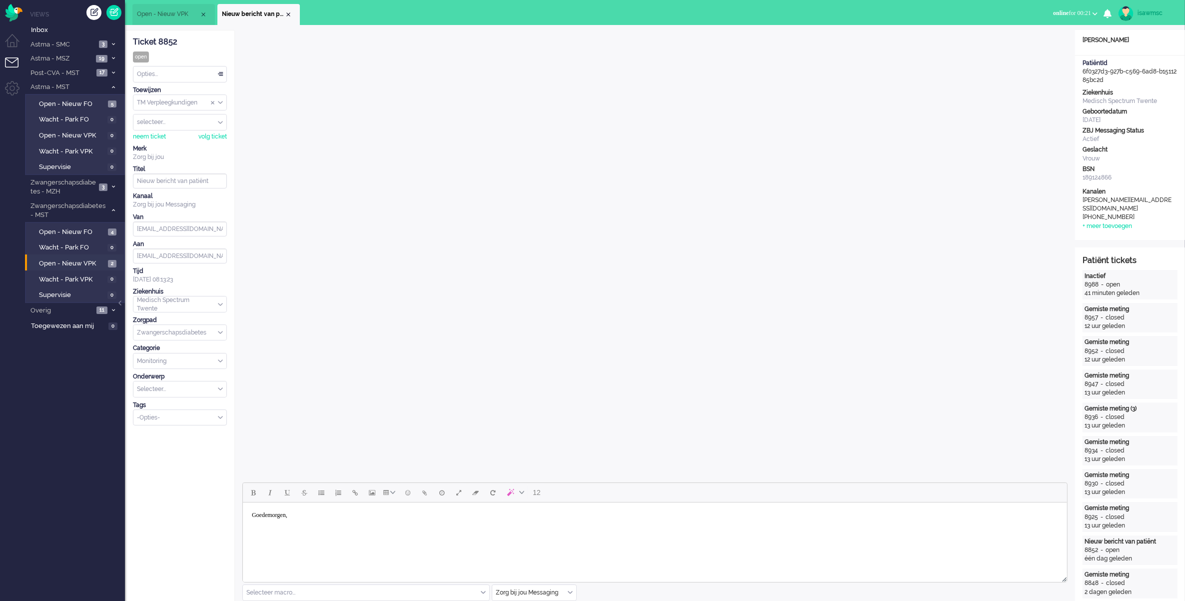
click at [385, 518] on body "Goedemorgen," at bounding box center [654, 522] width 816 height 32
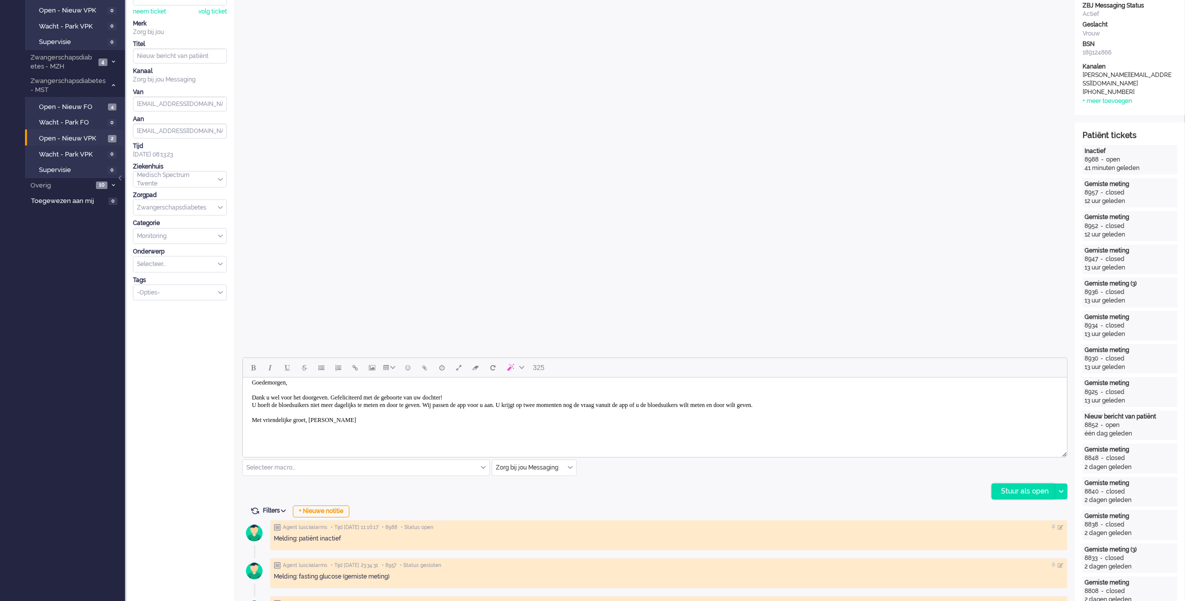
click at [1023, 493] on div "Stuur als open" at bounding box center [1023, 491] width 62 height 15
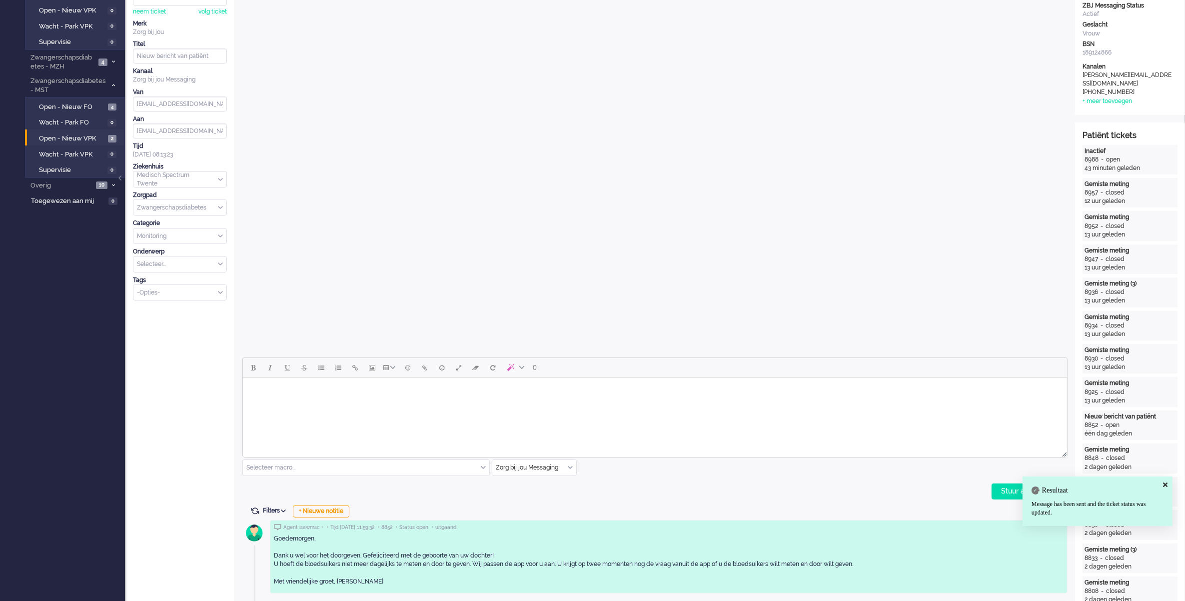
scroll to position [0, 0]
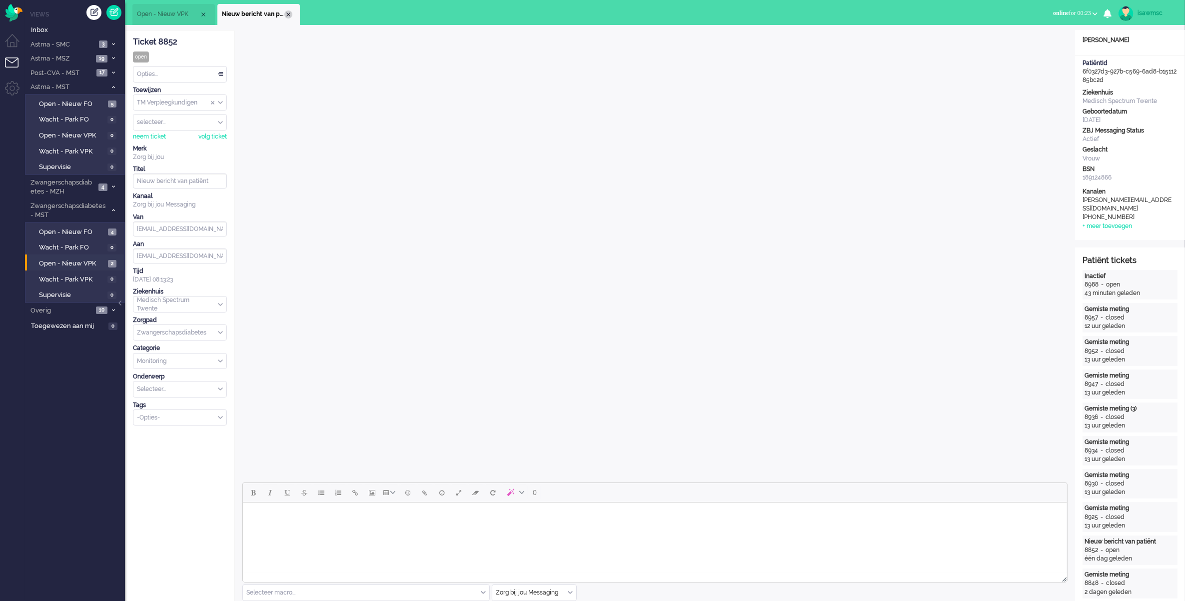
click at [288, 17] on div "Close tab" at bounding box center [288, 14] width 8 height 8
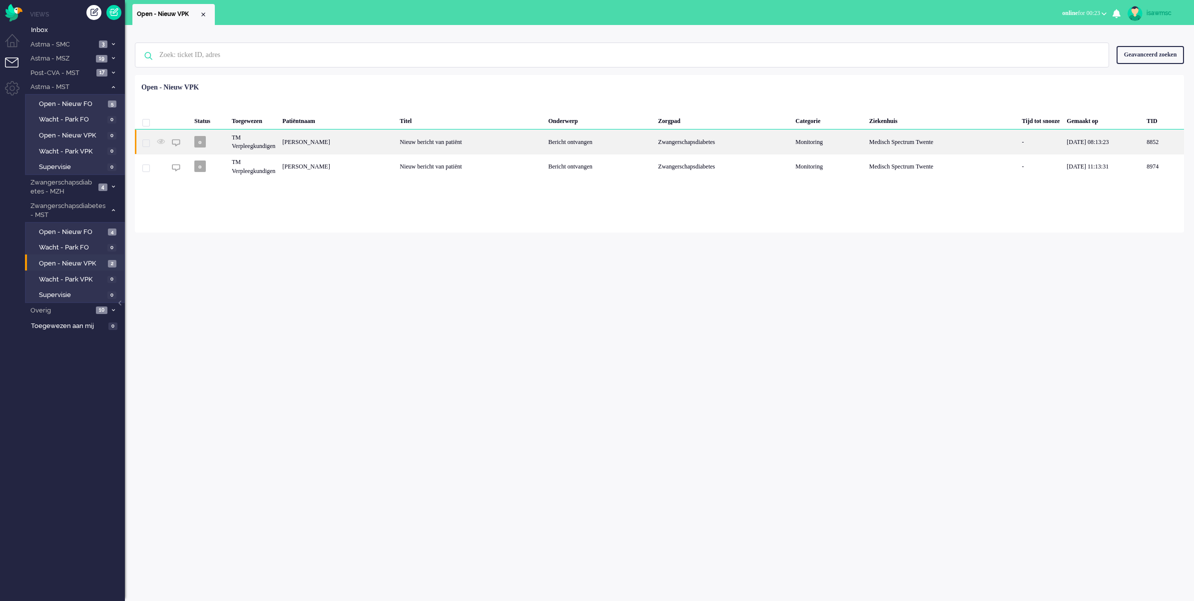
click at [1143, 142] on div "Mandy Coskun-Eijk" at bounding box center [1163, 141] width 41 height 24
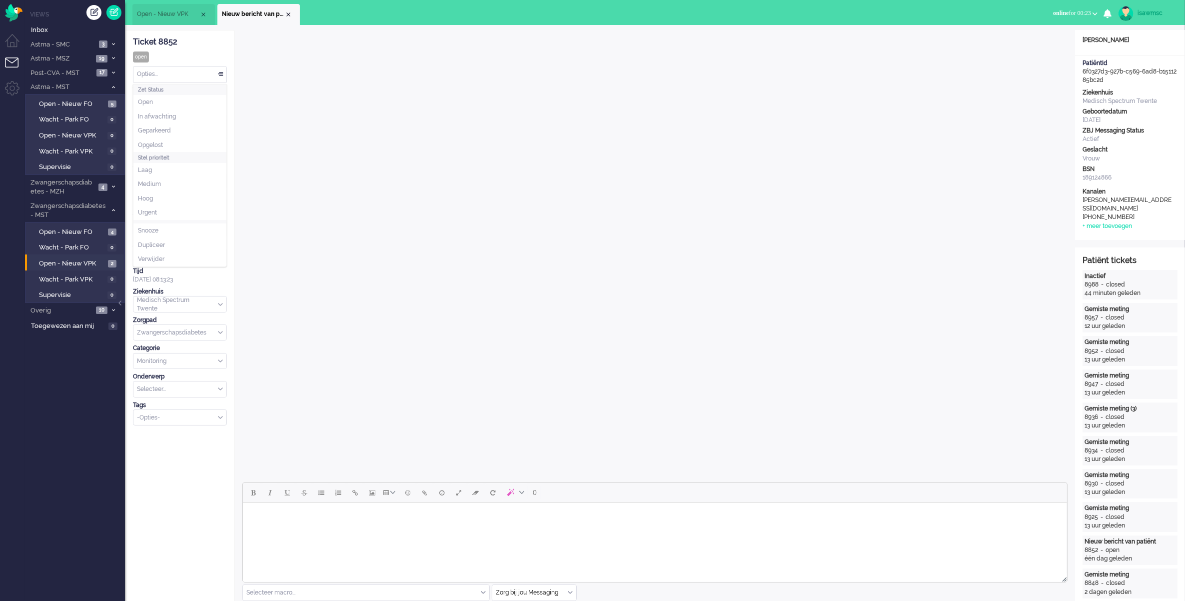
click at [221, 71] on div "Opties..." at bounding box center [179, 73] width 93 height 15
click at [189, 146] on li "Opgelost" at bounding box center [179, 145] width 93 height 14
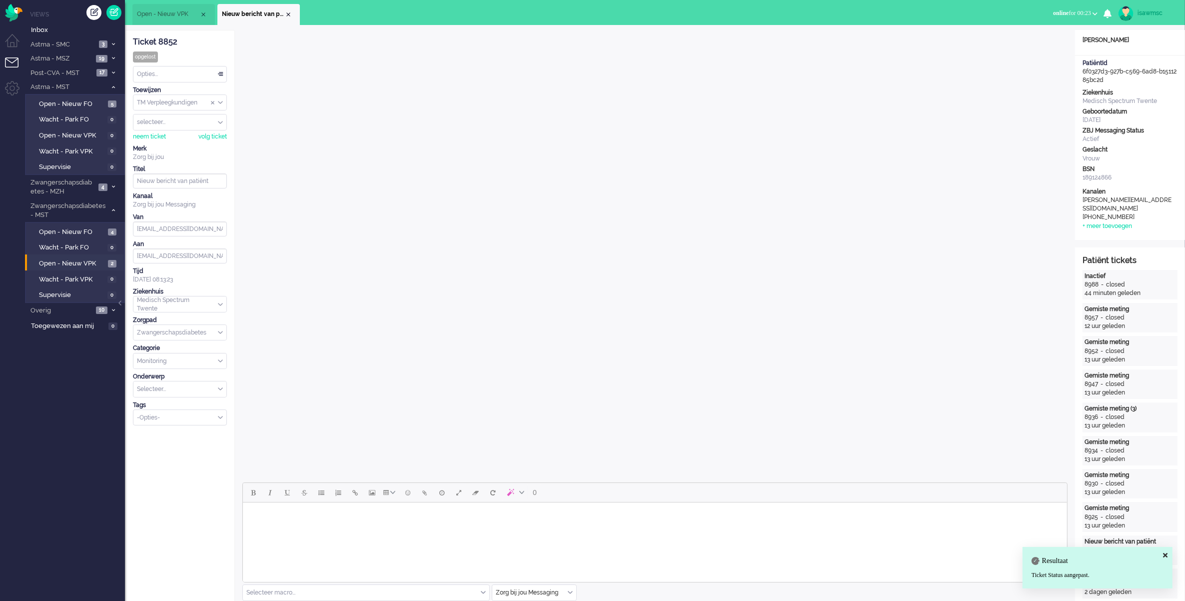
click at [293, 13] on li "Nieuw bericht van patiënt" at bounding box center [258, 14] width 82 height 21
click at [290, 13] on div "Close tab" at bounding box center [288, 14] width 8 height 8
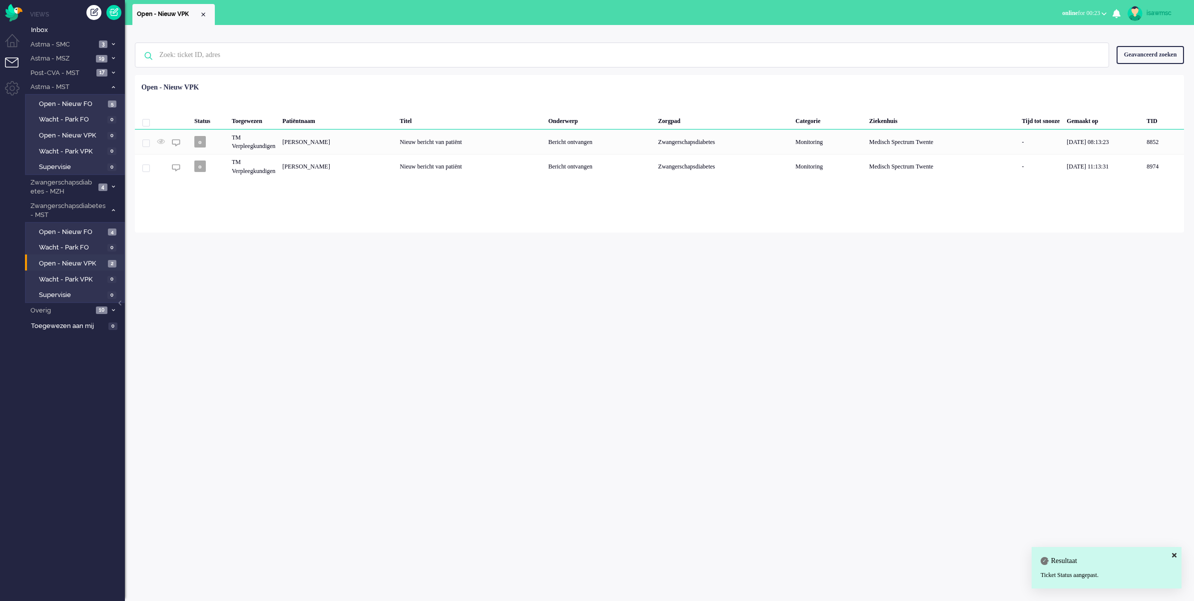
click at [303, 181] on div "Loading... Status Toegewezen Patiëntnaam Titel Onderwerp Zorgpad Categorie Ziek…" at bounding box center [659, 153] width 1049 height 157
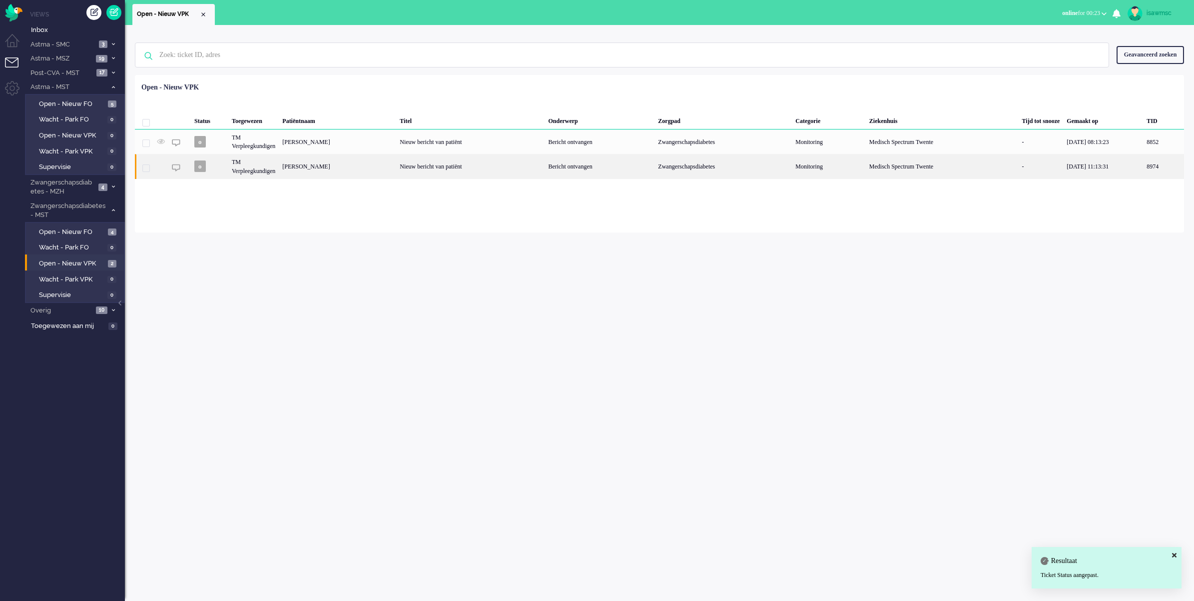
click at [1143, 169] on div "[PERSON_NAME]" at bounding box center [1163, 166] width 41 height 24
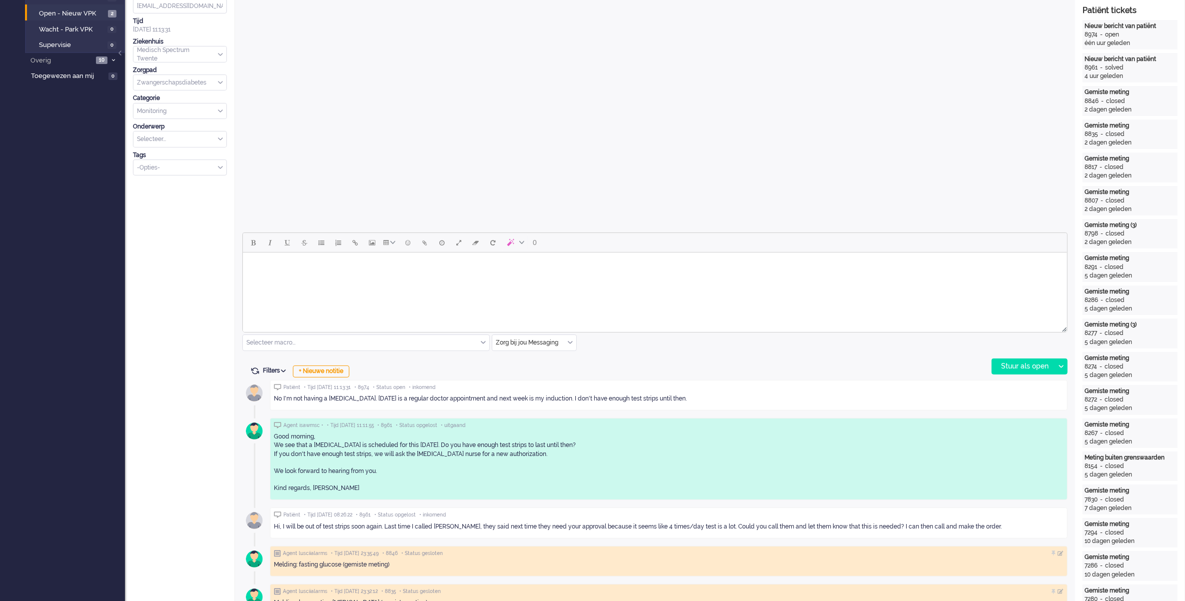
scroll to position [312, 0]
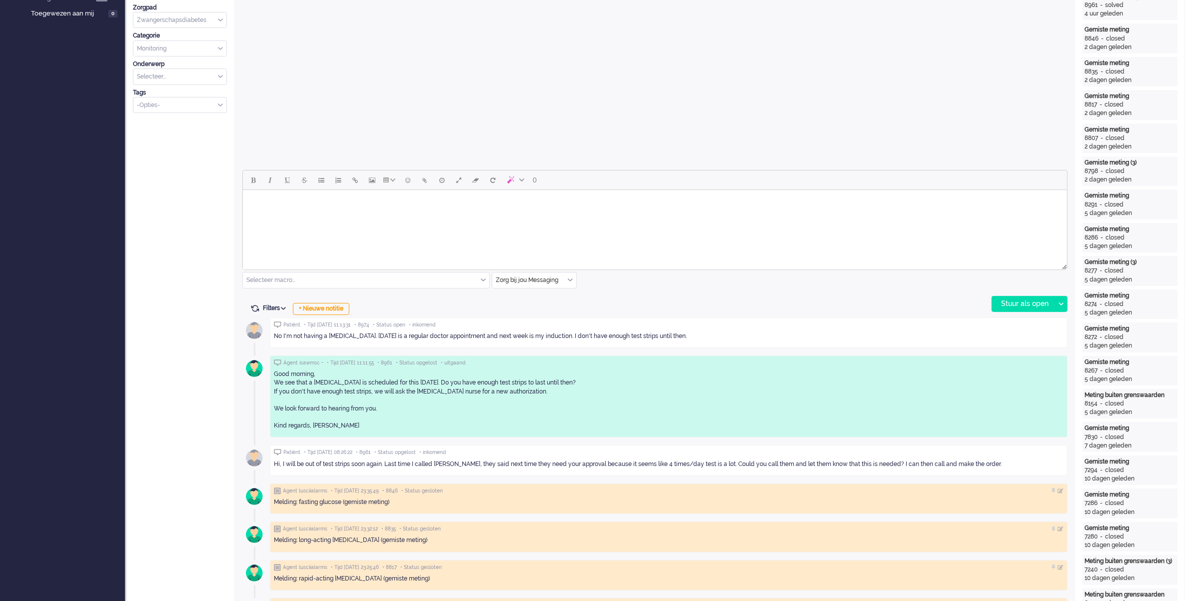
click at [457, 206] on body "Rich Text Area. Press ALT-0 for help." at bounding box center [654, 202] width 816 height 17
click at [352, 194] on body "Rich Text Area. Press ALT-0 for help." at bounding box center [654, 202] width 816 height 17
paste body "Rich Text Area. Press ALT-0 for help."
click at [1018, 301] on div "Stuur als open" at bounding box center [1023, 303] width 62 height 15
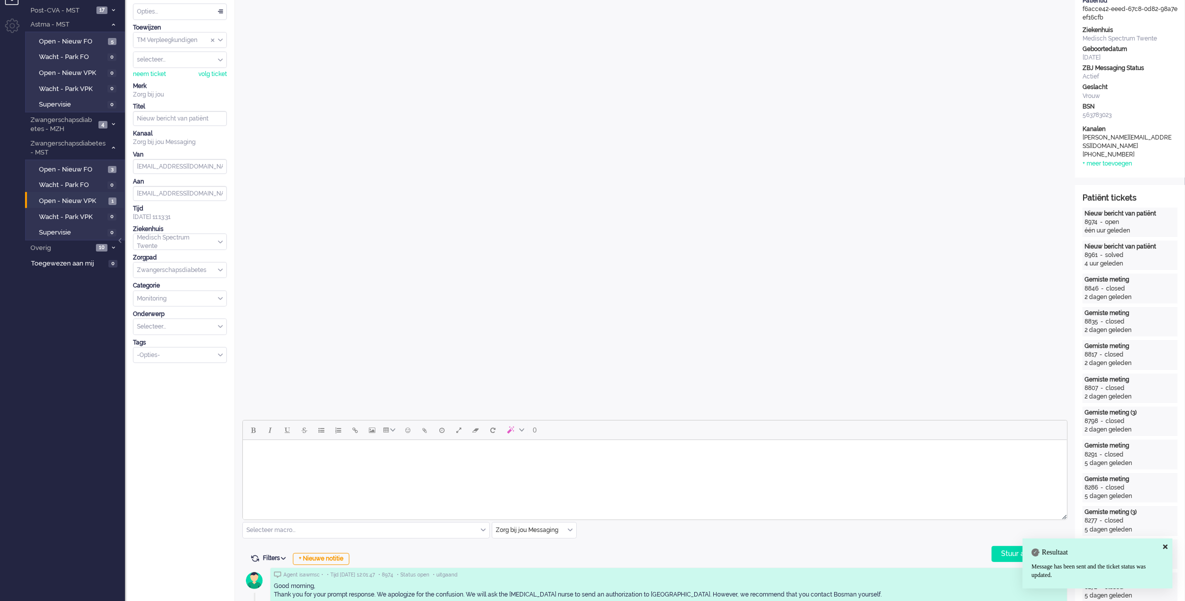
scroll to position [0, 0]
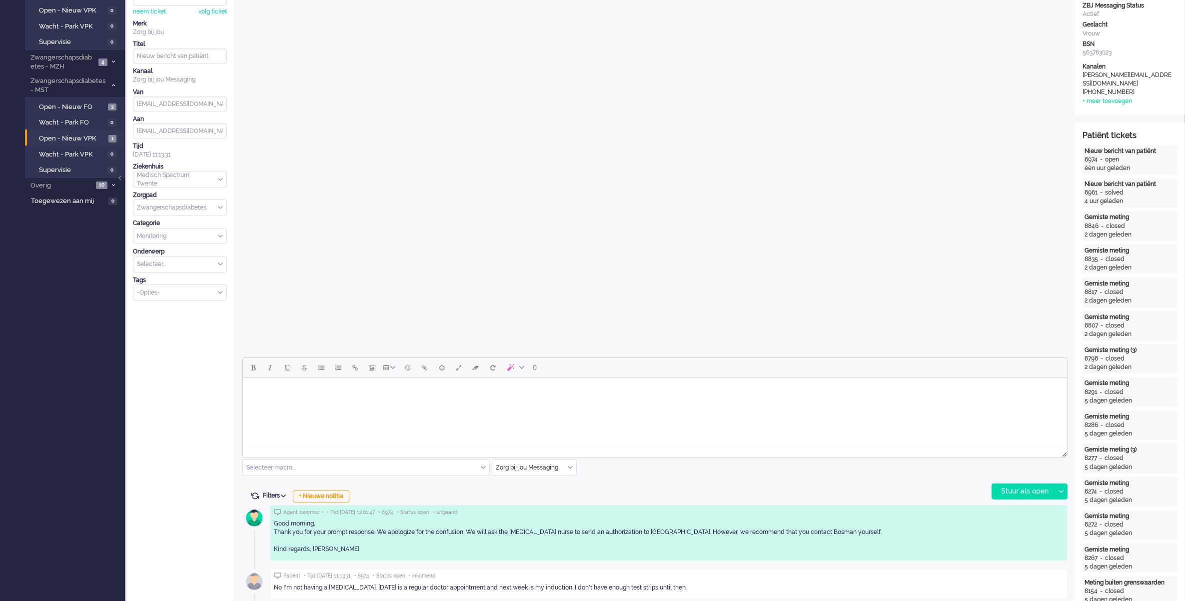
scroll to position [187, 0]
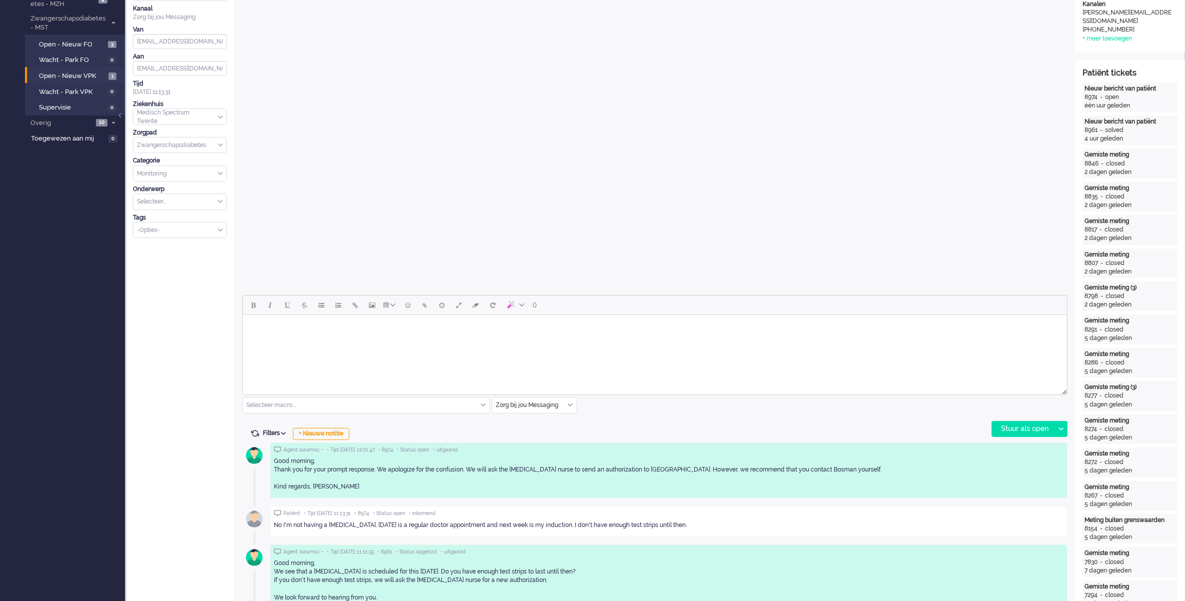
click at [620, 420] on div "0 Selecteer macro... Bericht: Activiteit Bericht: Activiteit aanpassen Bericht:…" at bounding box center [654, 366] width 825 height 142
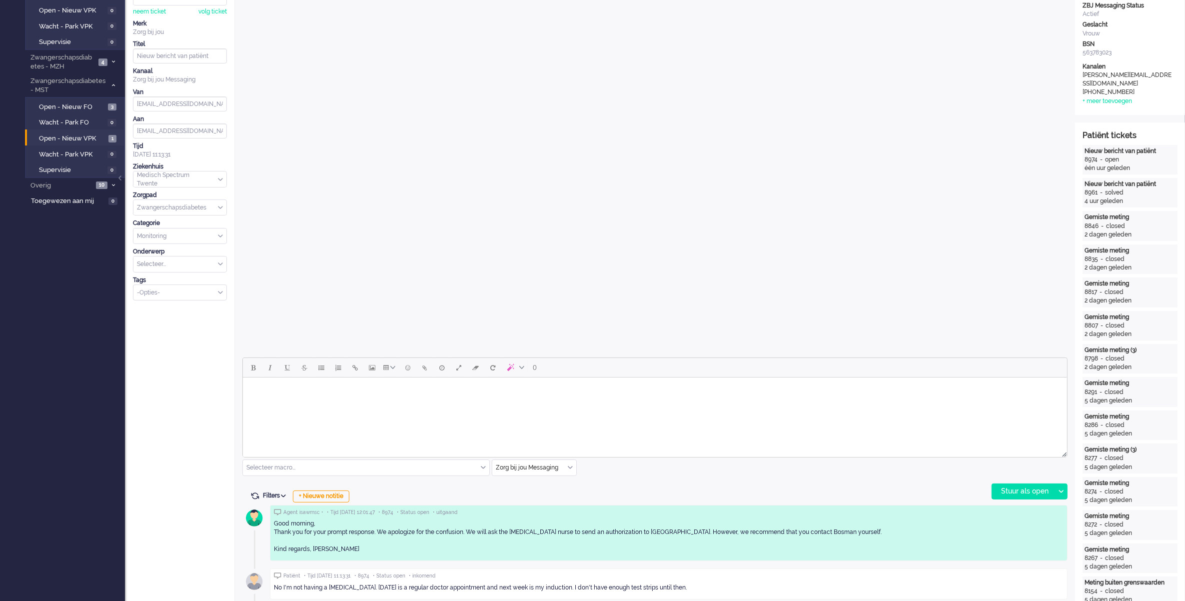
scroll to position [0, 0]
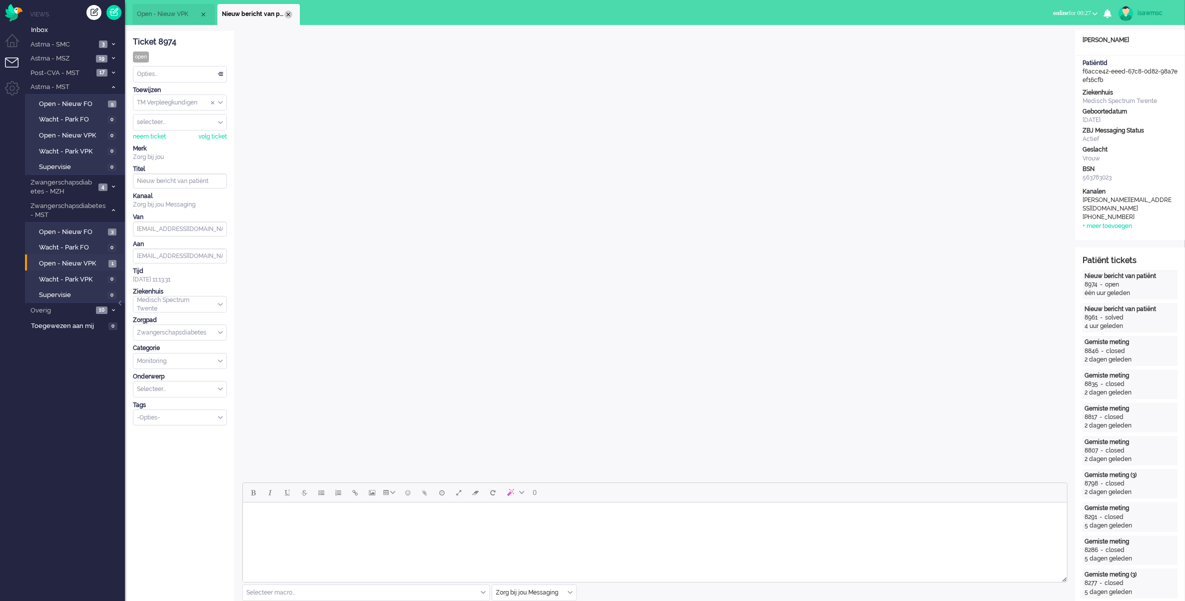
click at [288, 13] on div "Close tab" at bounding box center [288, 14] width 8 height 8
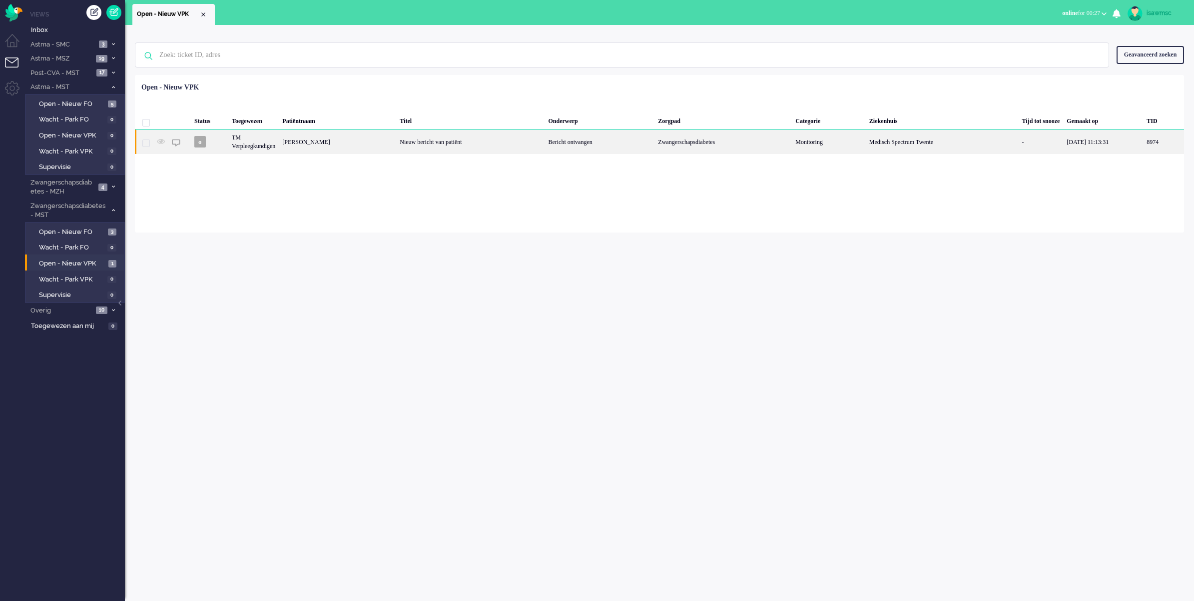
click at [1143, 144] on div "[PERSON_NAME]" at bounding box center [1163, 141] width 41 height 24
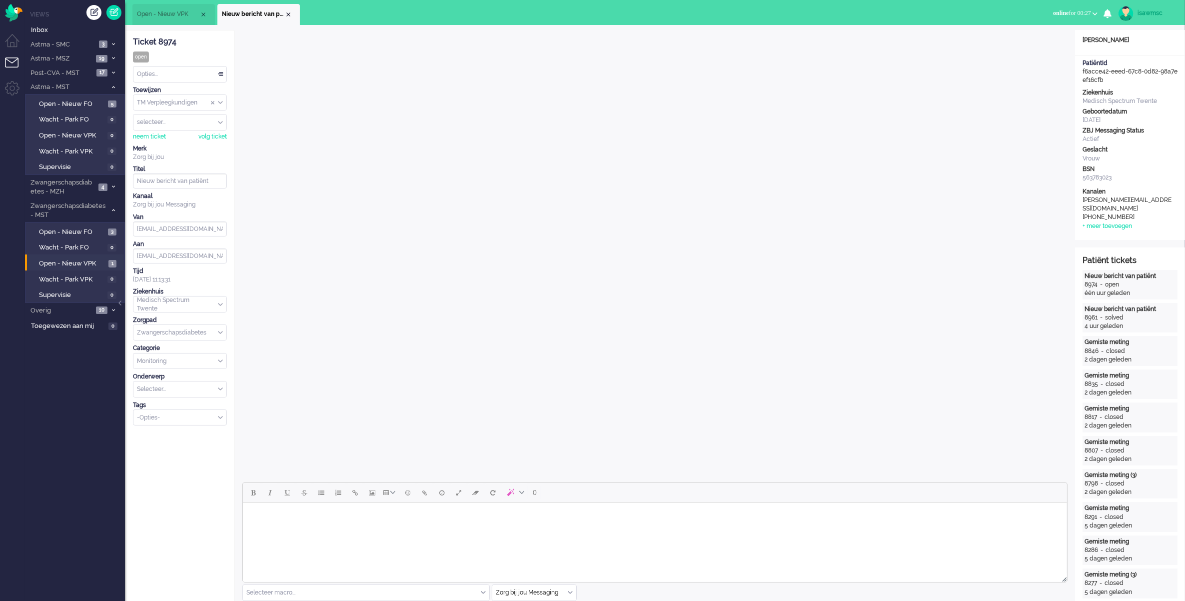
click at [207, 72] on div "Opties..." at bounding box center [179, 73] width 93 height 15
click at [194, 76] on div "Opties..." at bounding box center [179, 73] width 93 height 15
click at [184, 142] on li "Opgelost" at bounding box center [179, 145] width 93 height 14
click at [290, 13] on div "Close tab" at bounding box center [288, 14] width 8 height 8
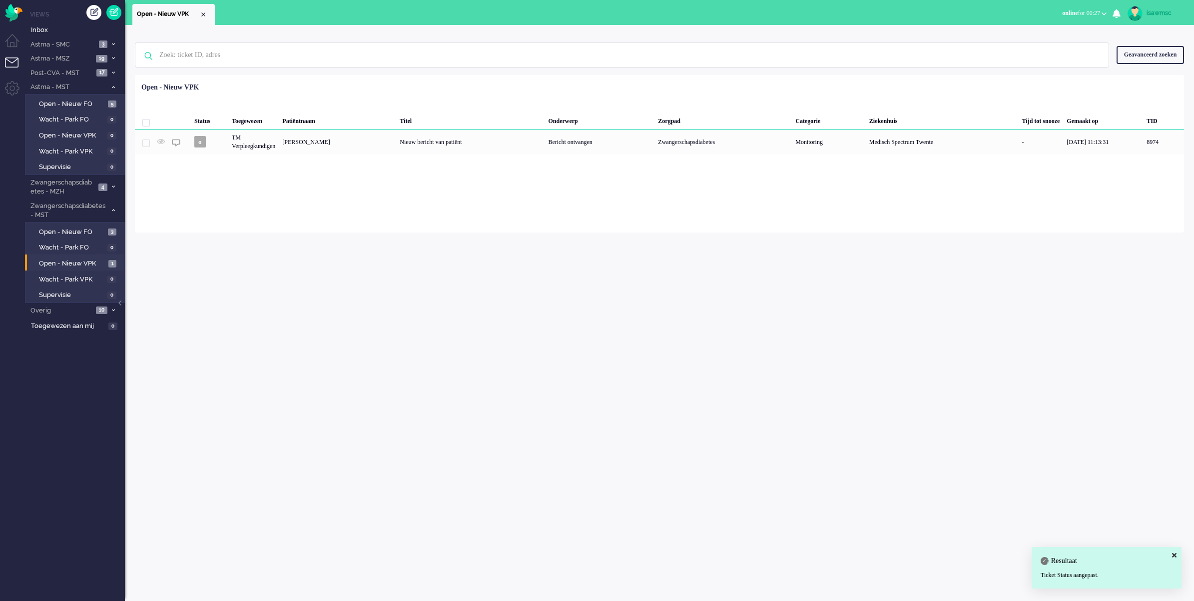
click at [248, 17] on ul "Open - Nieuw VPK" at bounding box center [561, 12] width 859 height 25
click at [106, 255] on li "Open - Nieuw VPK 1" at bounding box center [74, 262] width 99 height 16
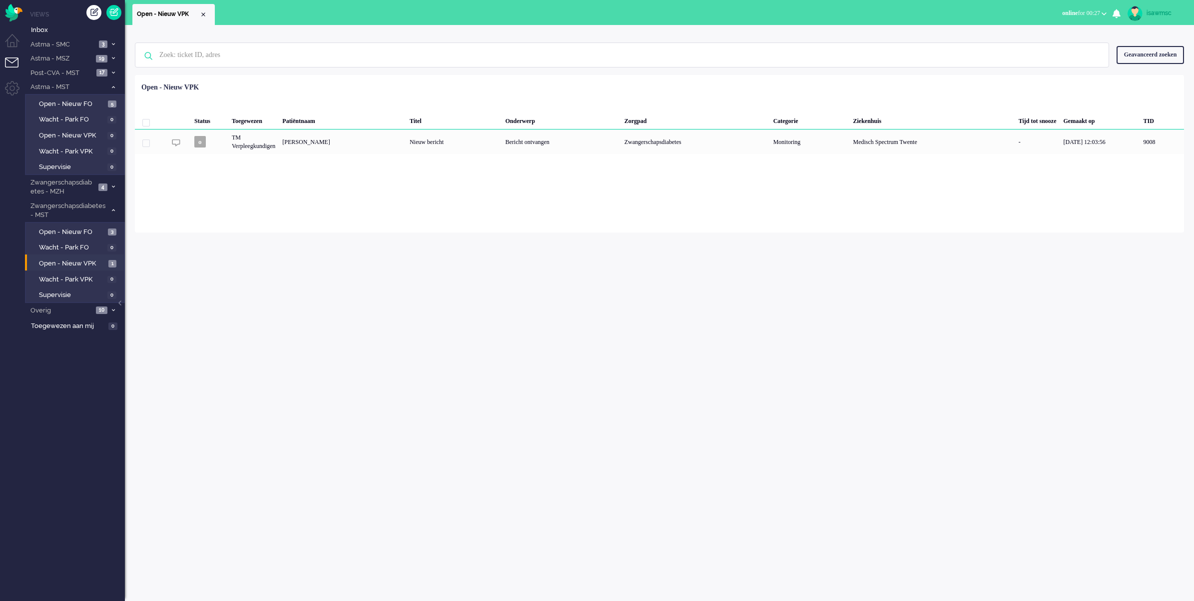
click at [403, 282] on div "Geen zoekresultaten Probeer nog eens Geavanceerd zoeken Geavanceerd zoeken Tick…" at bounding box center [659, 313] width 1069 height 576
click at [98, 259] on span "Open - Nieuw VPK" at bounding box center [72, 263] width 67 height 9
click at [305, 29] on div "Geen zoekresultaten [PERSON_NAME] nog eens Geavanceerd zoeken Geavanceerd zoeke…" at bounding box center [659, 128] width 1069 height 207
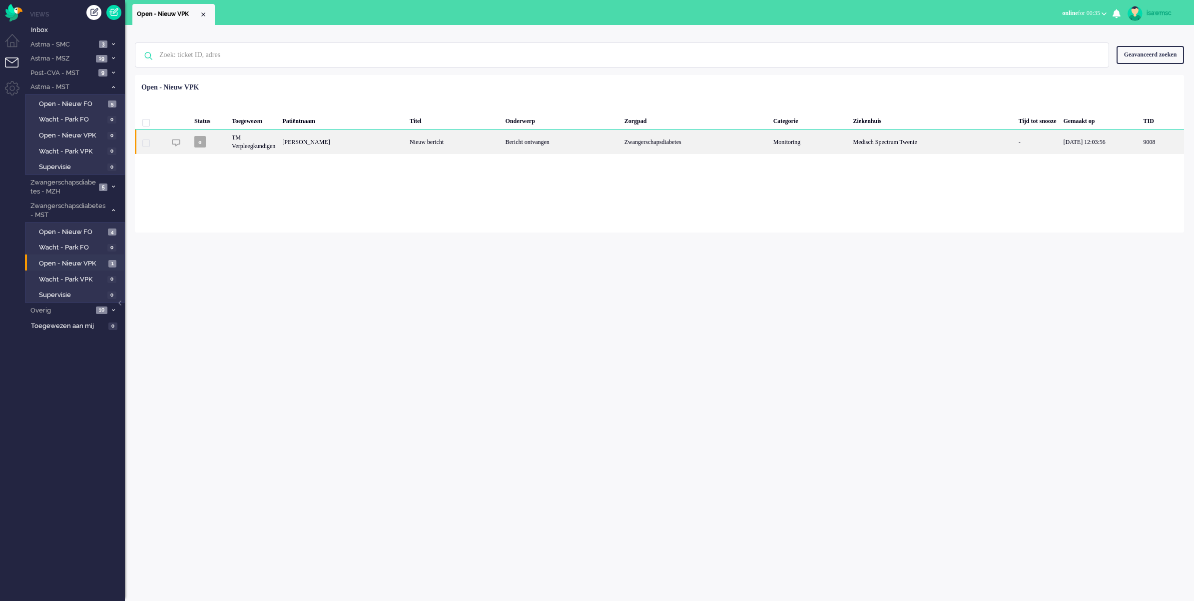
click at [1140, 141] on div "[PERSON_NAME]" at bounding box center [1162, 141] width 44 height 24
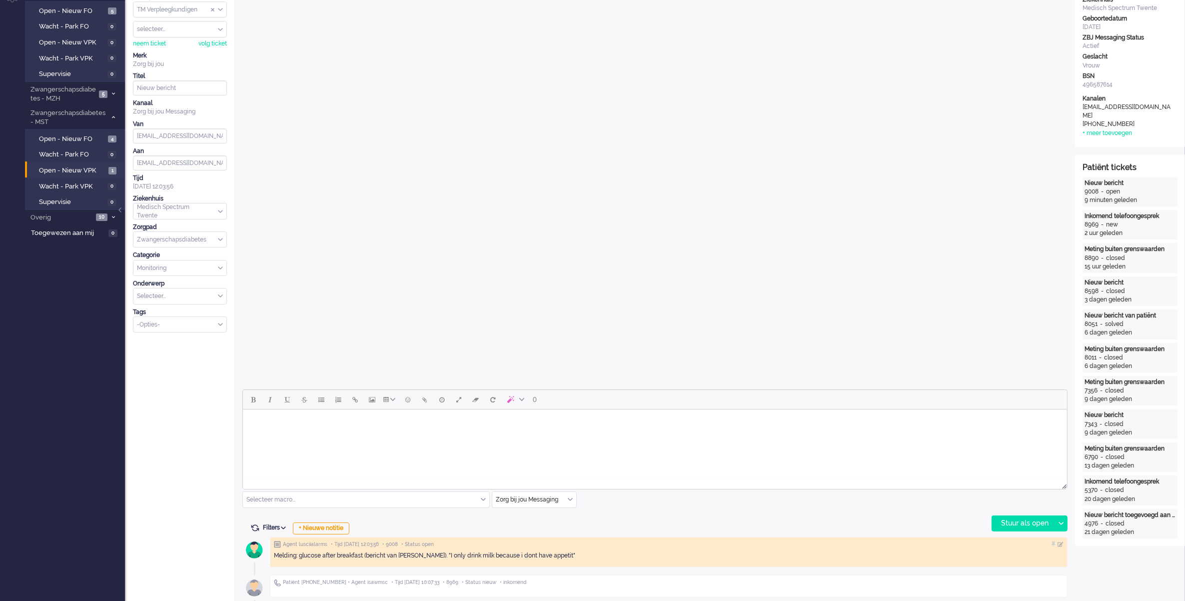
scroll to position [30, 0]
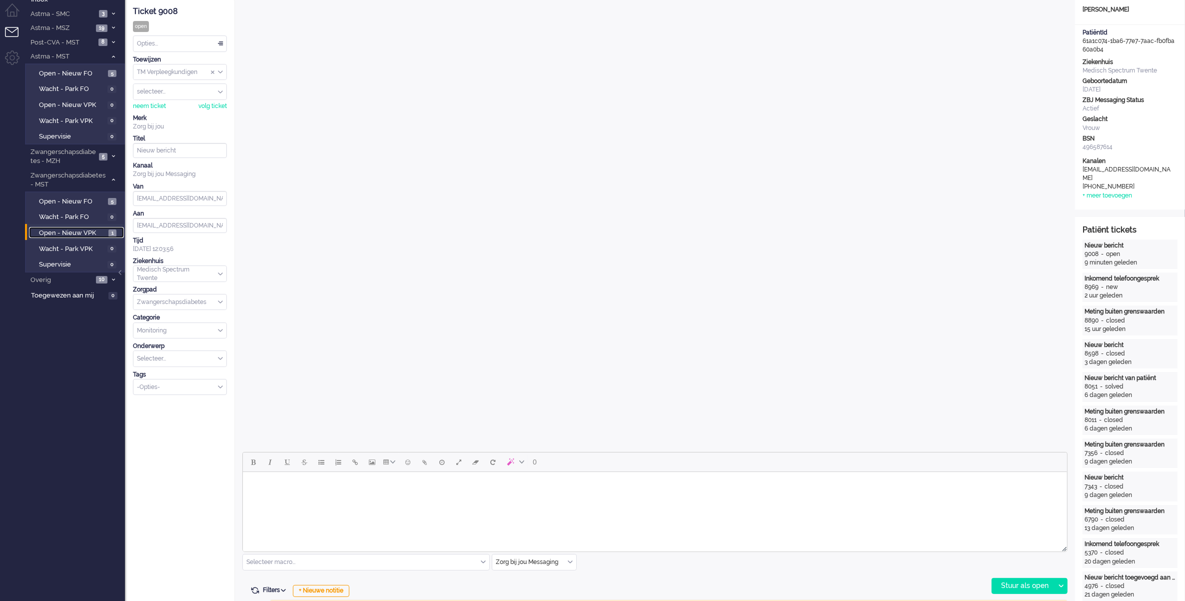
click at [89, 230] on span "Open - Nieuw VPK" at bounding box center [72, 232] width 67 height 9
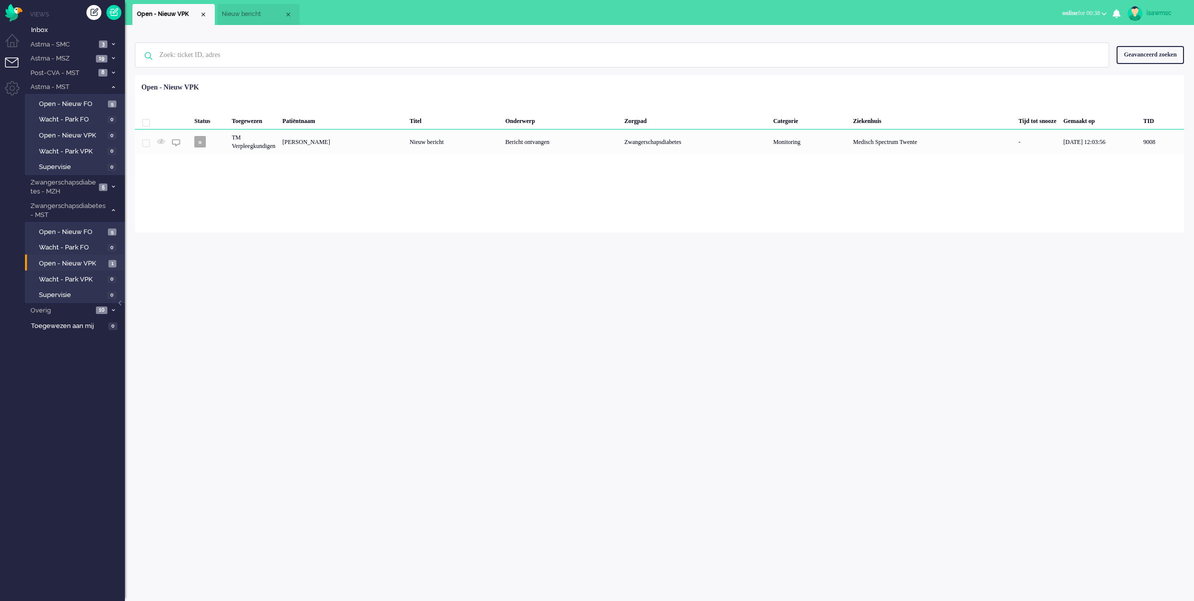
click at [355, 237] on div "Geen zoekresultaten Probeer nog eens Geavanceerd zoeken Geavanceerd zoeken Tick…" at bounding box center [659, 313] width 1069 height 576
click at [88, 273] on link "Wacht - Park VPK 0" at bounding box center [76, 278] width 95 height 11
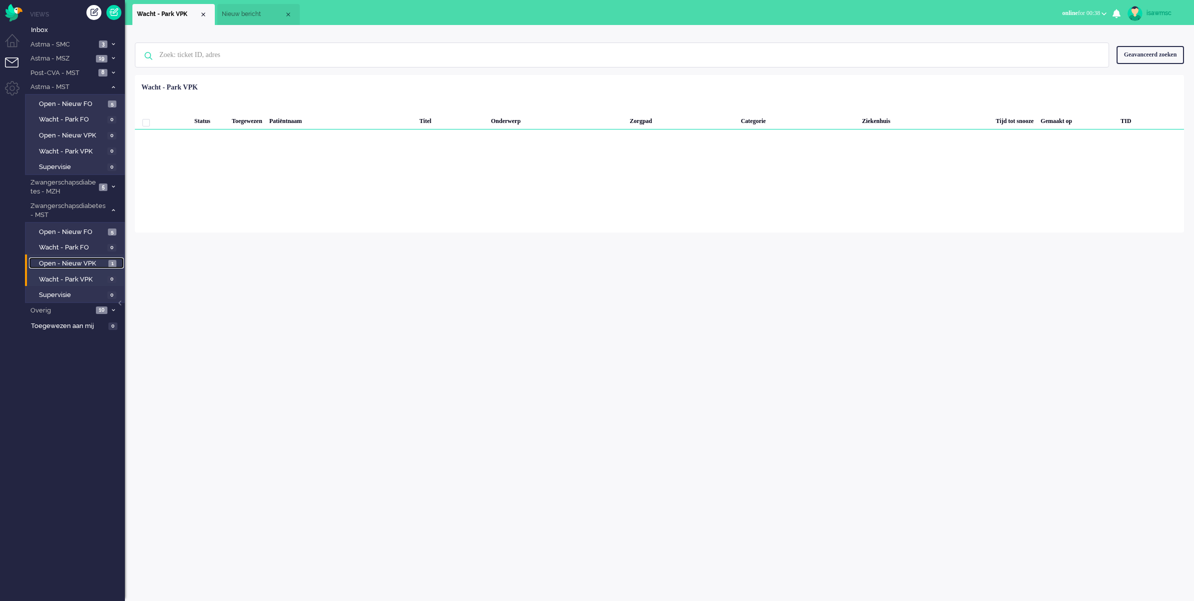
click at [90, 259] on span "Open - Nieuw VPK" at bounding box center [72, 263] width 67 height 9
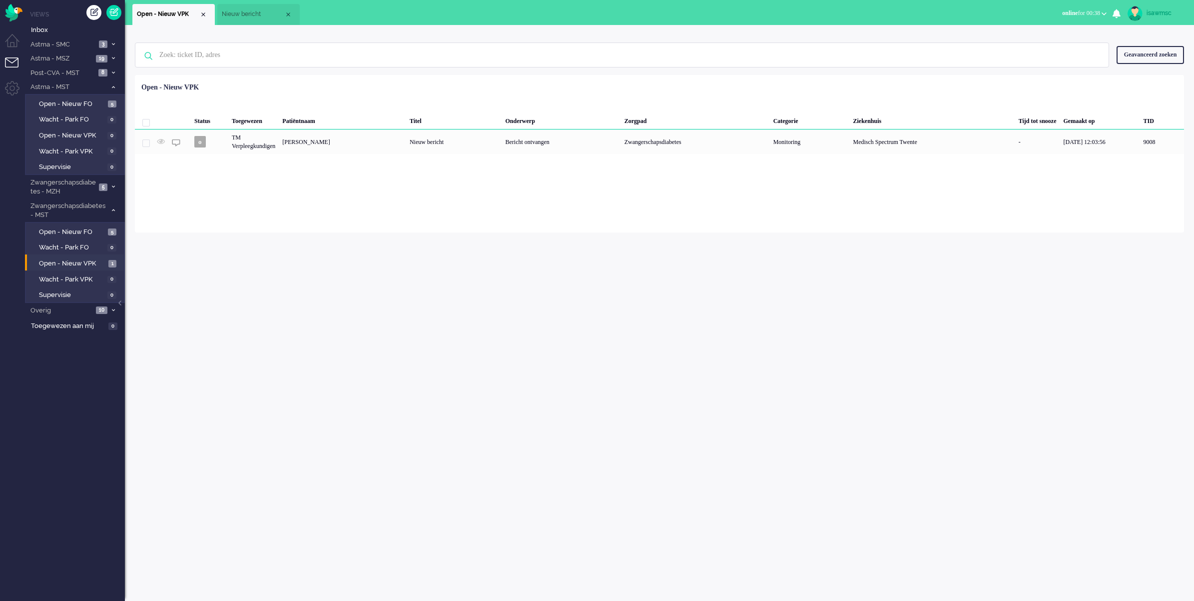
click at [300, 216] on div "Loading... Status Toegewezen Patiëntnaam Titel Onderwerp Zorgpad Categorie Ziek…" at bounding box center [659, 153] width 1049 height 157
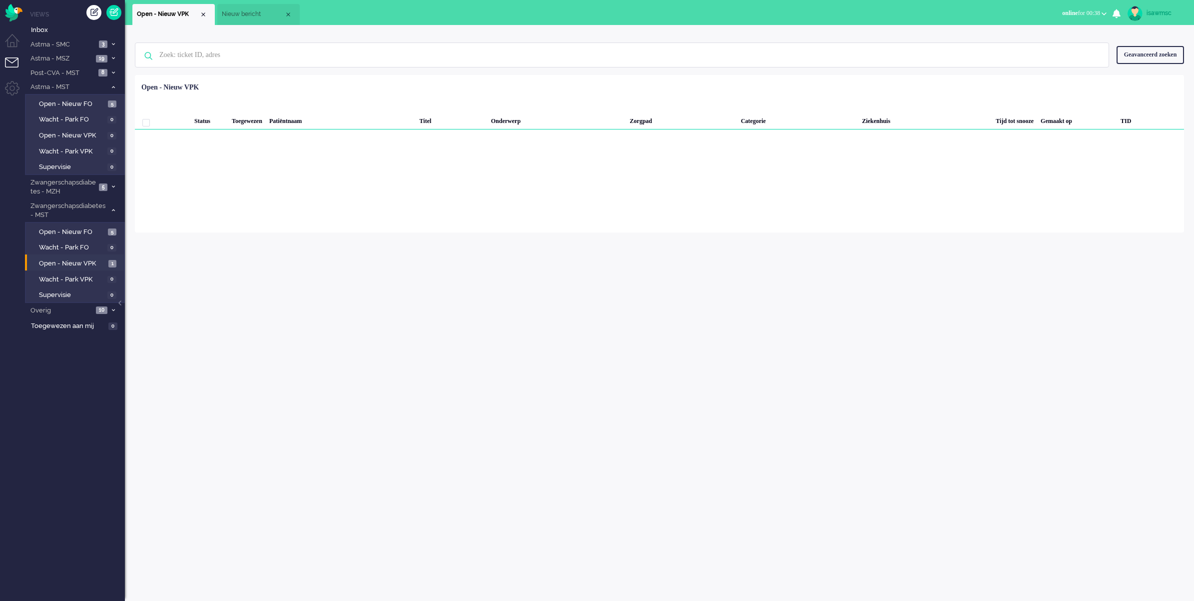
click at [251, 198] on div "Loading... Status Toegewezen Patiëntnaam Titel Onderwerp Zorgpad Categorie Ziek…" at bounding box center [659, 153] width 1049 height 157
click at [291, 15] on div "Close tab" at bounding box center [288, 14] width 8 height 8
